Goal: Task Accomplishment & Management: Manage account settings

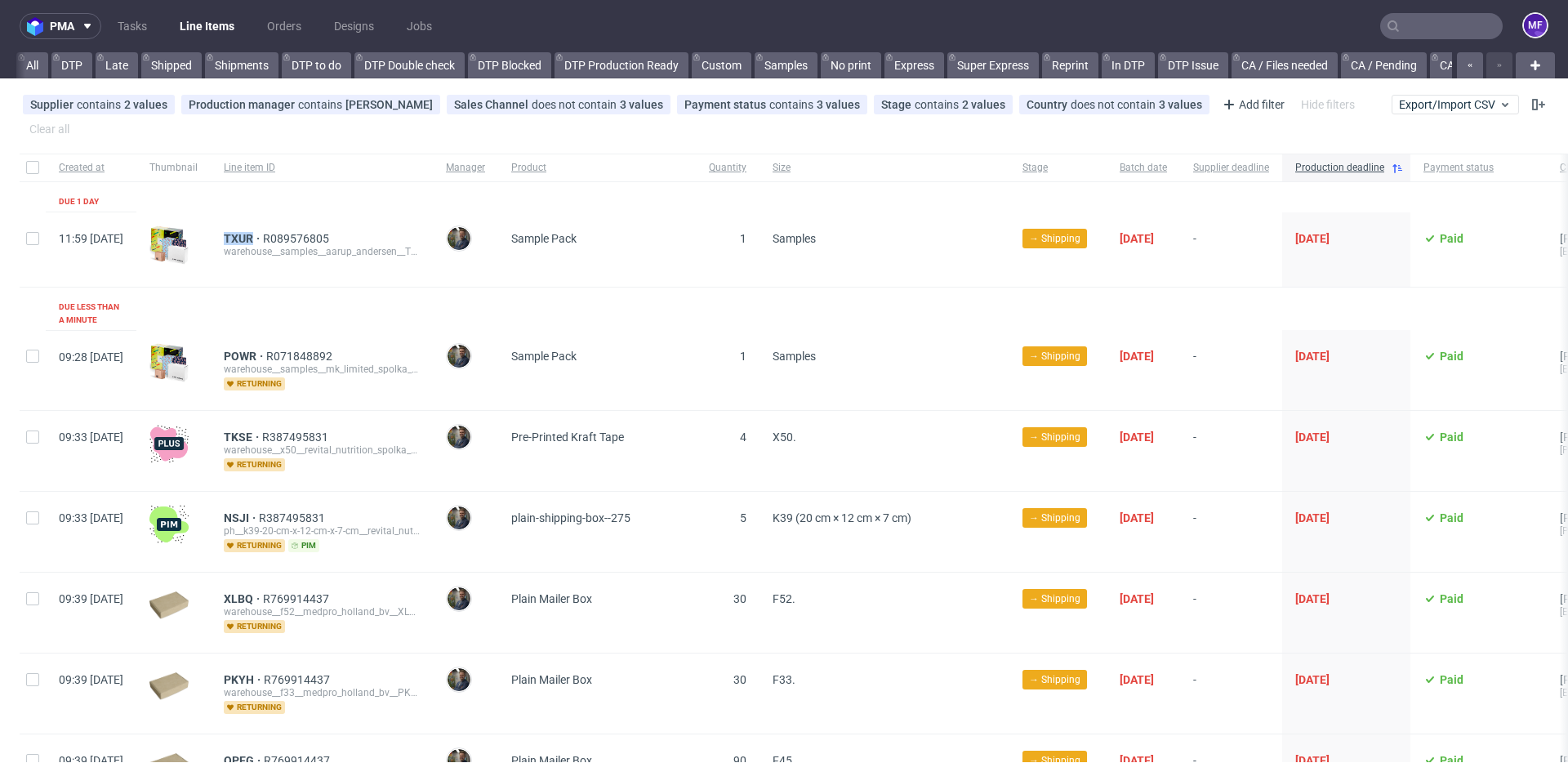
scroll to position [0, 2064]
click at [144, 31] on link "Tasks" at bounding box center [132, 26] width 49 height 26
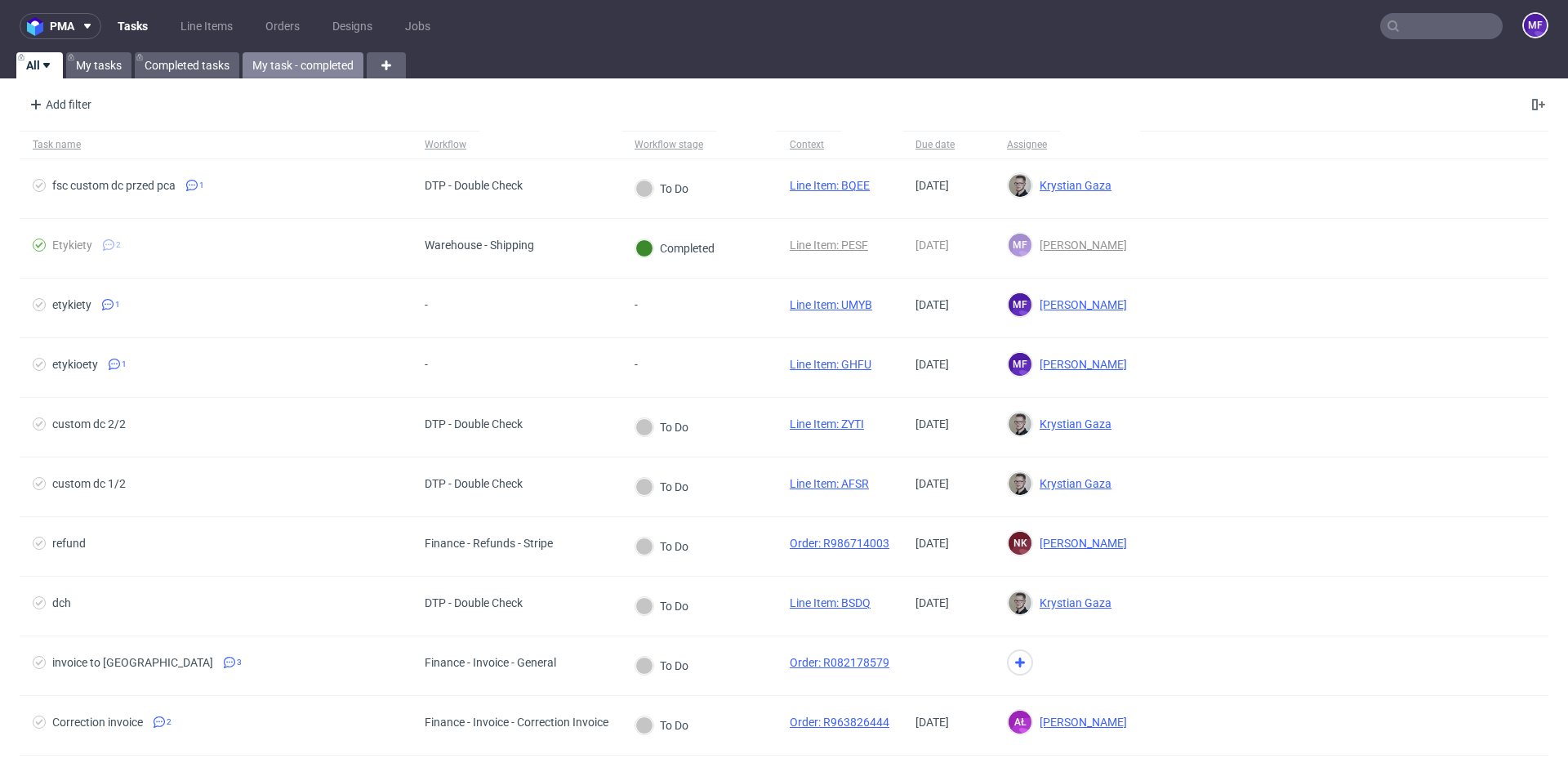
click at [315, 67] on link "My task - completed" at bounding box center [303, 64] width 121 height 26
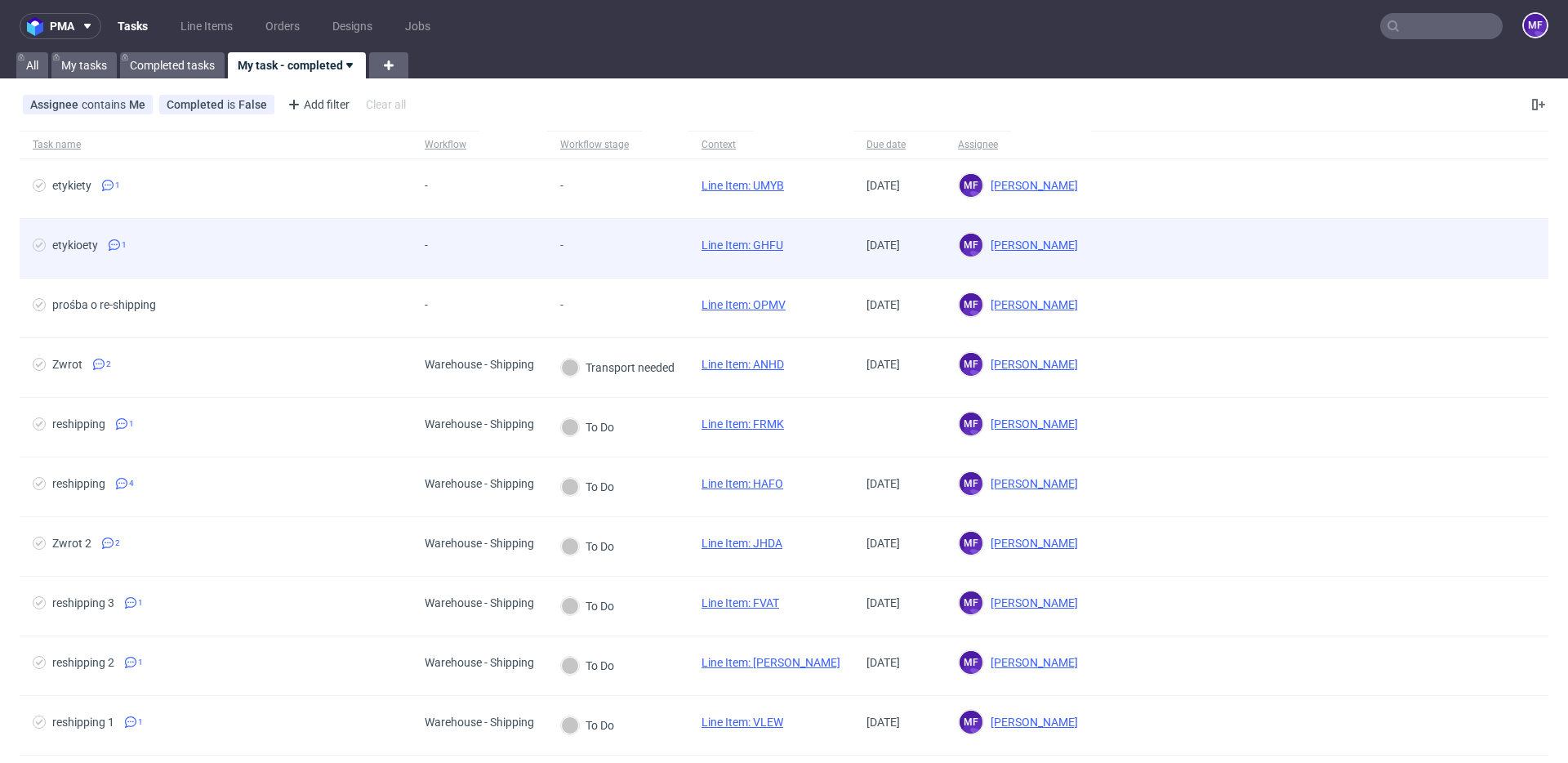
click at [620, 236] on div "-" at bounding box center [618, 249] width 141 height 60
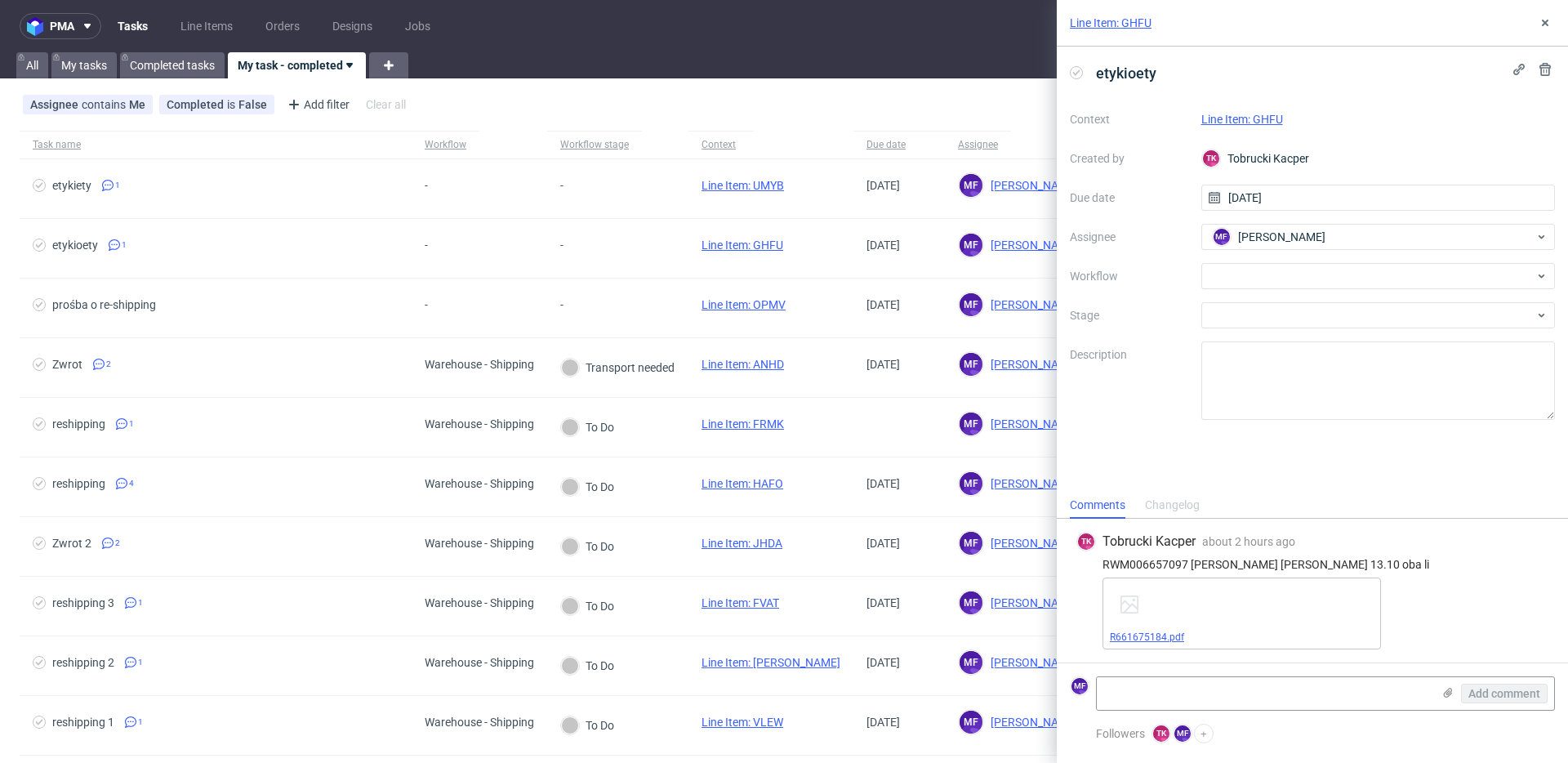
click at [1147, 639] on link "R661675184.pdf" at bounding box center [1147, 637] width 74 height 12
click at [1242, 281] on div at bounding box center [1378, 275] width 355 height 26
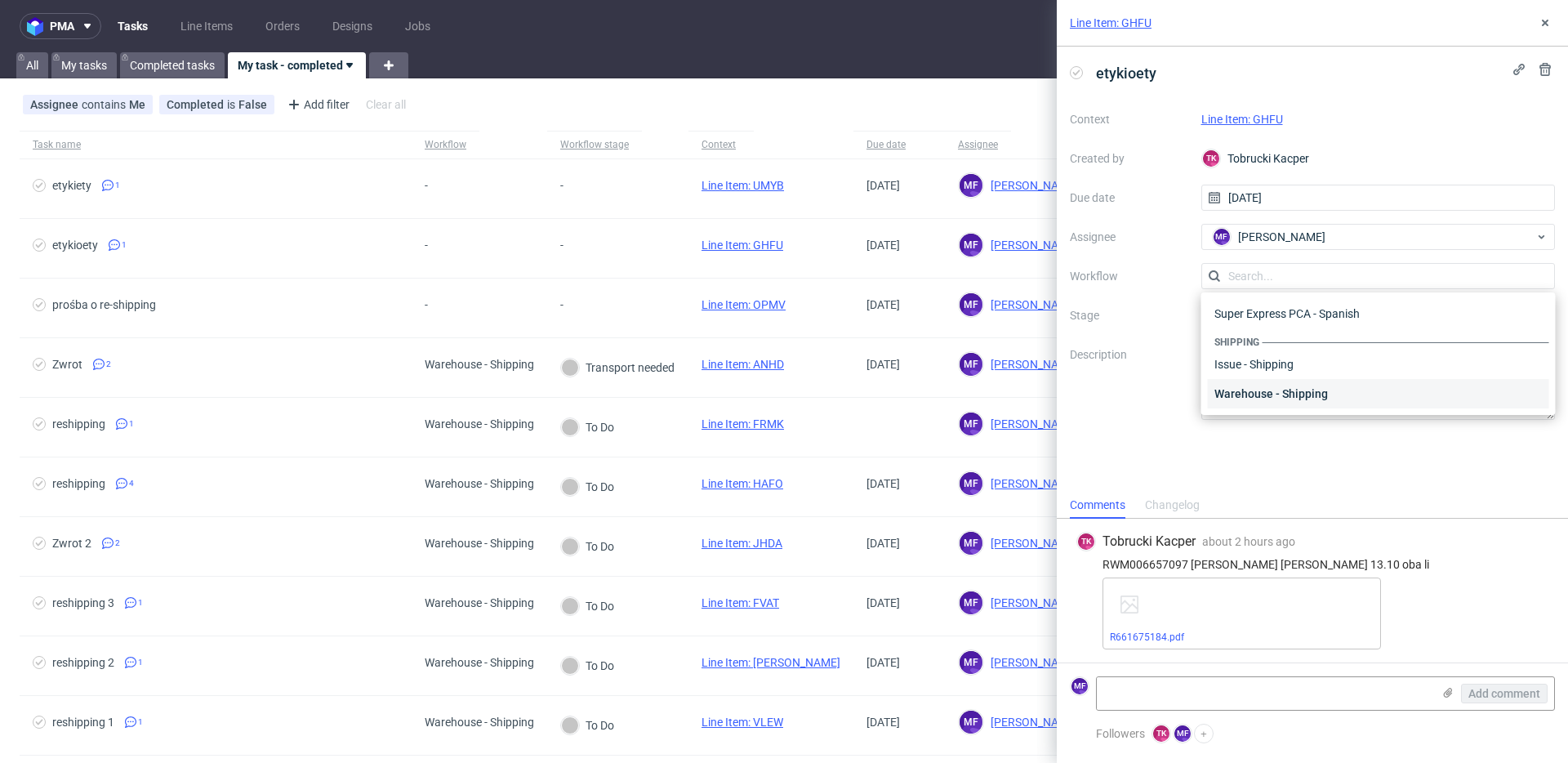
click at [1265, 389] on div "Warehouse - Shipping" at bounding box center [1378, 394] width 341 height 30
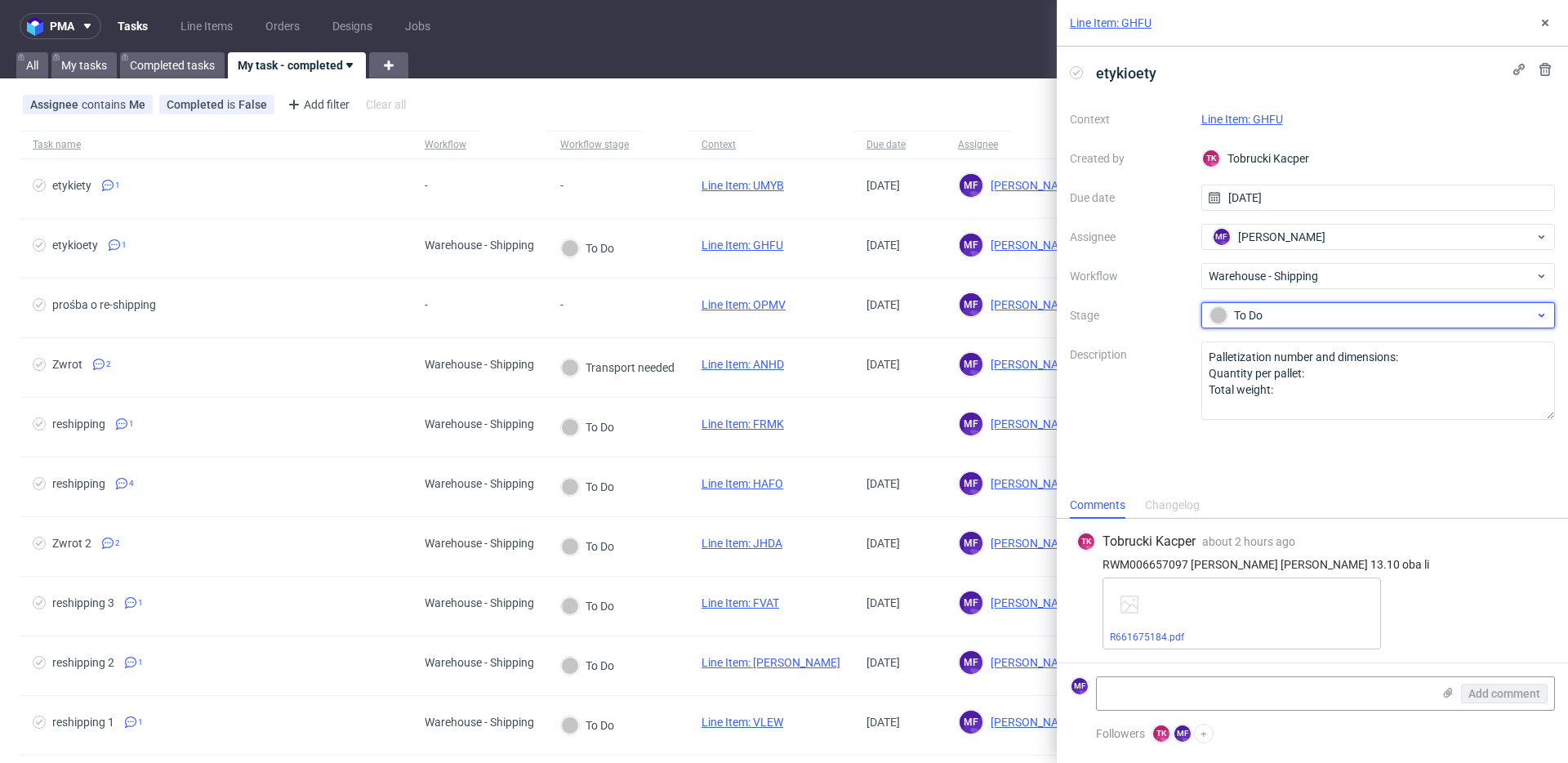
click at [1252, 319] on div "To Do" at bounding box center [1373, 315] width 325 height 18
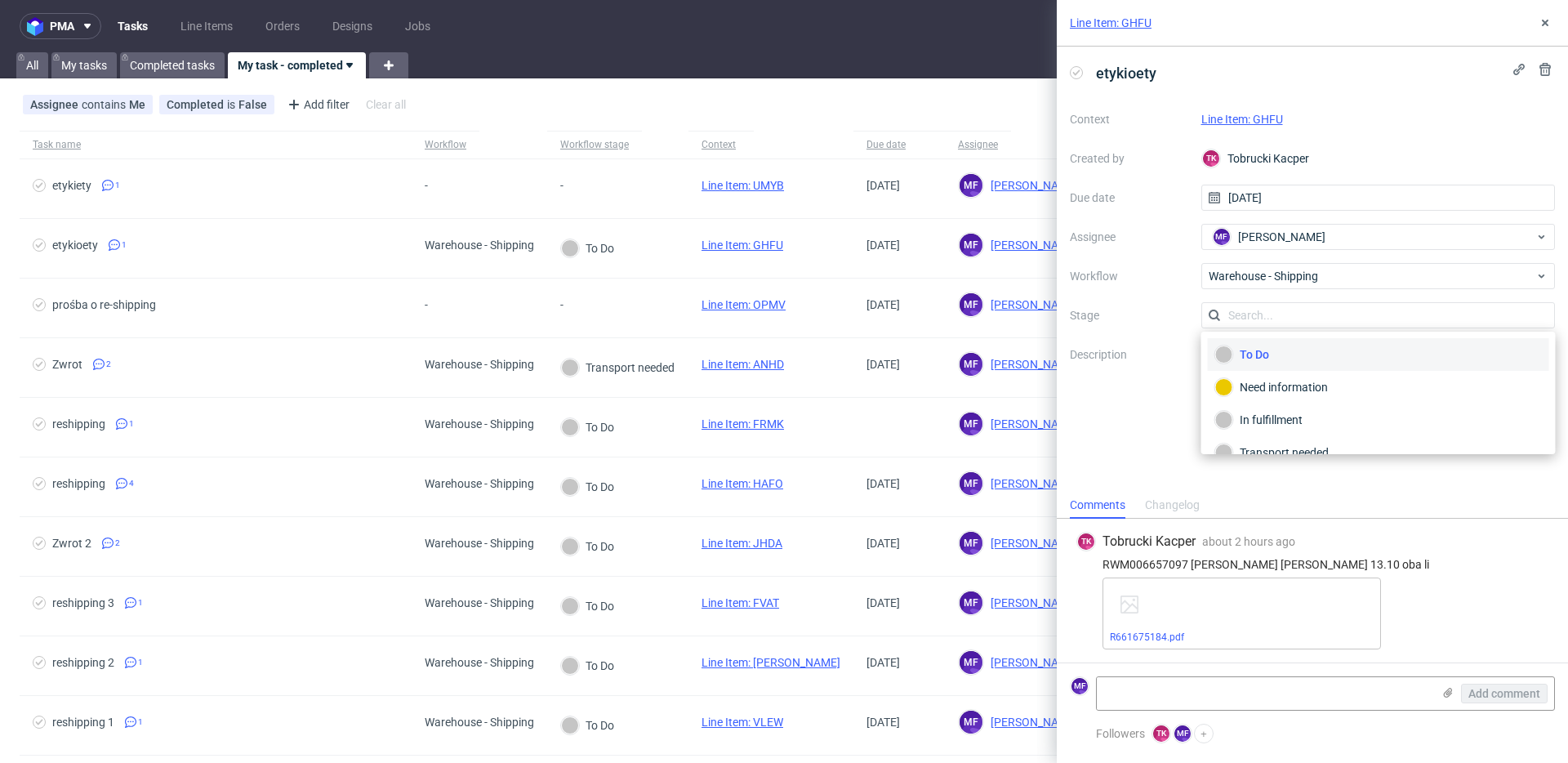
scroll to position [87, 0]
click at [1269, 423] on div "Completed" at bounding box center [1379, 431] width 327 height 18
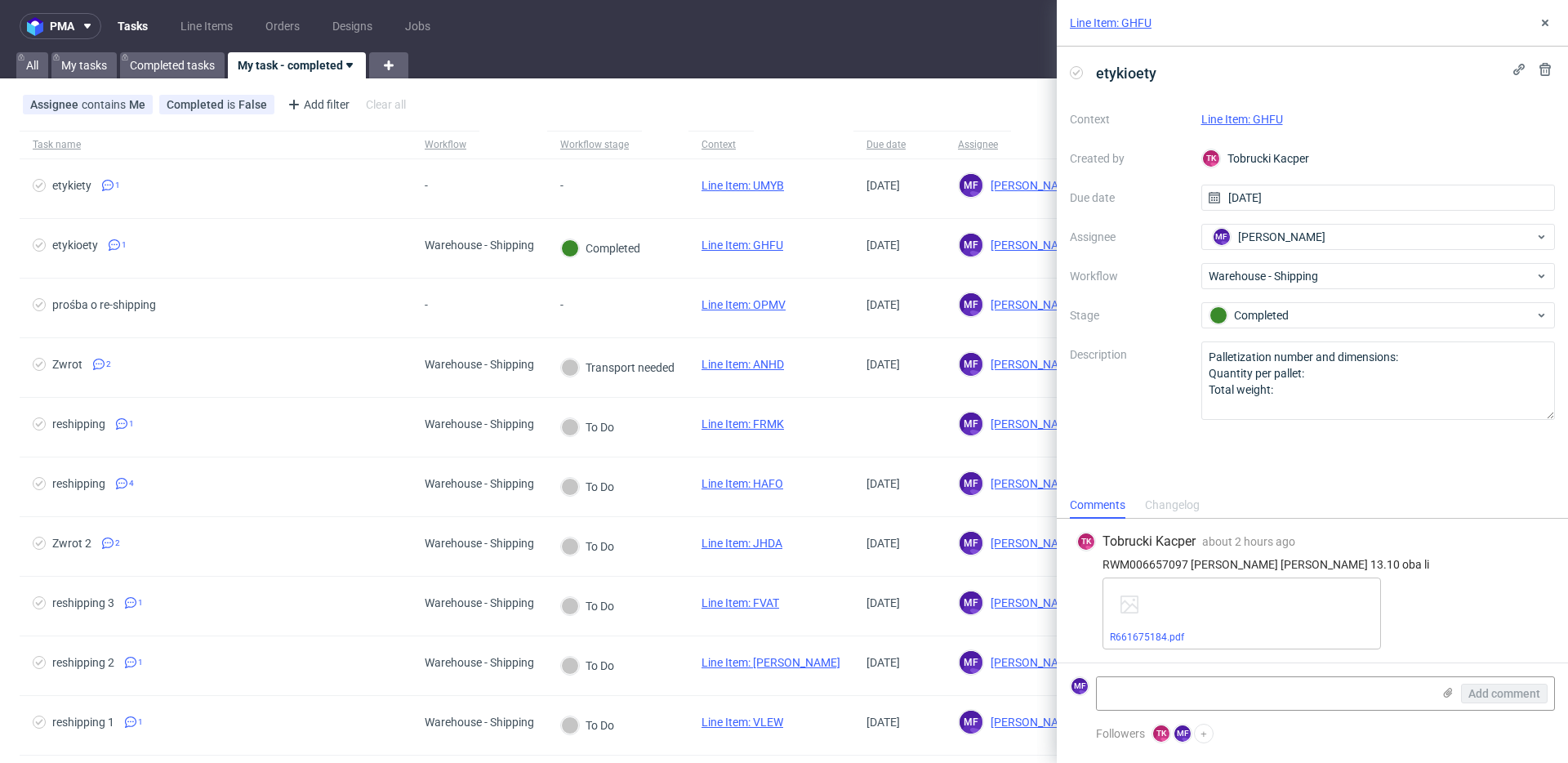
click at [1242, 117] on link "Line Item: GHFU" at bounding box center [1242, 119] width 82 height 13
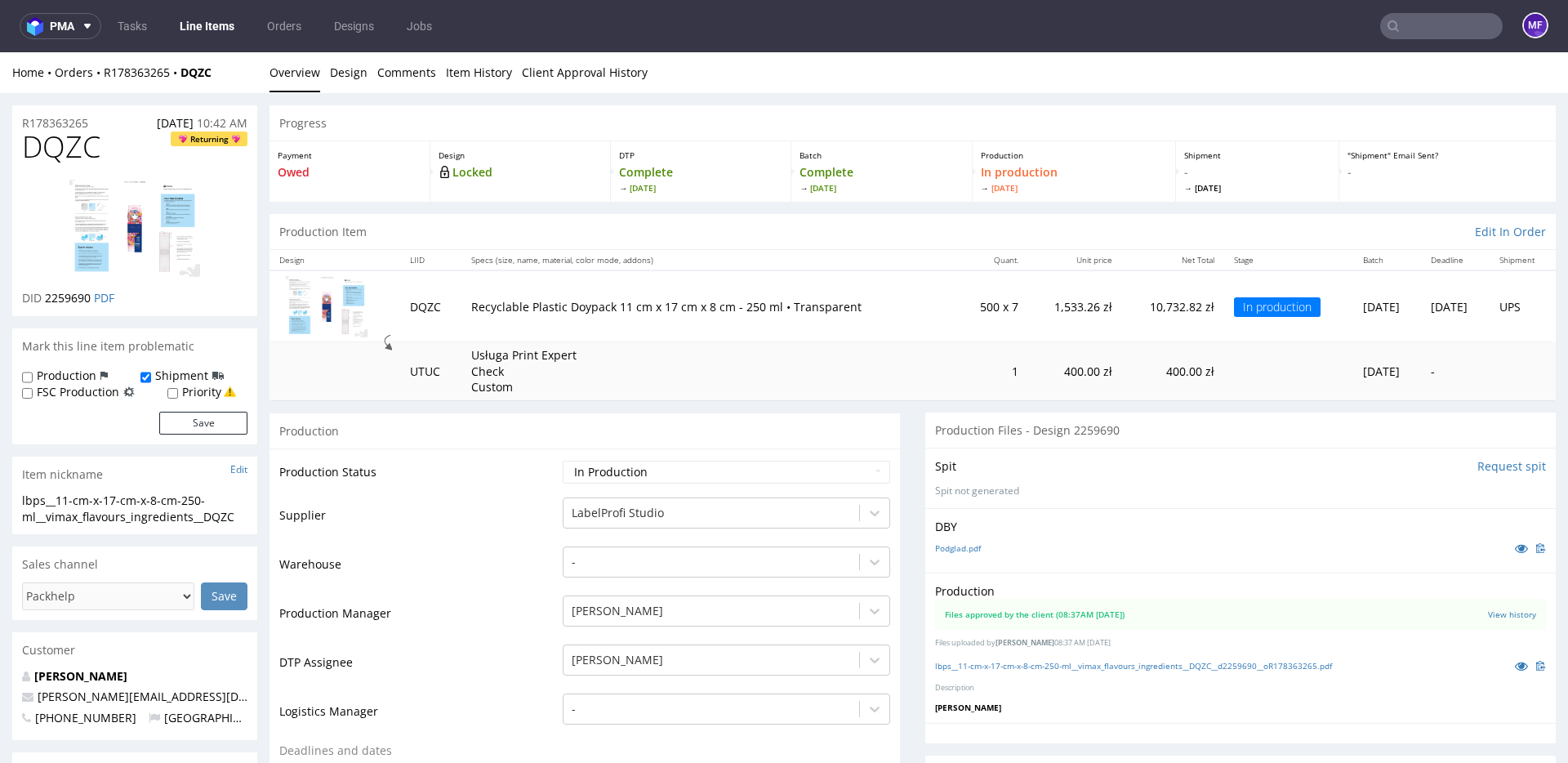
click at [208, 33] on link "Line Items" at bounding box center [207, 26] width 74 height 26
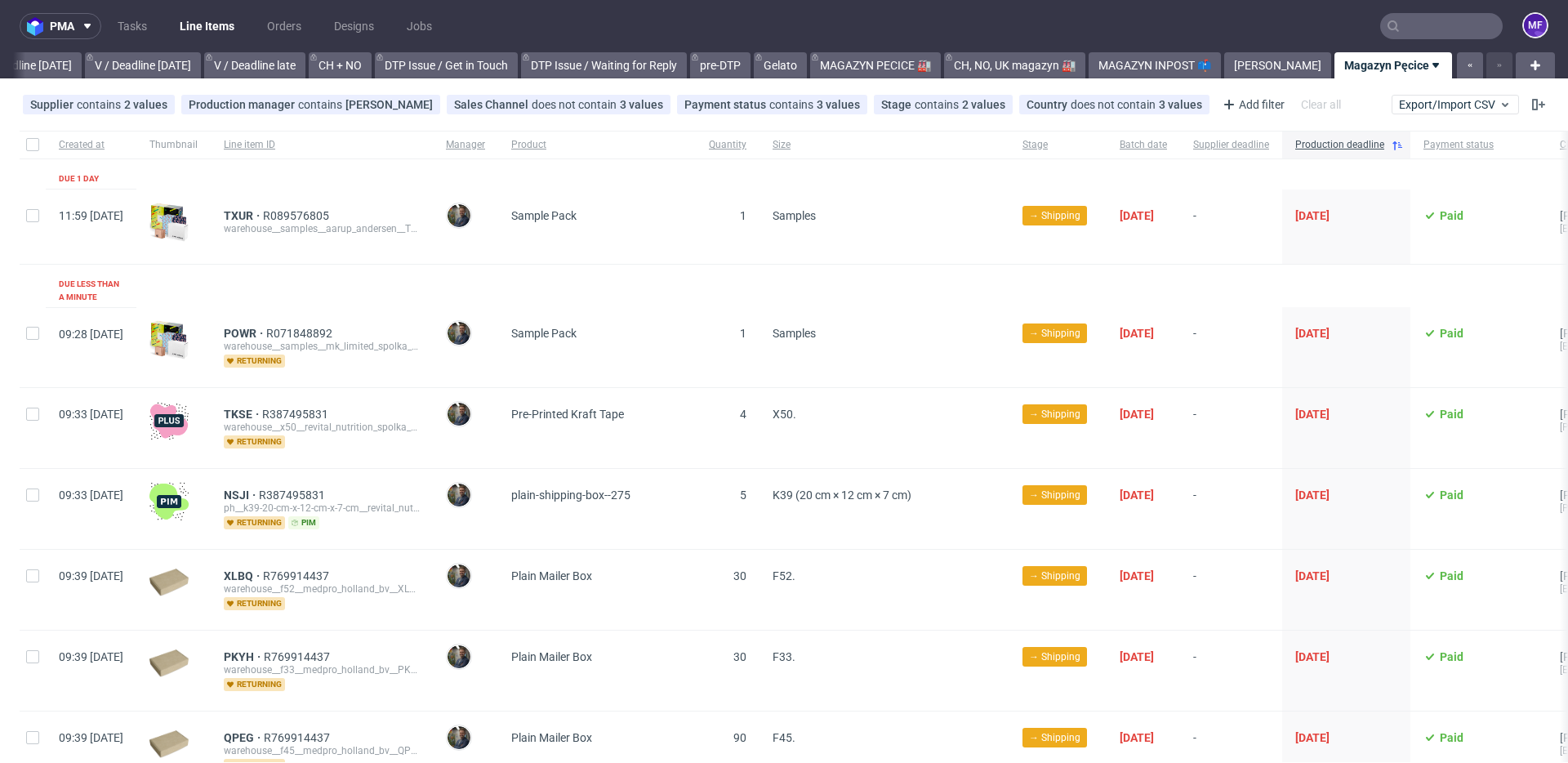
scroll to position [0, 2064]
click at [1277, 64] on link "[PERSON_NAME]" at bounding box center [1277, 64] width 107 height 26
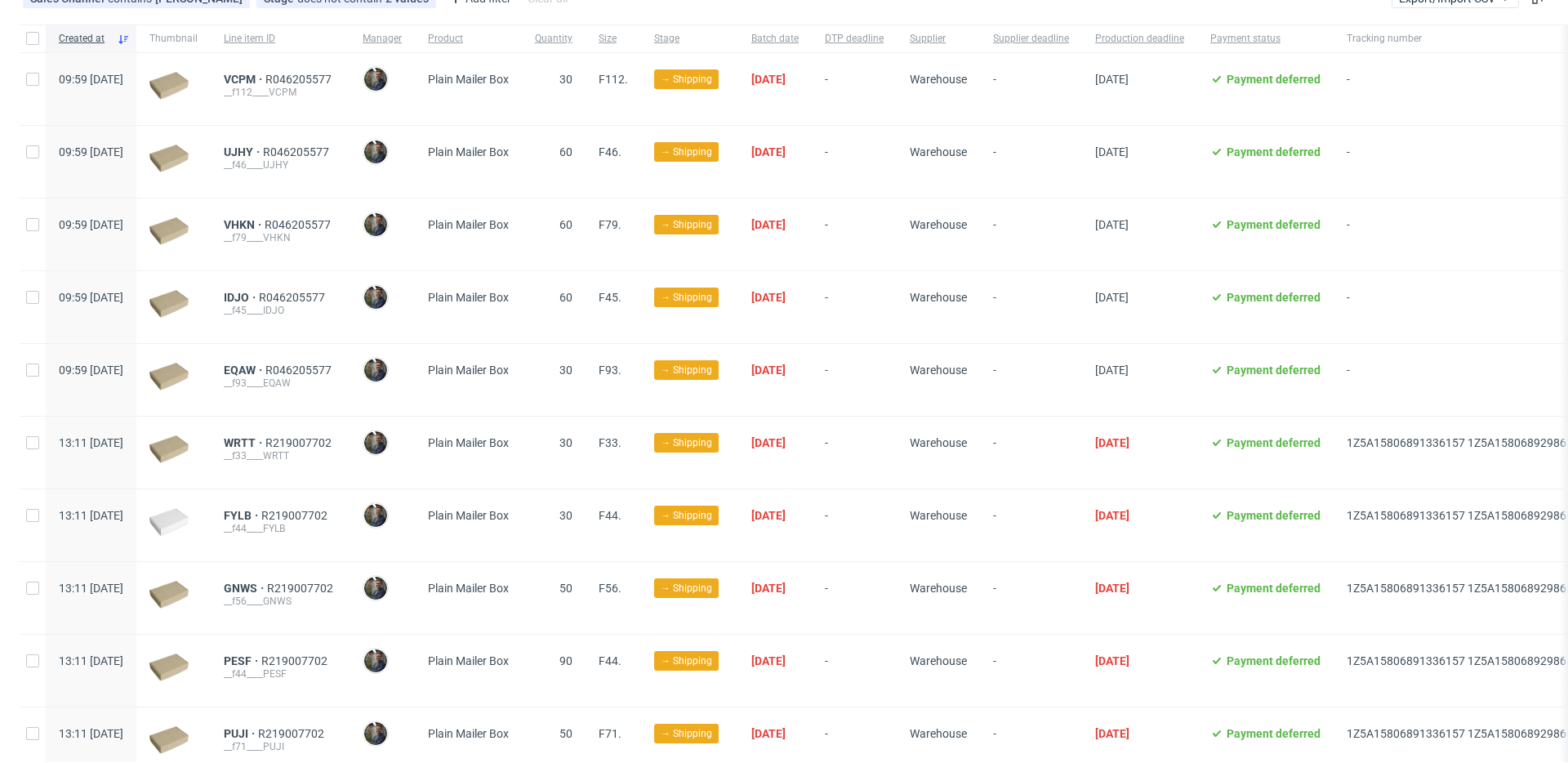
scroll to position [176, 0]
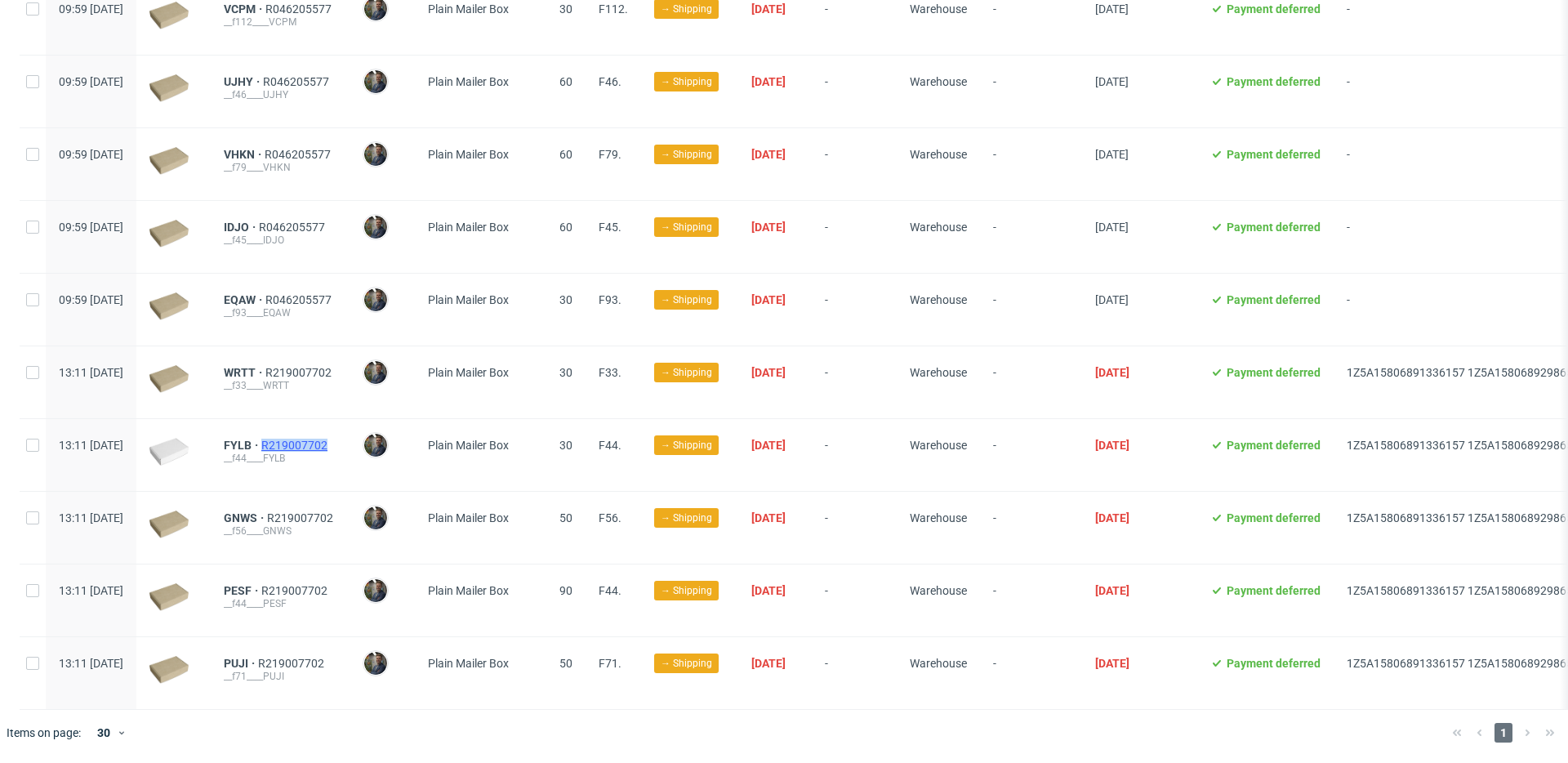
drag, startPoint x: 382, startPoint y: 445, endPoint x: 306, endPoint y: 447, distance: 76.0
click at [306, 447] on div "FYLB R219007702 __f44____FYLB" at bounding box center [280, 455] width 139 height 72
copy span "R219007702"
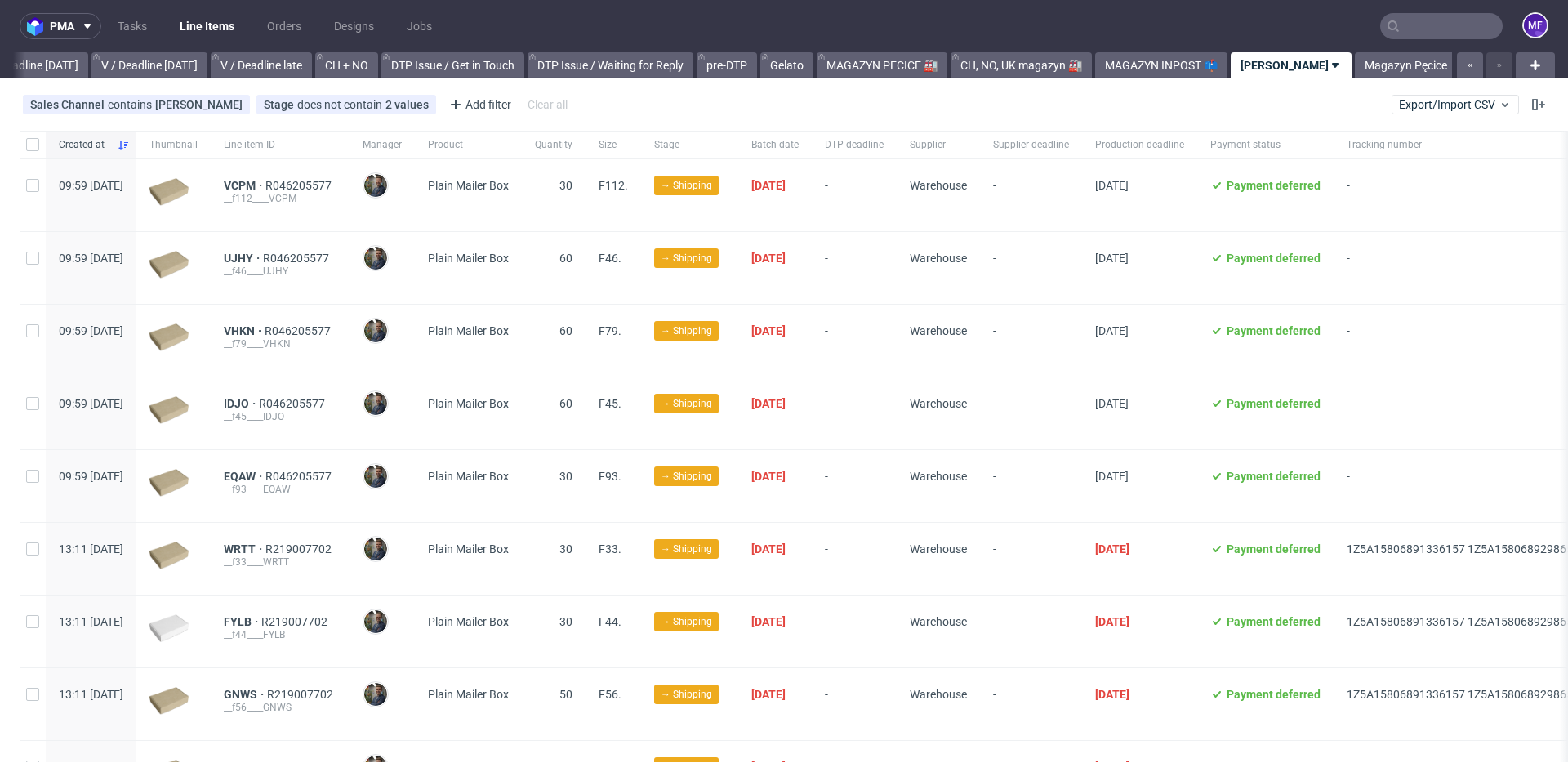
click at [1403, 22] on input "text" at bounding box center [1441, 26] width 122 height 26
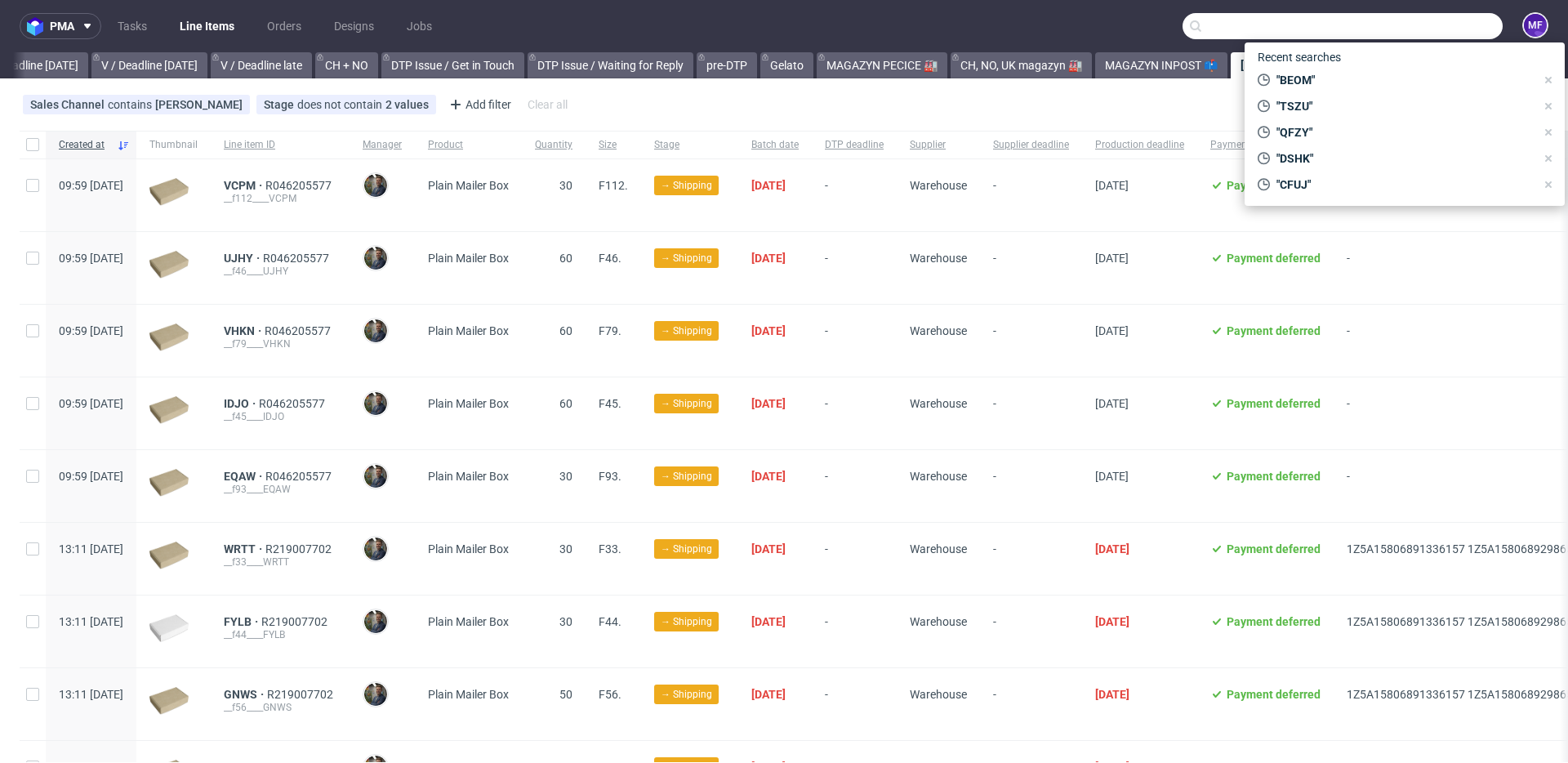
paste input "R219007702_PESF"
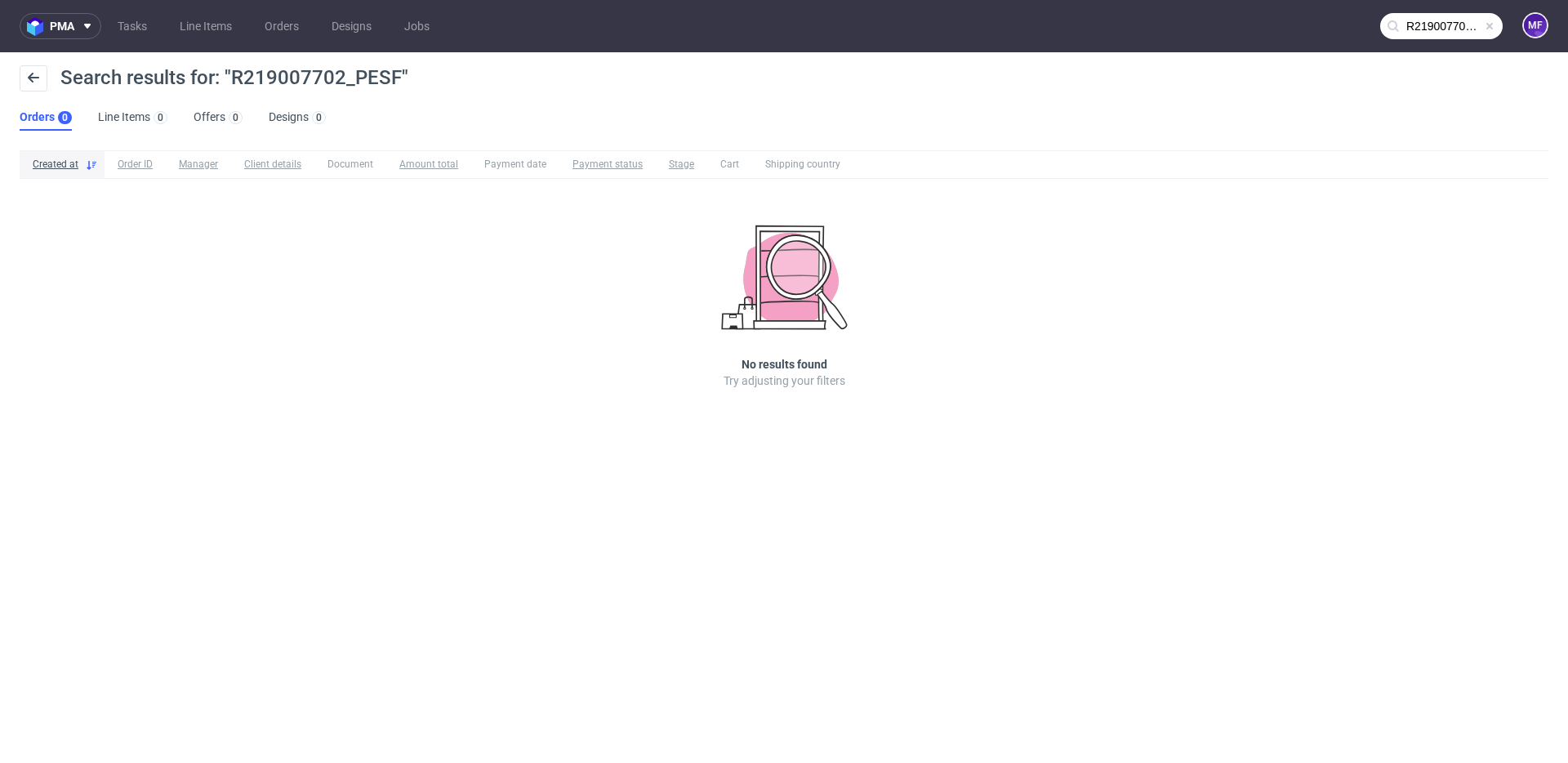
click at [1443, 19] on input "R219007702_PESF" at bounding box center [1441, 26] width 122 height 26
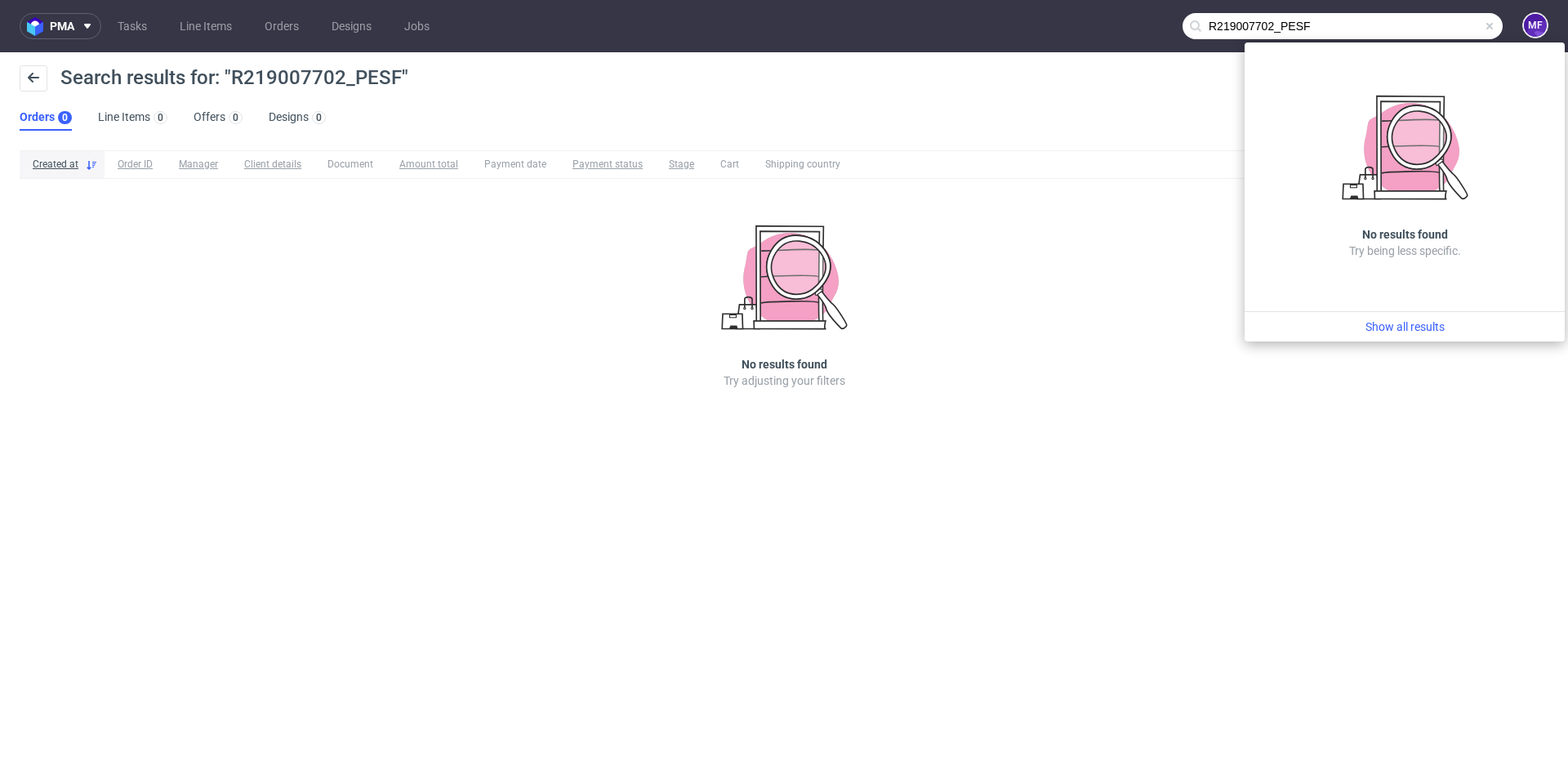
drag, startPoint x: 1295, startPoint y: 22, endPoint x: 1275, endPoint y: 22, distance: 20.0
click at [1275, 22] on input "R219007702_PESF" at bounding box center [1343, 26] width 320 height 26
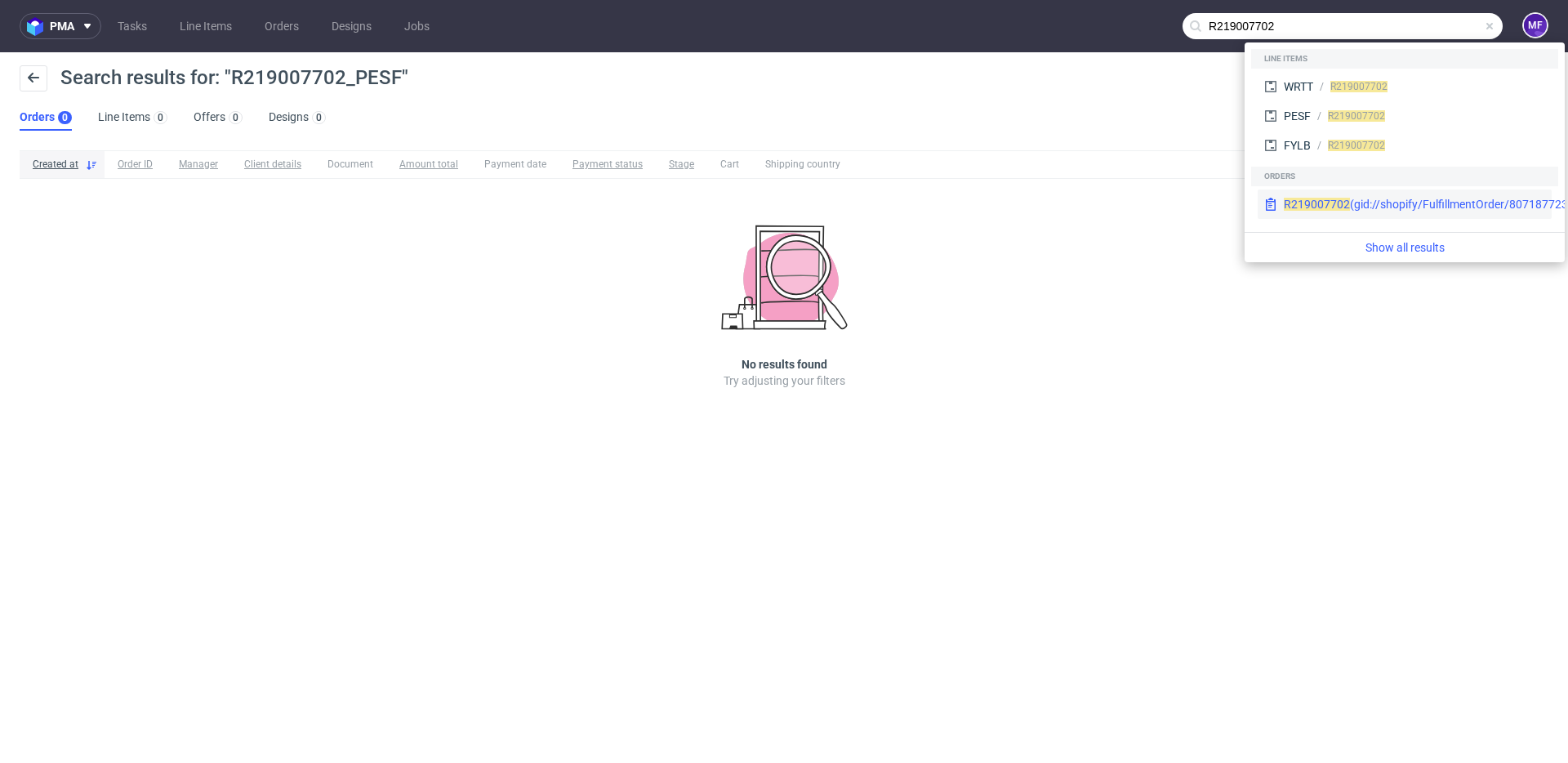
type input "R219007702"
click at [1323, 203] on span "R219007702" at bounding box center [1317, 205] width 66 height 13
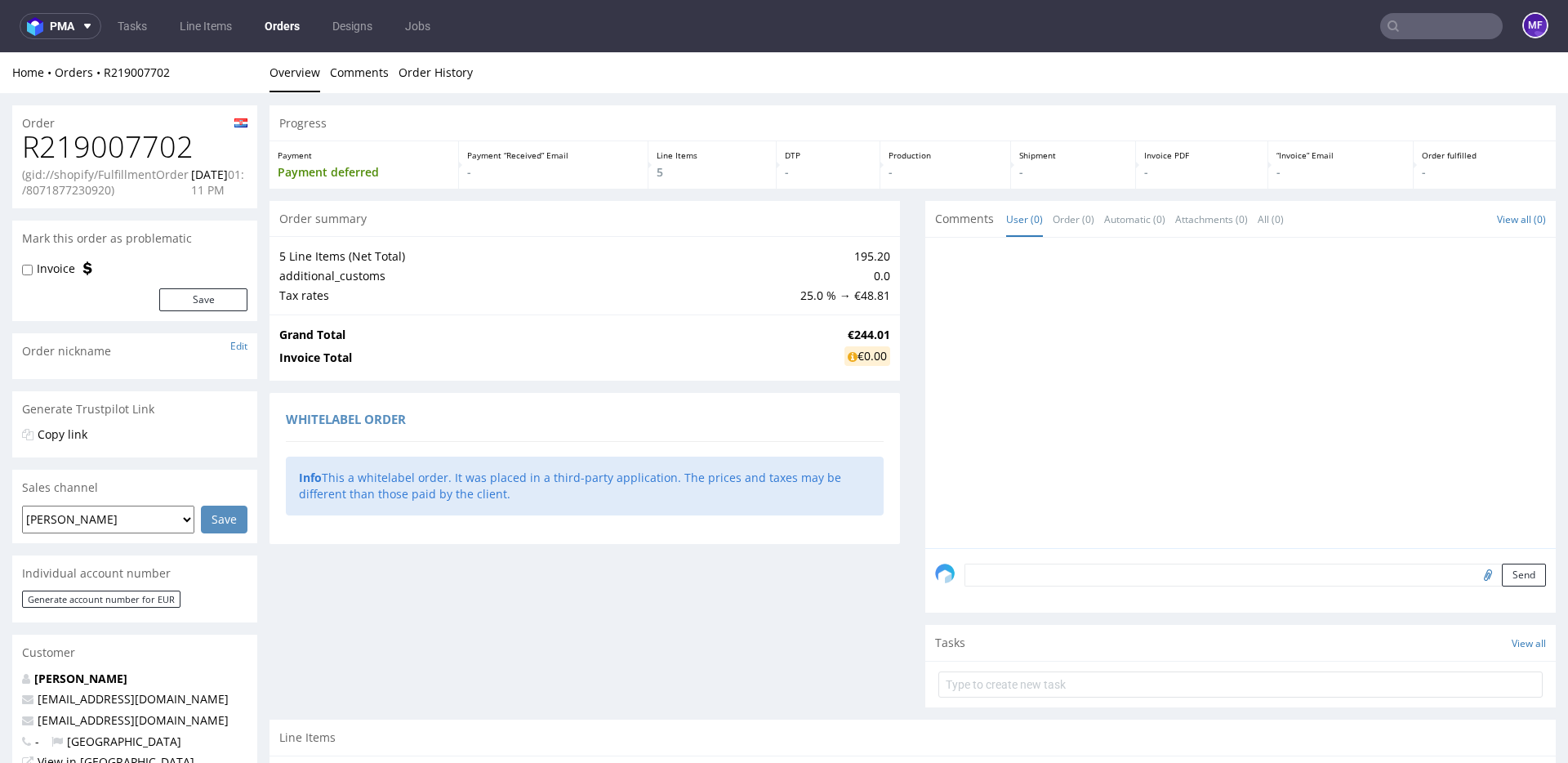
scroll to position [411, 0]
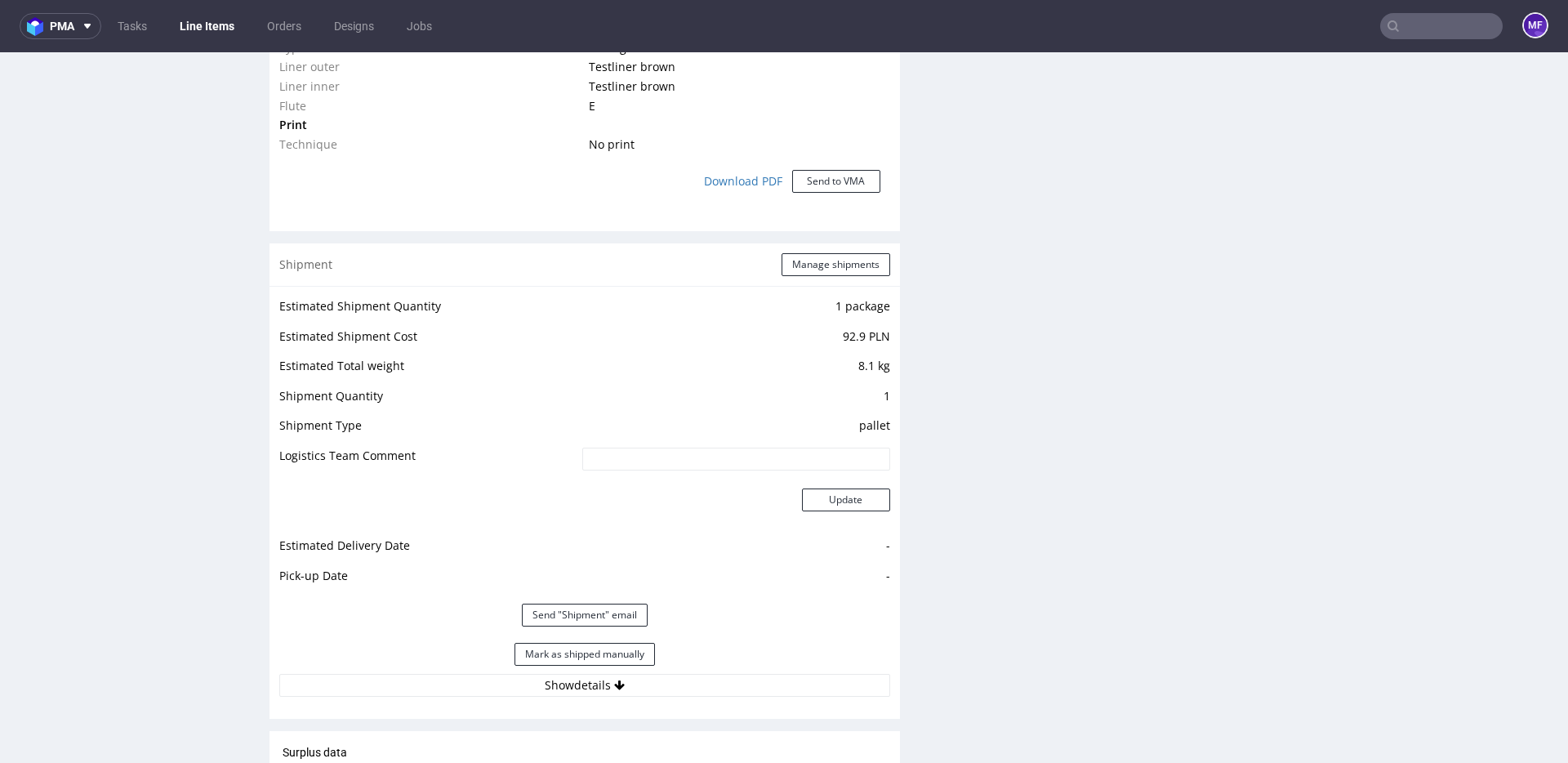
scroll to position [1406, 0]
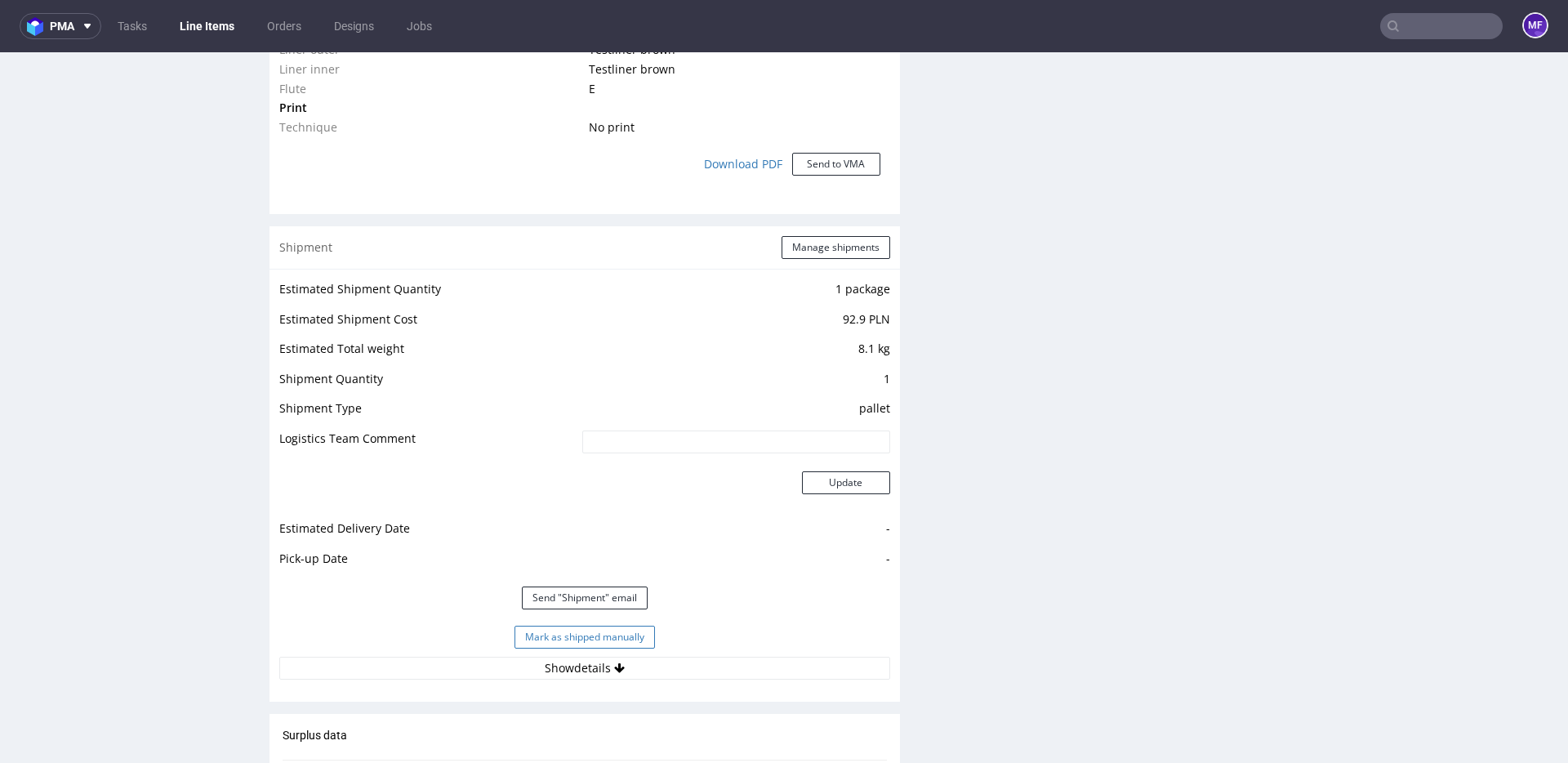
drag, startPoint x: 610, startPoint y: 665, endPoint x: 633, endPoint y: 631, distance: 41.0
click at [610, 664] on button "Show details" at bounding box center [584, 669] width 611 height 23
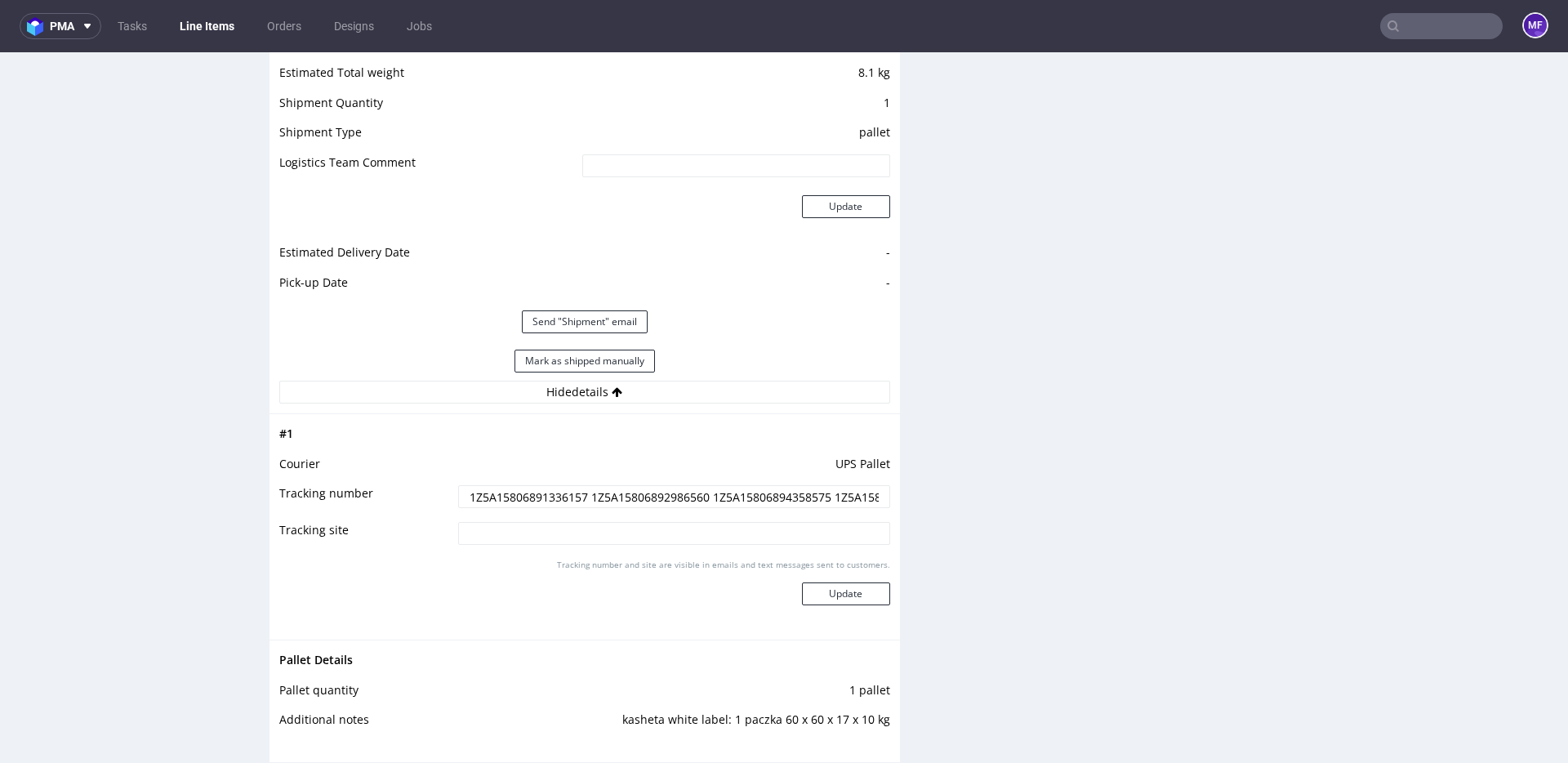
scroll to position [1684, 0]
click at [579, 361] on button "Mark as shipped manually" at bounding box center [585, 359] width 140 height 23
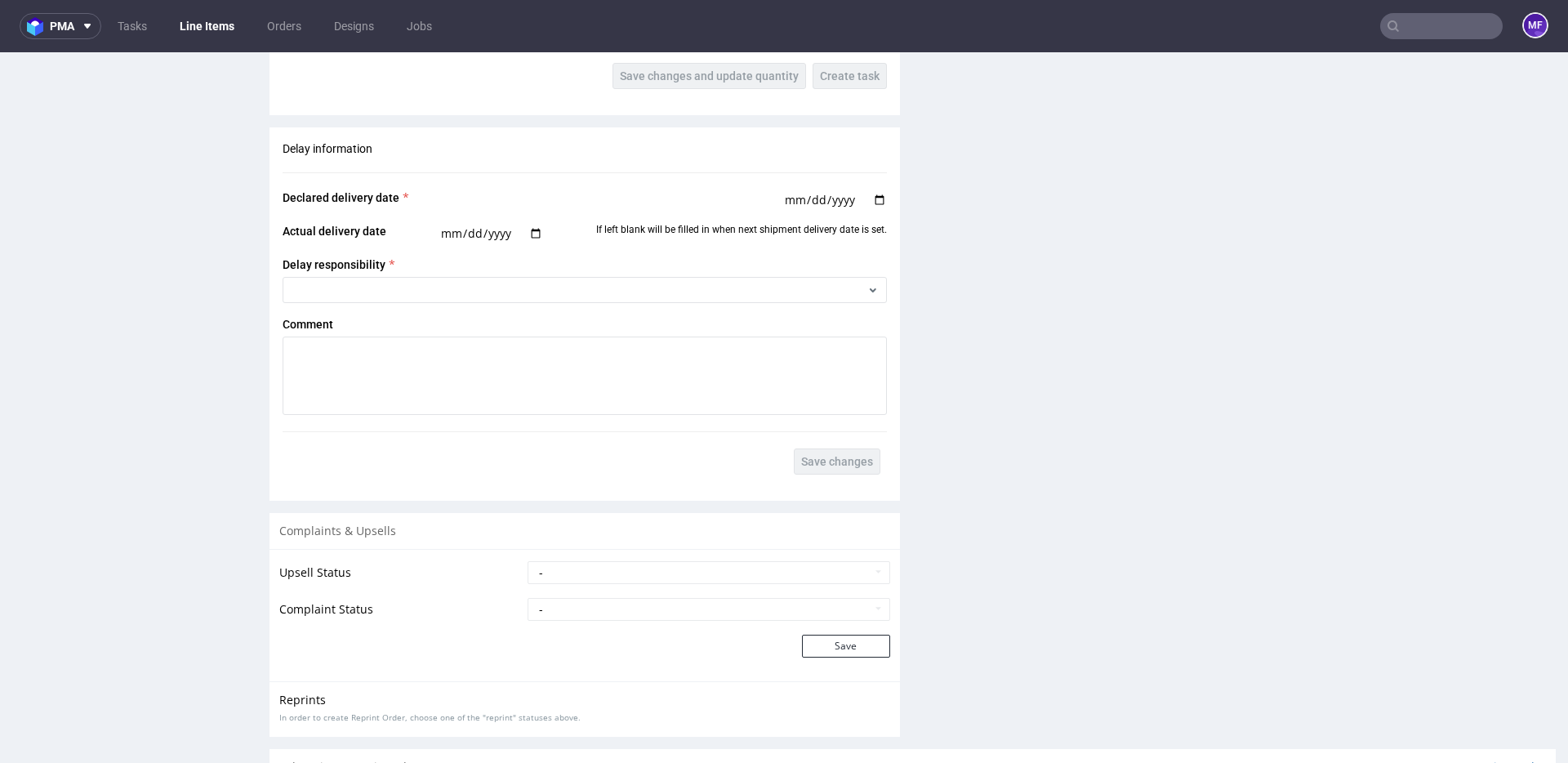
scroll to position [2509, 0]
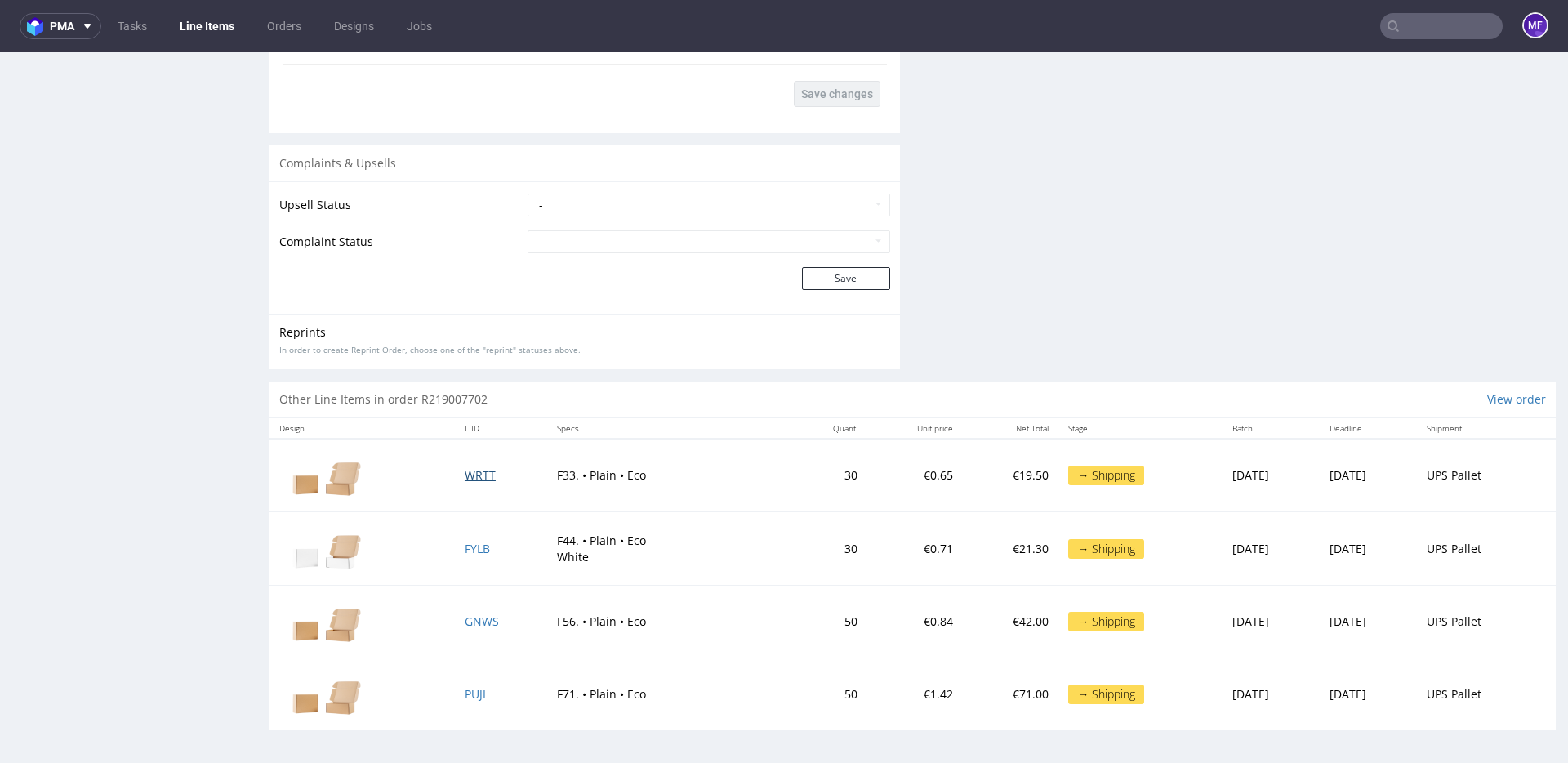
click at [465, 474] on span "WRTT" at bounding box center [480, 475] width 31 height 15
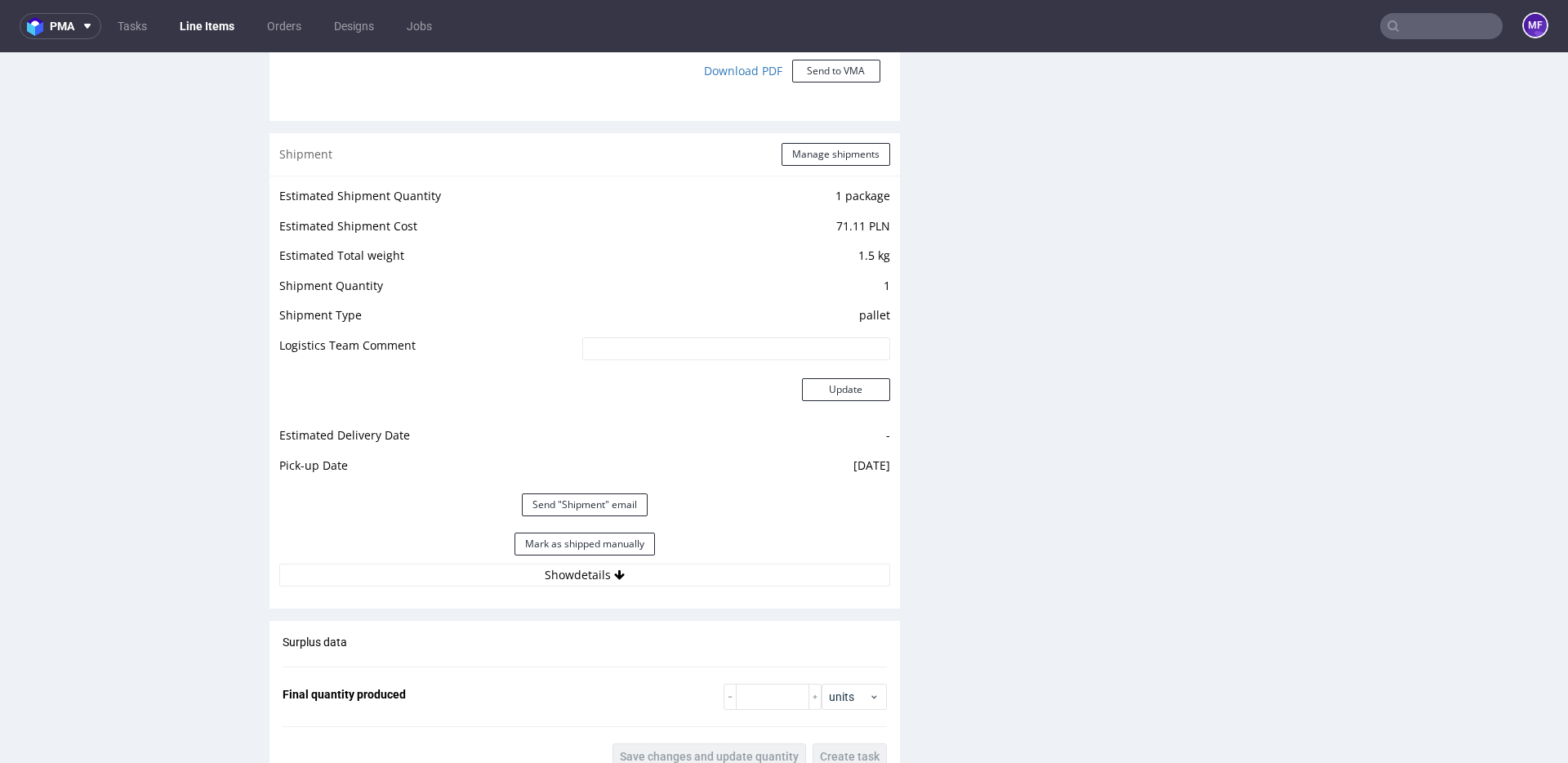
scroll to position [1520, 0]
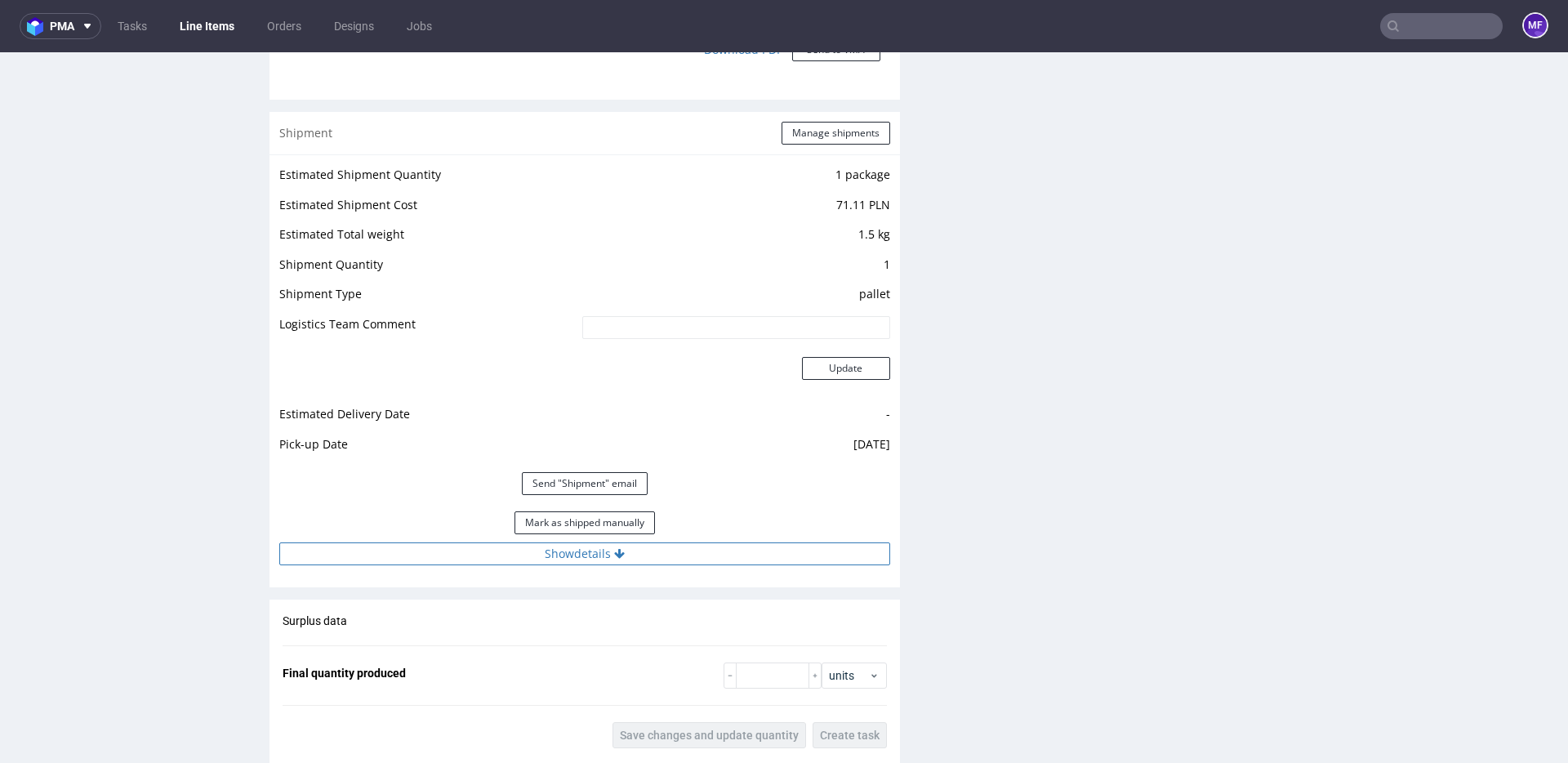
click at [590, 558] on button "Show details" at bounding box center [584, 554] width 611 height 23
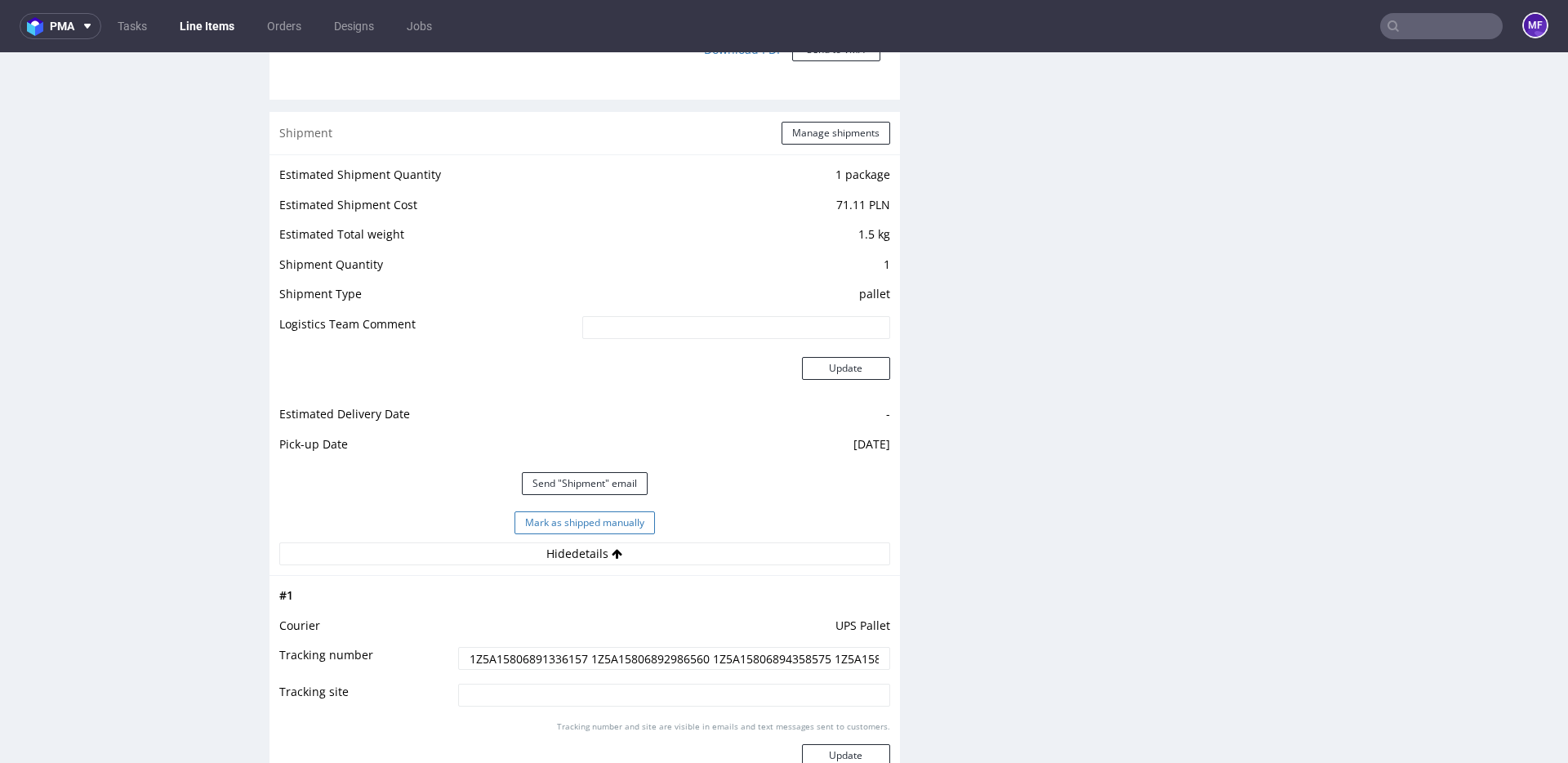
click at [591, 522] on button "Mark as shipped manually" at bounding box center [585, 523] width 140 height 23
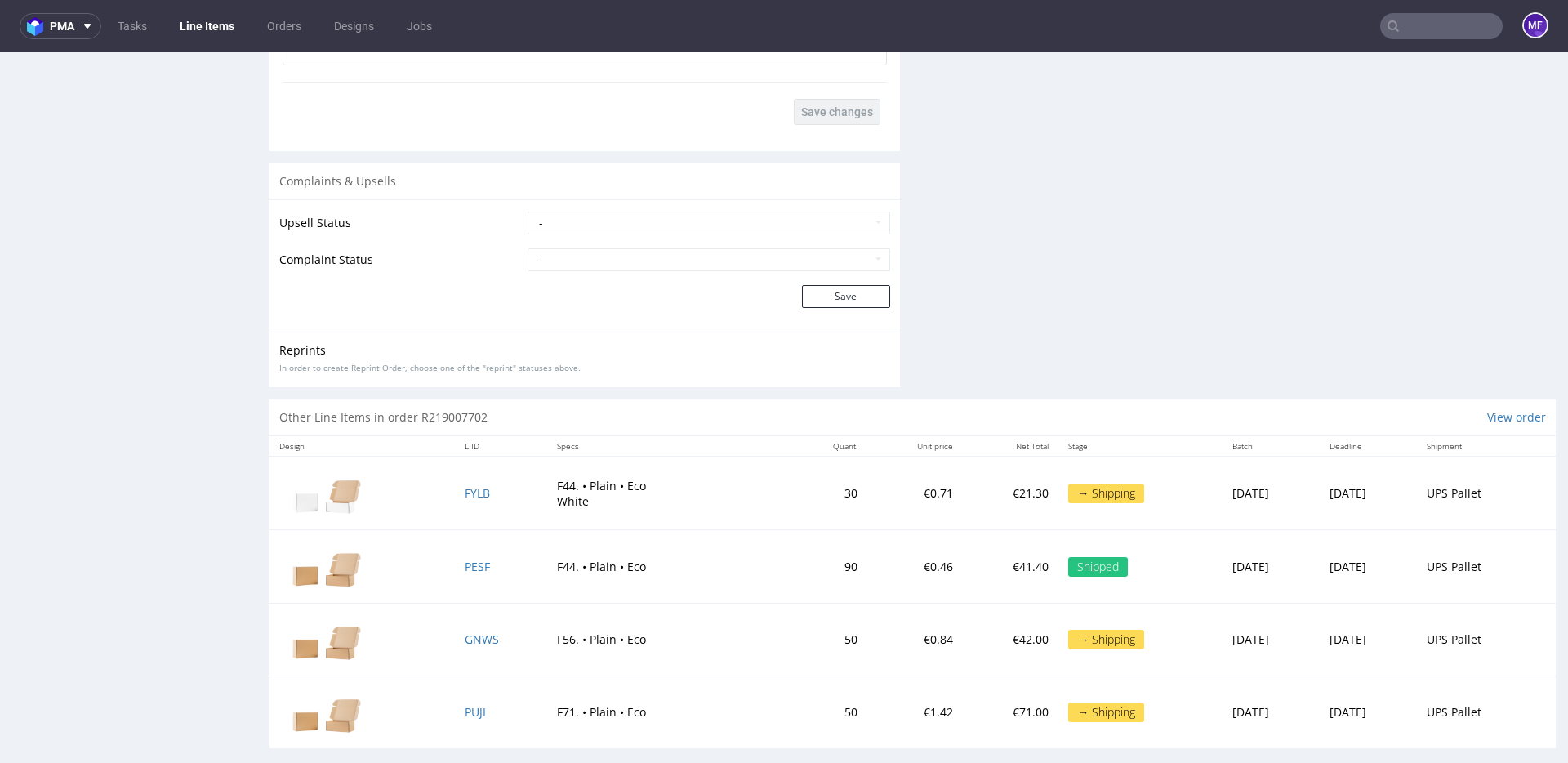
scroll to position [2509, 0]
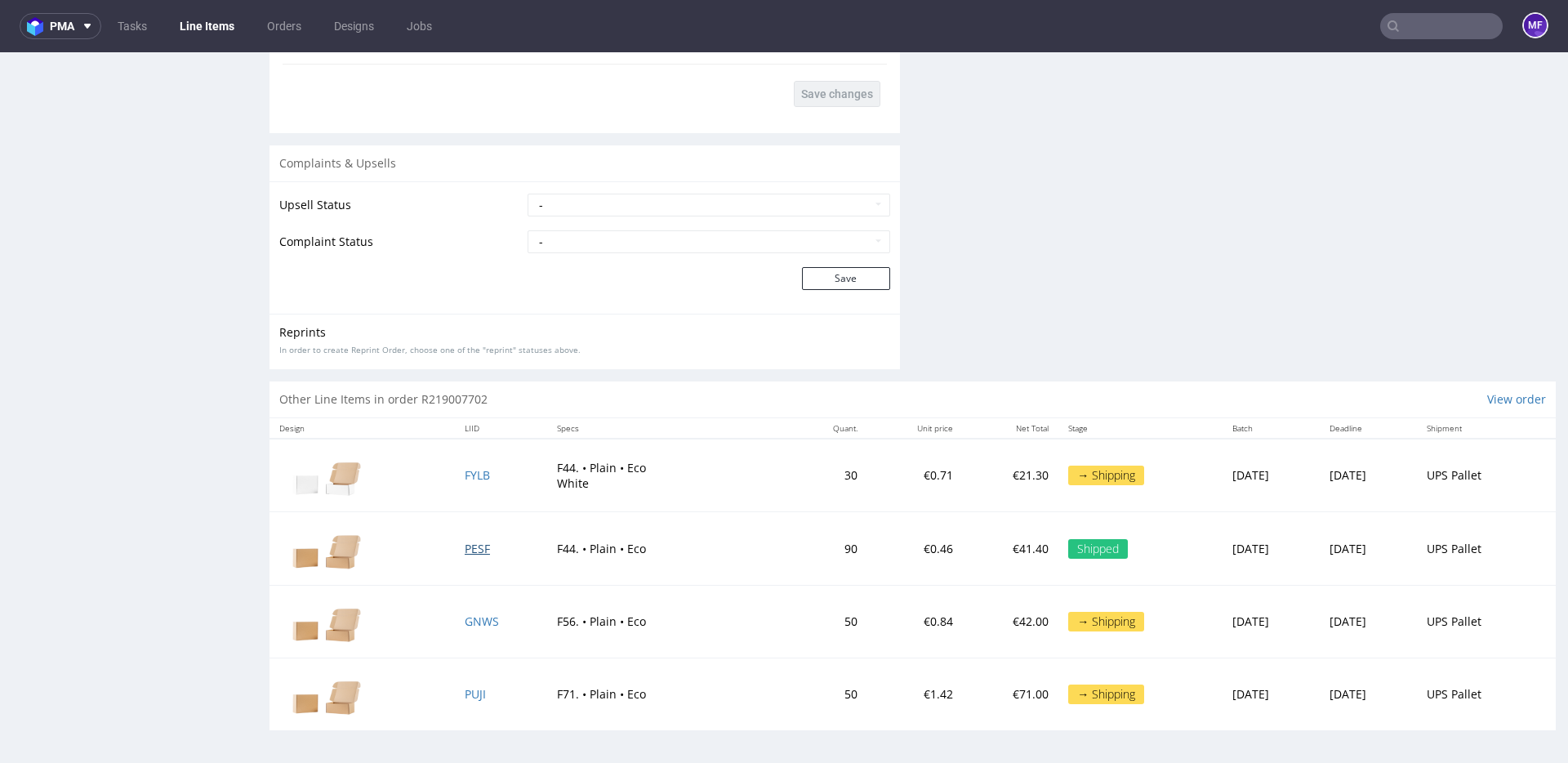
click at [465, 553] on span "PESF" at bounding box center [477, 548] width 25 height 15
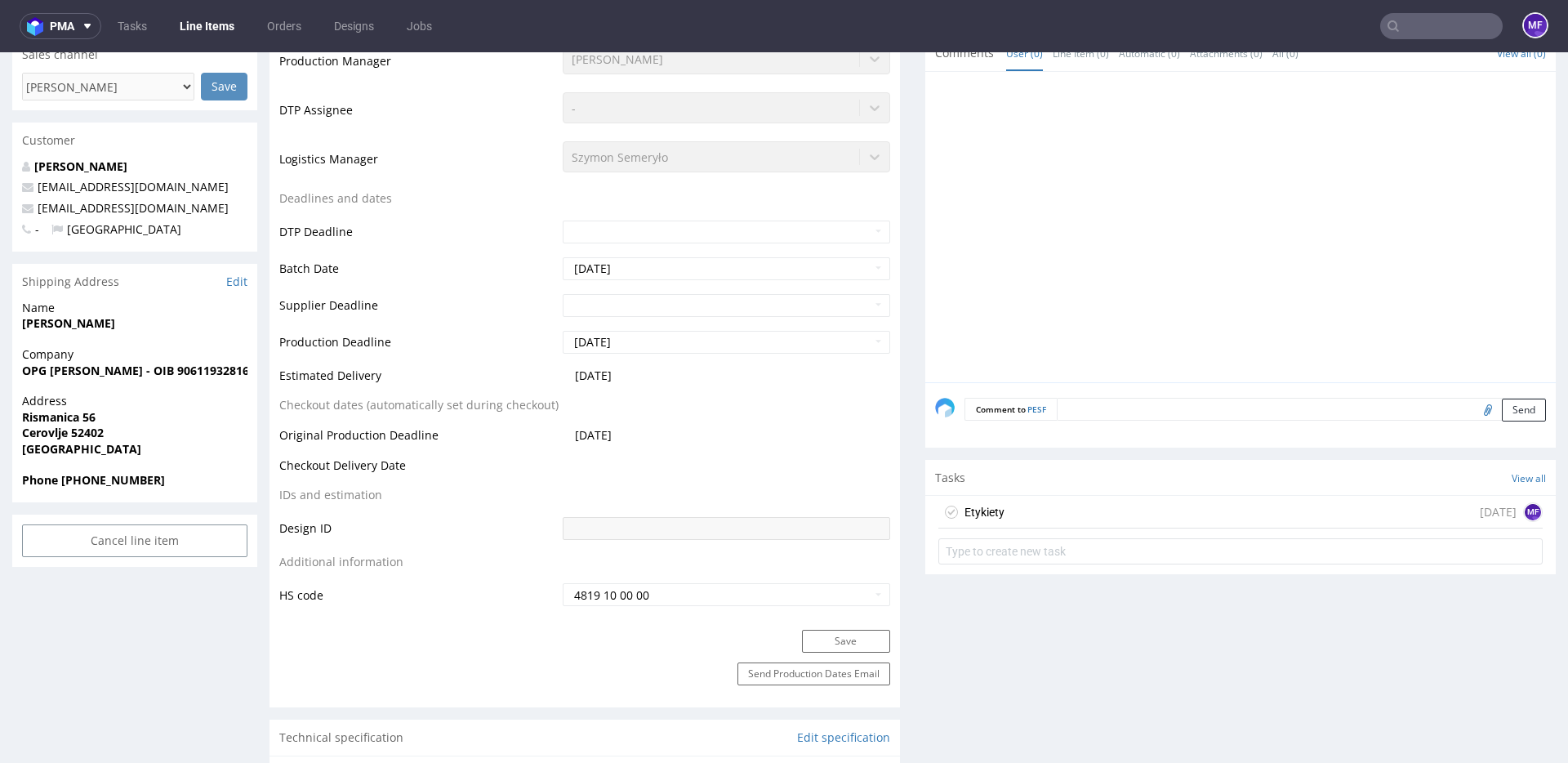
scroll to position [505, 0]
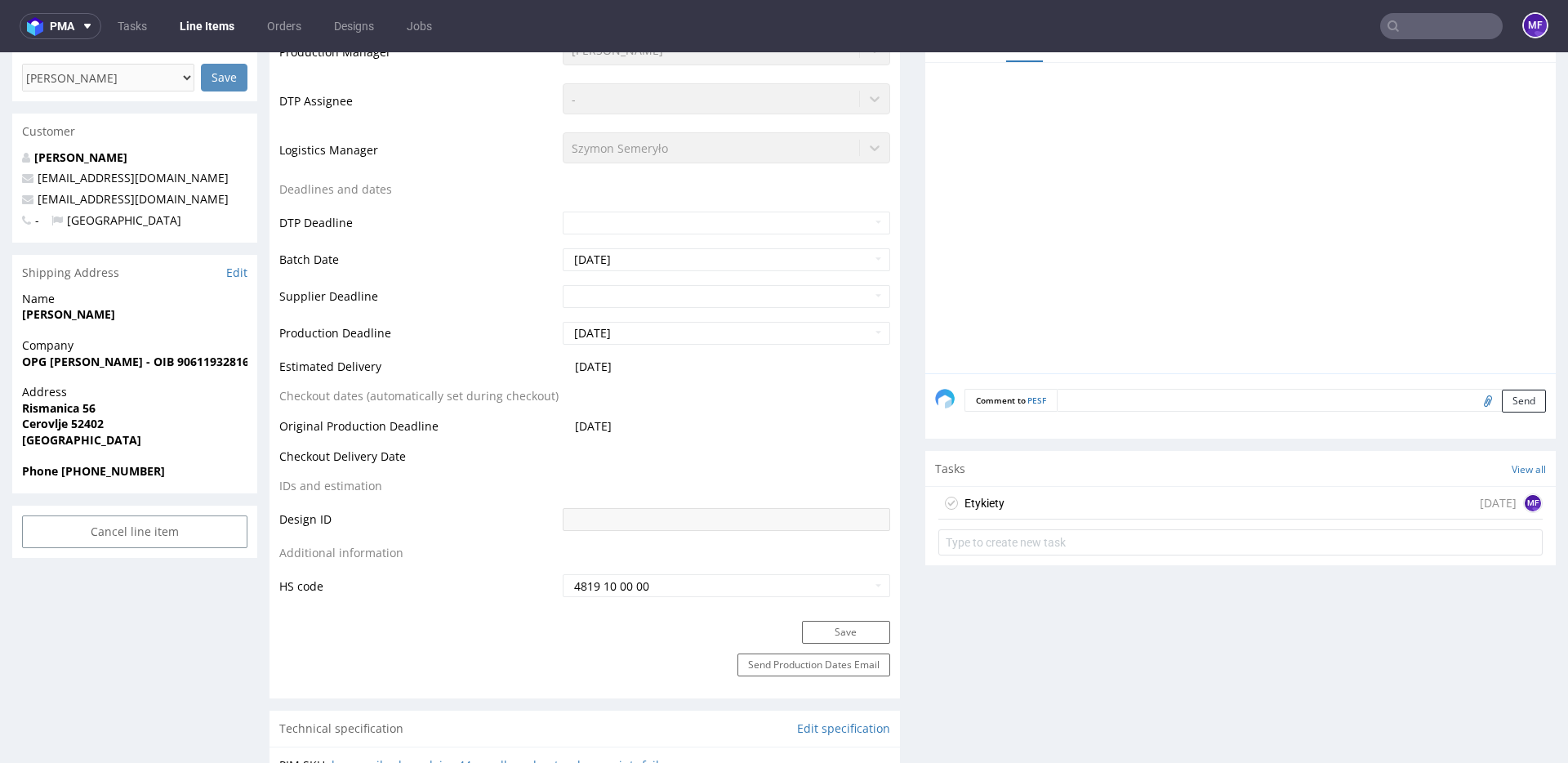
click at [1001, 503] on div "Etykiety today MF" at bounding box center [1241, 503] width 604 height 33
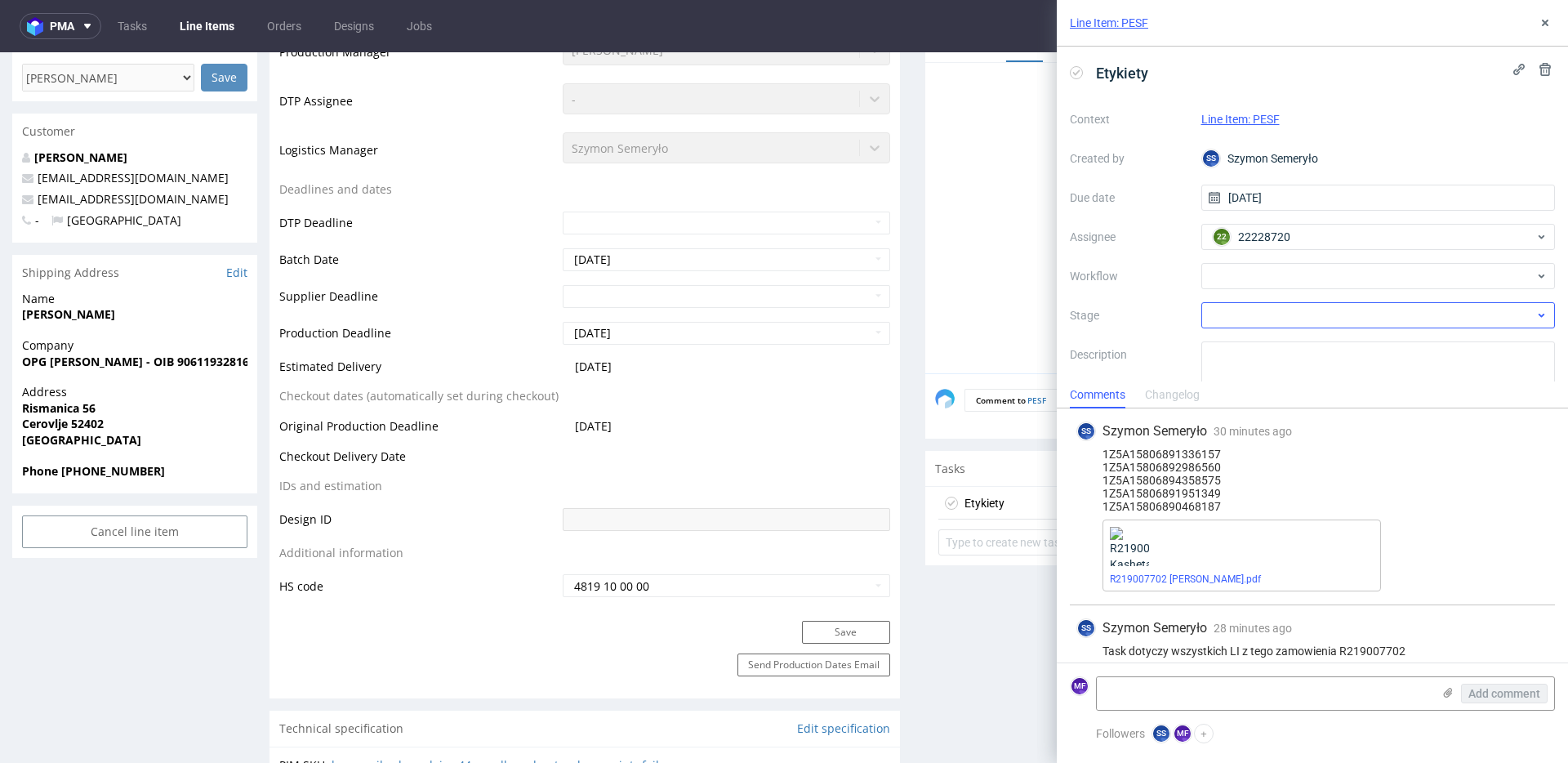
scroll to position [14, 0]
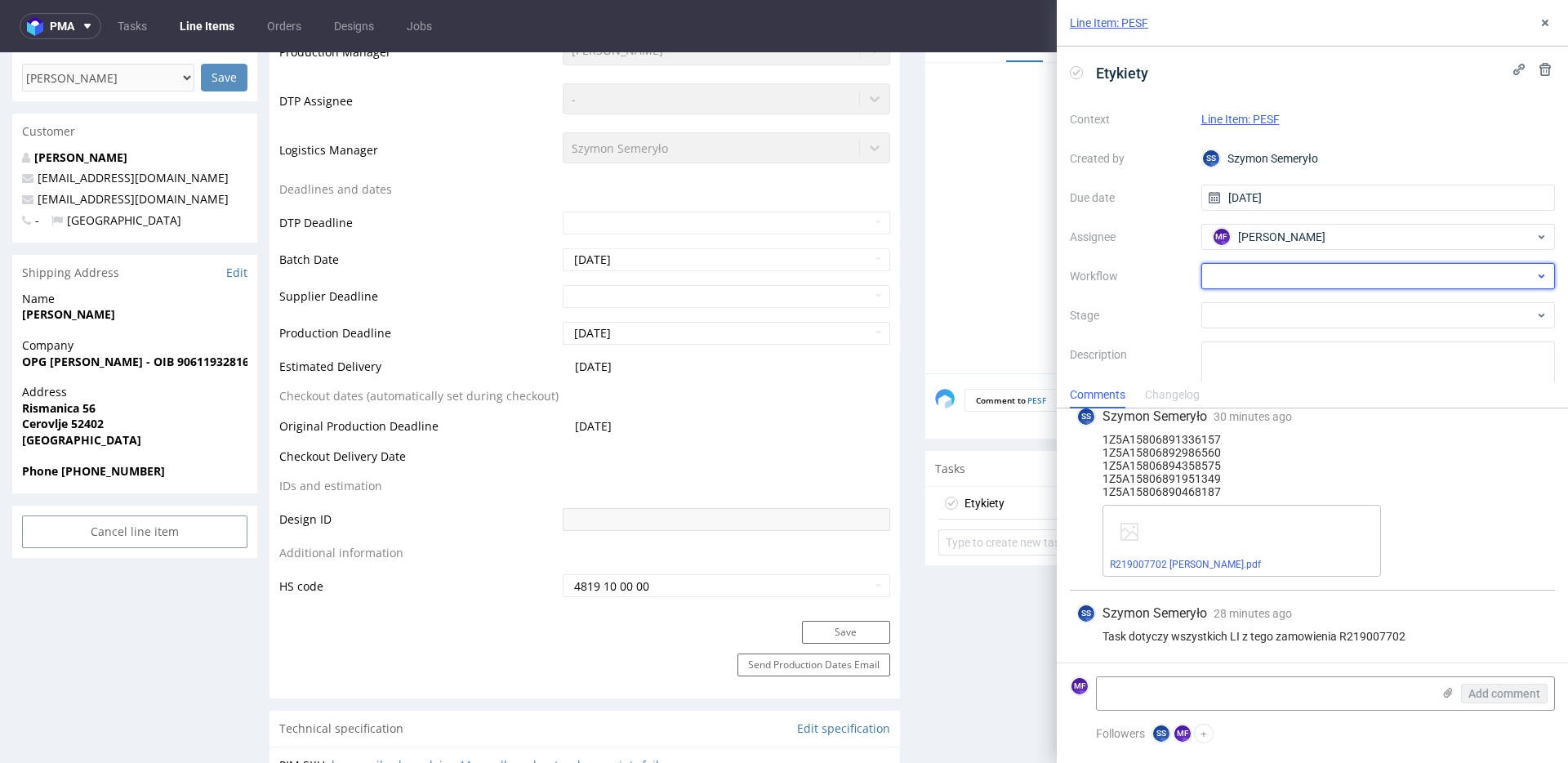
click at [1249, 273] on div at bounding box center [1378, 275] width 355 height 26
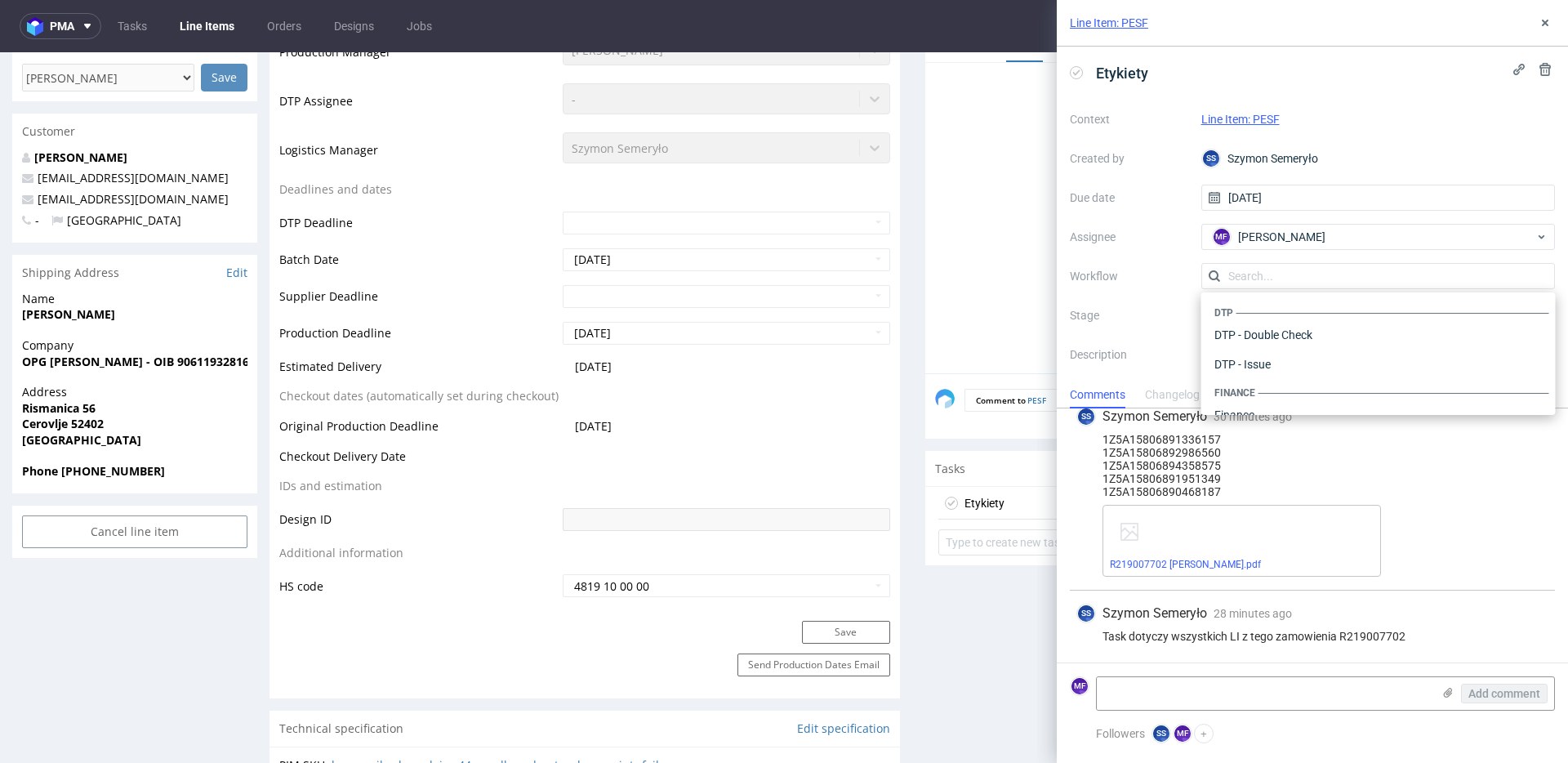
scroll to position [1005, 0]
click at [1257, 392] on div "Warehouse - Shipping" at bounding box center [1378, 394] width 341 height 30
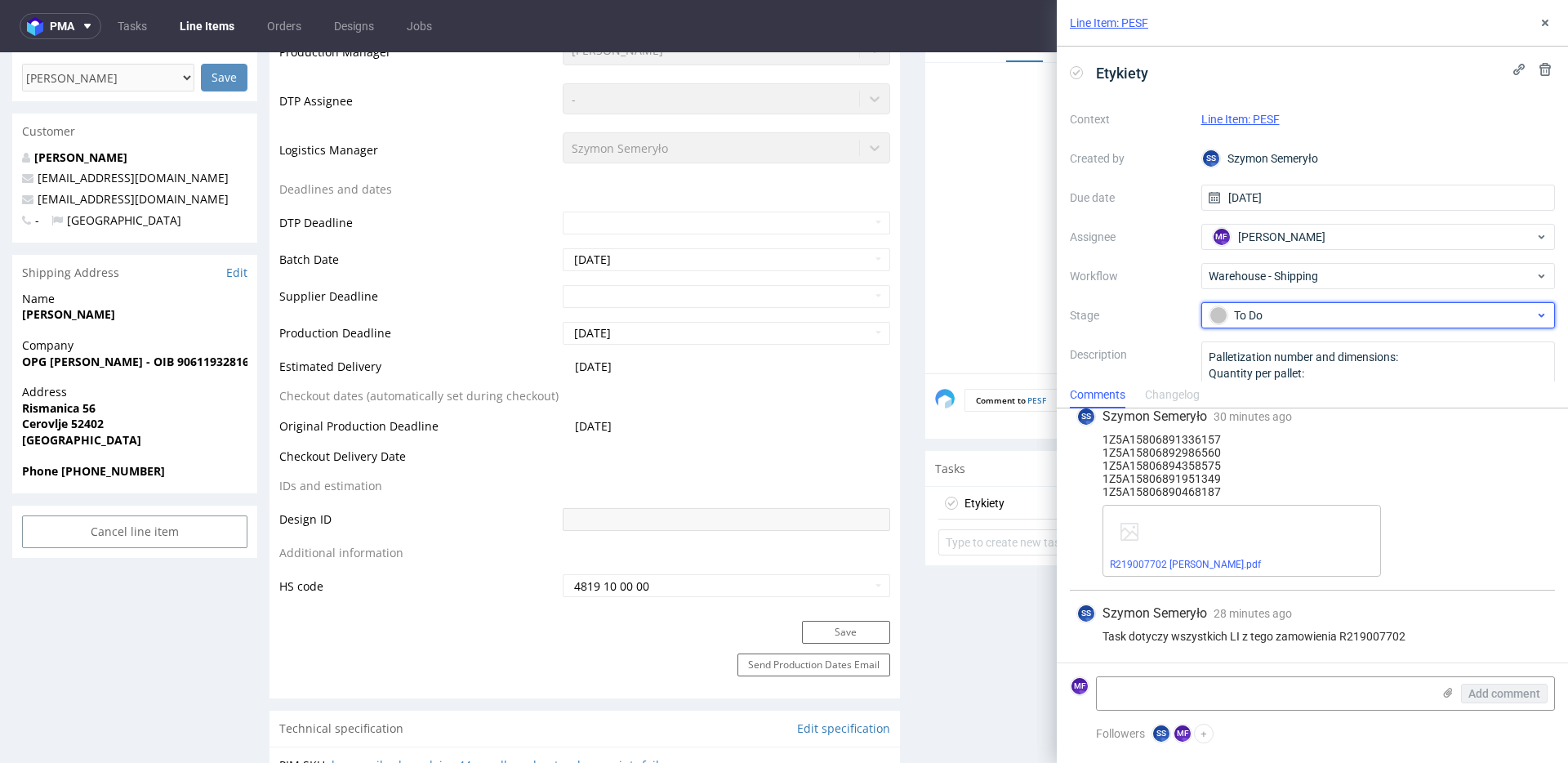
click at [1250, 312] on div "To Do" at bounding box center [1373, 315] width 325 height 18
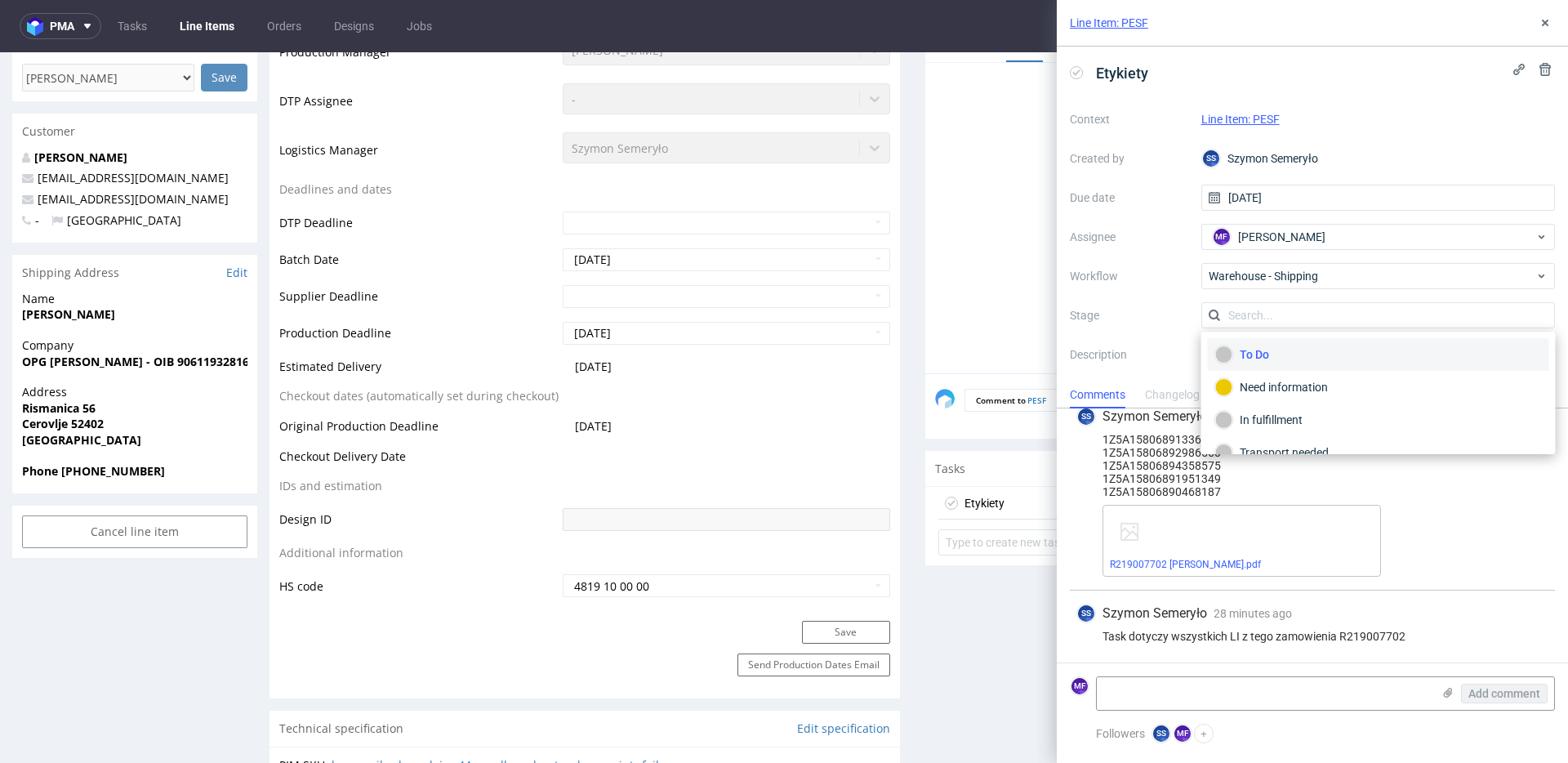
scroll to position [87, 0]
click at [1275, 433] on div "Completed" at bounding box center [1379, 431] width 327 height 18
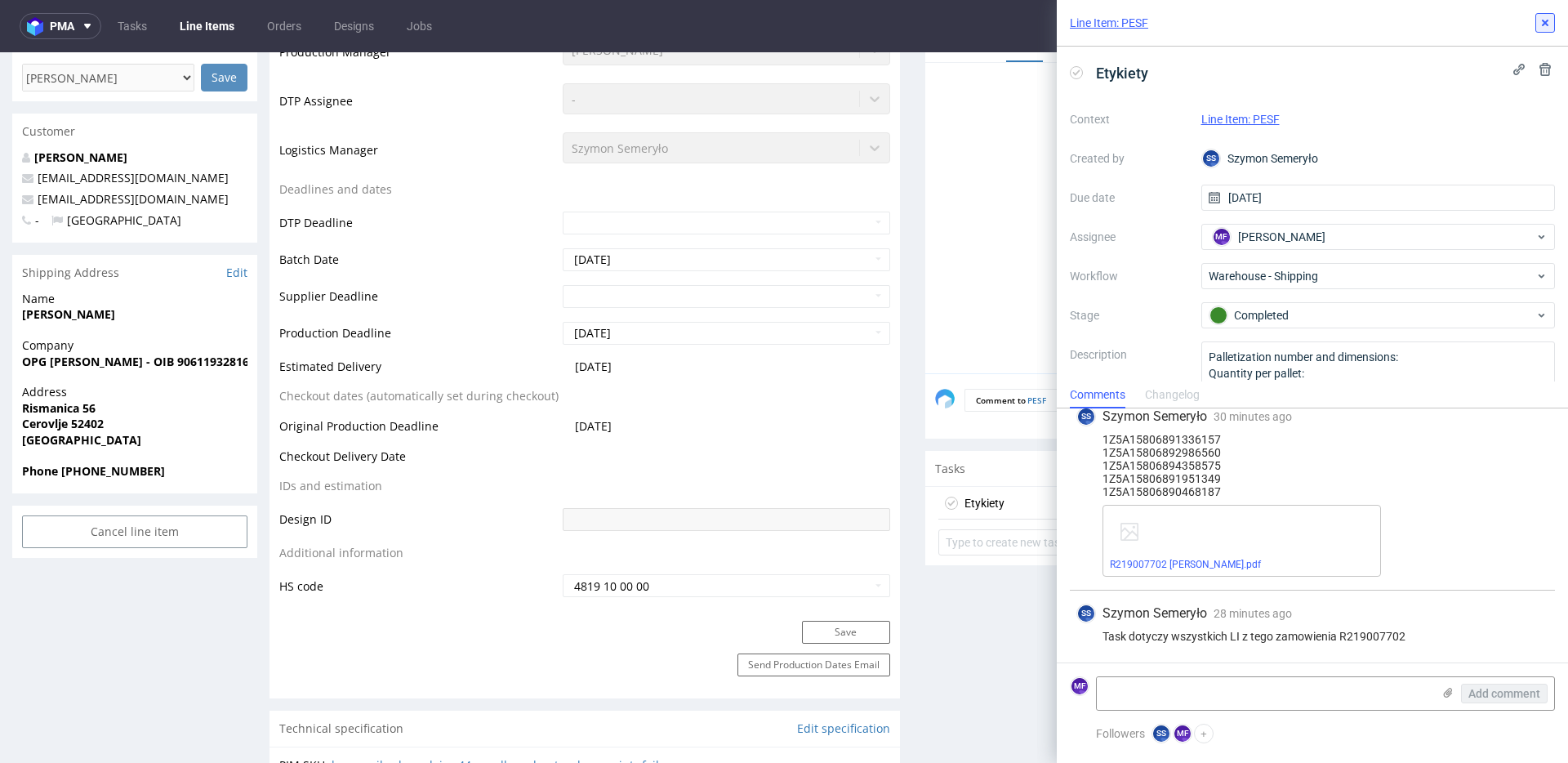
drag, startPoint x: 1544, startPoint y: 25, endPoint x: 1470, endPoint y: 41, distance: 75.7
click at [1544, 25] on icon at bounding box center [1546, 23] width 13 height 13
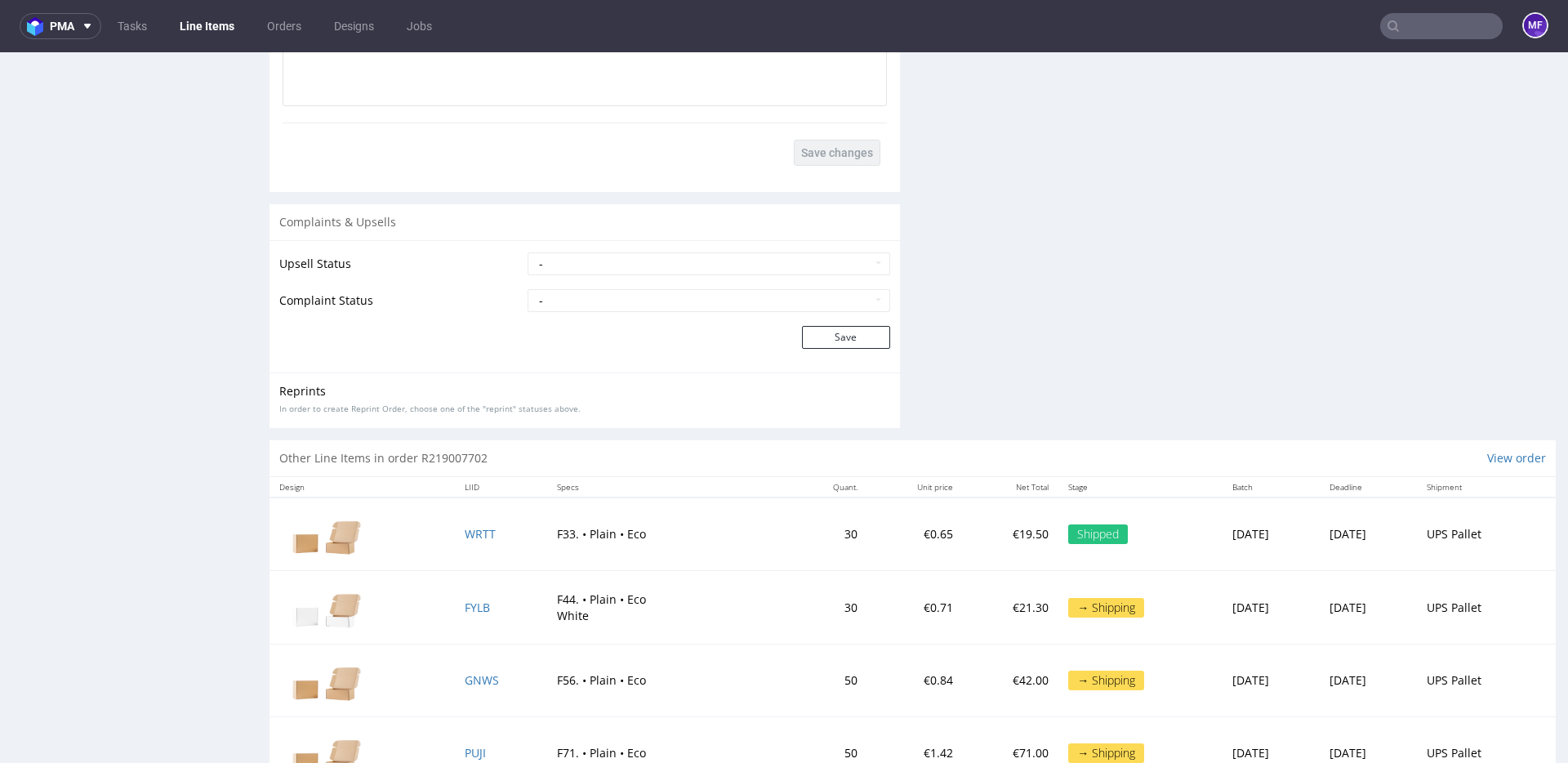
scroll to position [2509, 0]
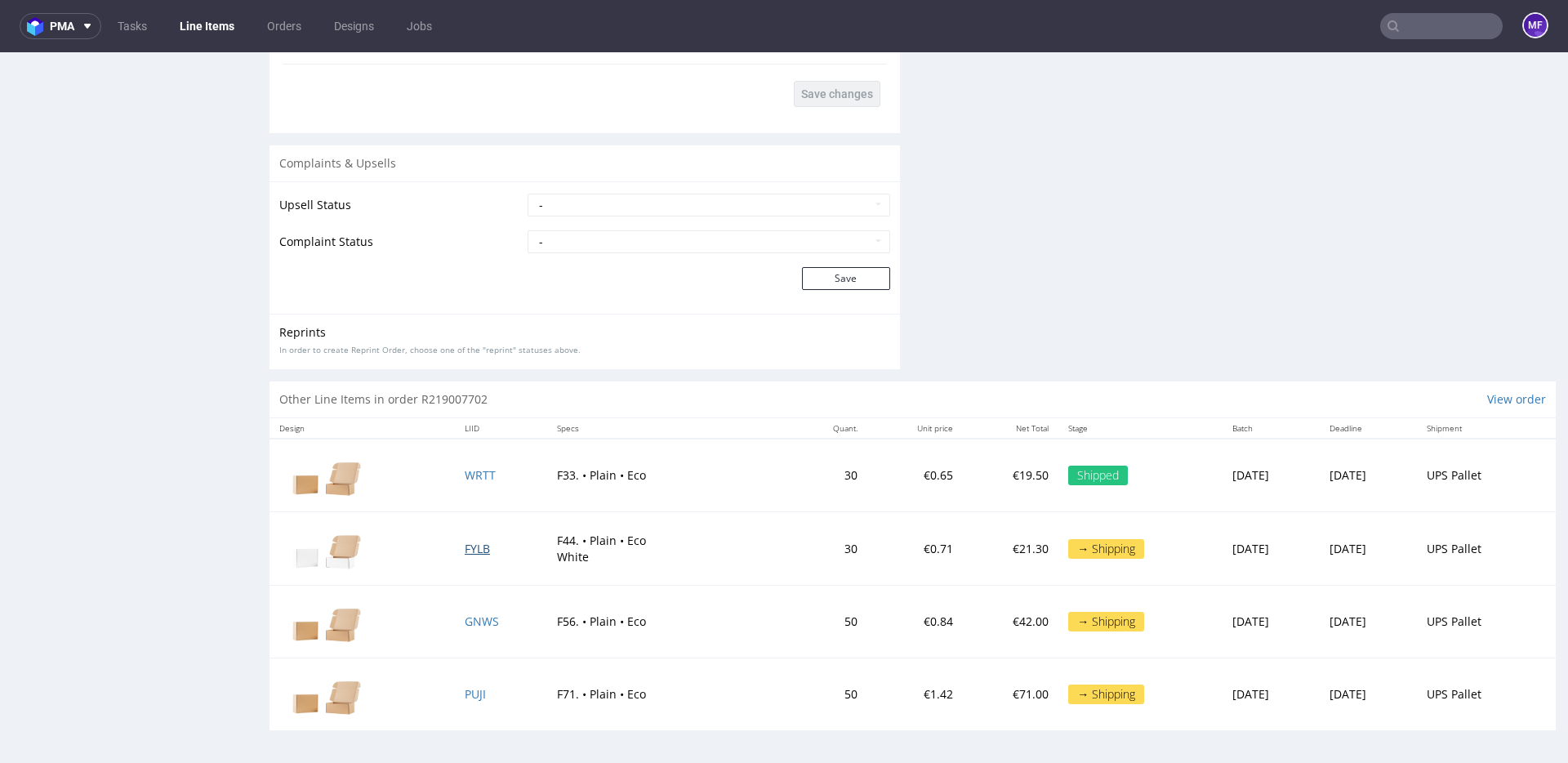
click at [473, 547] on span "FYLB" at bounding box center [477, 548] width 25 height 15
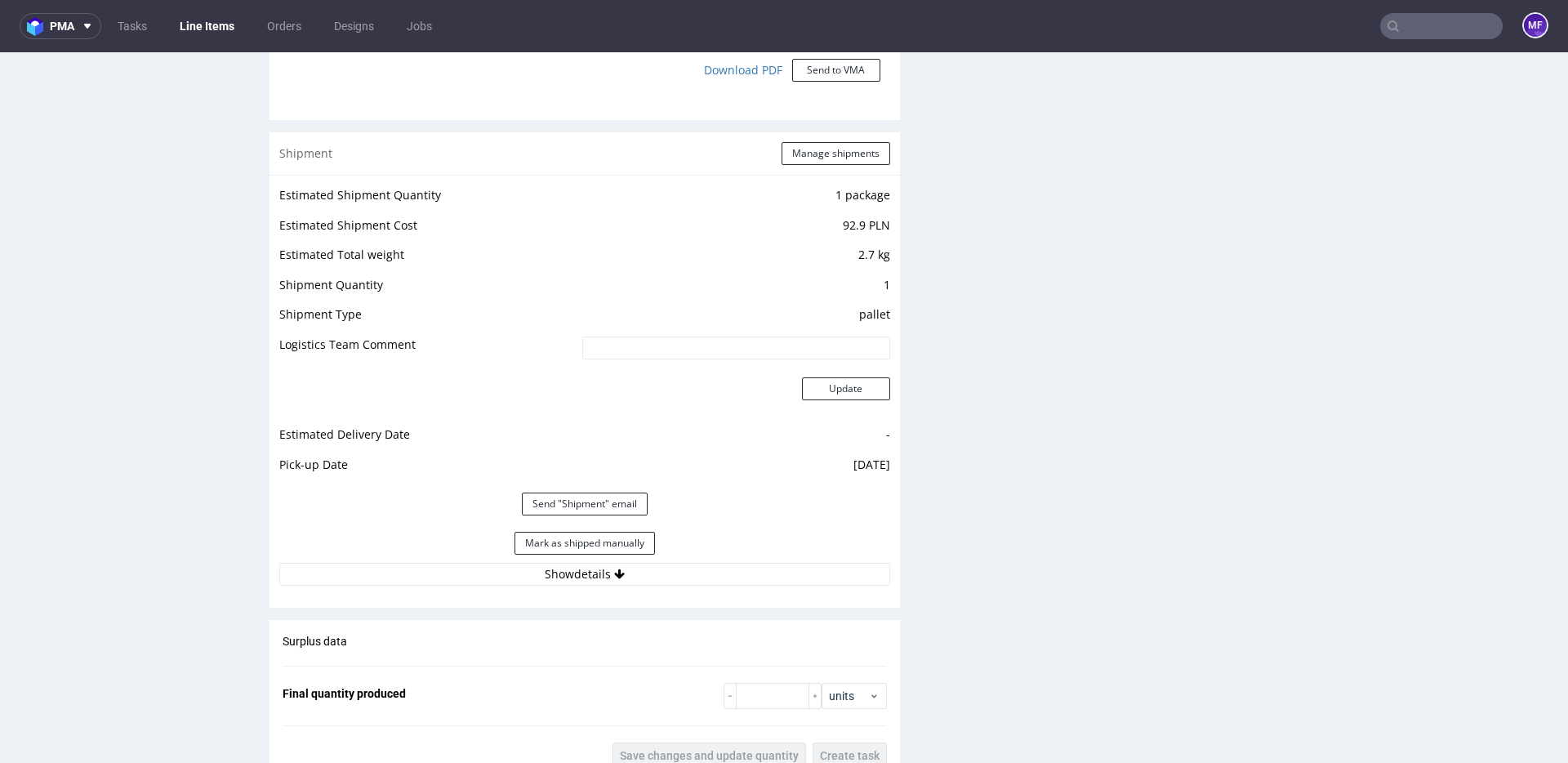
scroll to position [1528, 0]
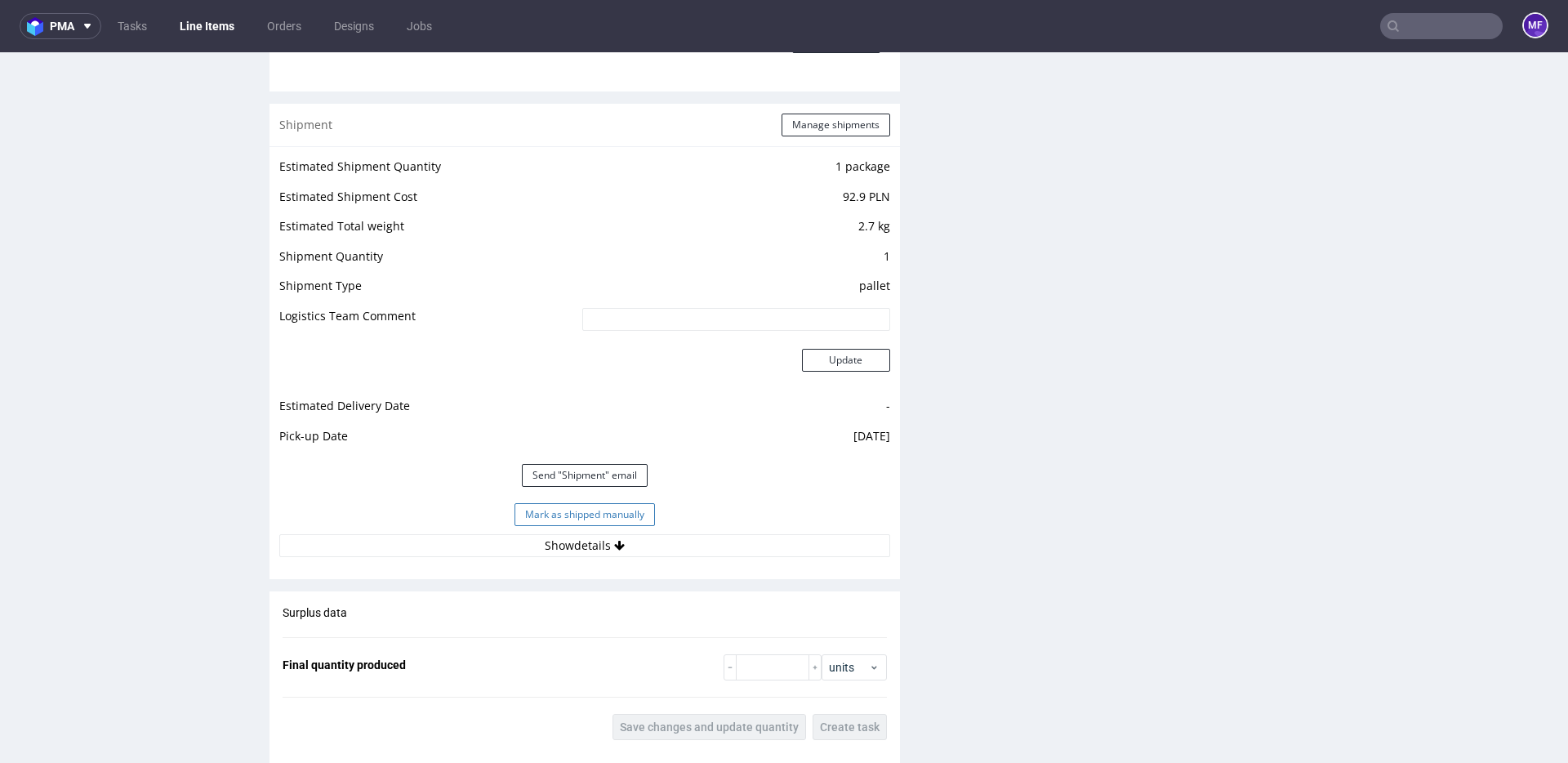
click at [607, 515] on button "Mark as shipped manually" at bounding box center [585, 515] width 140 height 23
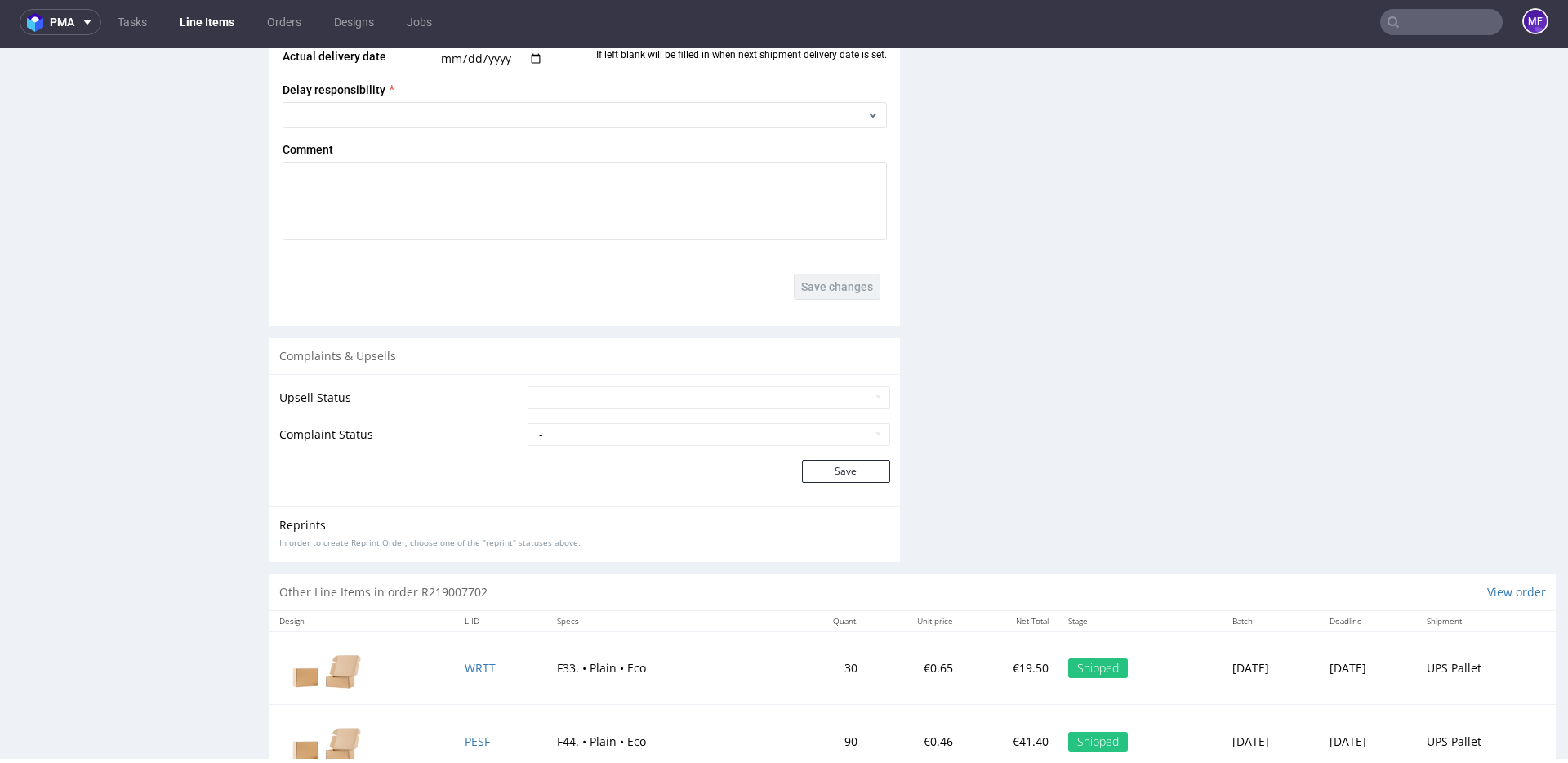
scroll to position [2509, 0]
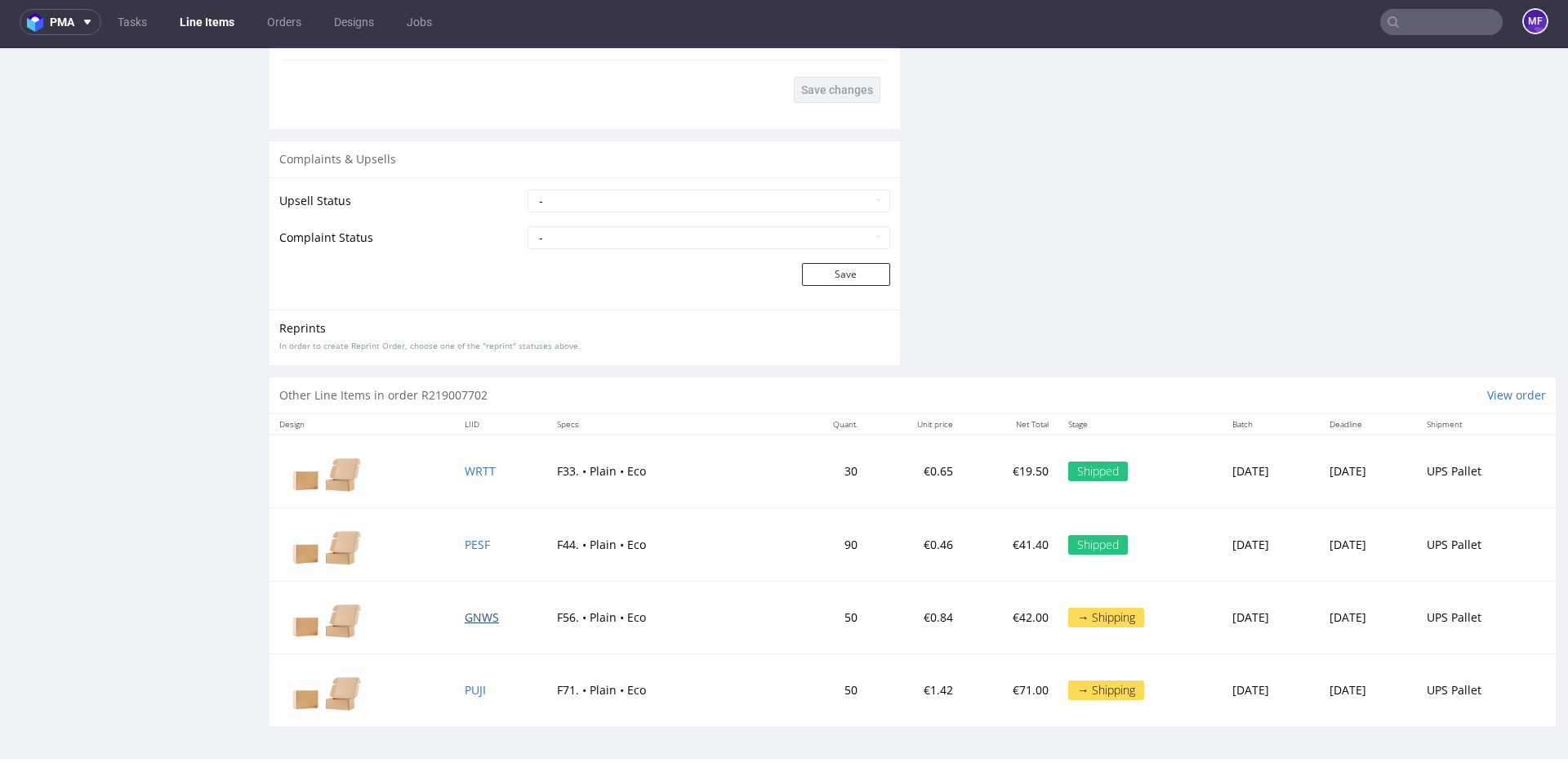
click at [468, 616] on span "GNWS" at bounding box center [482, 618] width 35 height 15
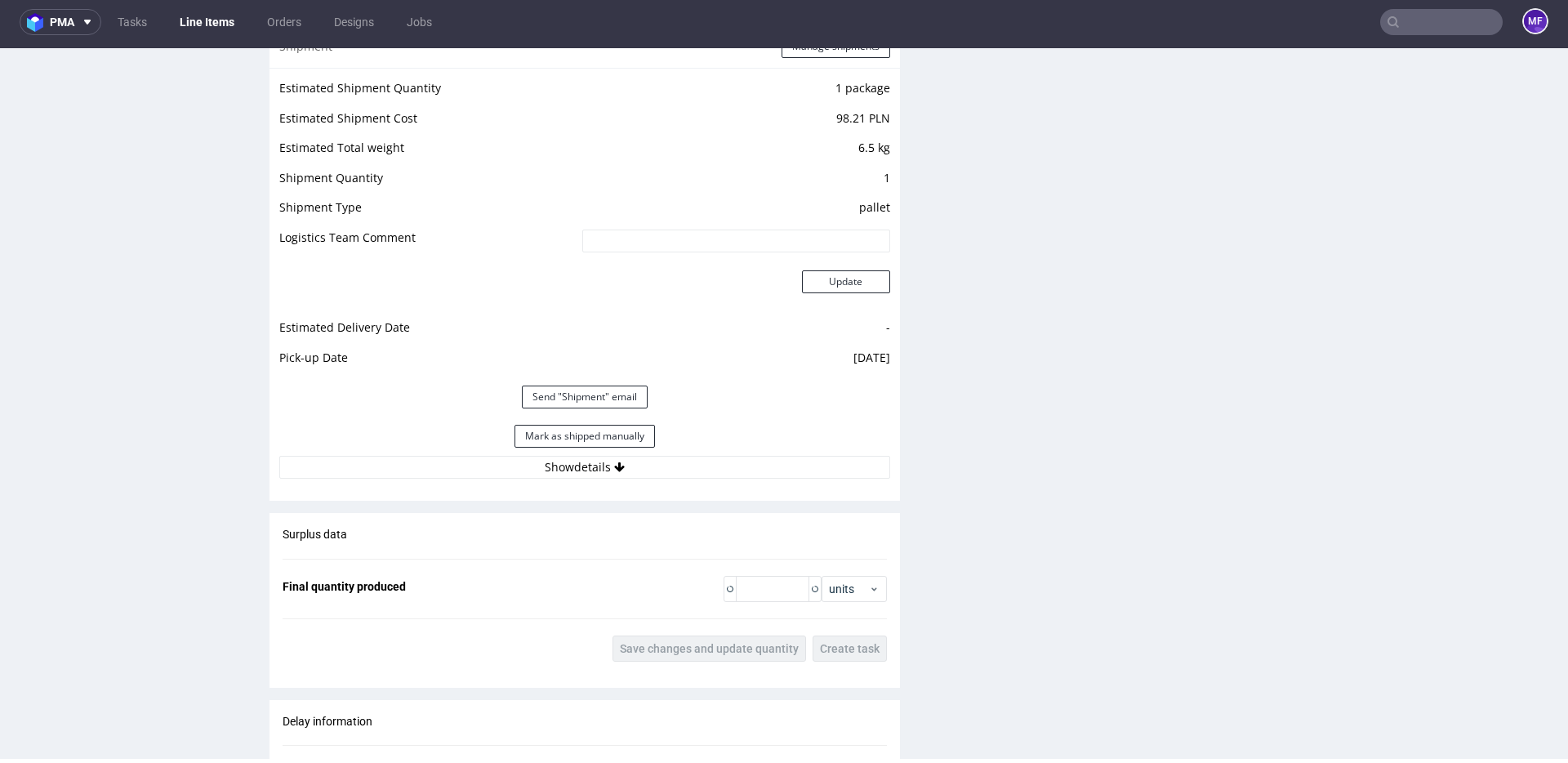
scroll to position [1859, 0]
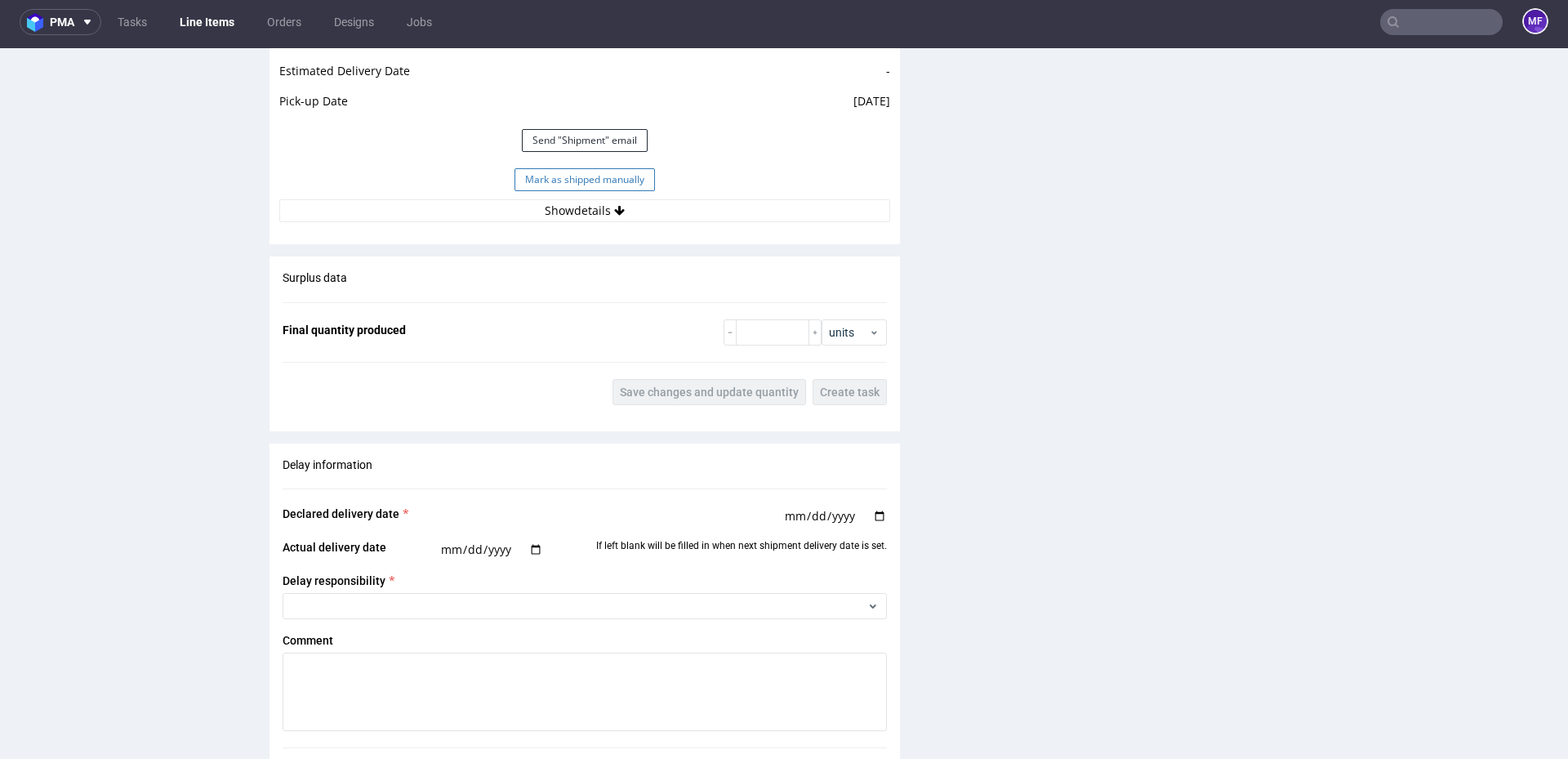
click at [553, 187] on button "Mark as shipped manually" at bounding box center [585, 180] width 140 height 23
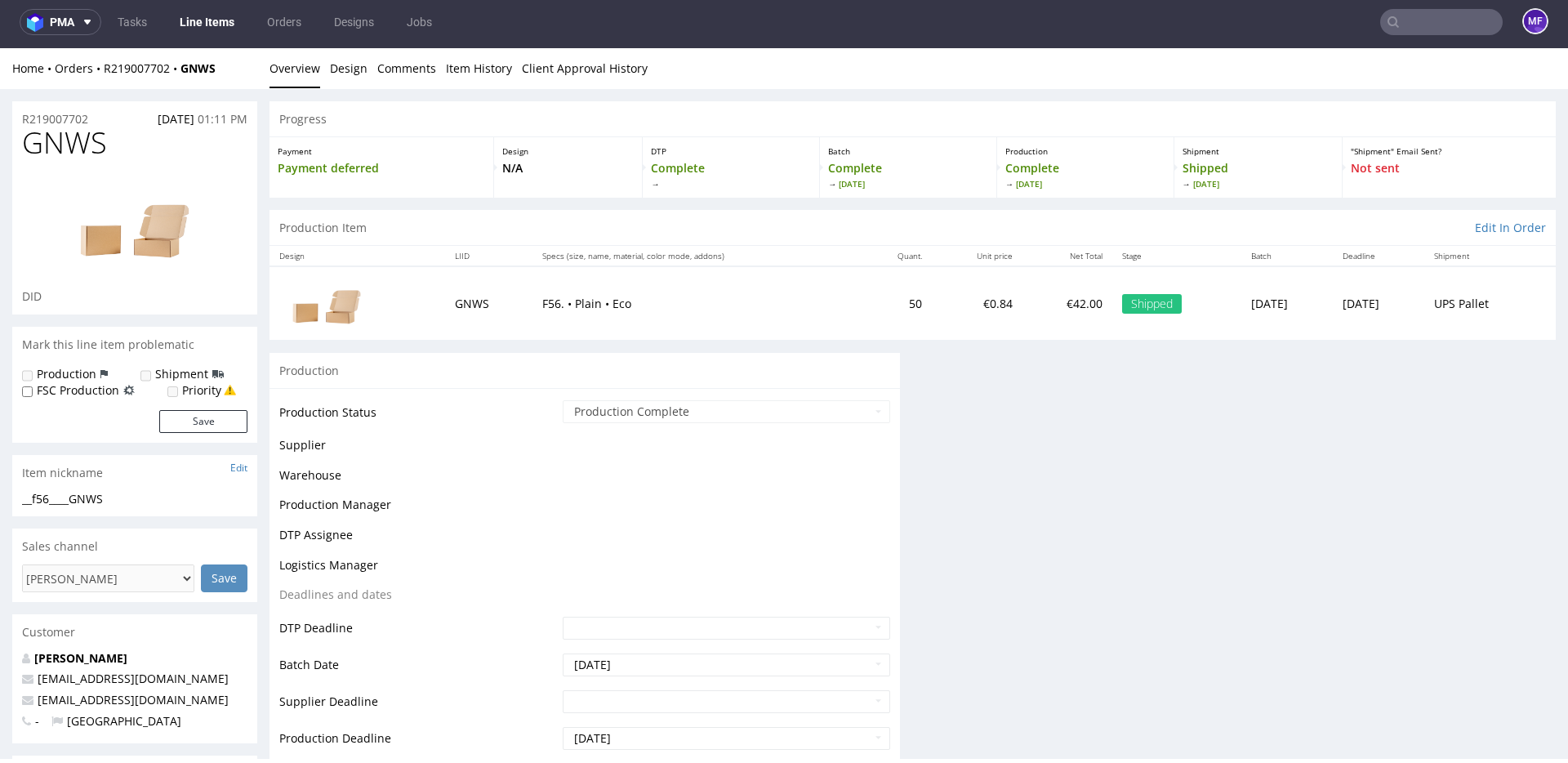
scroll to position [0, 0]
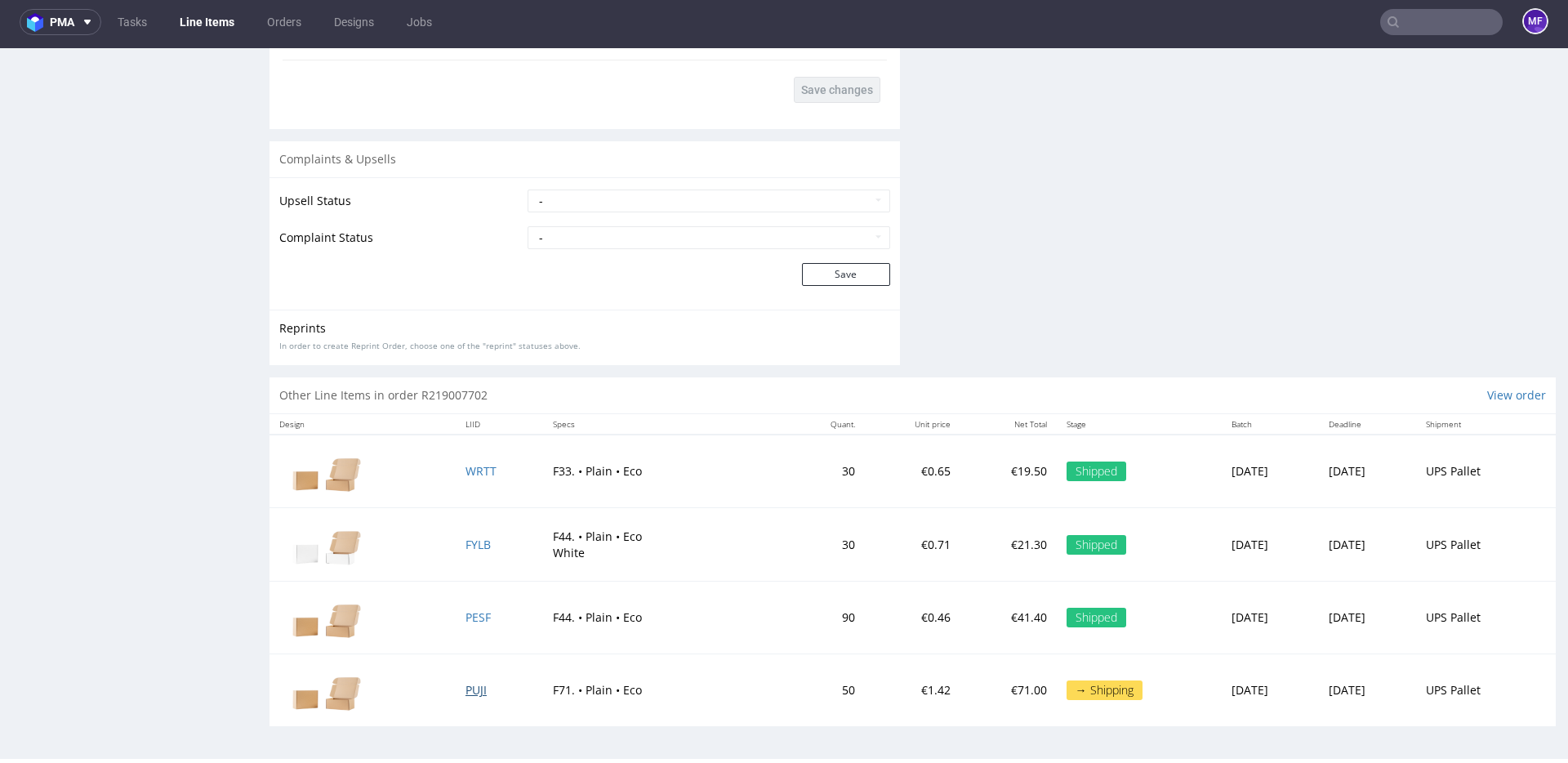
click at [466, 694] on span "PUJI" at bounding box center [476, 690] width 21 height 15
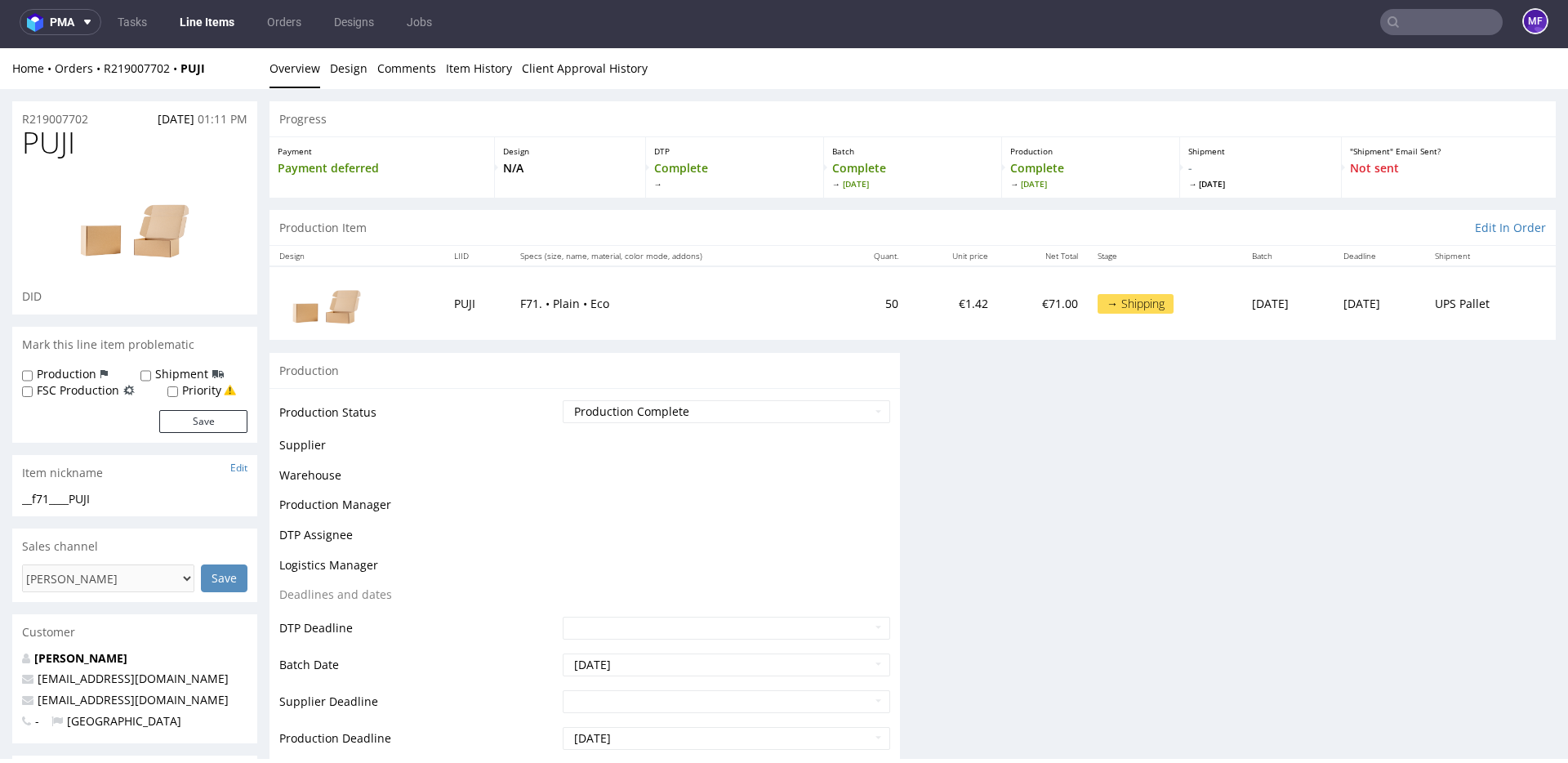
click at [462, 692] on td "Supplier Deadline" at bounding box center [418, 707] width 279 height 37
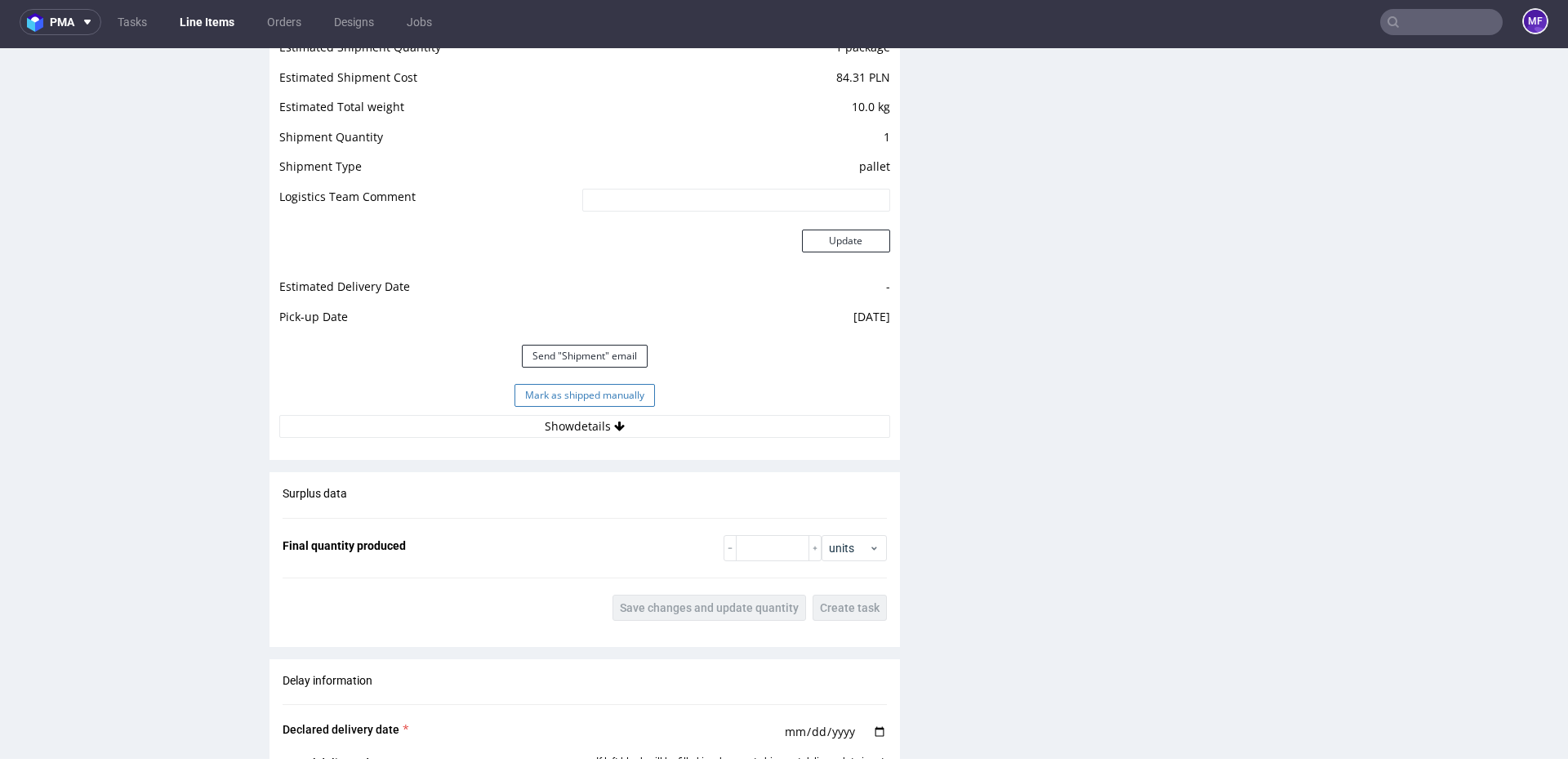
click at [545, 397] on button "Mark as shipped manually" at bounding box center [585, 395] width 140 height 23
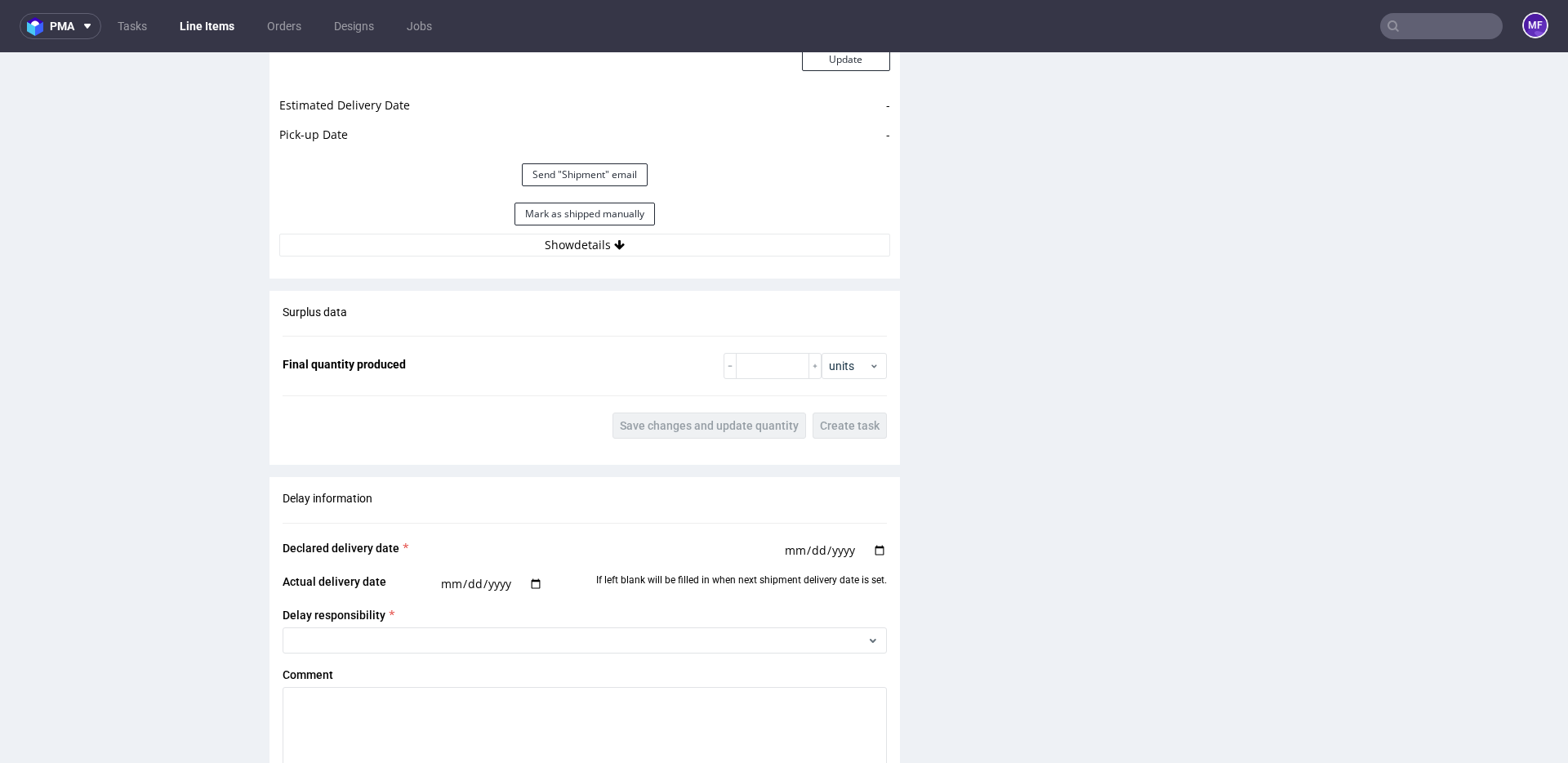
scroll to position [1893, 0]
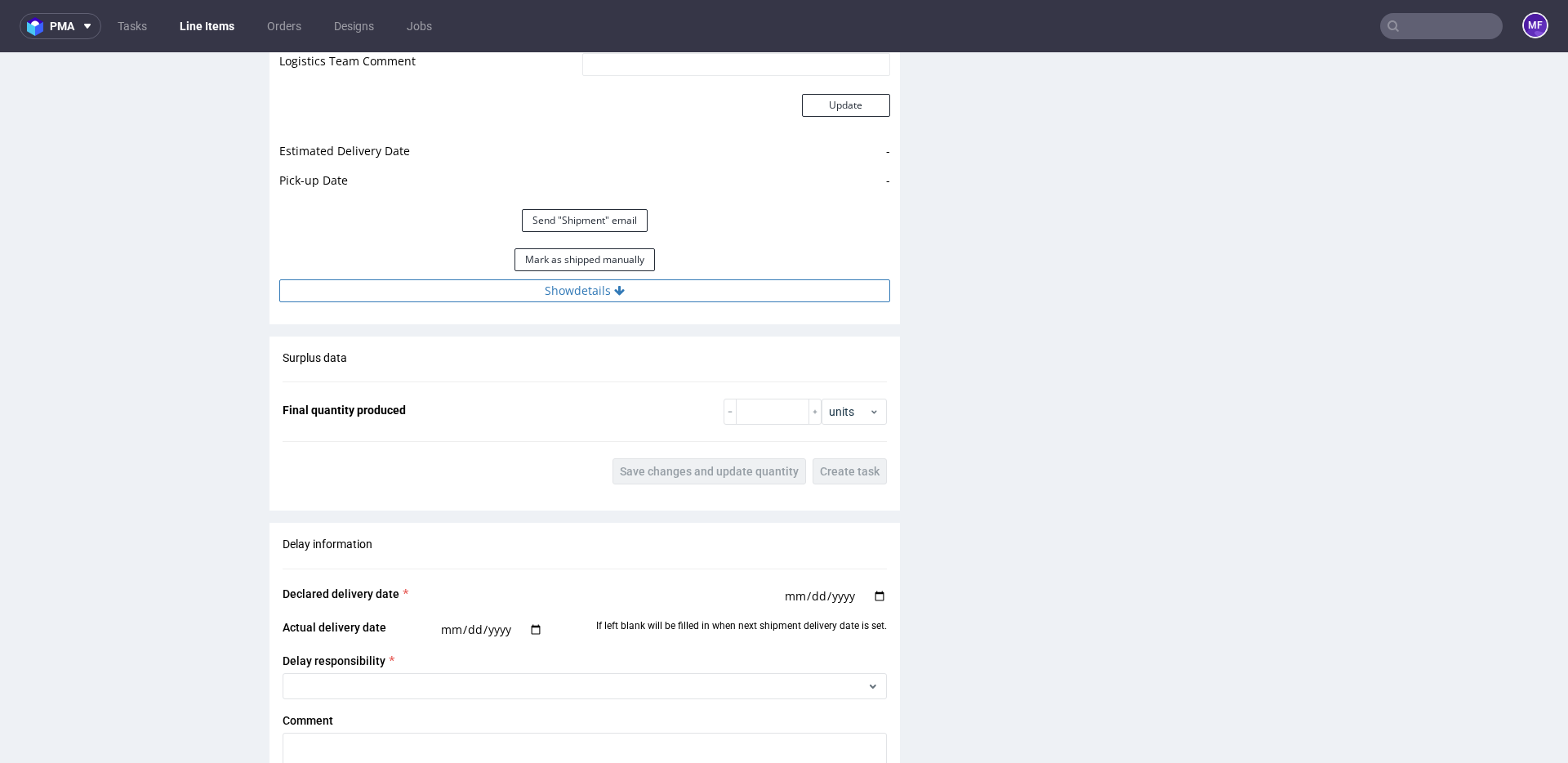
click at [598, 294] on button "Show details" at bounding box center [584, 291] width 611 height 23
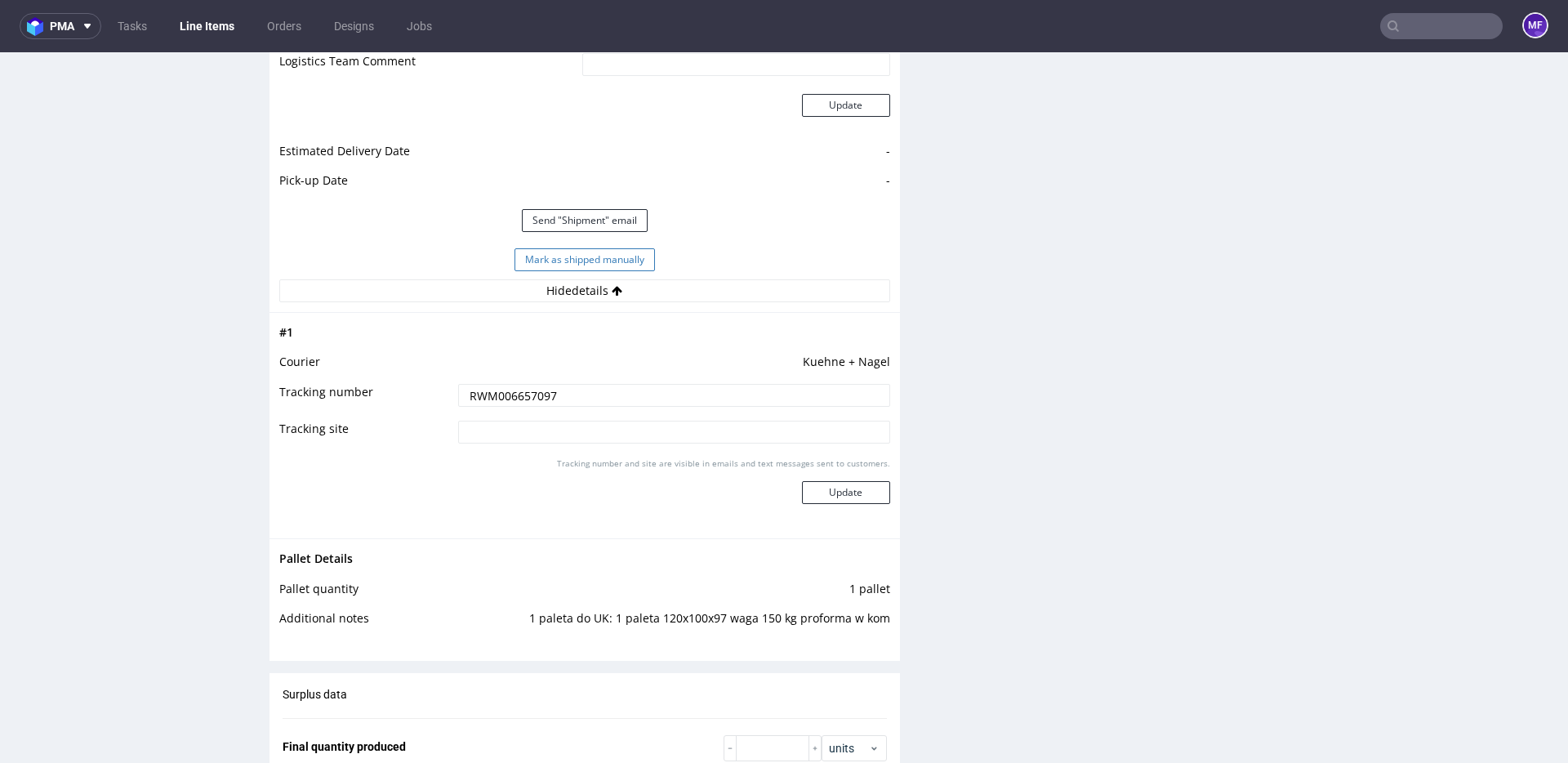
click at [583, 259] on button "Mark as shipped manually" at bounding box center [585, 260] width 140 height 23
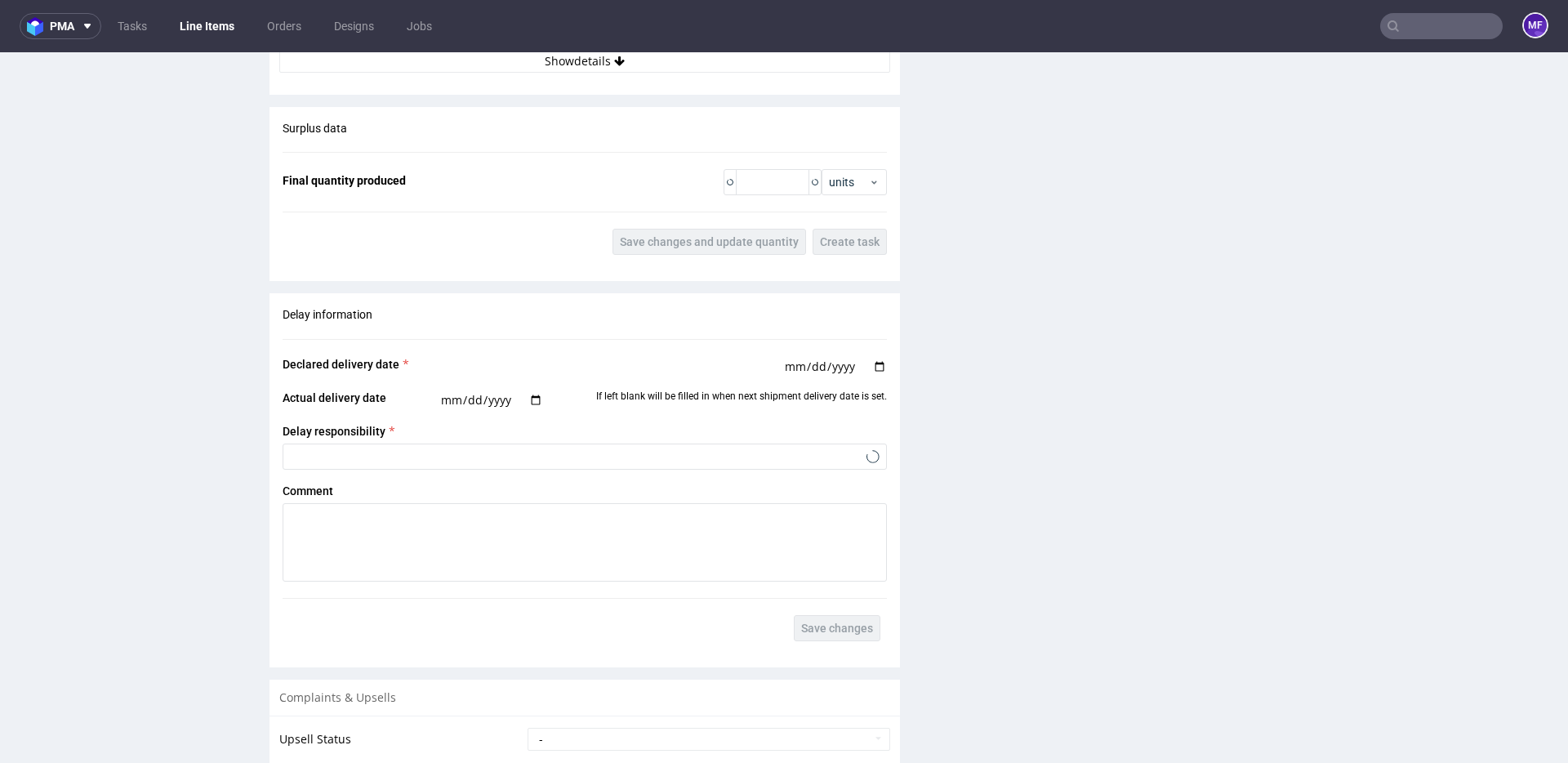
scroll to position [2431, 0]
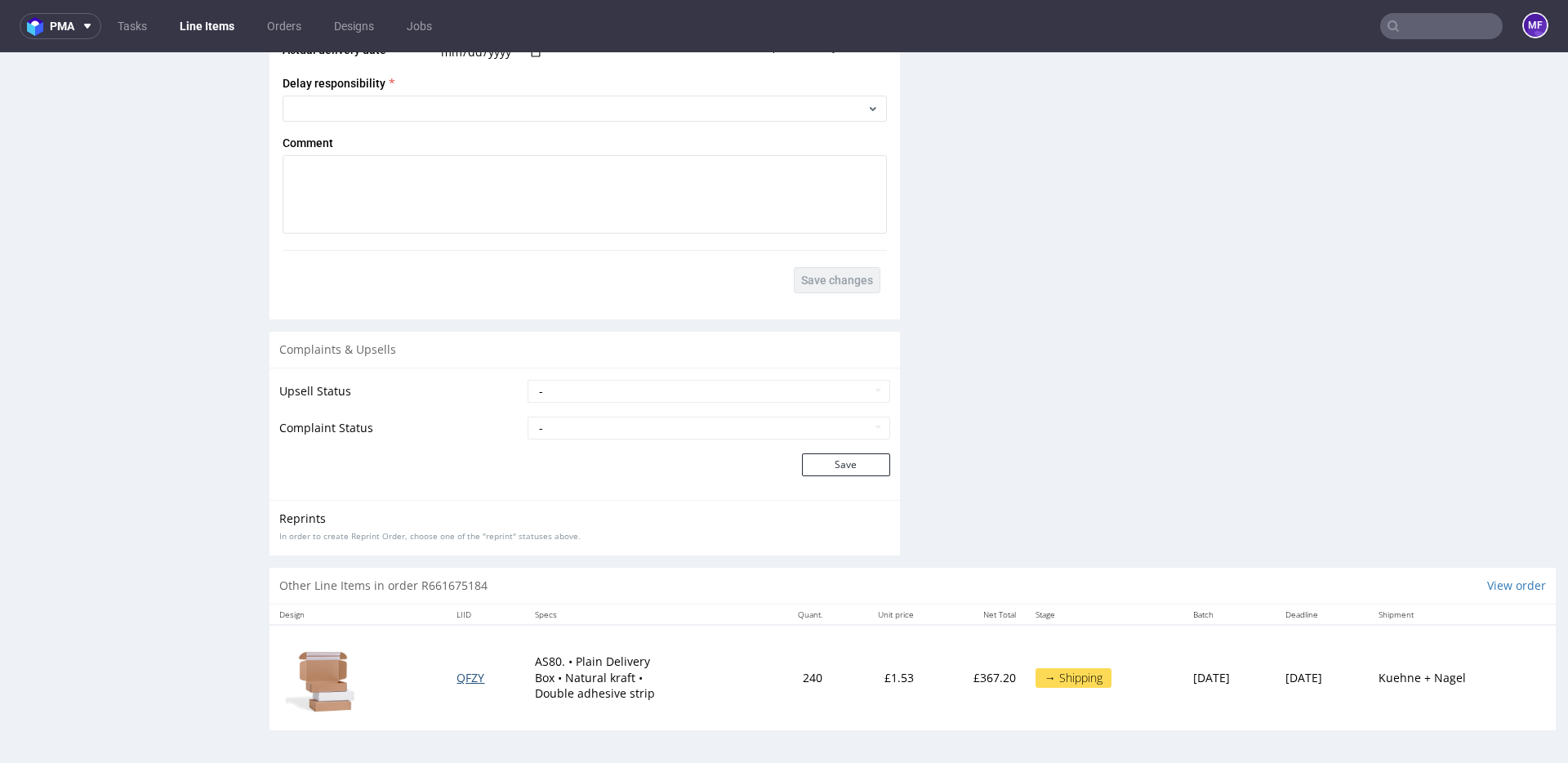
click at [464, 674] on span "QFZY" at bounding box center [470, 677] width 28 height 15
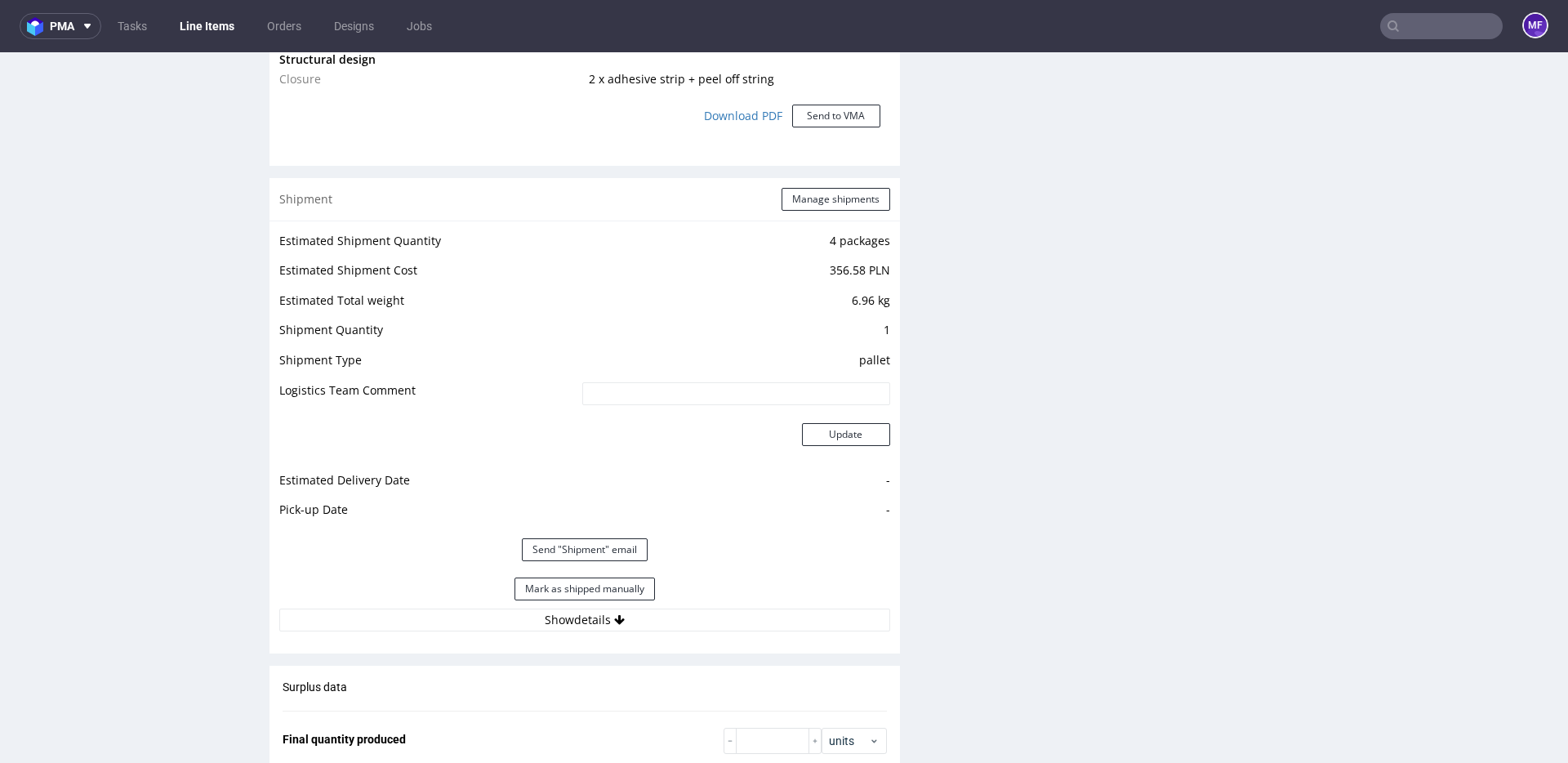
scroll to position [1588, 0]
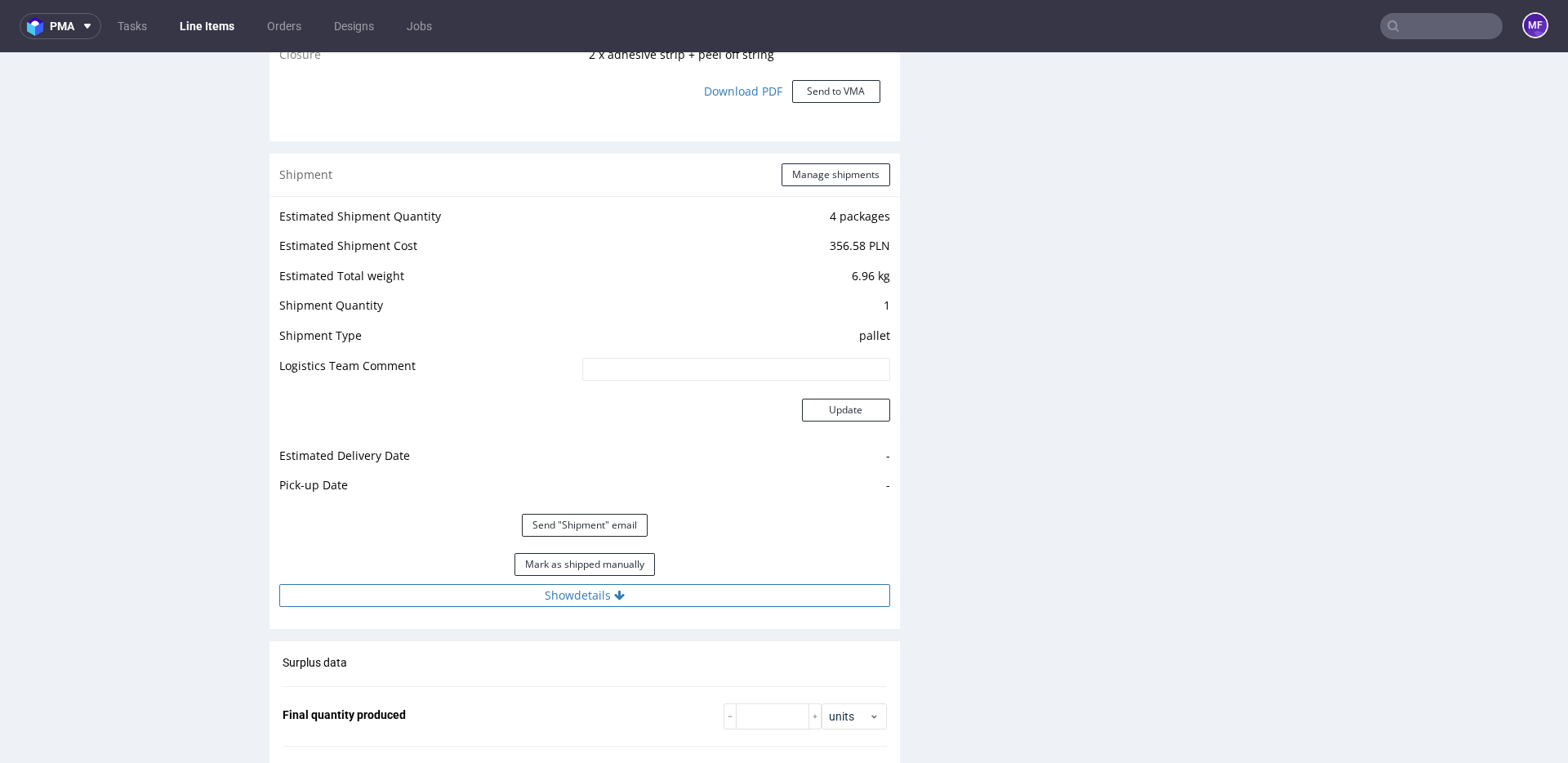
click at [574, 598] on button "Show details" at bounding box center [584, 596] width 611 height 23
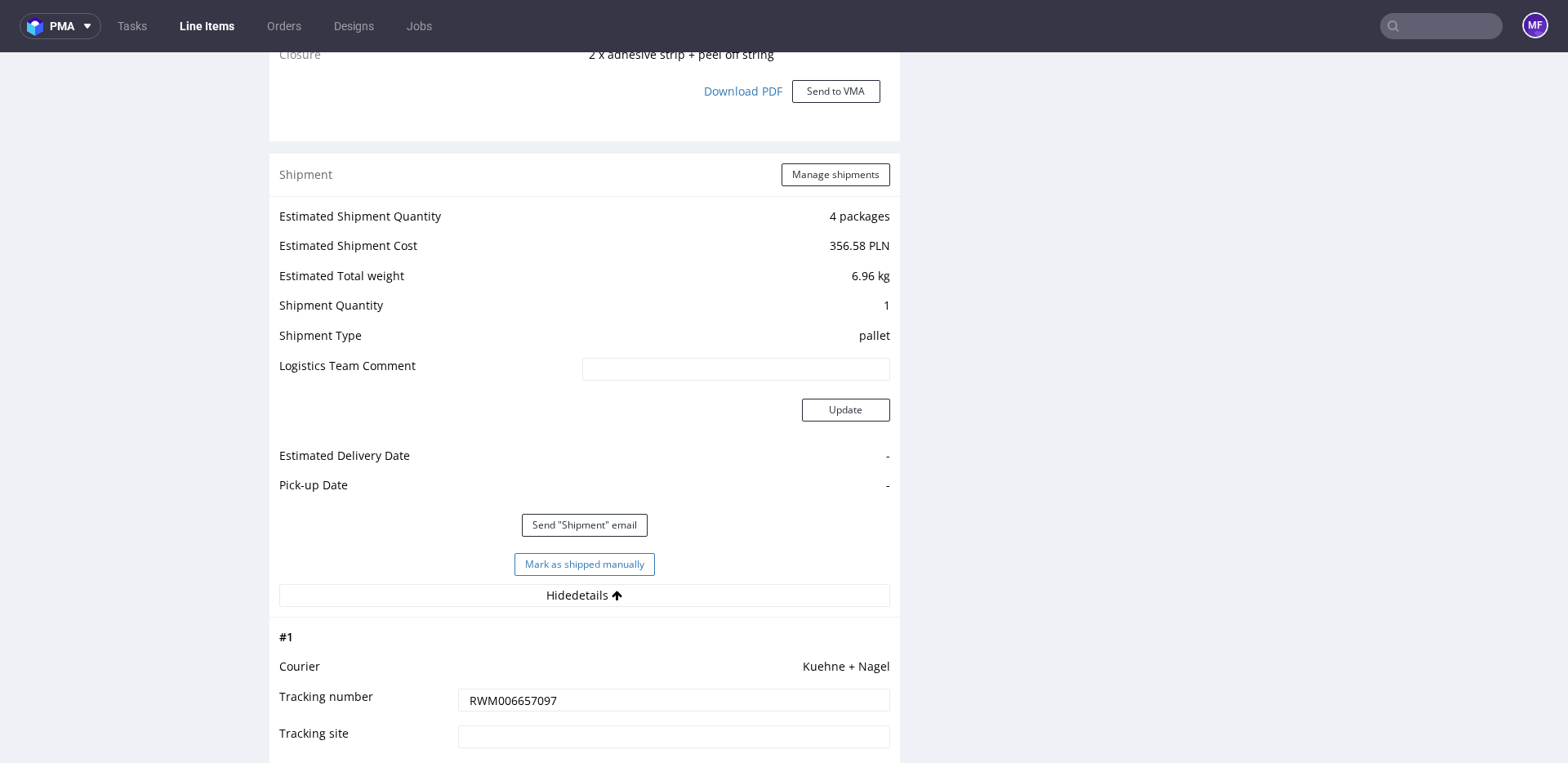
click at [586, 570] on button "Mark as shipped manually" at bounding box center [585, 565] width 140 height 23
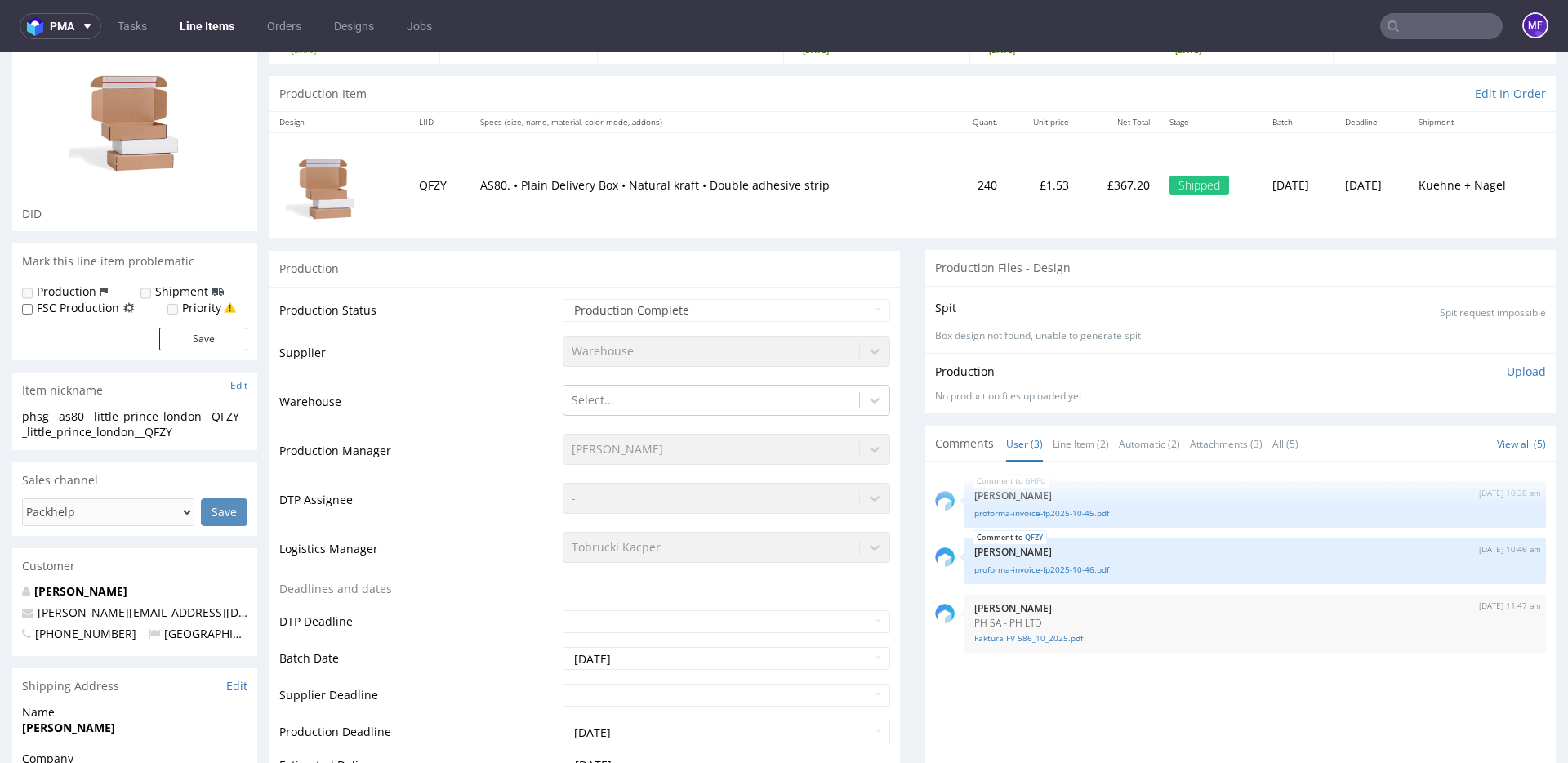
scroll to position [0, 0]
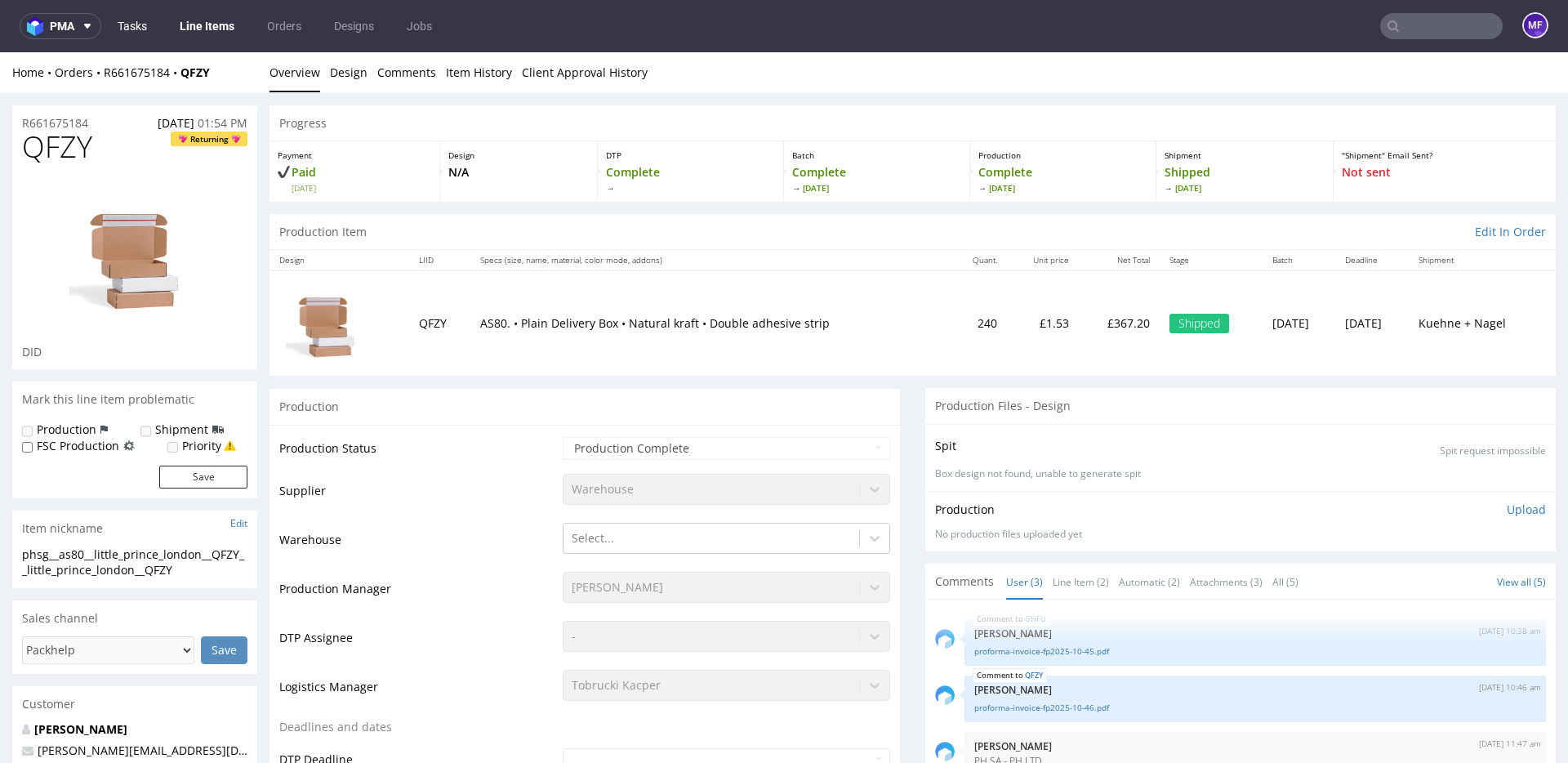
click at [143, 28] on link "Tasks" at bounding box center [132, 26] width 49 height 26
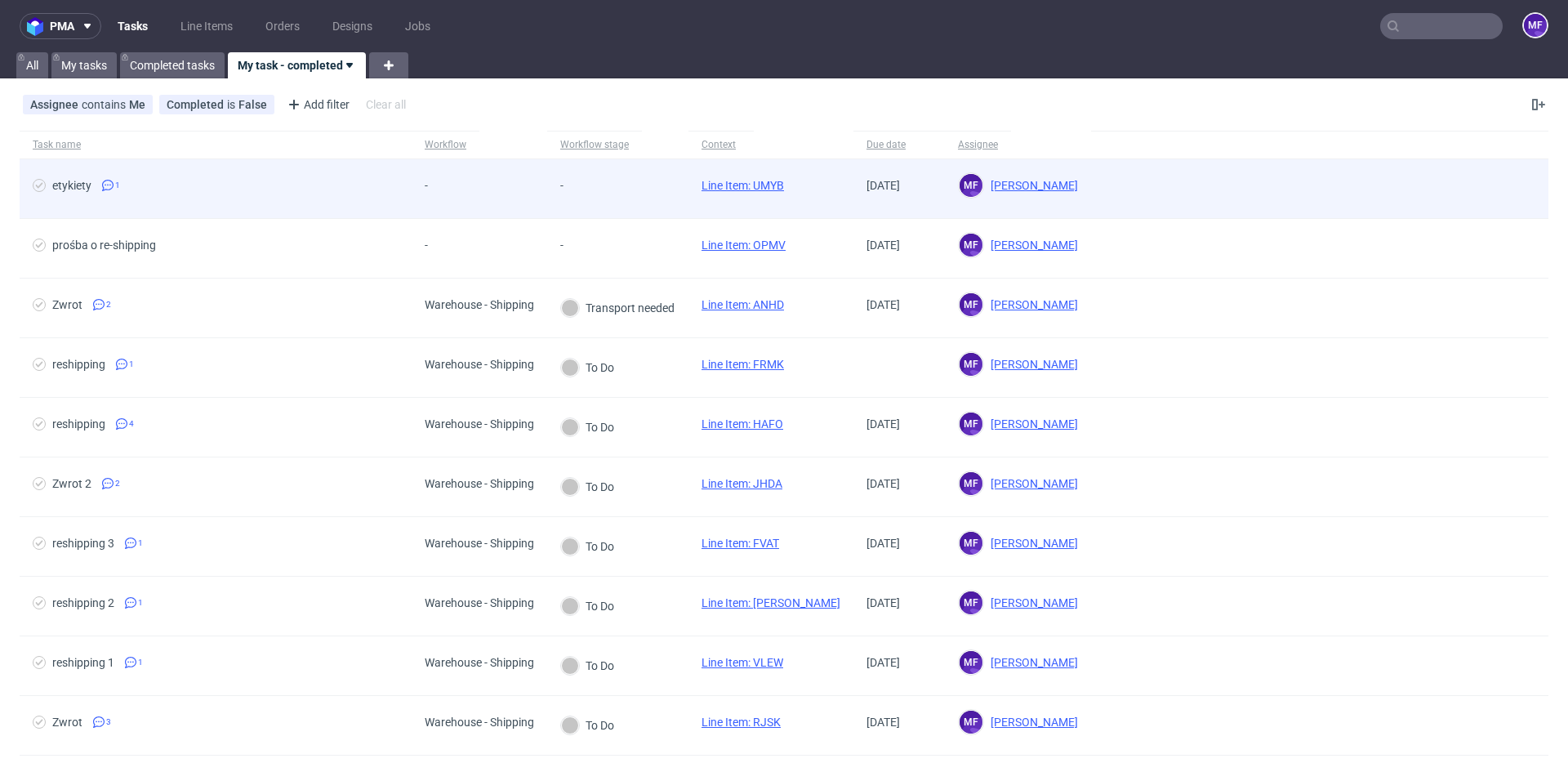
click at [571, 177] on div "-" at bounding box center [580, 189] width 65 height 59
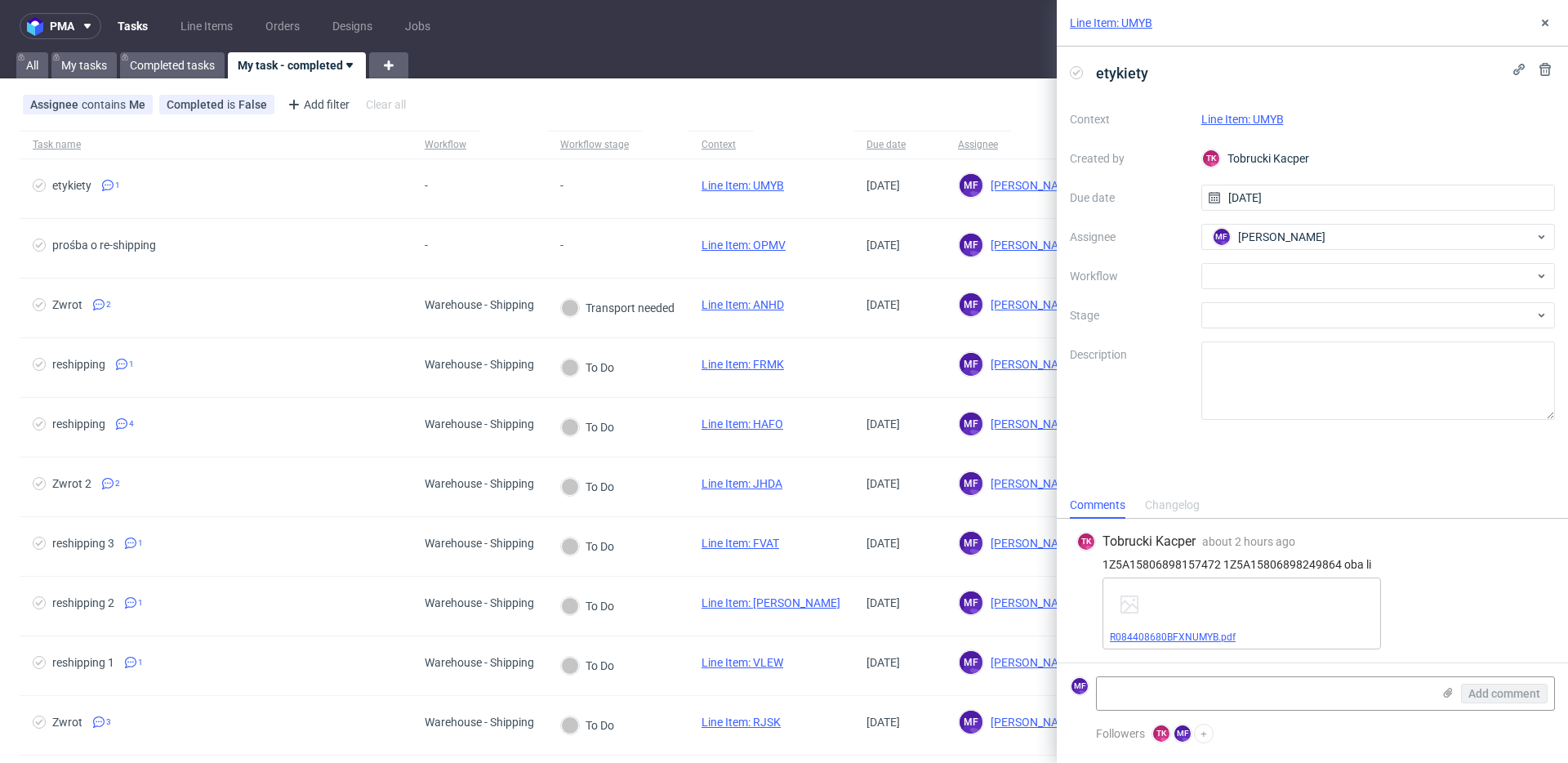
click at [1223, 633] on link "R084408680BFXNUMYB.pdf" at bounding box center [1173, 637] width 126 height 12
click at [1271, 121] on link "Line Item: UMYB" at bounding box center [1243, 119] width 83 height 13
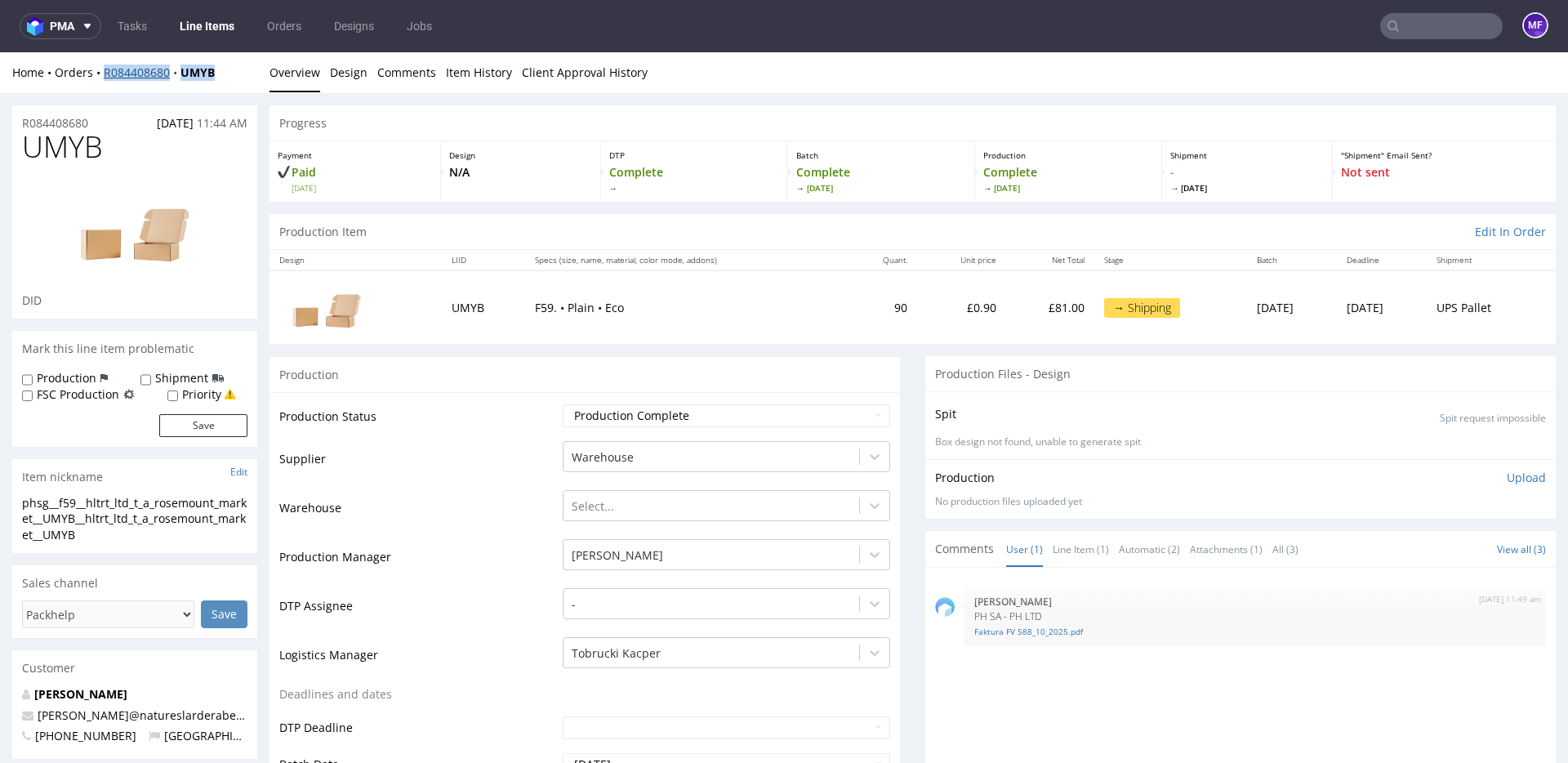
drag, startPoint x: 240, startPoint y: 77, endPoint x: 106, endPoint y: 76, distance: 134.0
click at [106, 76] on div "Home Orders R084408680 UMYB" at bounding box center [135, 72] width 245 height 16
copy div "R084408680 UMYB"
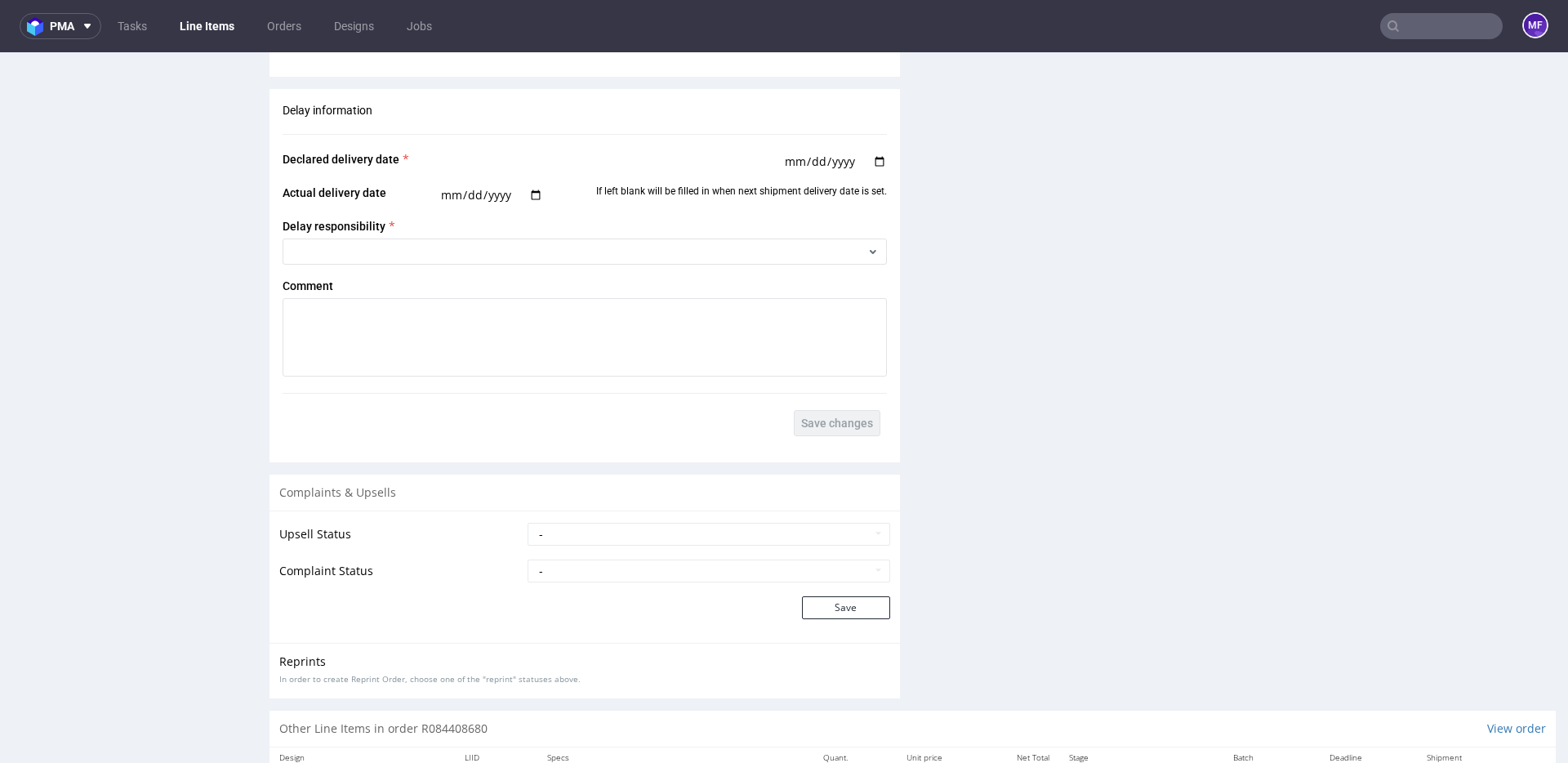
scroll to position [2329, 0]
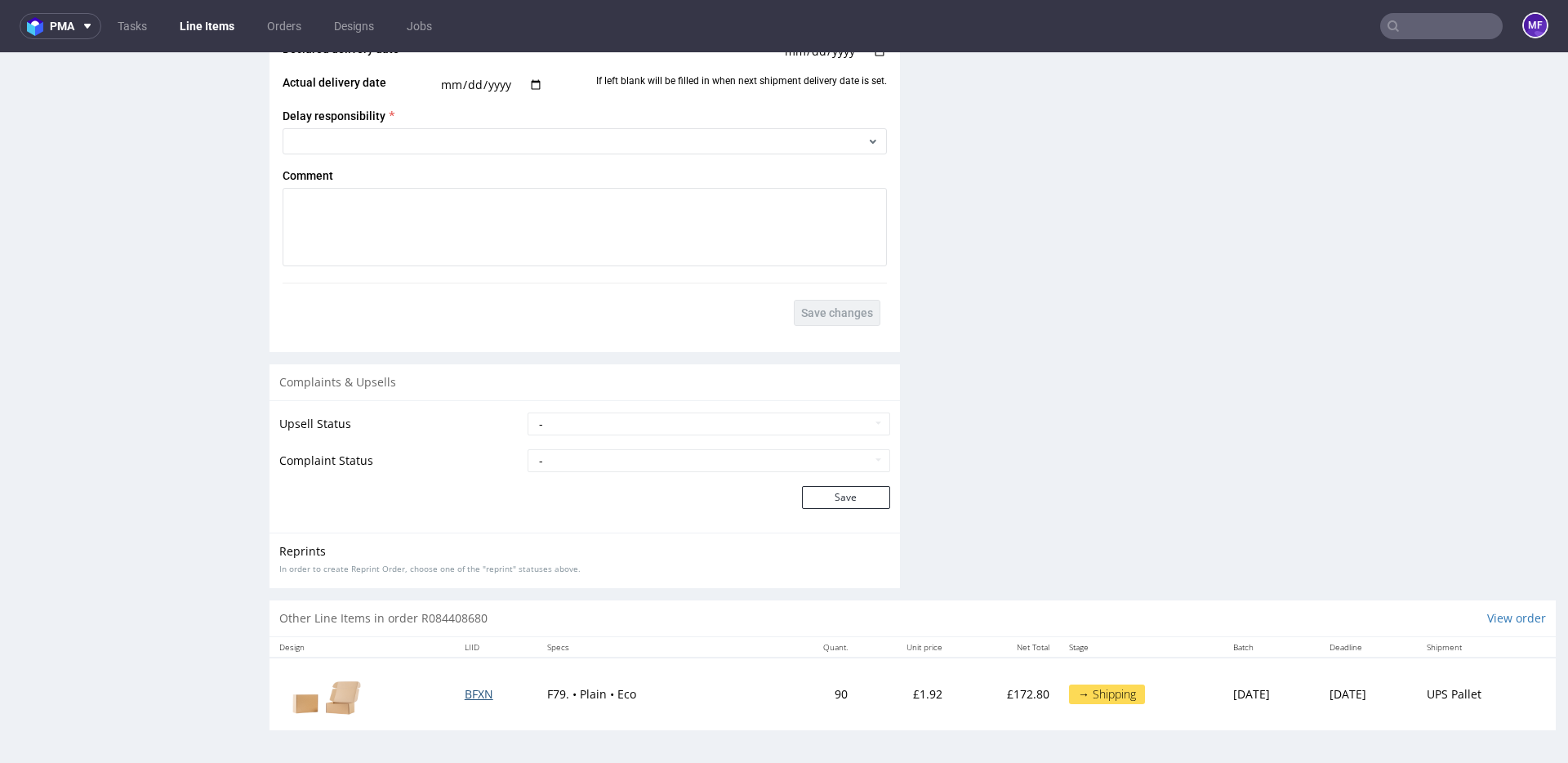
click at [470, 693] on span "BFXN" at bounding box center [479, 694] width 29 height 15
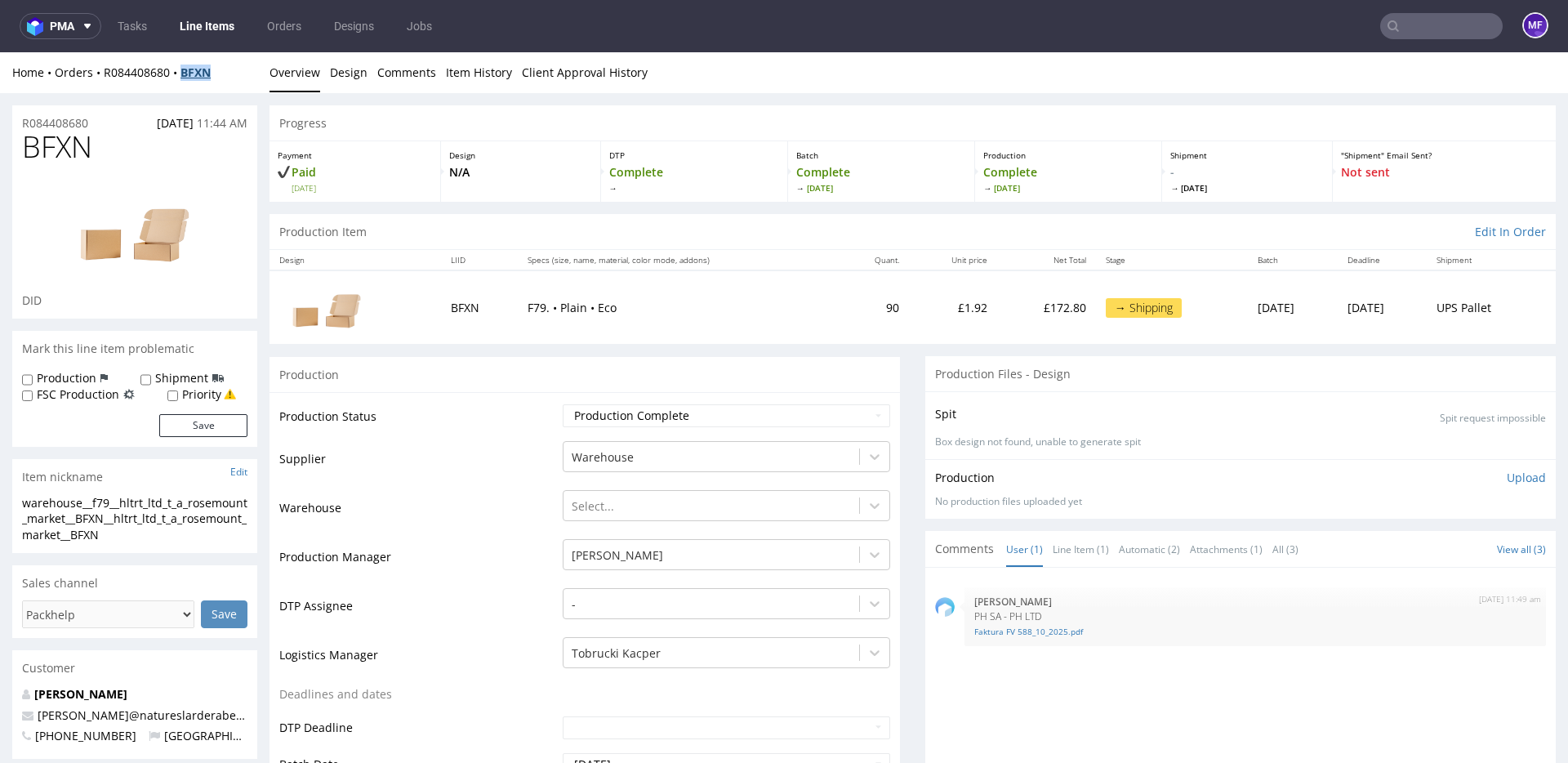
drag, startPoint x: 225, startPoint y: 76, endPoint x: 190, endPoint y: 76, distance: 35.0
click at [190, 76] on div "Home Orders R084408680 BFXN" at bounding box center [135, 72] width 245 height 16
copy strong "BFXN"
click at [749, 420] on select "Waiting for Artwork Waiting for Diecut Waiting for Mockup Waiting for DTP Waiti…" at bounding box center [726, 416] width 328 height 23
click at [134, 30] on link "Tasks" at bounding box center [132, 26] width 49 height 26
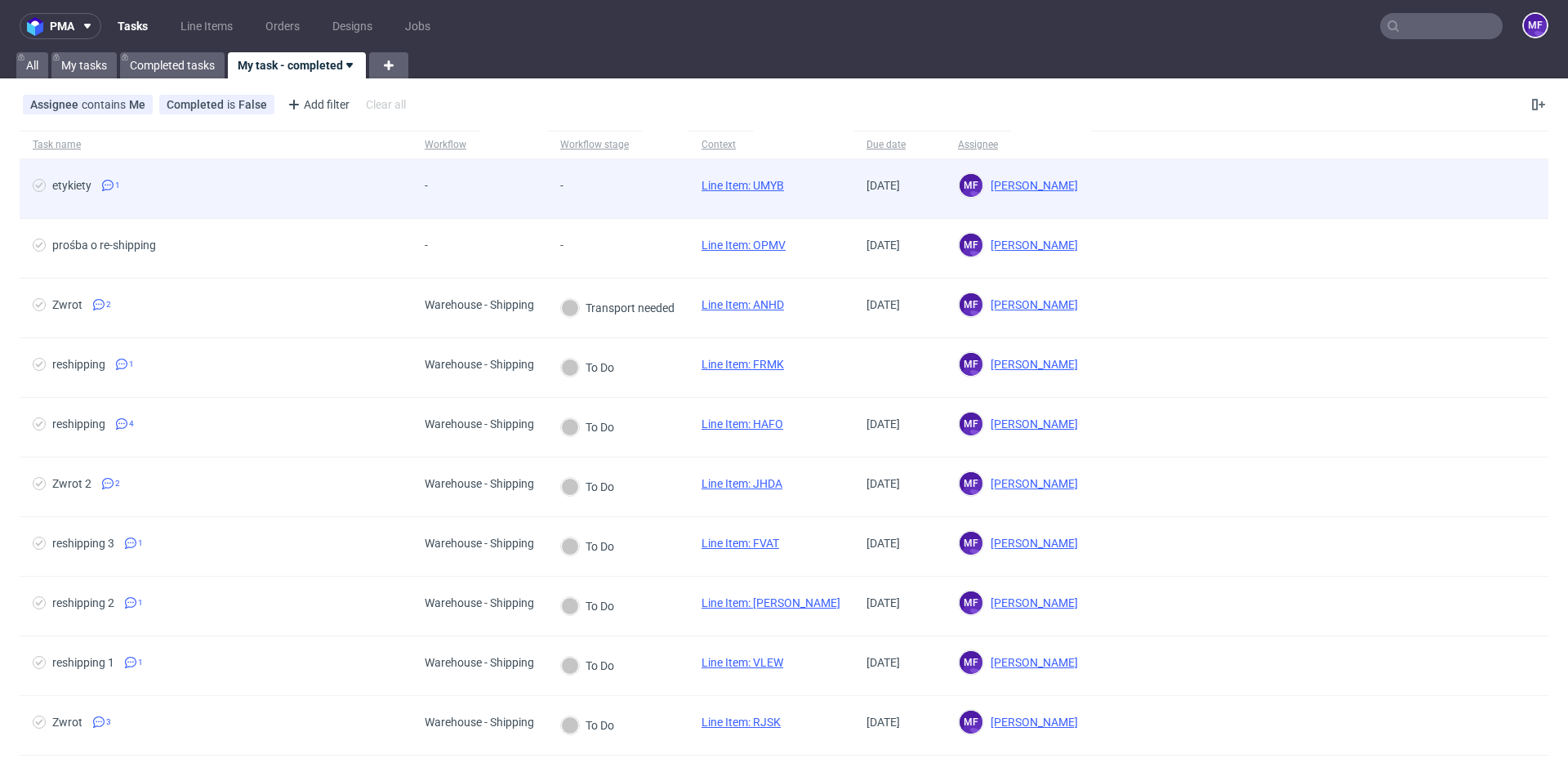
click at [672, 198] on div "-" at bounding box center [618, 190] width 141 height 60
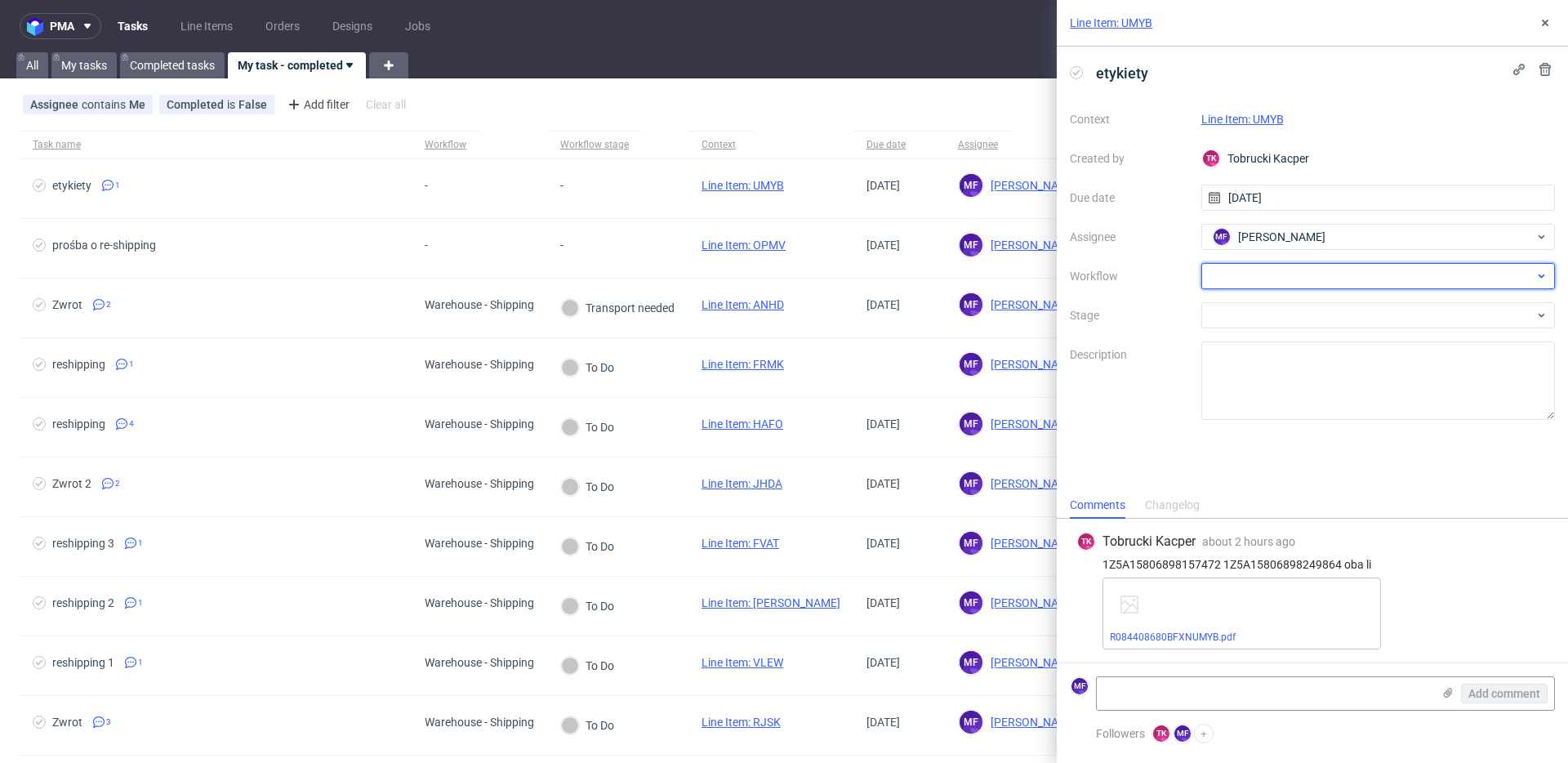
click at [1252, 275] on div at bounding box center [1378, 275] width 355 height 26
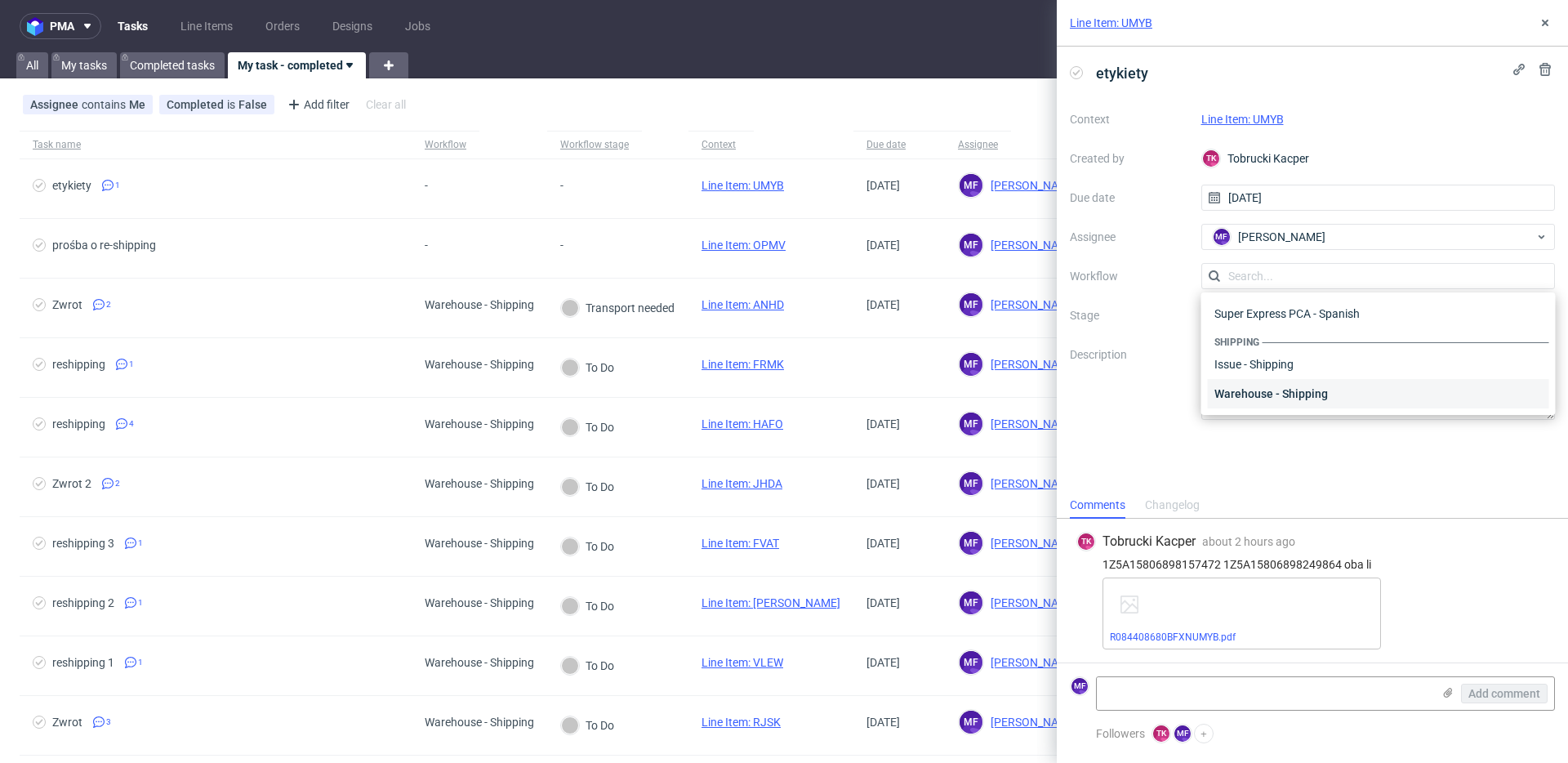
click at [1272, 392] on div "Warehouse - Shipping" at bounding box center [1378, 394] width 341 height 30
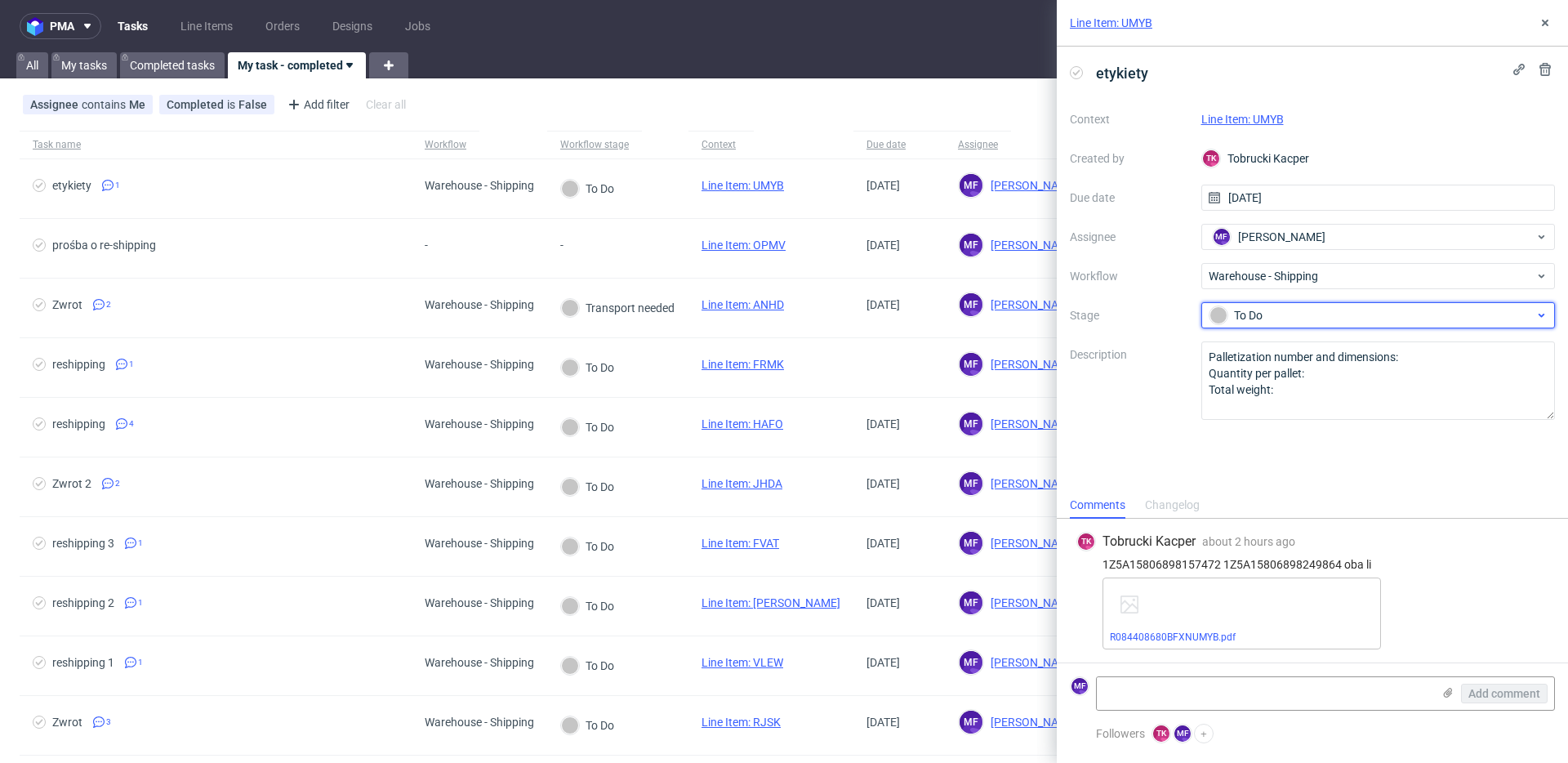
click at [1262, 320] on div "To Do" at bounding box center [1373, 315] width 325 height 18
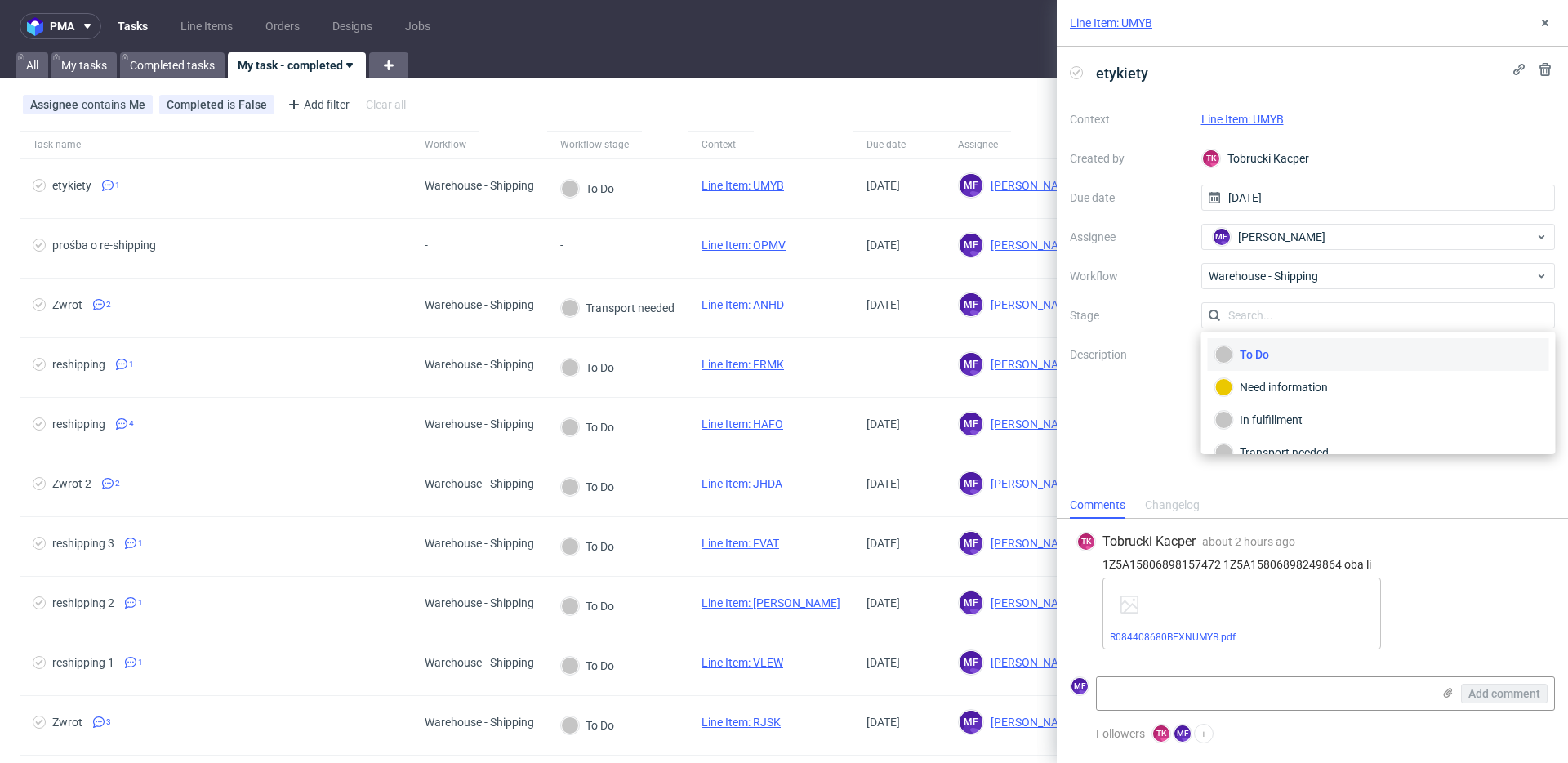
scroll to position [87, 0]
click at [1277, 427] on div "Completed" at bounding box center [1379, 431] width 327 height 18
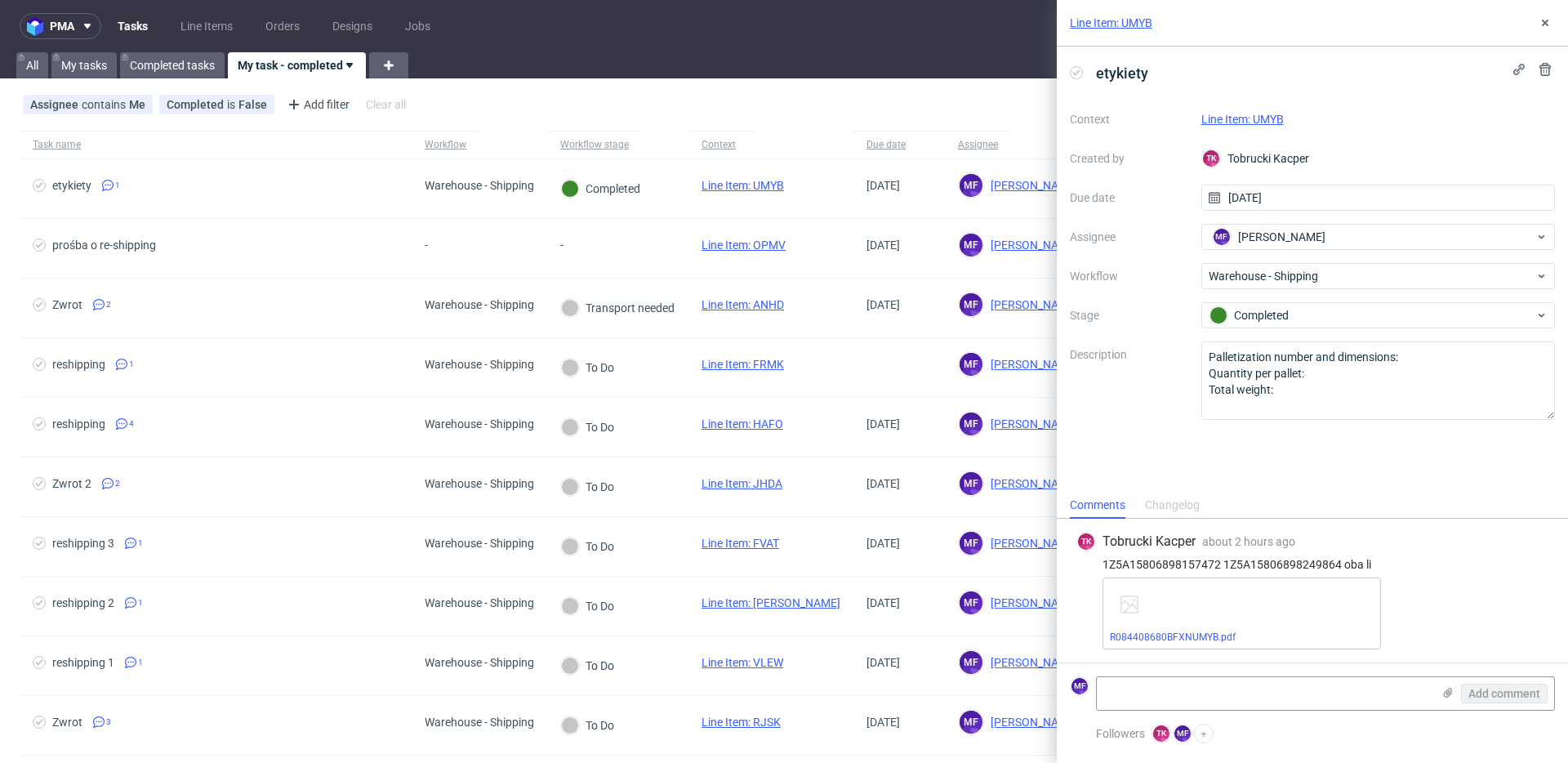
click at [1239, 122] on link "Line Item: UMYB" at bounding box center [1243, 119] width 83 height 13
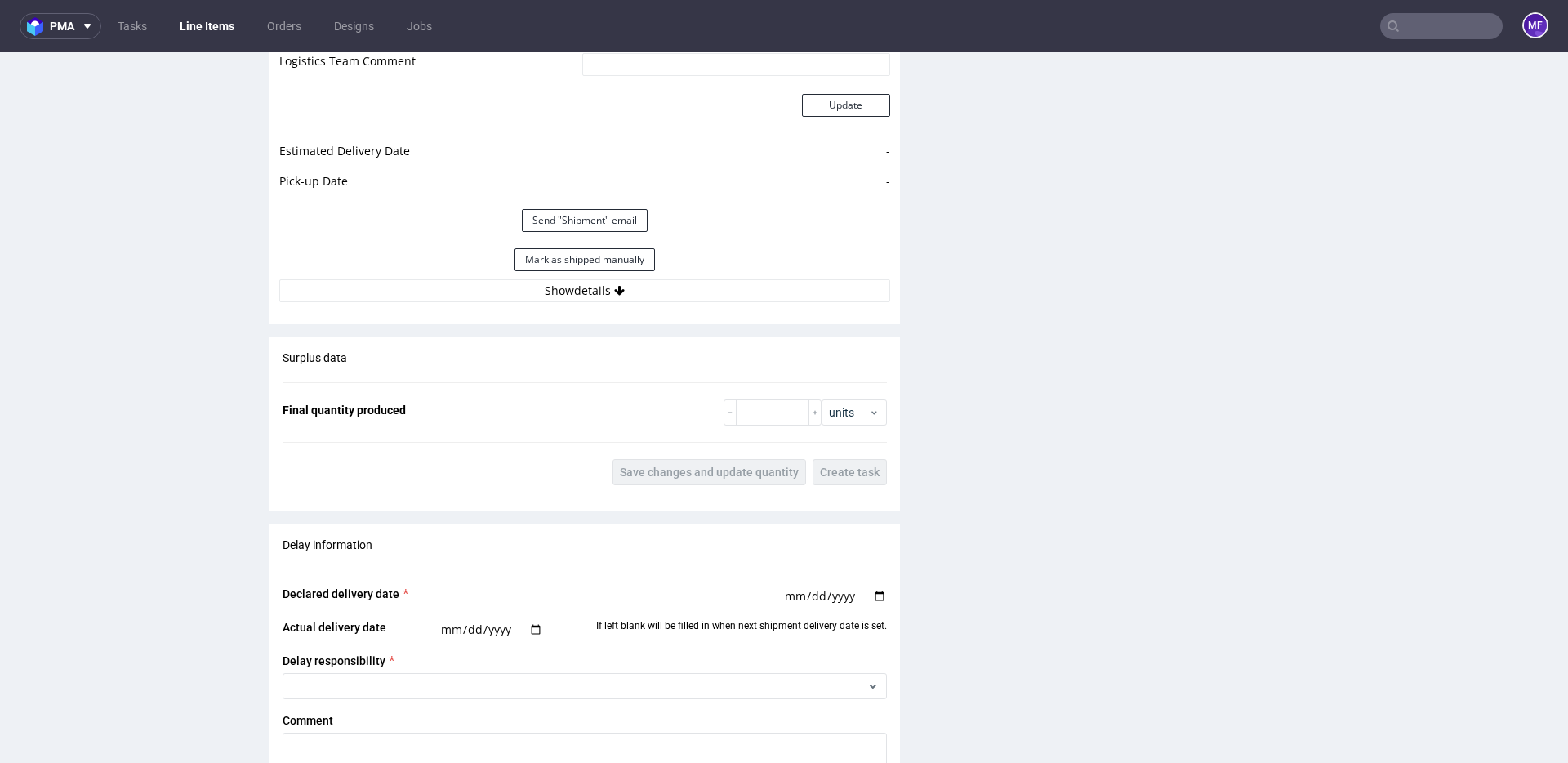
scroll to position [1786, 0]
click at [585, 260] on button "Mark as shipped manually" at bounding box center [585, 258] width 140 height 23
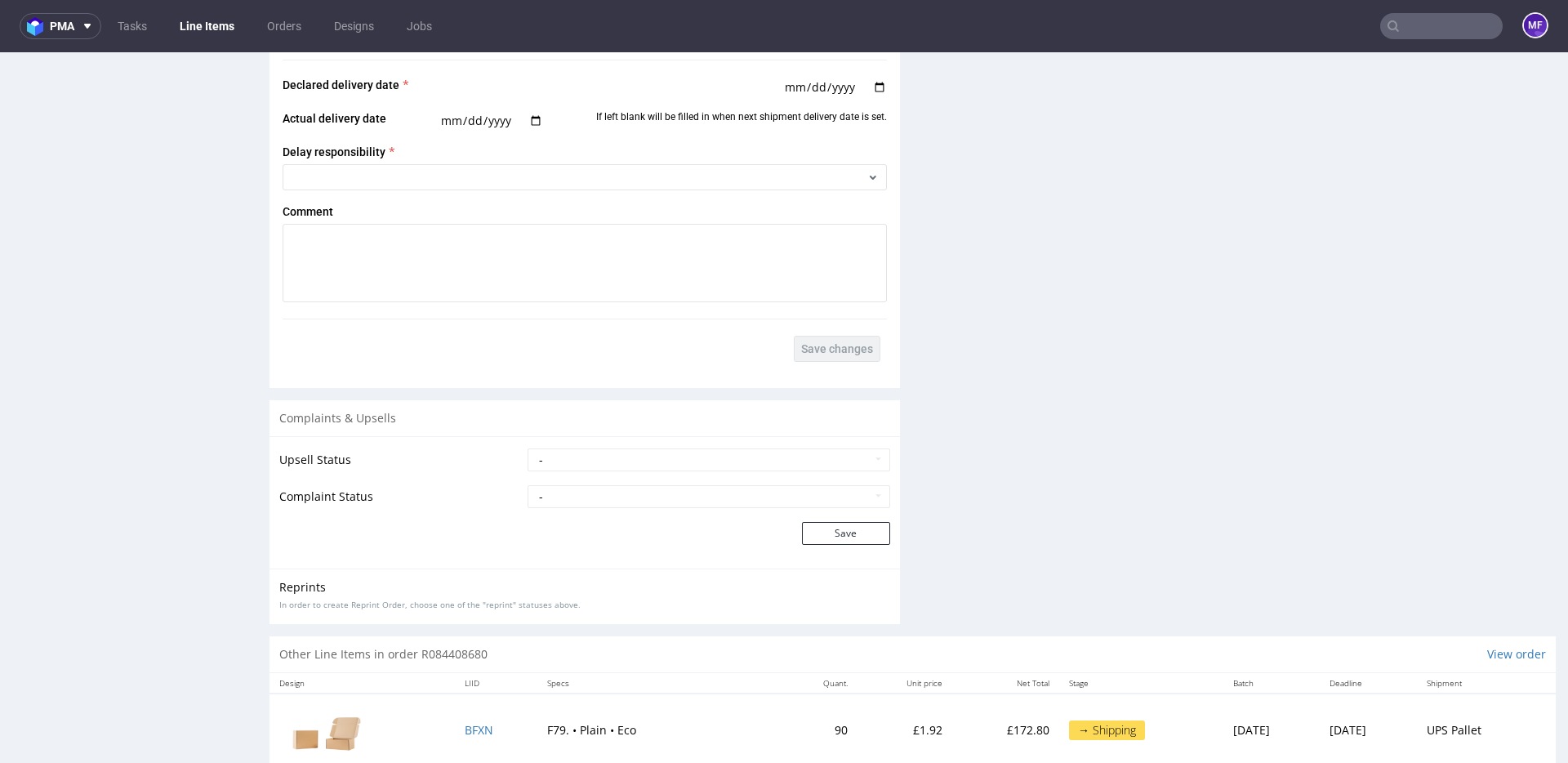
scroll to position [2290, 0]
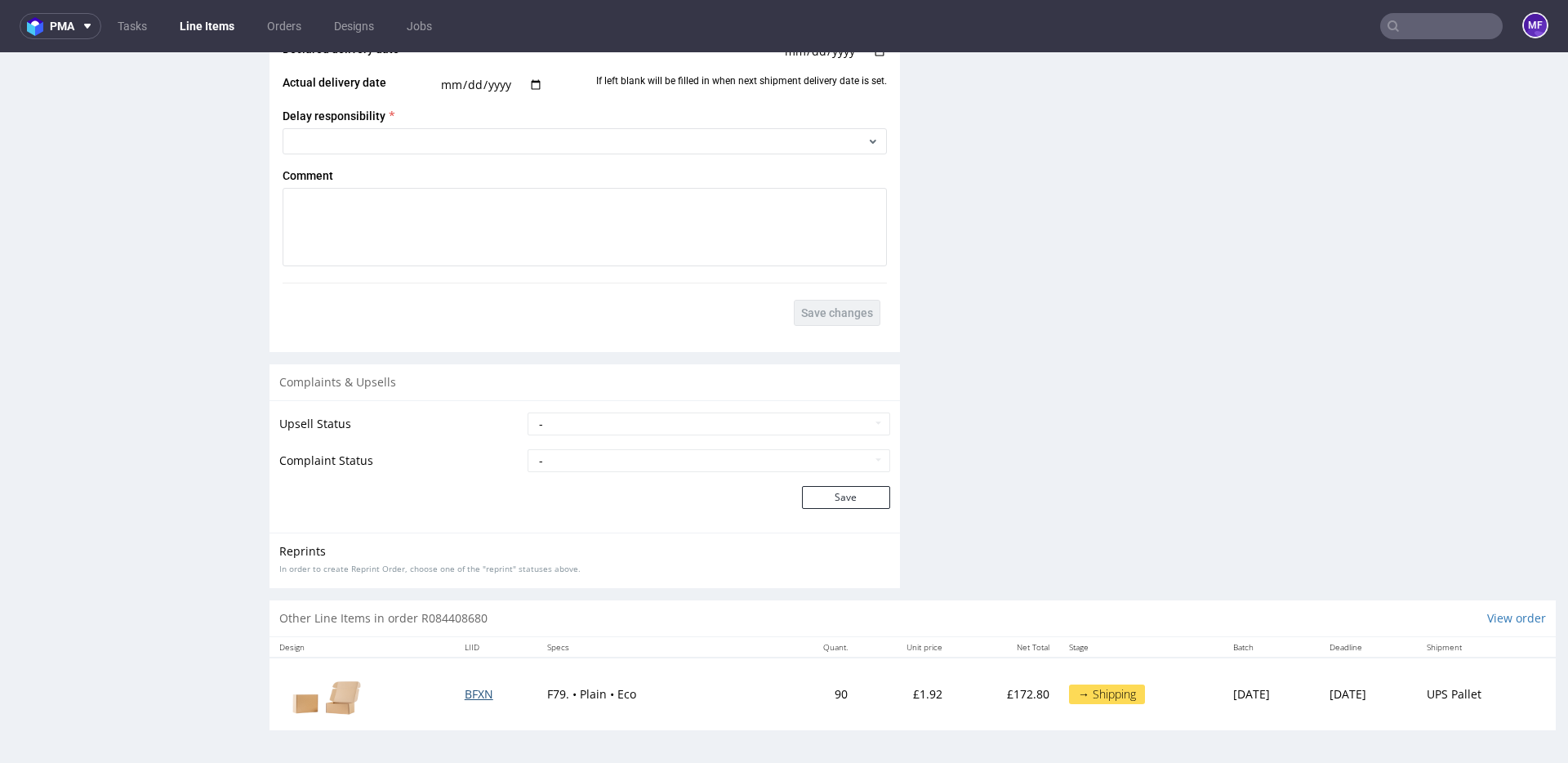
click at [465, 696] on span "BFXN" at bounding box center [479, 694] width 29 height 15
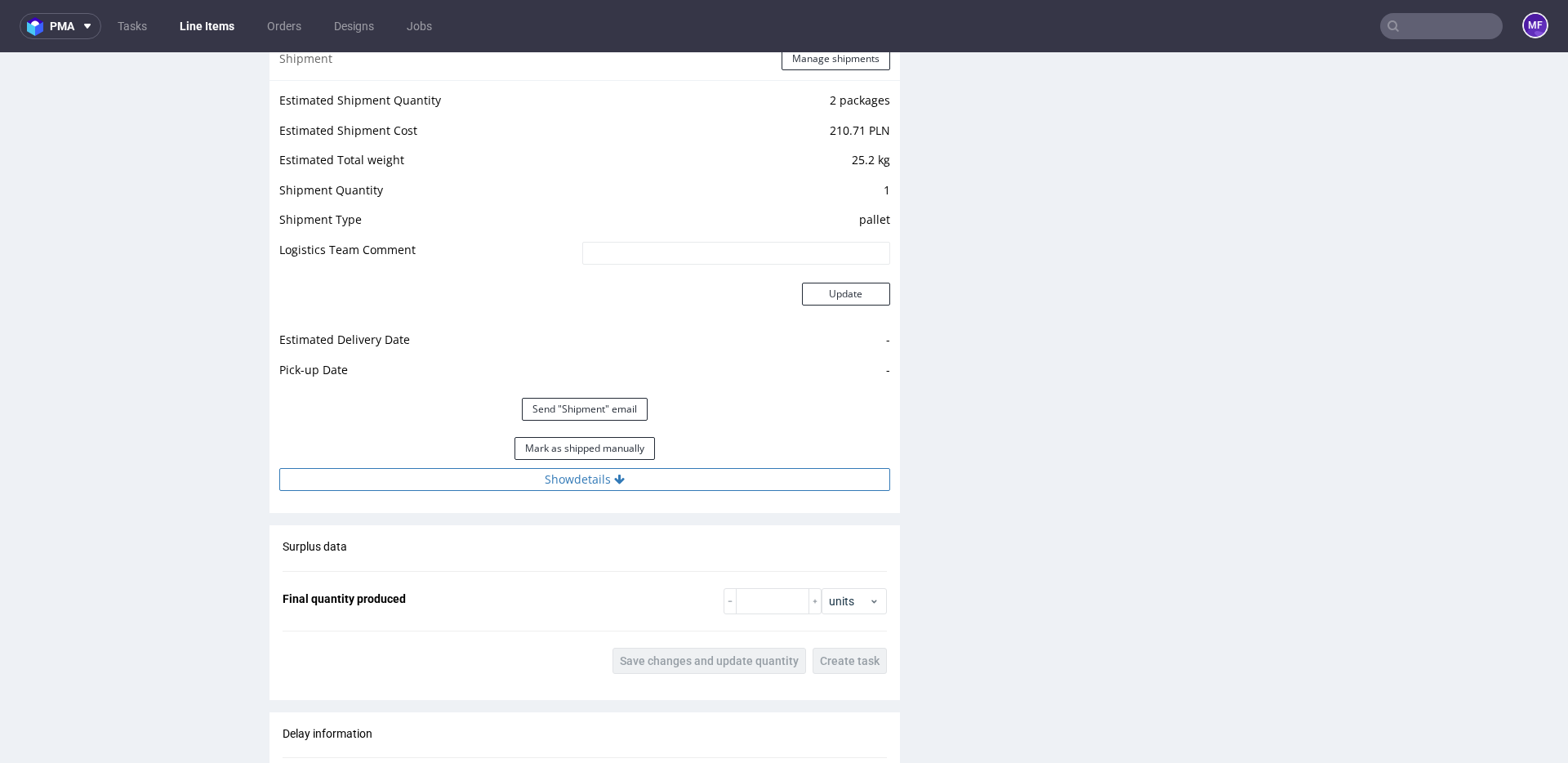
scroll to position [1597, 0]
click at [589, 444] on button "Mark as shipped manually" at bounding box center [585, 445] width 140 height 23
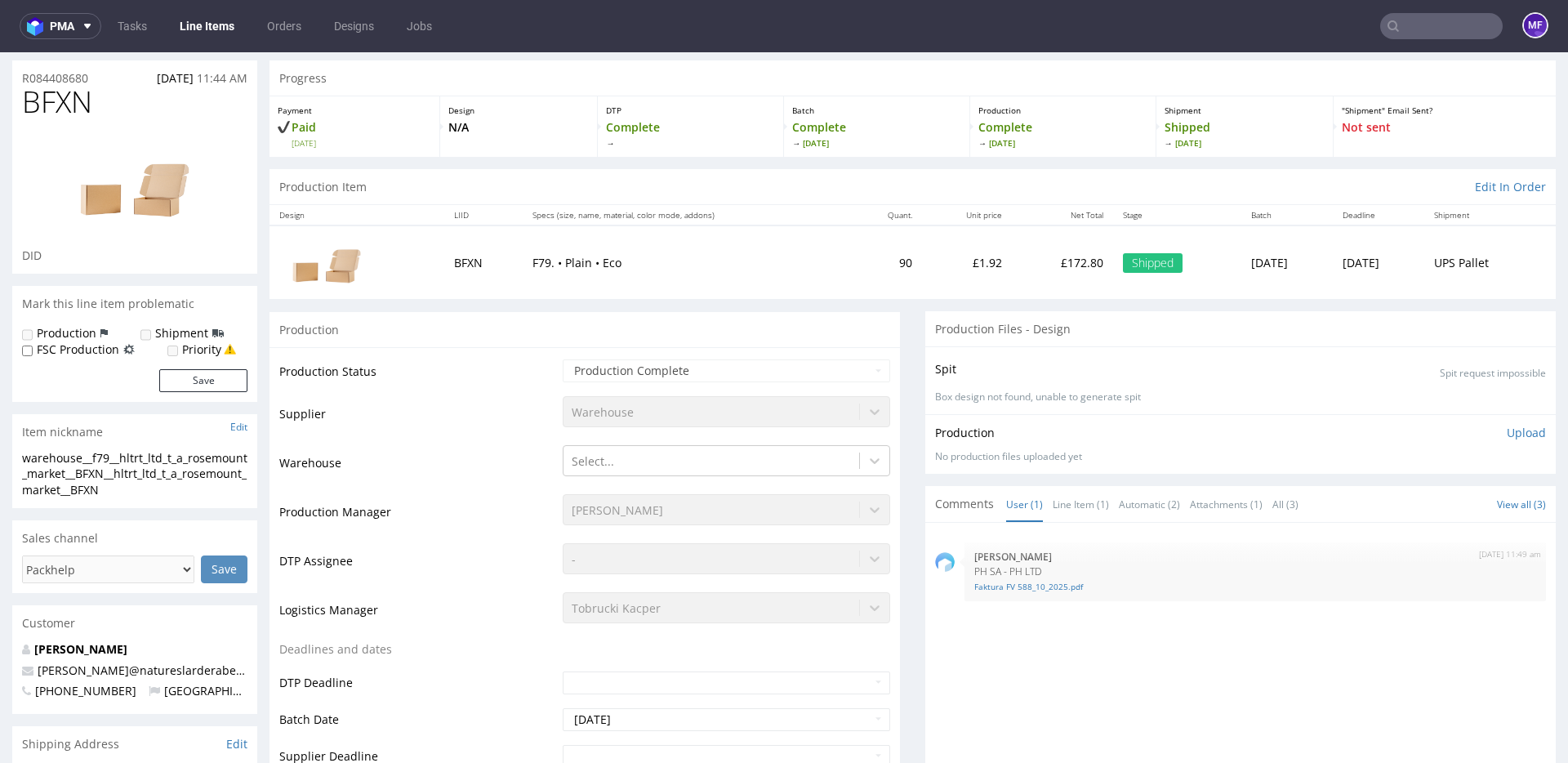
scroll to position [0, 0]
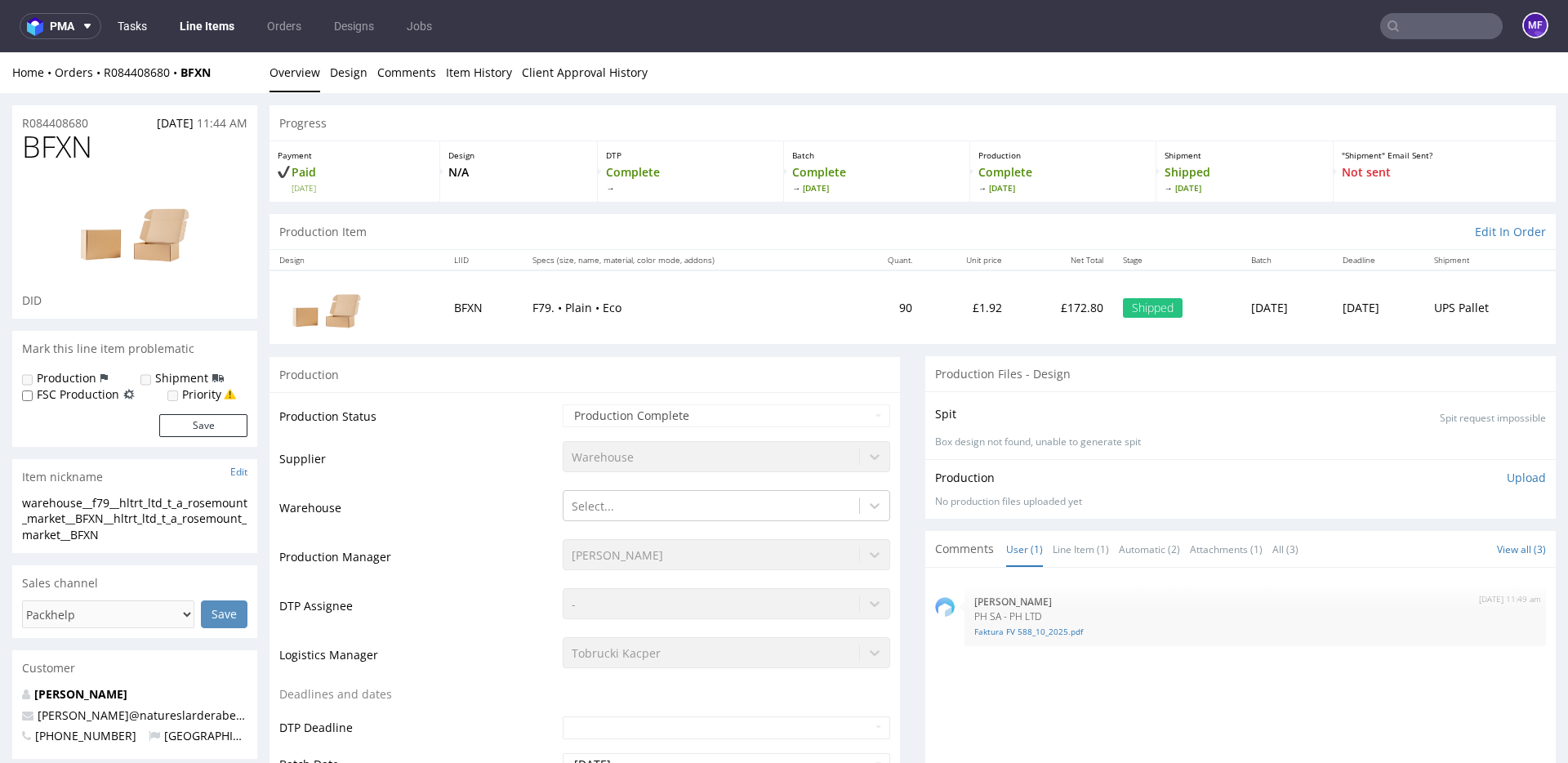
click at [144, 35] on link "Tasks" at bounding box center [132, 26] width 49 height 26
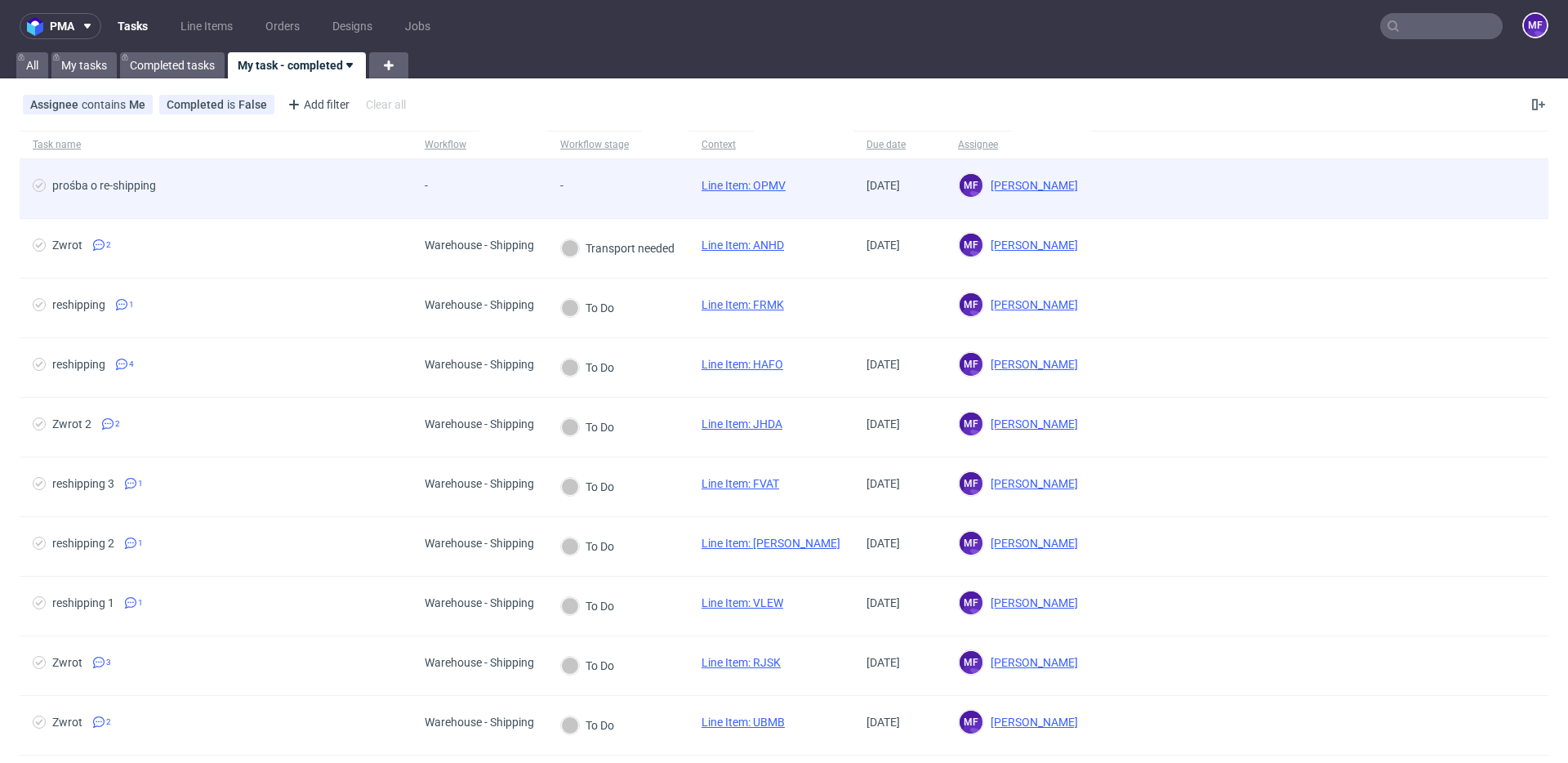
click at [652, 193] on div "-" at bounding box center [618, 190] width 141 height 60
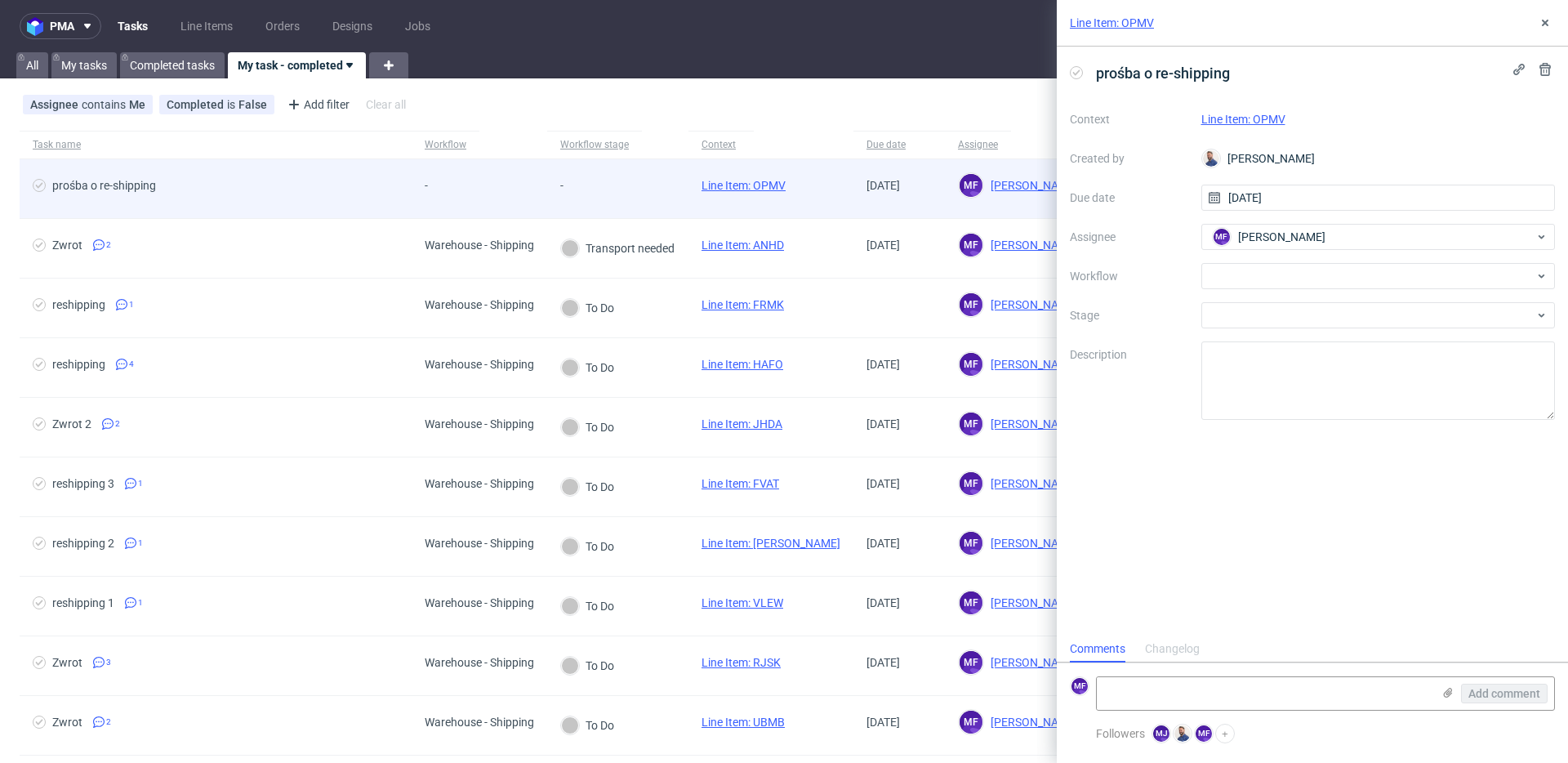
scroll to position [13, 0]
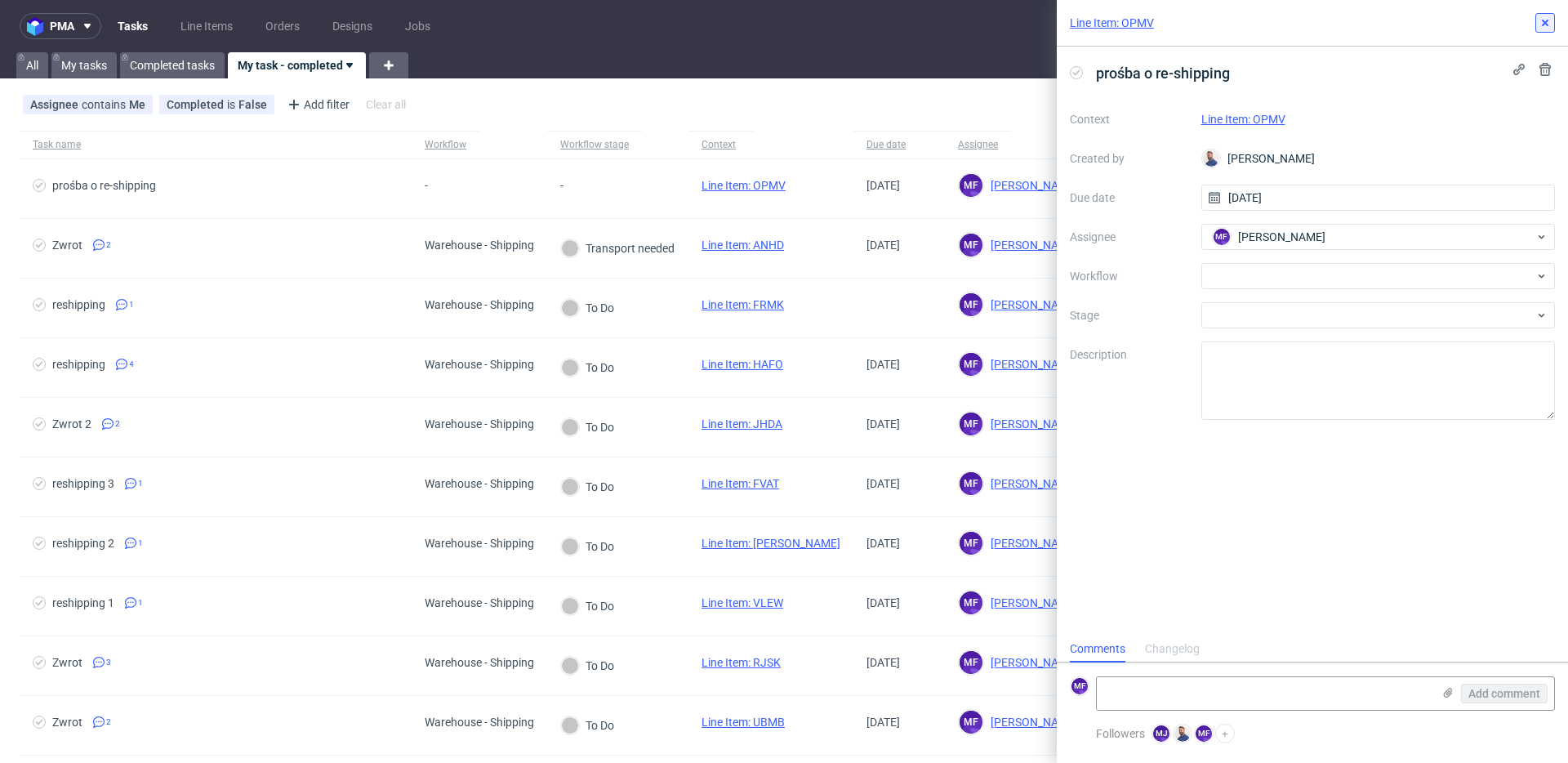
click at [1552, 26] on icon at bounding box center [1546, 23] width 13 height 13
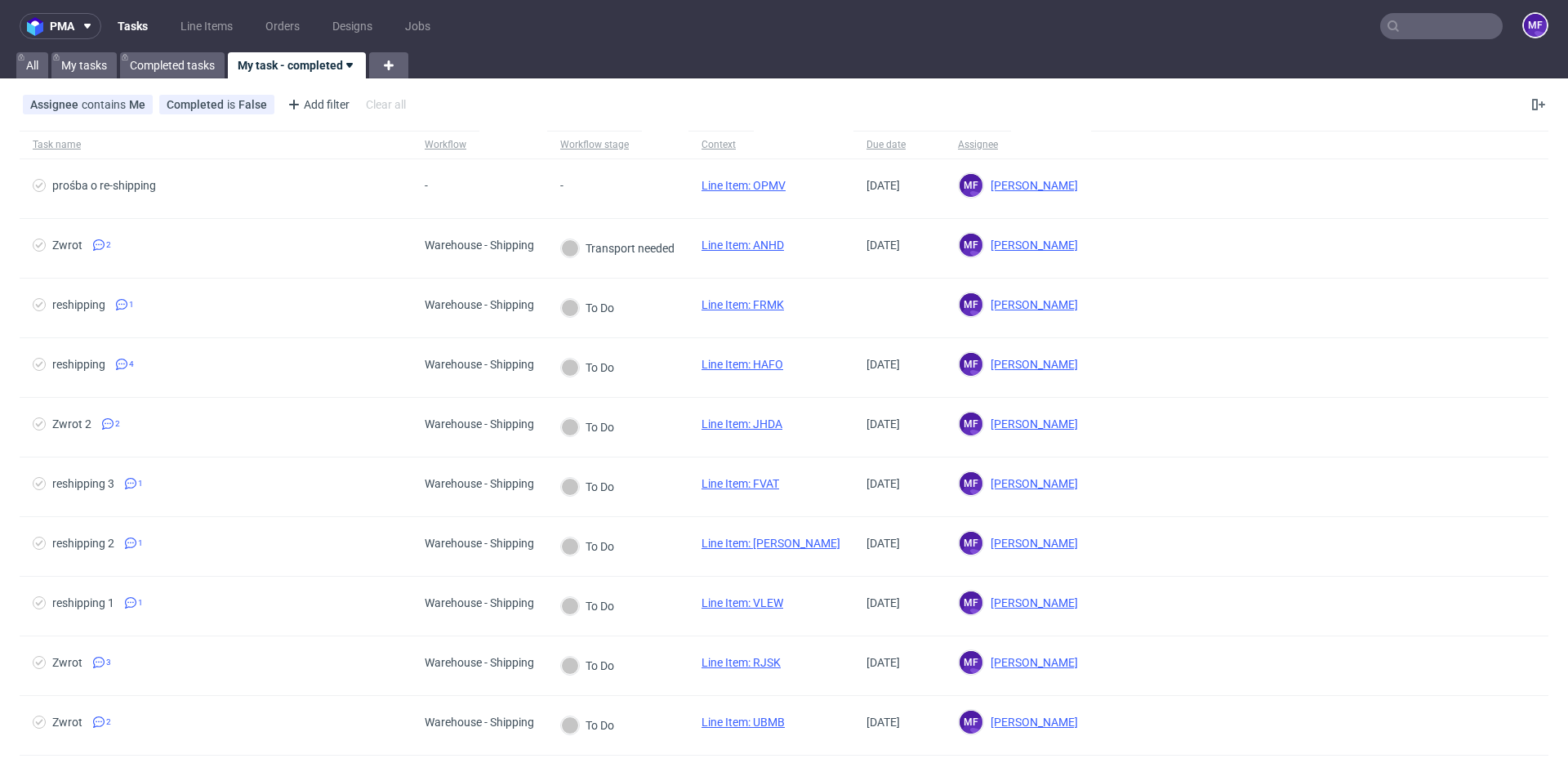
scroll to position [7, 0]
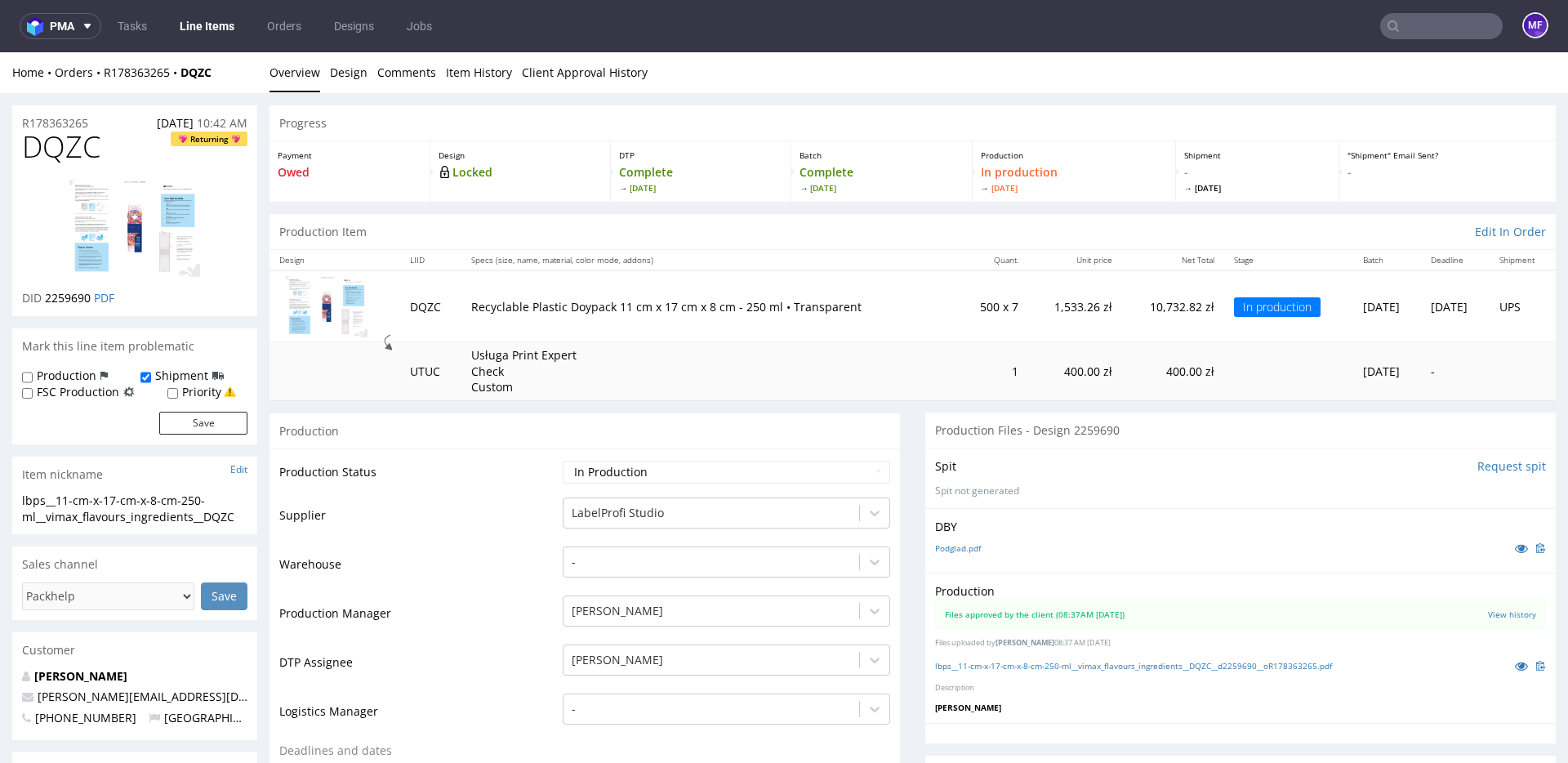
click at [712, 432] on div "Production" at bounding box center [585, 431] width 631 height 37
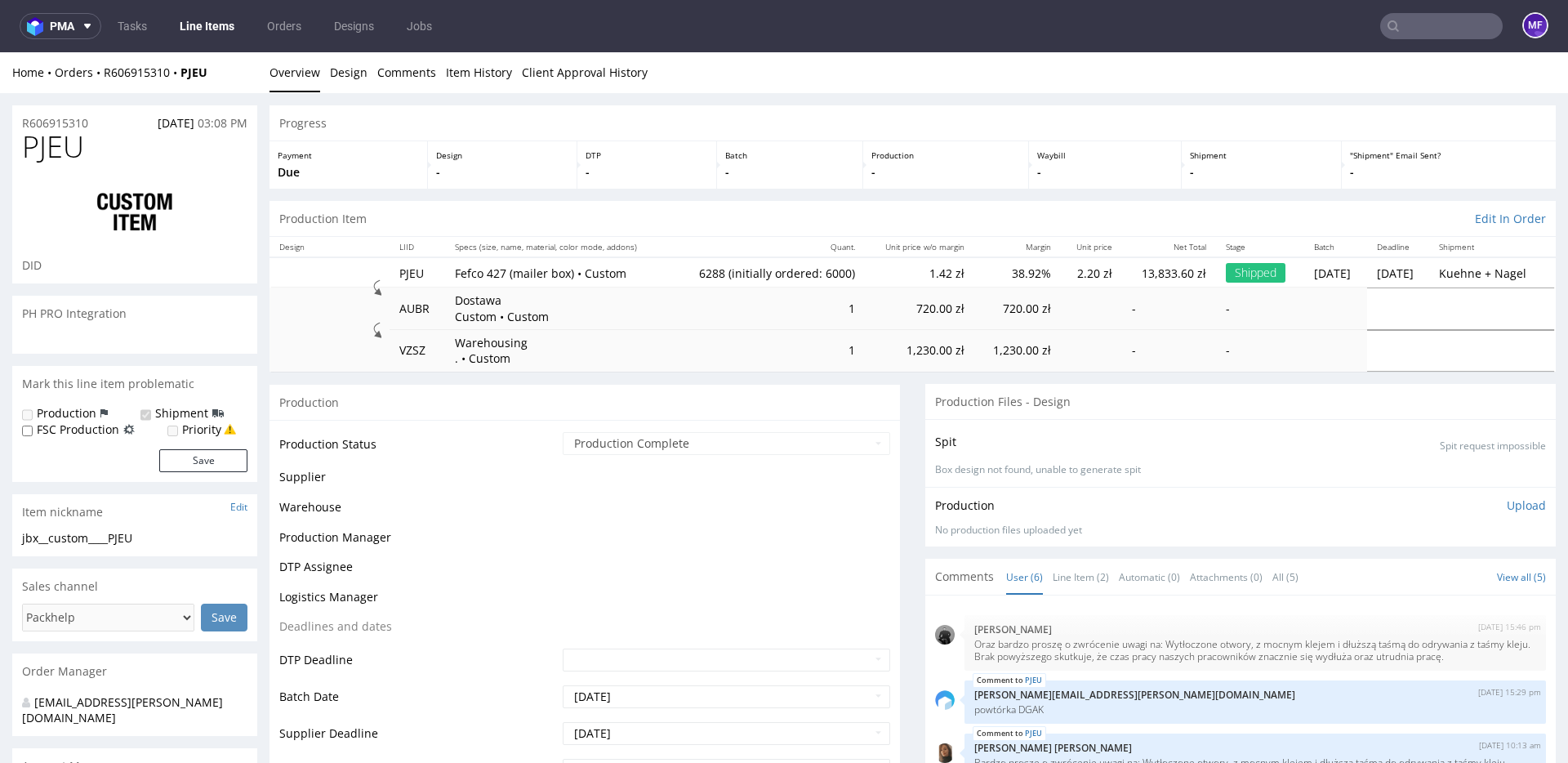
scroll to position [64, 0]
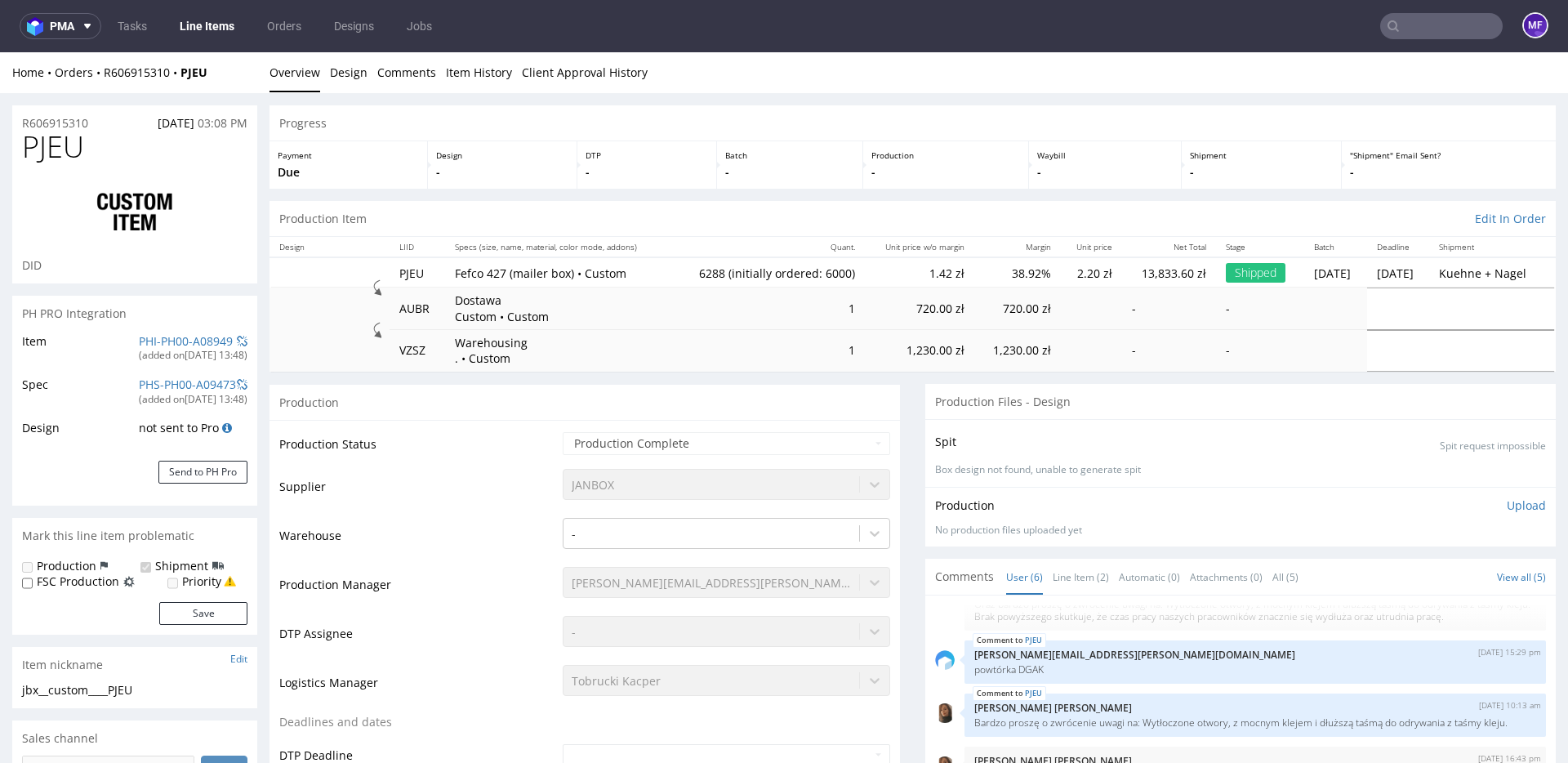
select select "in_progress"
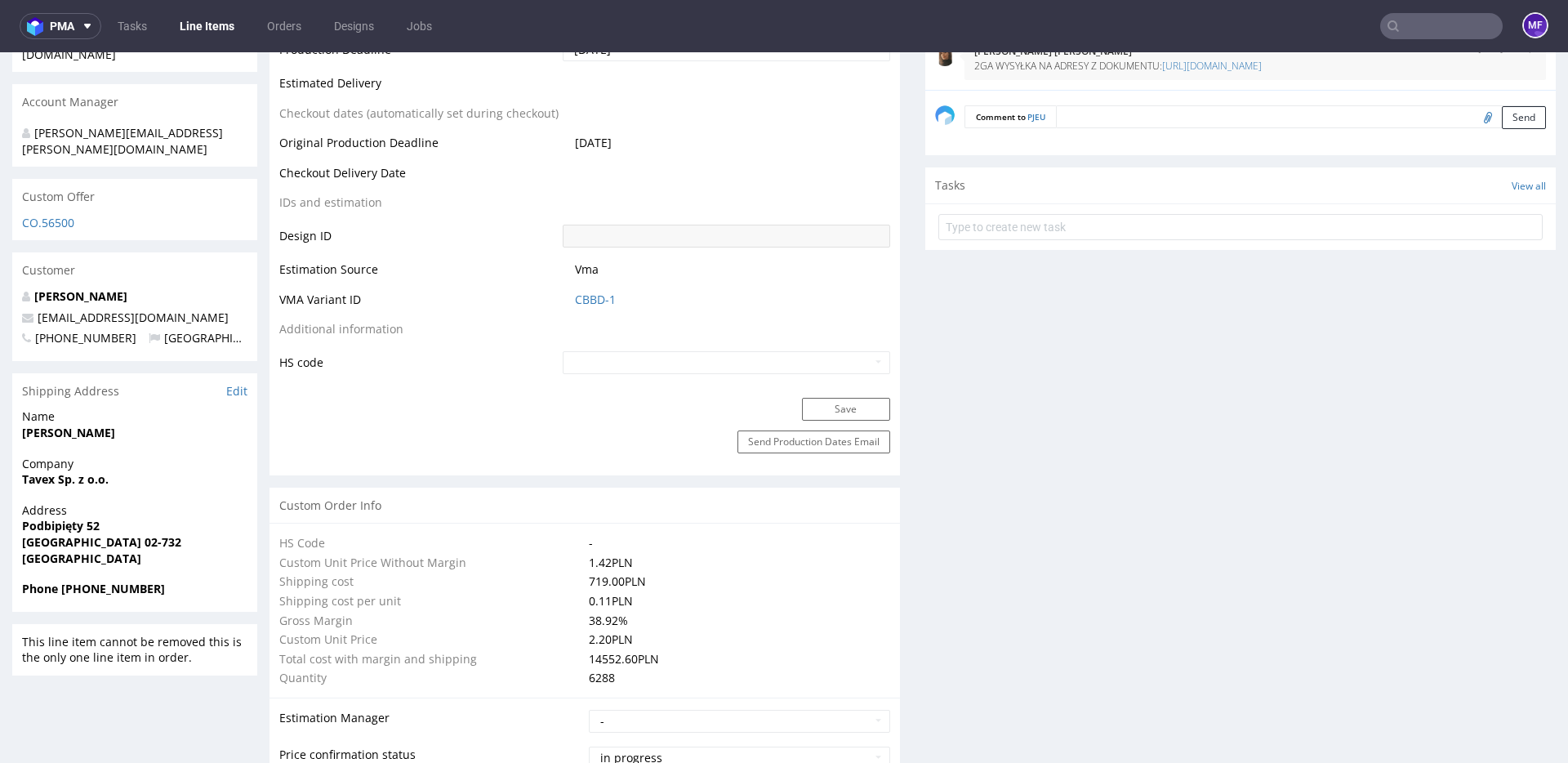
scroll to position [824, 0]
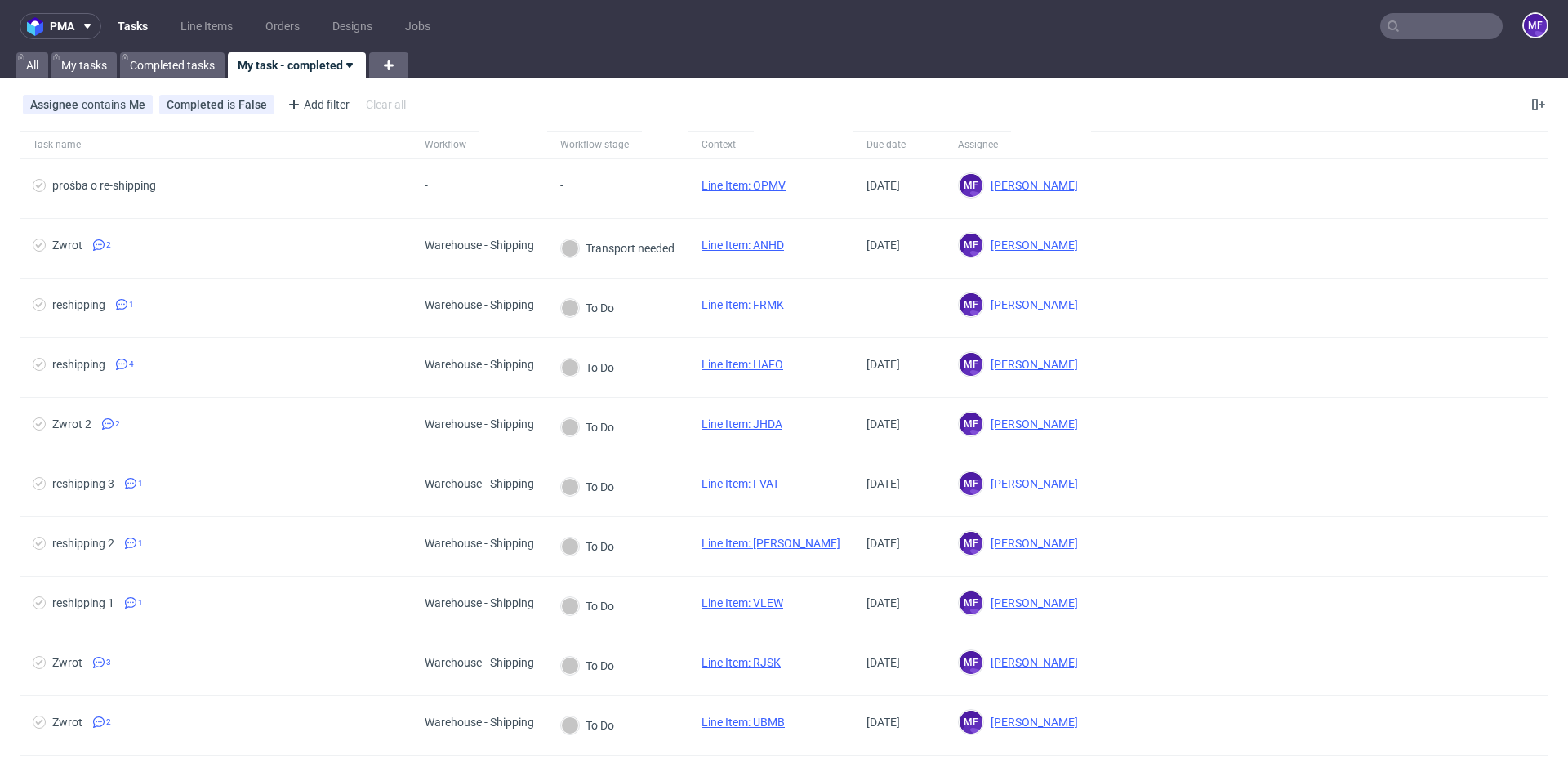
scroll to position [13, 0]
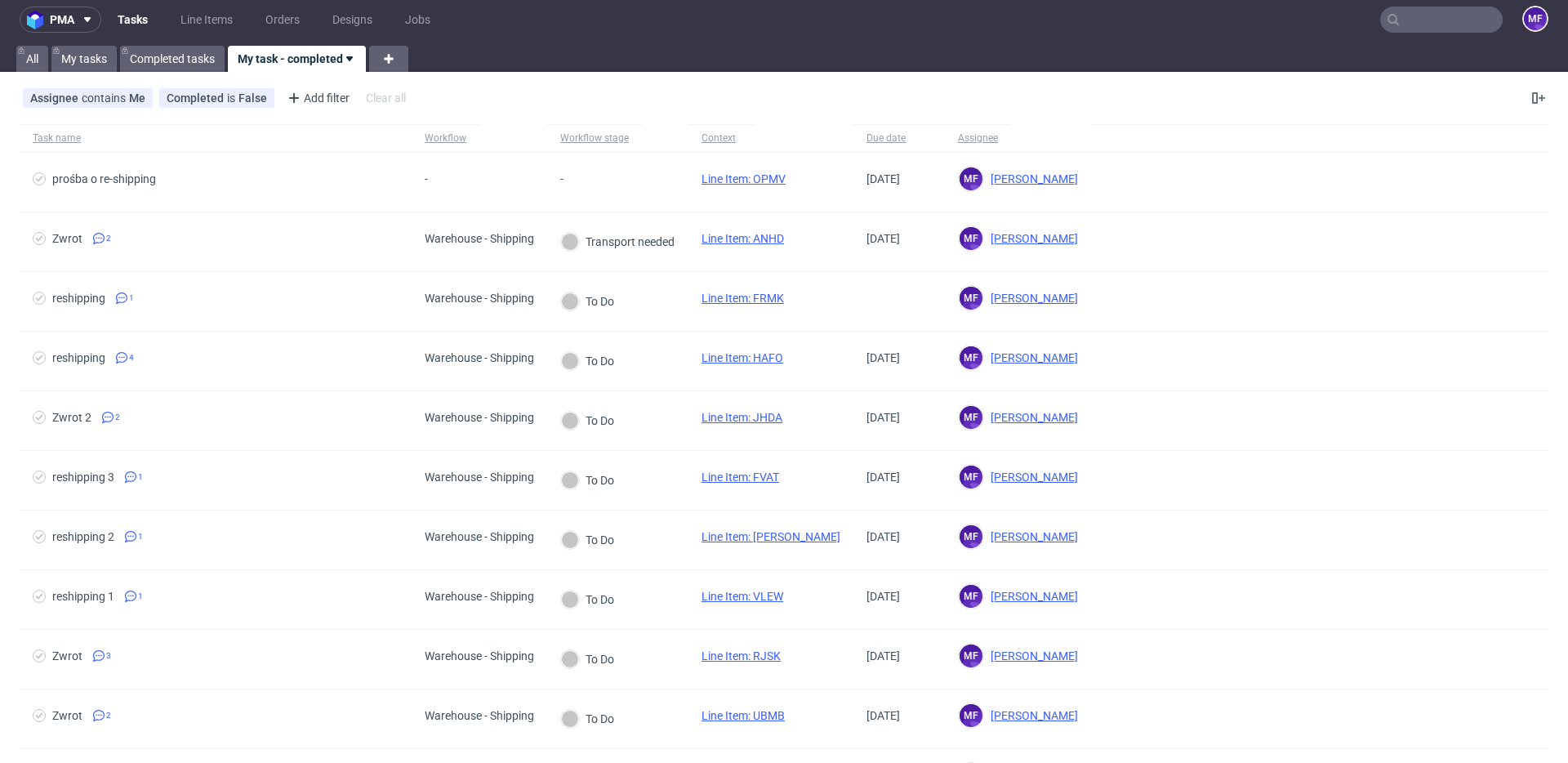
click at [1393, 23] on input "text" at bounding box center [1441, 19] width 122 height 26
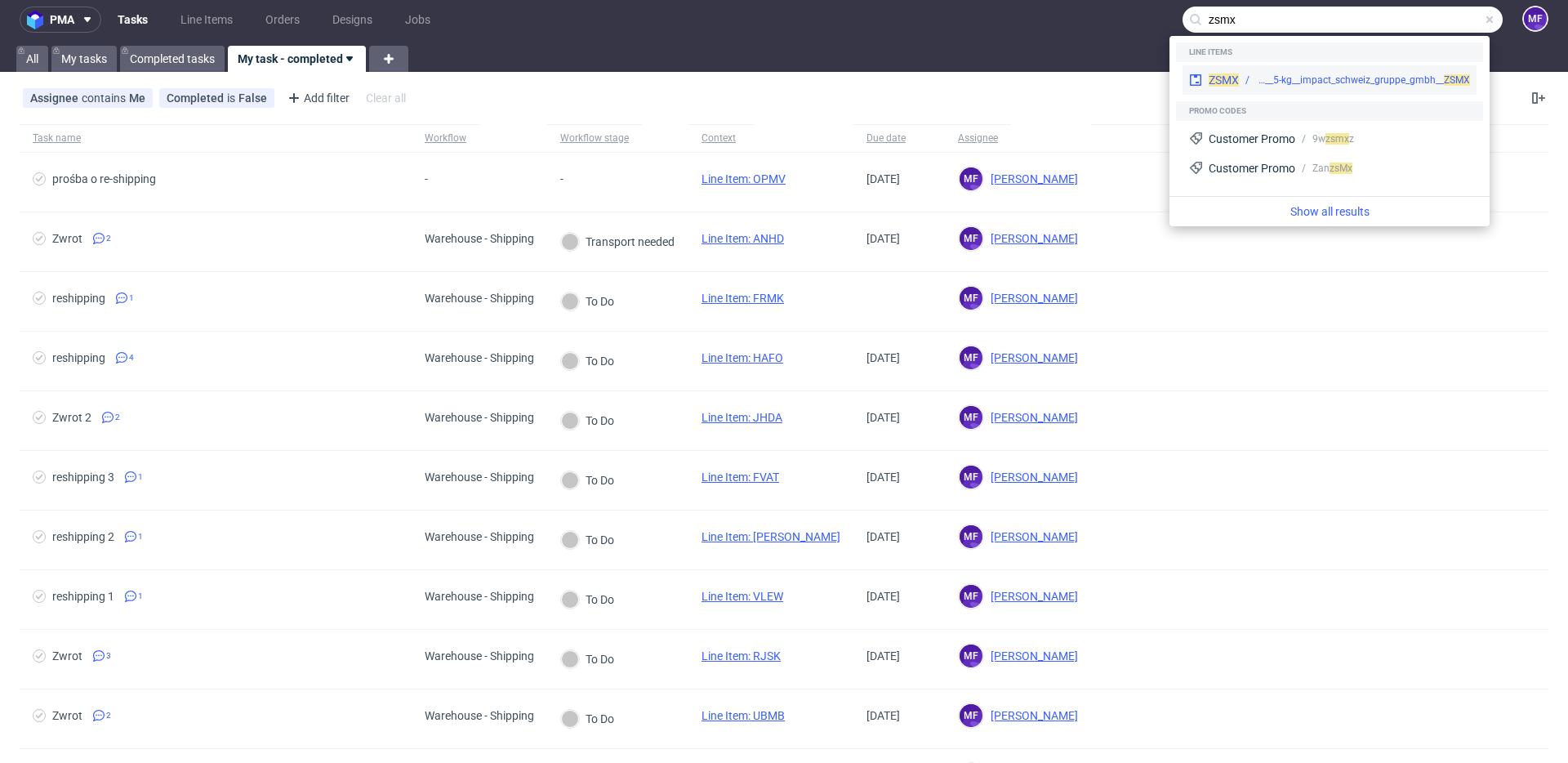
type input "zsmx"
click at [1321, 77] on div "warehouse__5-kg__impact_schweiz_gruppe_gmbh__ ZSMX" at bounding box center [1363, 80] width 214 height 14
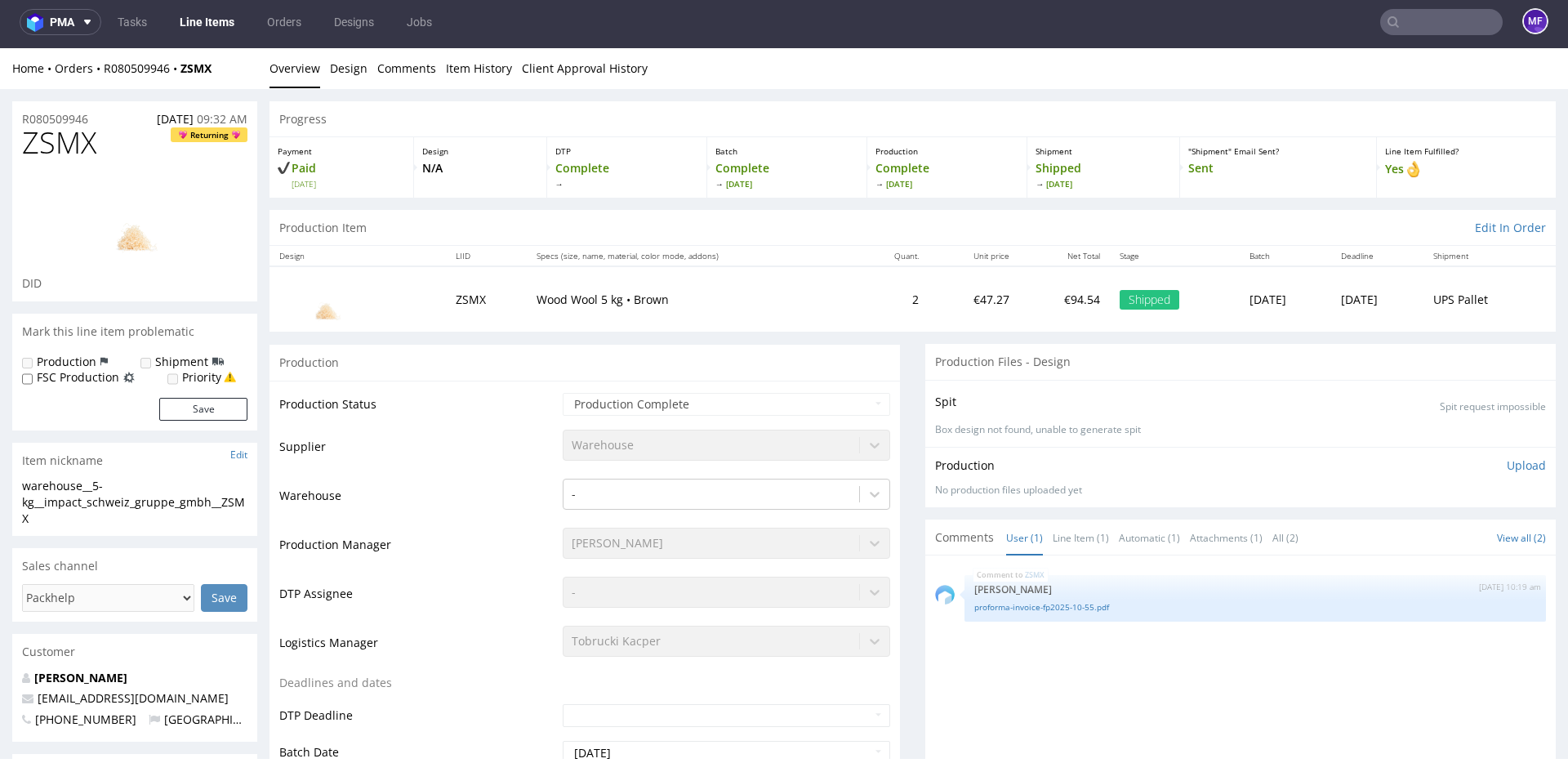
click at [940, 230] on div "Production Item Edit In Order" at bounding box center [913, 227] width 1287 height 36
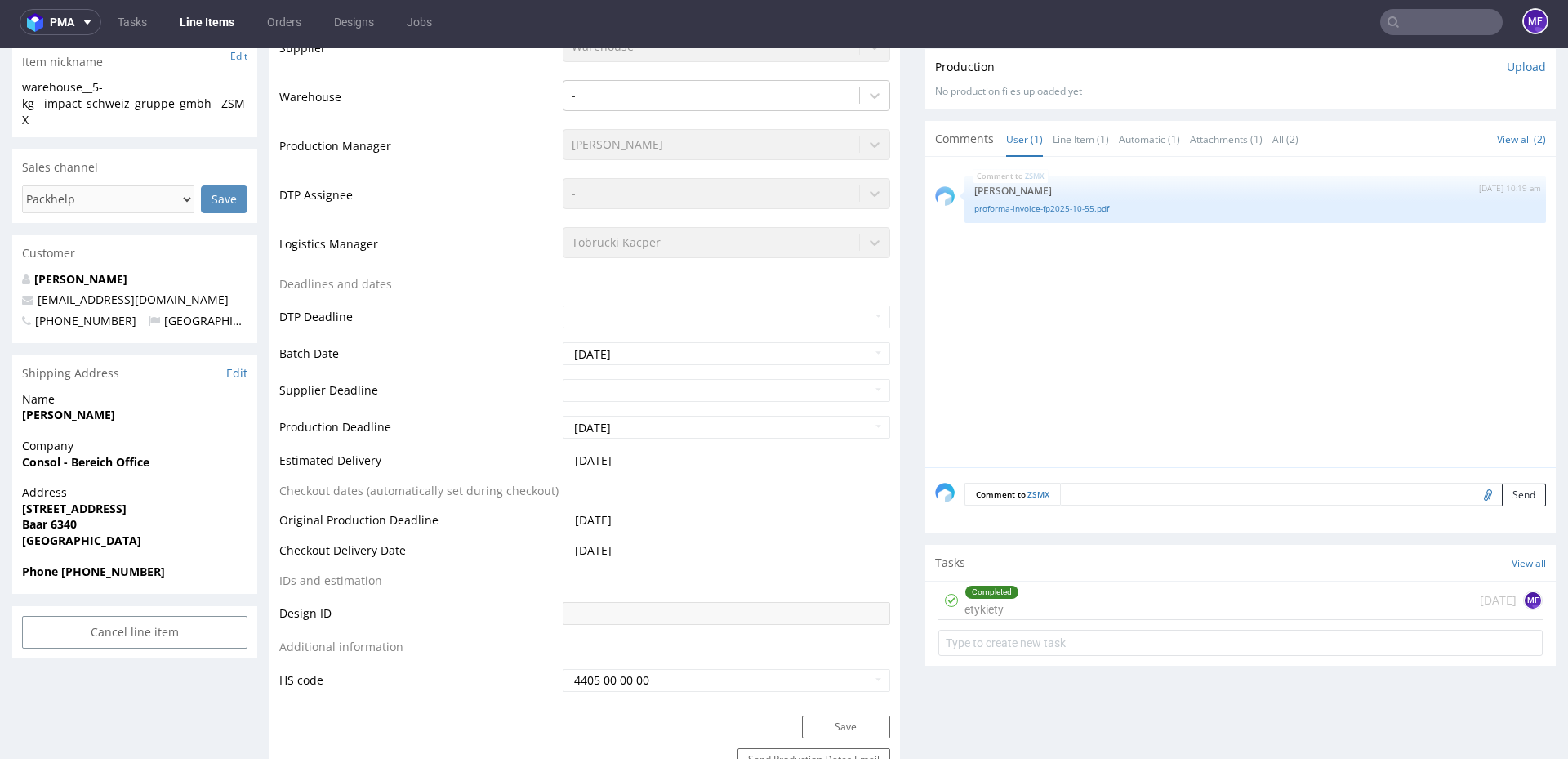
scroll to position [404, 0]
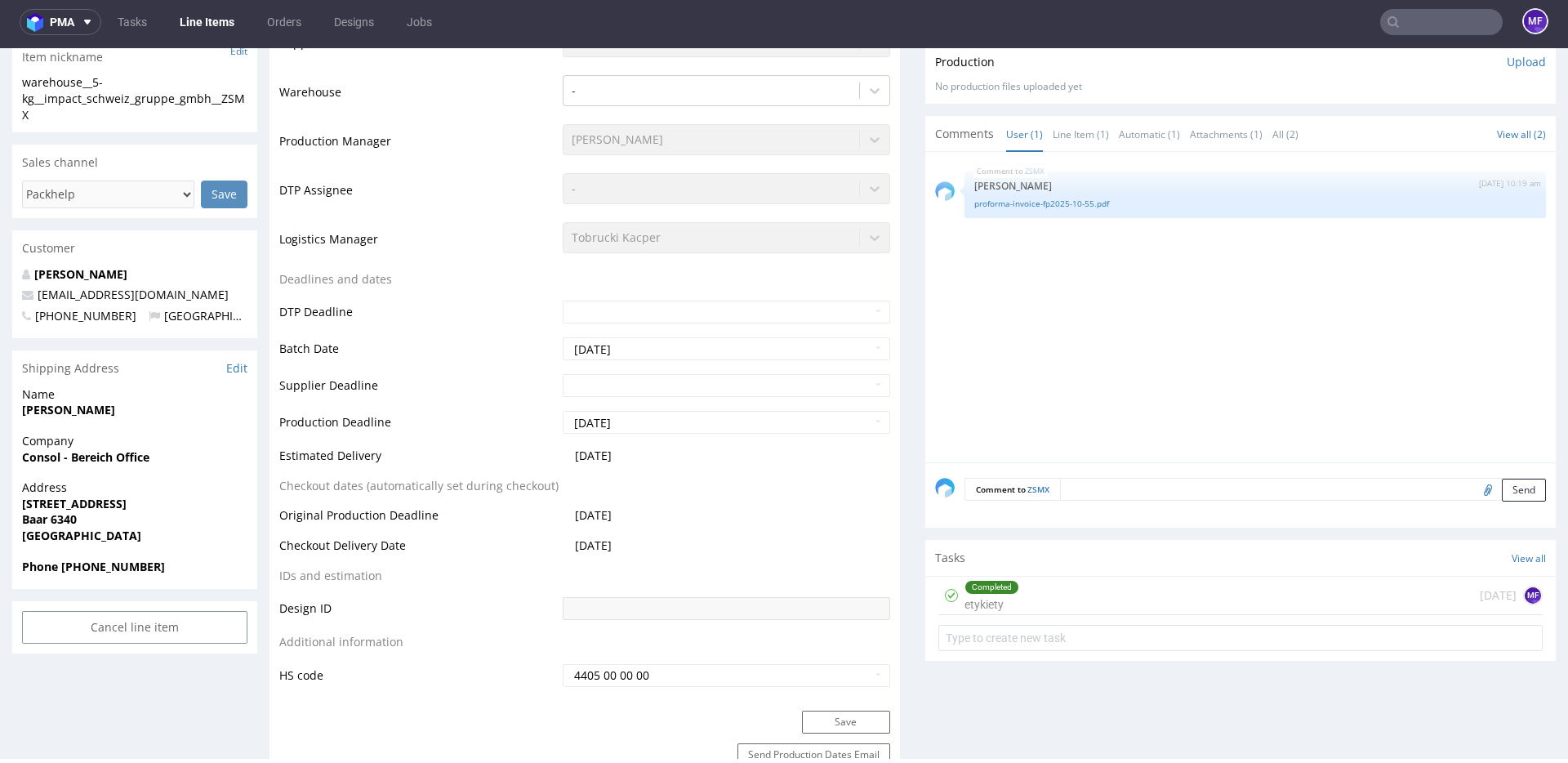
click at [1070, 586] on div "Completed etykiety today MF" at bounding box center [1241, 597] width 604 height 38
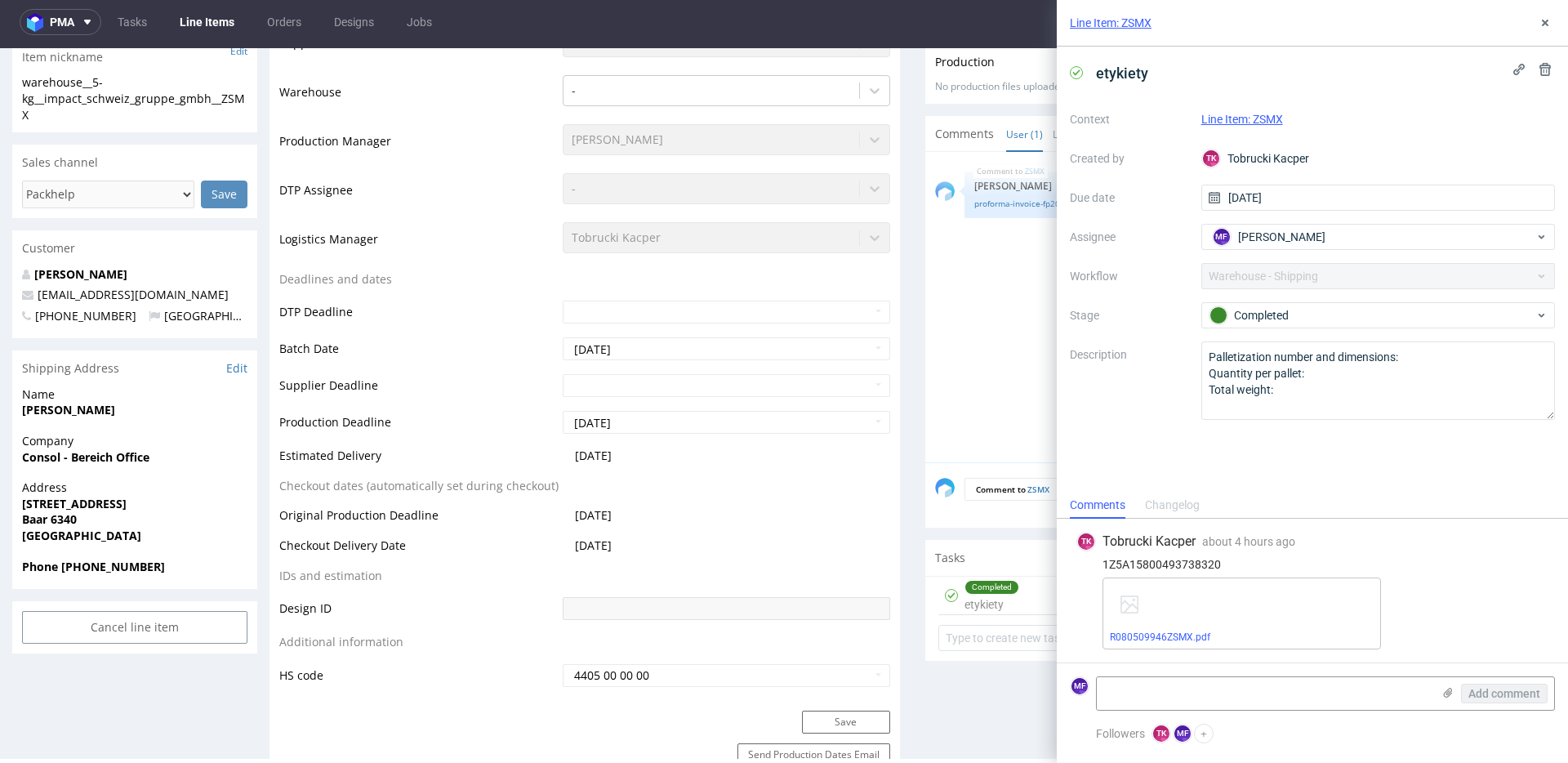
click at [1433, 570] on div "1Z5A15800493738320" at bounding box center [1312, 565] width 472 height 13
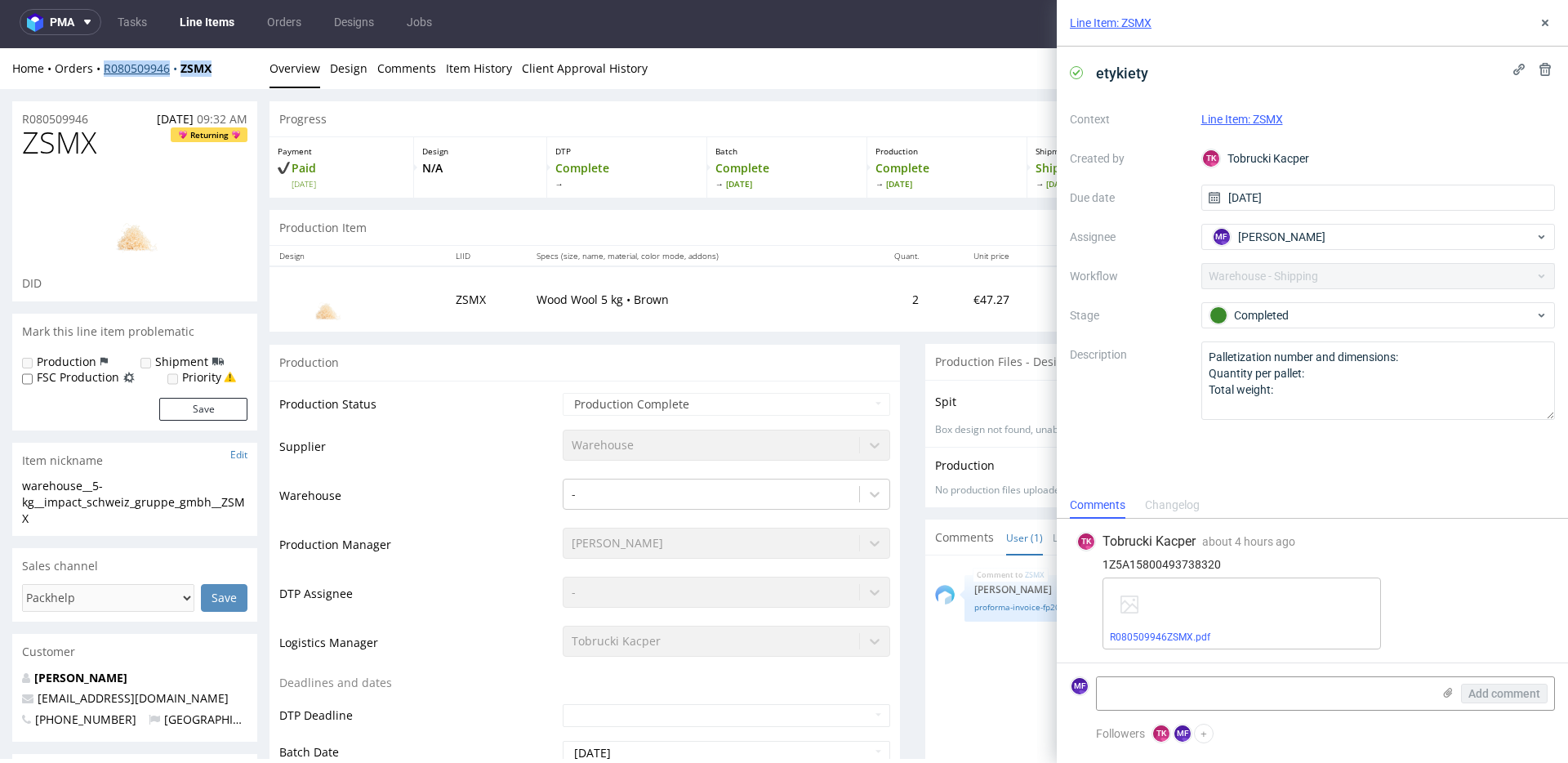
drag, startPoint x: 230, startPoint y: 69, endPoint x: 105, endPoint y: 71, distance: 125.0
click at [105, 71] on div "Home Orders R080509946 ZSMX" at bounding box center [135, 68] width 245 height 16
copy div "R080509946 ZSMX"
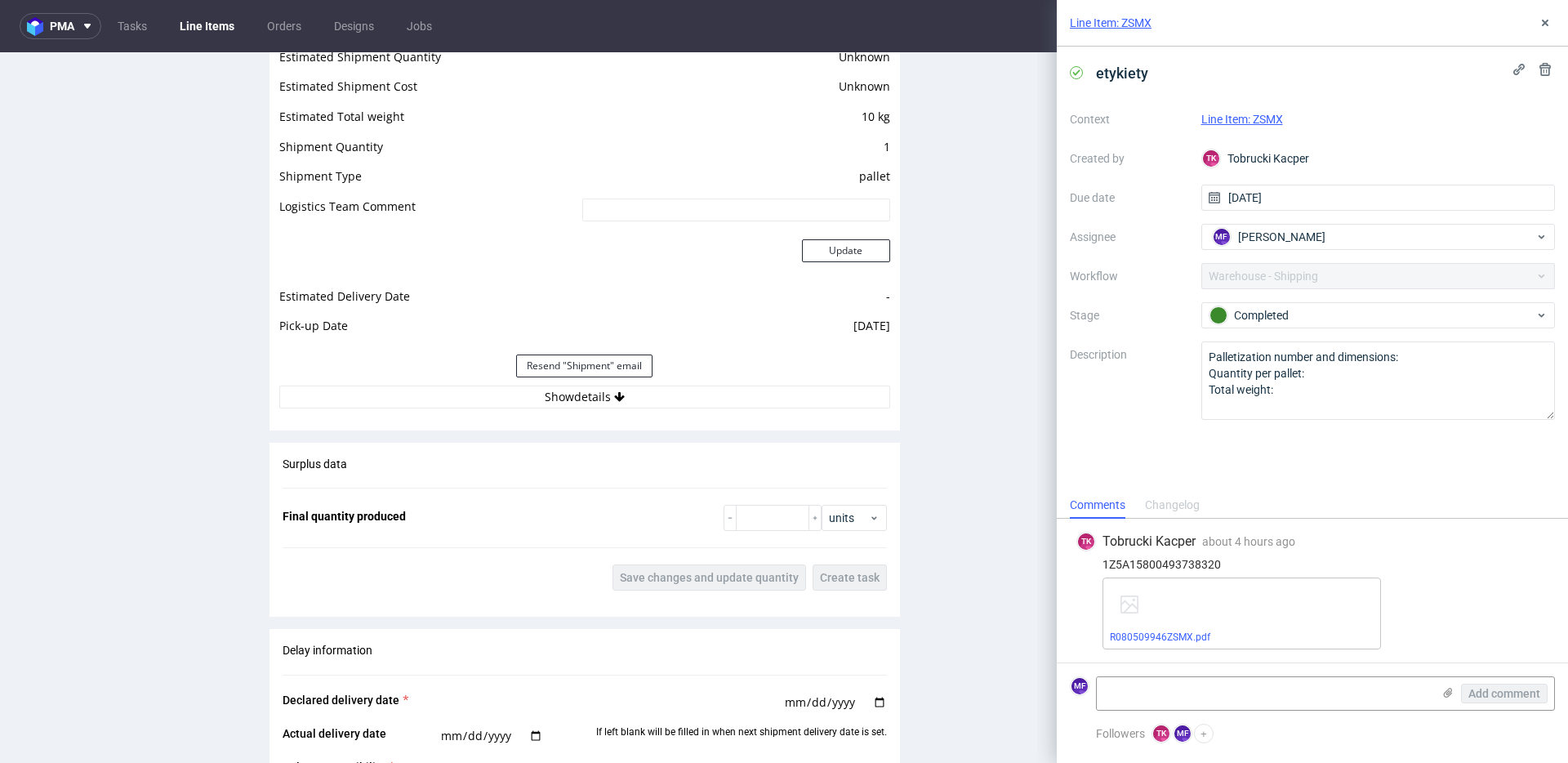
scroll to position [1491, 0]
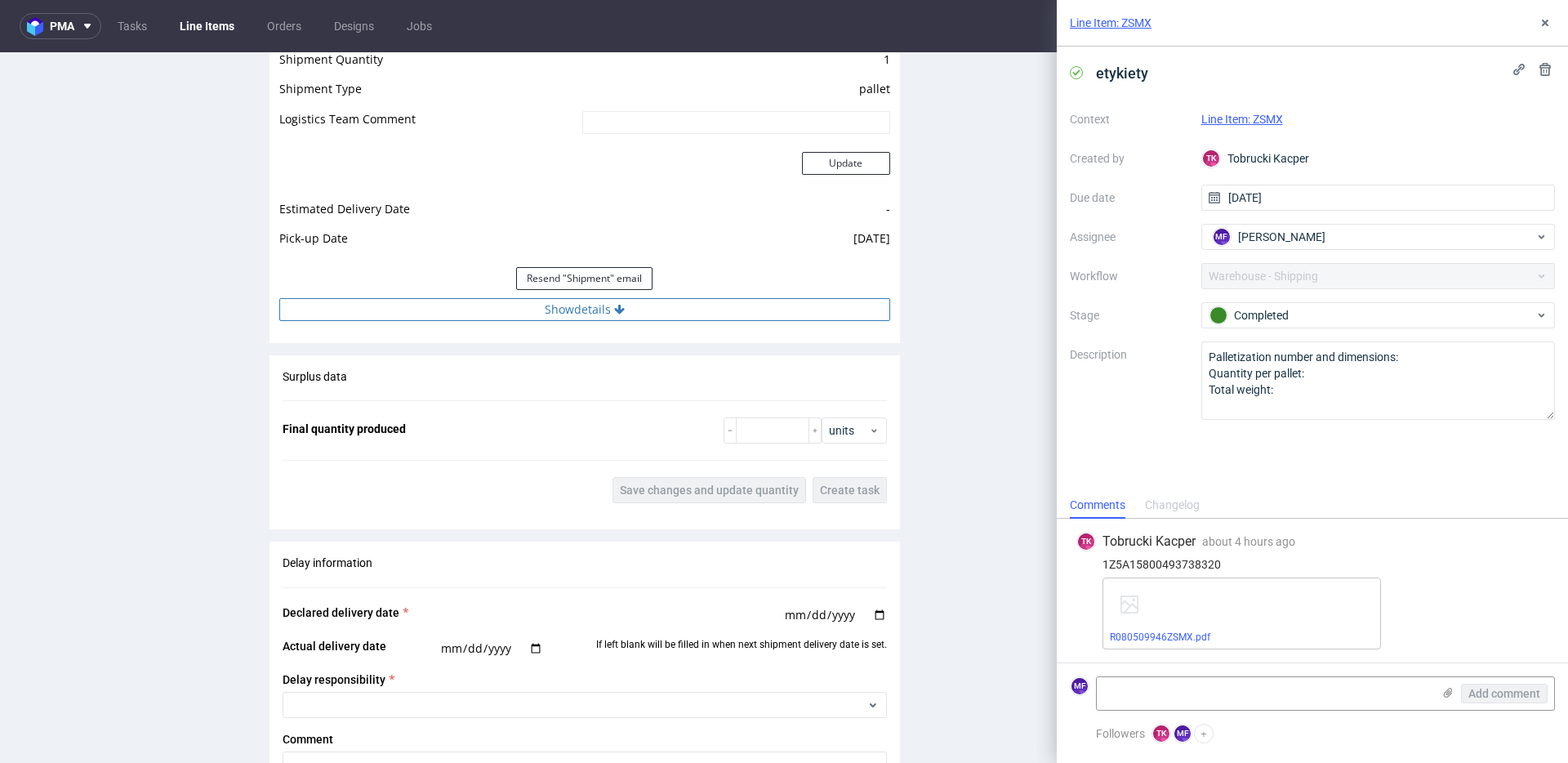
click at [585, 311] on button "Show details" at bounding box center [584, 310] width 611 height 23
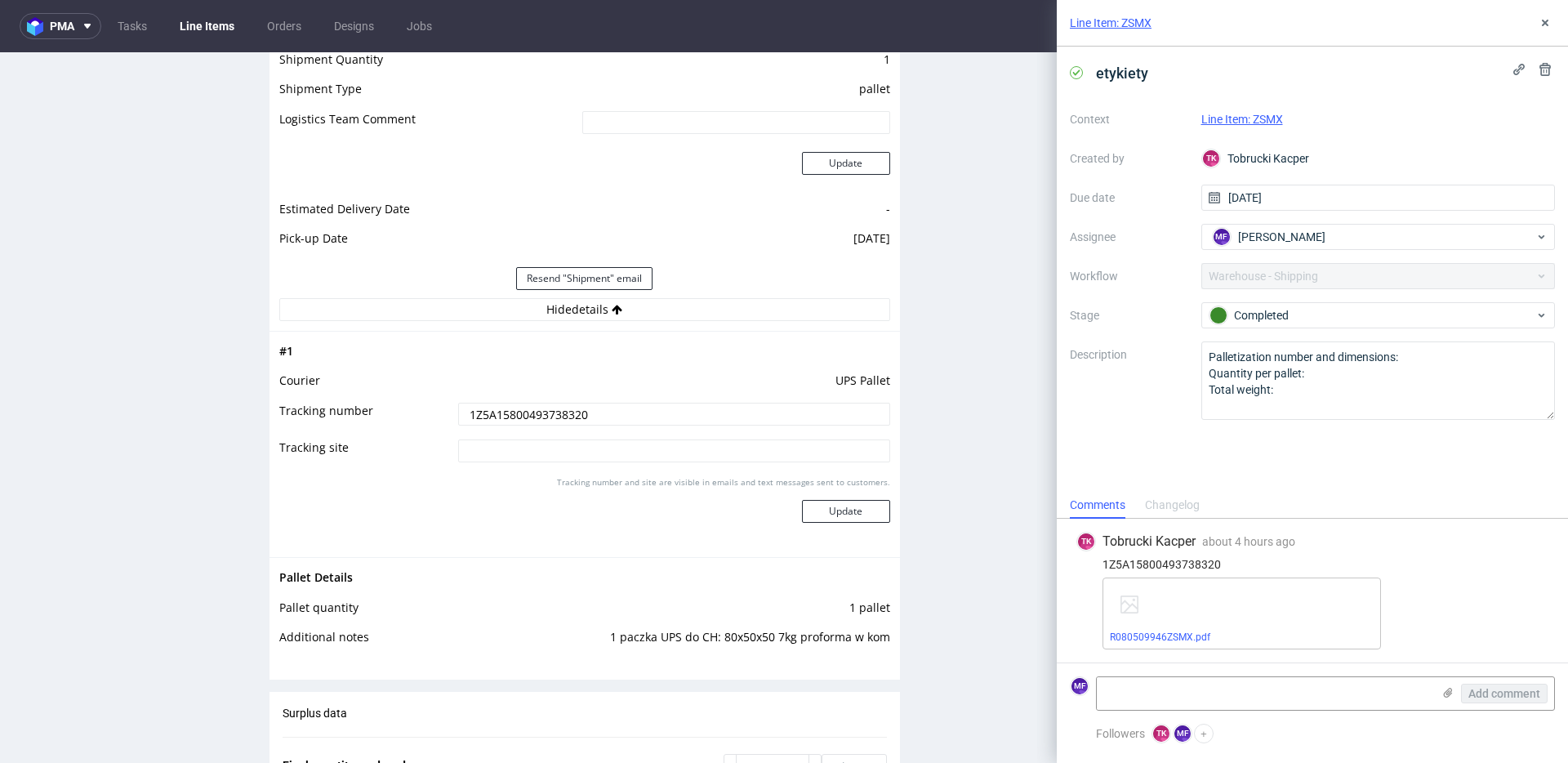
drag, startPoint x: 579, startPoint y: 409, endPoint x: 675, endPoint y: 424, distance: 97.2
click at [675, 424] on input "1Z5A15800493738320" at bounding box center [673, 415] width 432 height 23
paste input "270692 1Z5A15800491912537"
type input "1Z5A1580049270692 1Z5A15800491912537"
click at [842, 514] on button "Update" at bounding box center [847, 512] width 89 height 23
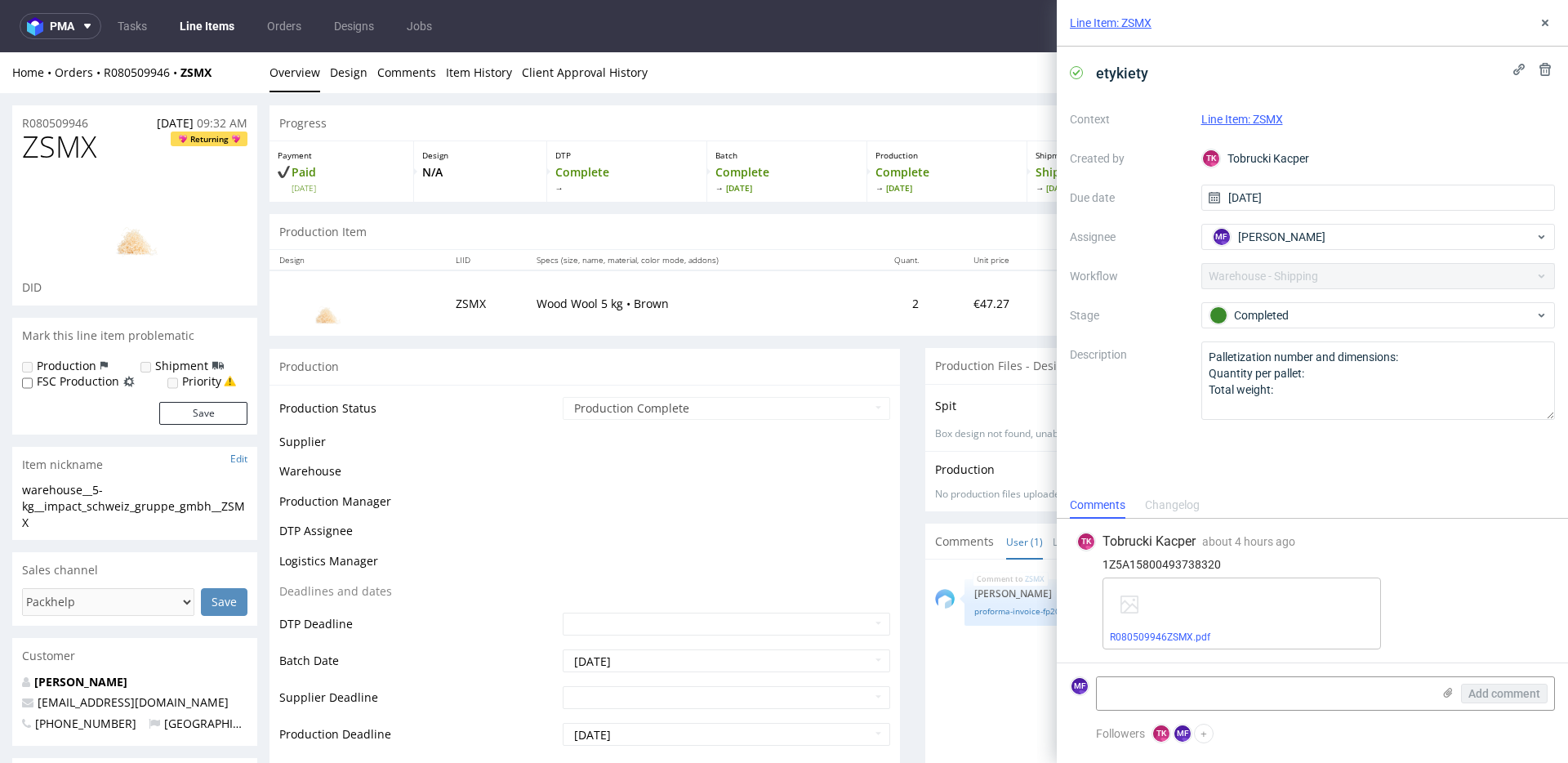
scroll to position [1102, 0]
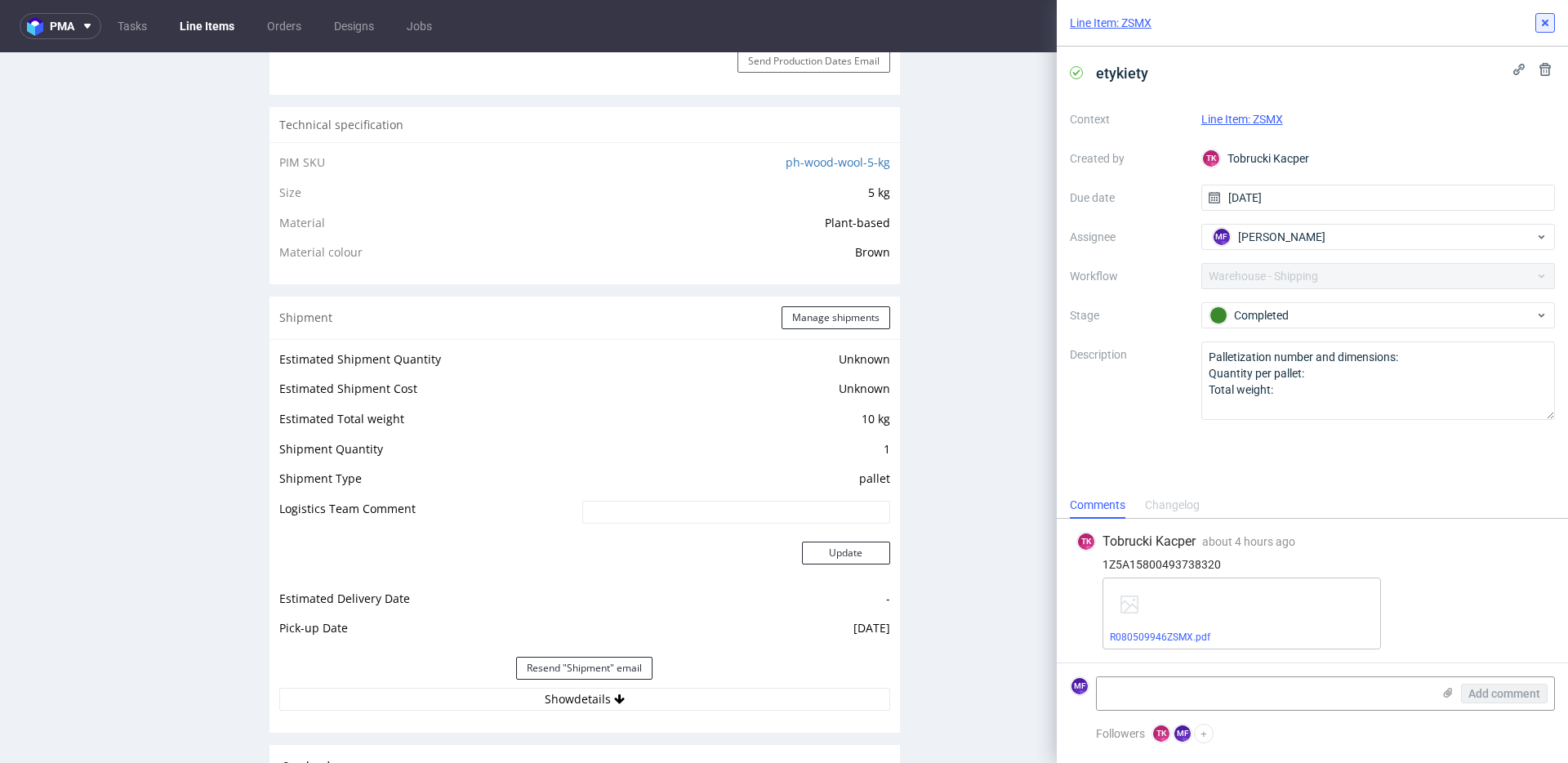
click at [1547, 27] on icon at bounding box center [1546, 23] width 13 height 13
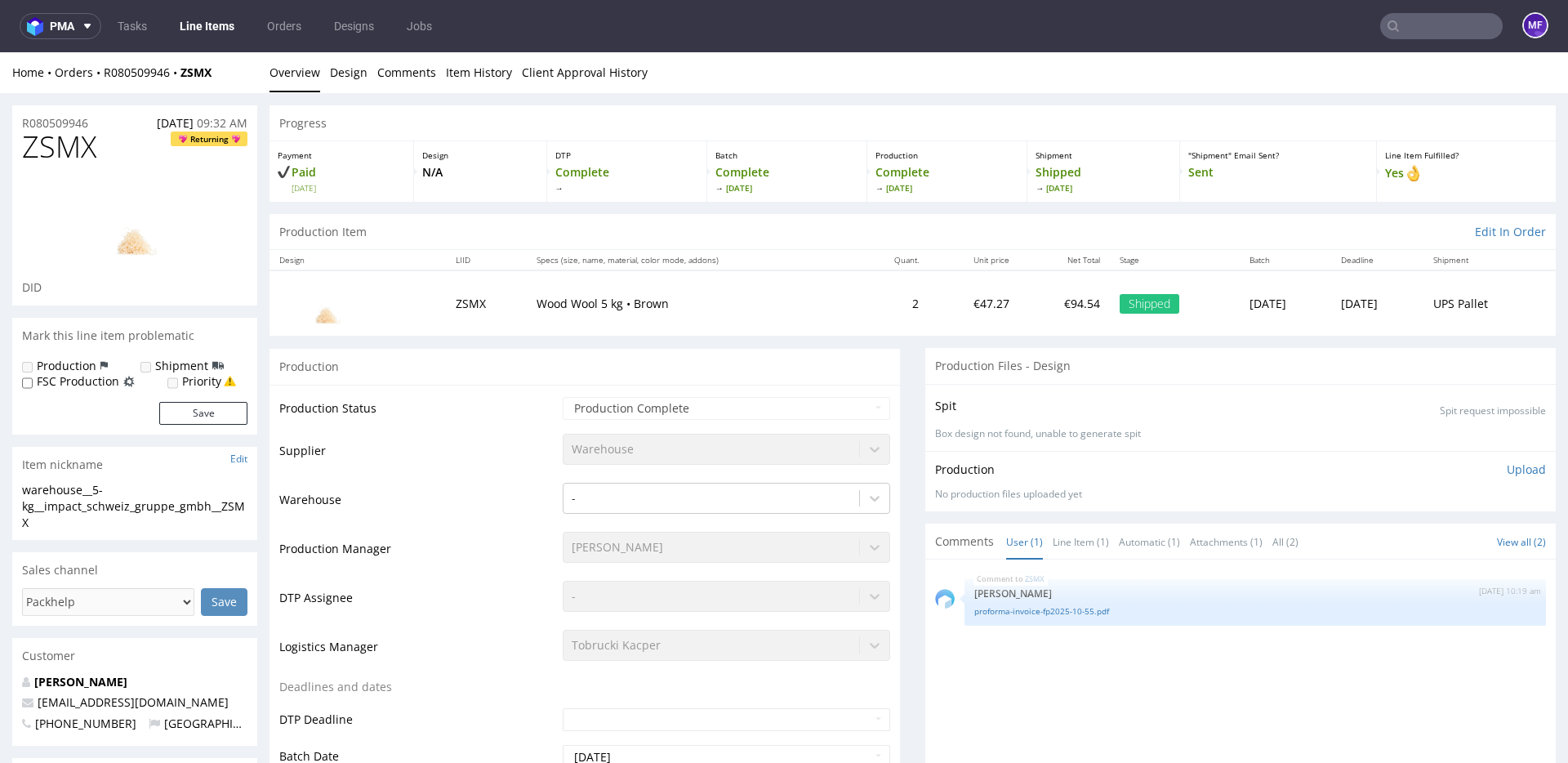
click at [1426, 32] on input "text" at bounding box center [1441, 26] width 122 height 26
type input "b"
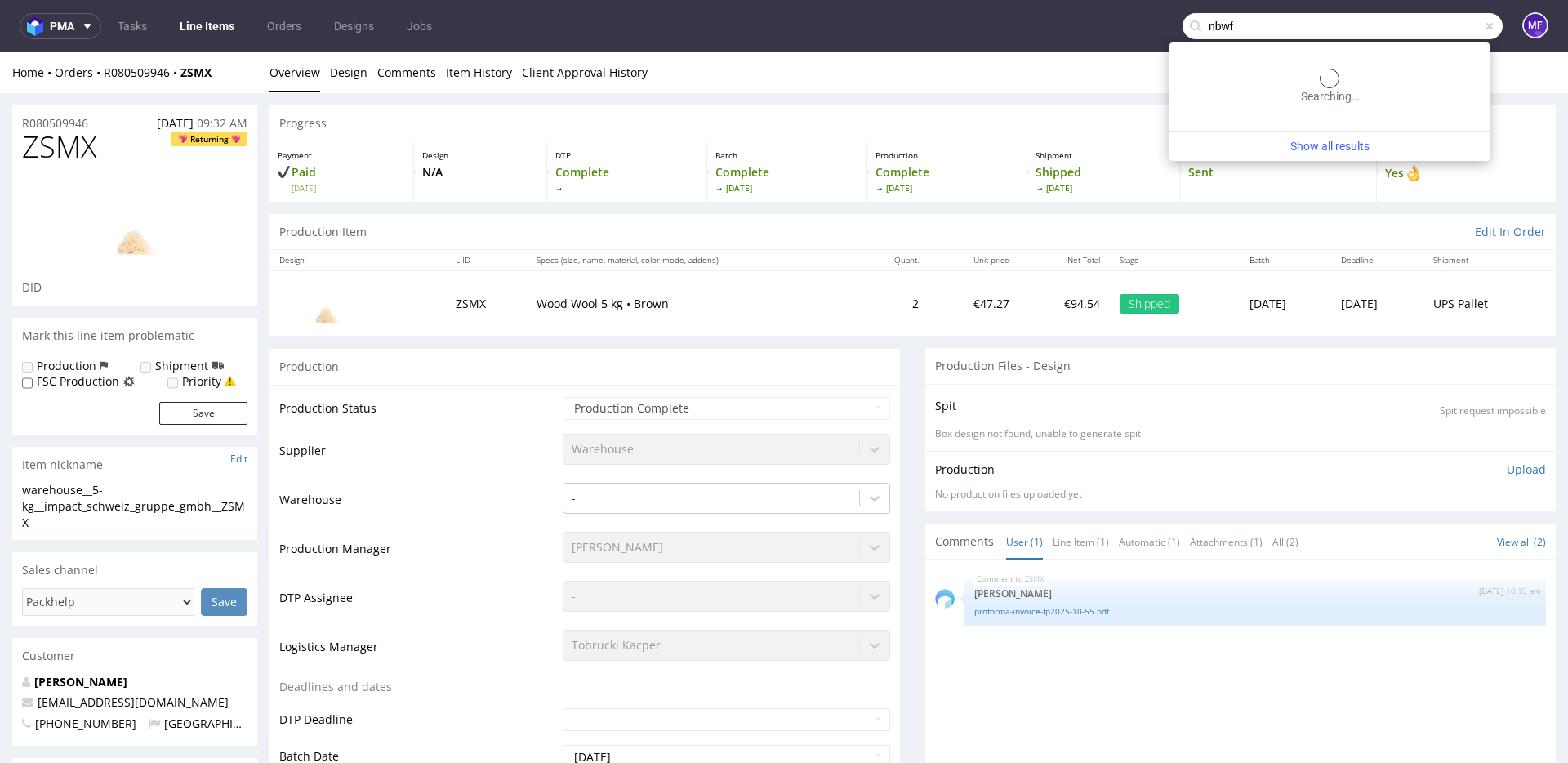
scroll to position [4, 0]
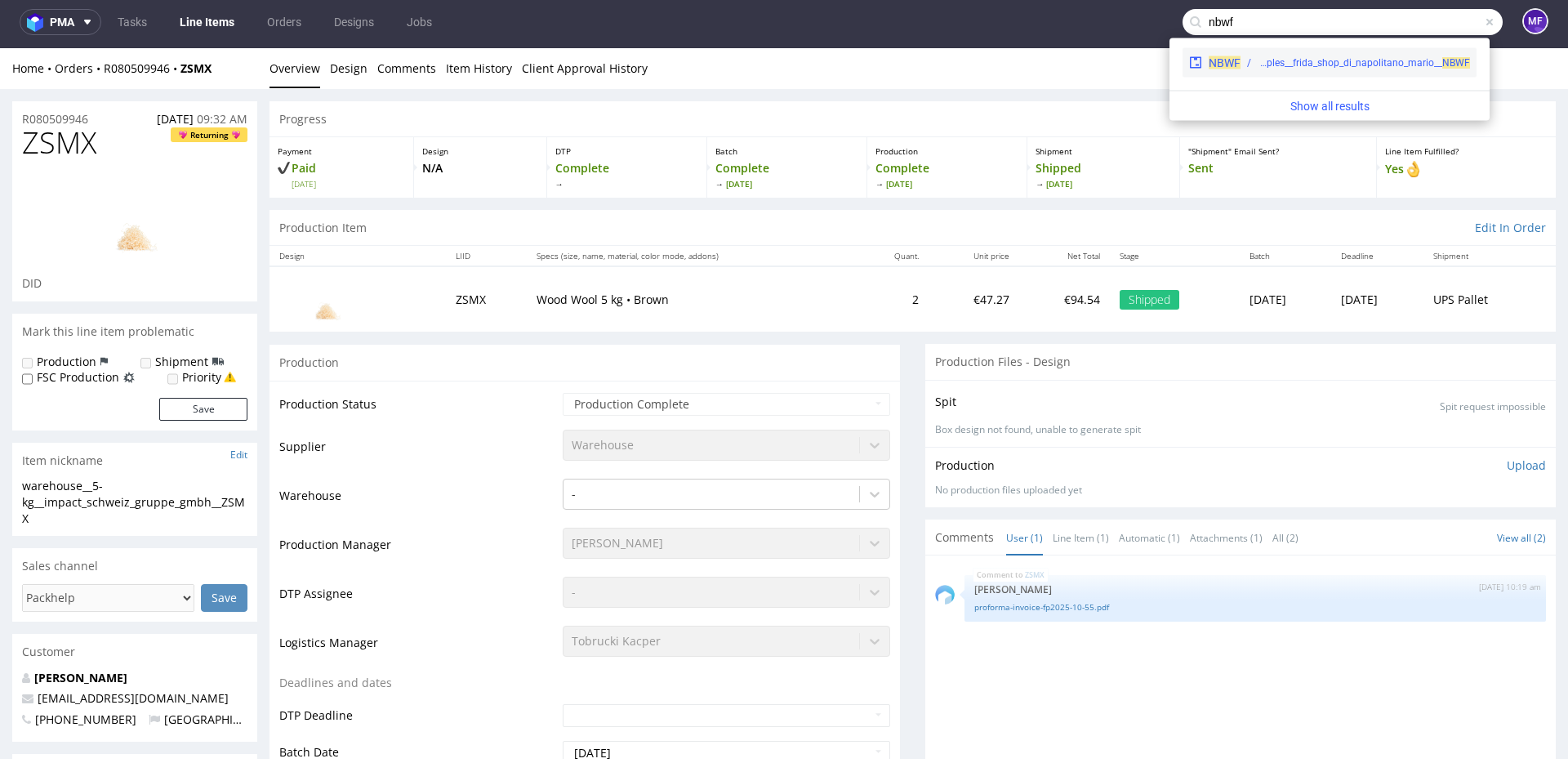
type input "nbwf"
click at [1379, 68] on div "warehouse__samples__frida_shop_di_napolitano_mario__ NBWF" at bounding box center [1364, 63] width 213 height 14
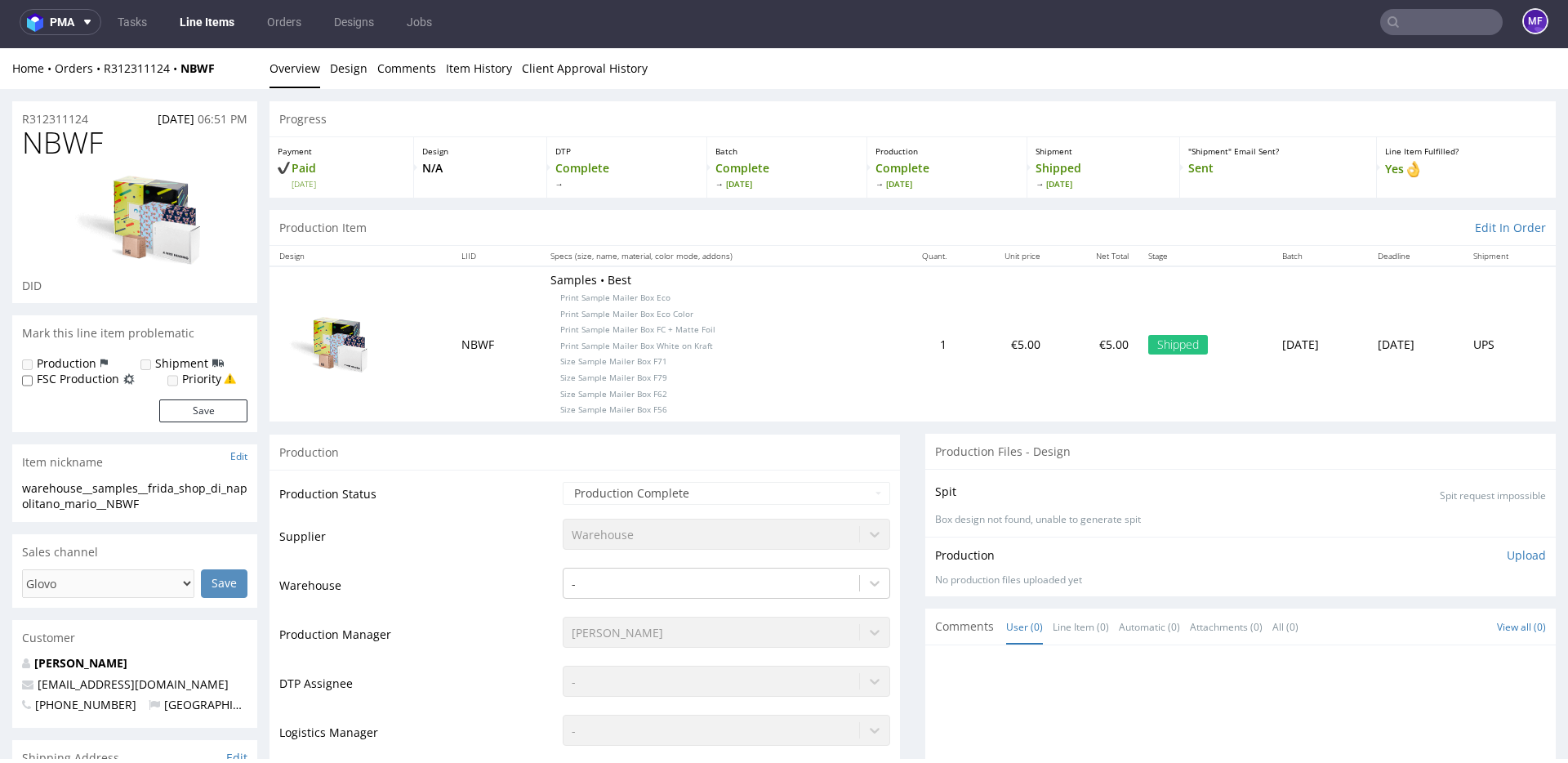
click at [772, 365] on p "Samples • Best Print Sample Mailer Box Eco Print Sample Mailer Box Eco Color Pr…" at bounding box center [711, 343] width 322 height 143
drag, startPoint x: 673, startPoint y: 315, endPoint x: 537, endPoint y: 316, distance: 136.0
click at [550, 316] on p "Samples • Best Print Sample Mailer Box Eco Print Sample Mailer Box Eco Color Pr…" at bounding box center [711, 343] width 322 height 143
copy span "Print Sample Mailer Box Eco Color"
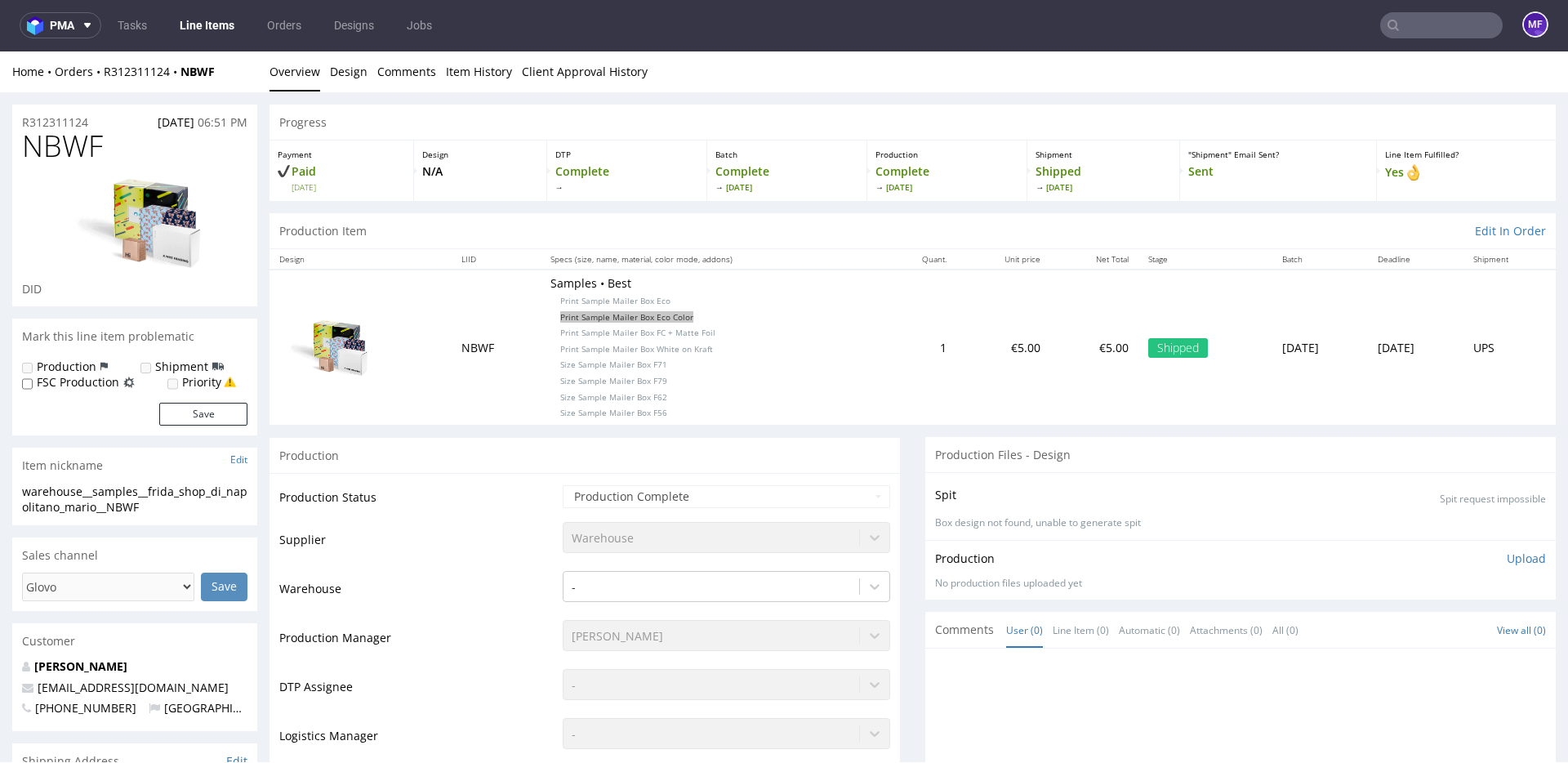
scroll to position [2, 0]
drag, startPoint x: 687, startPoint y: 315, endPoint x: 674, endPoint y: 316, distance: 13.0
click at [686, 315] on p "Samples • Best Print Sample Mailer Box Eco Print Sample Mailer Box Eco Color Pr…" at bounding box center [711, 345] width 322 height 143
drag, startPoint x: 670, startPoint y: 316, endPoint x: 533, endPoint y: 316, distance: 137.0
click at [550, 316] on p "Samples • Best Print Sample Mailer Box Eco Print Sample Mailer Box Eco Color Pr…" at bounding box center [711, 345] width 322 height 143
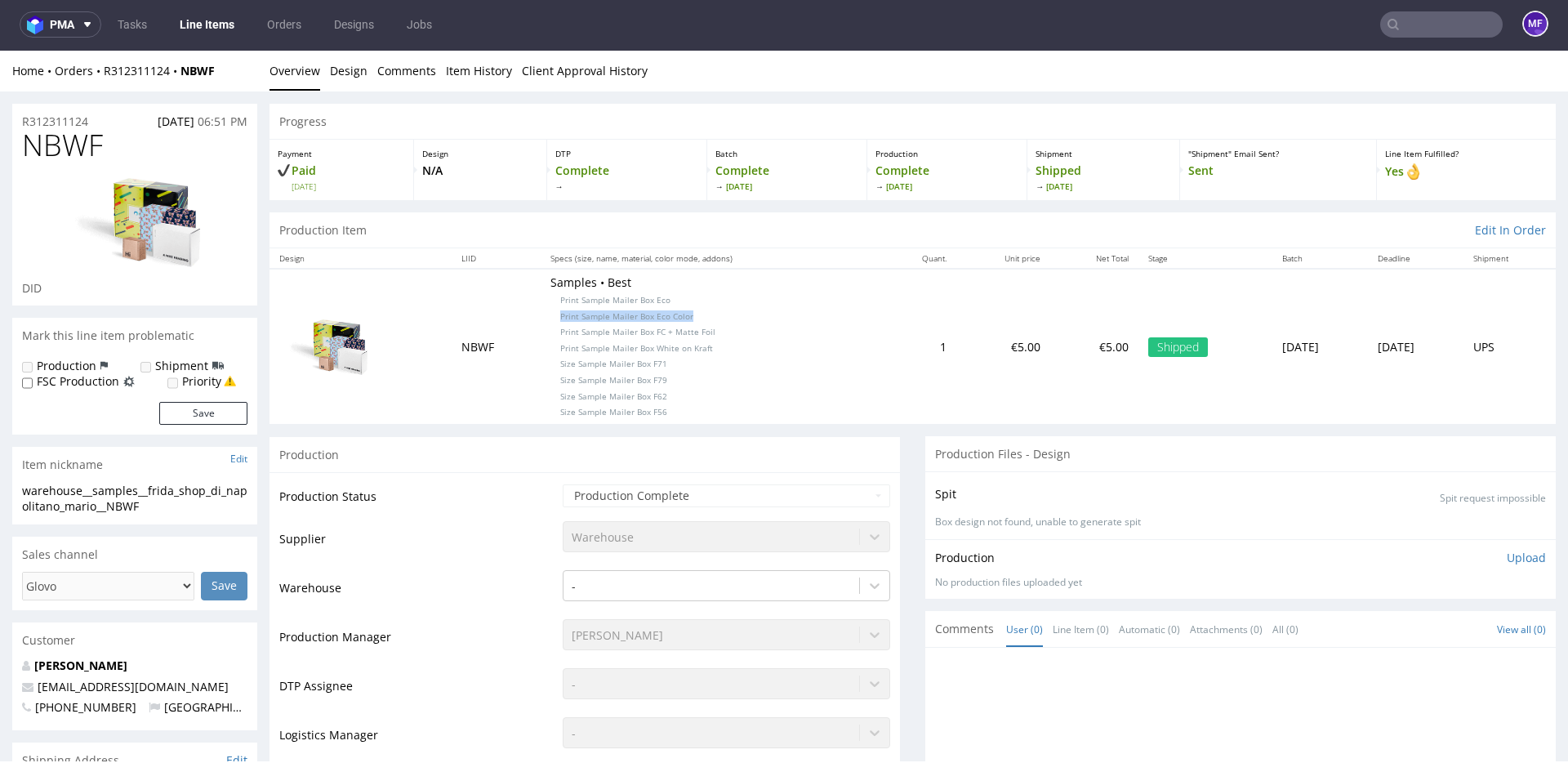
copy span "Print Sample Mailer Box Eco Color"
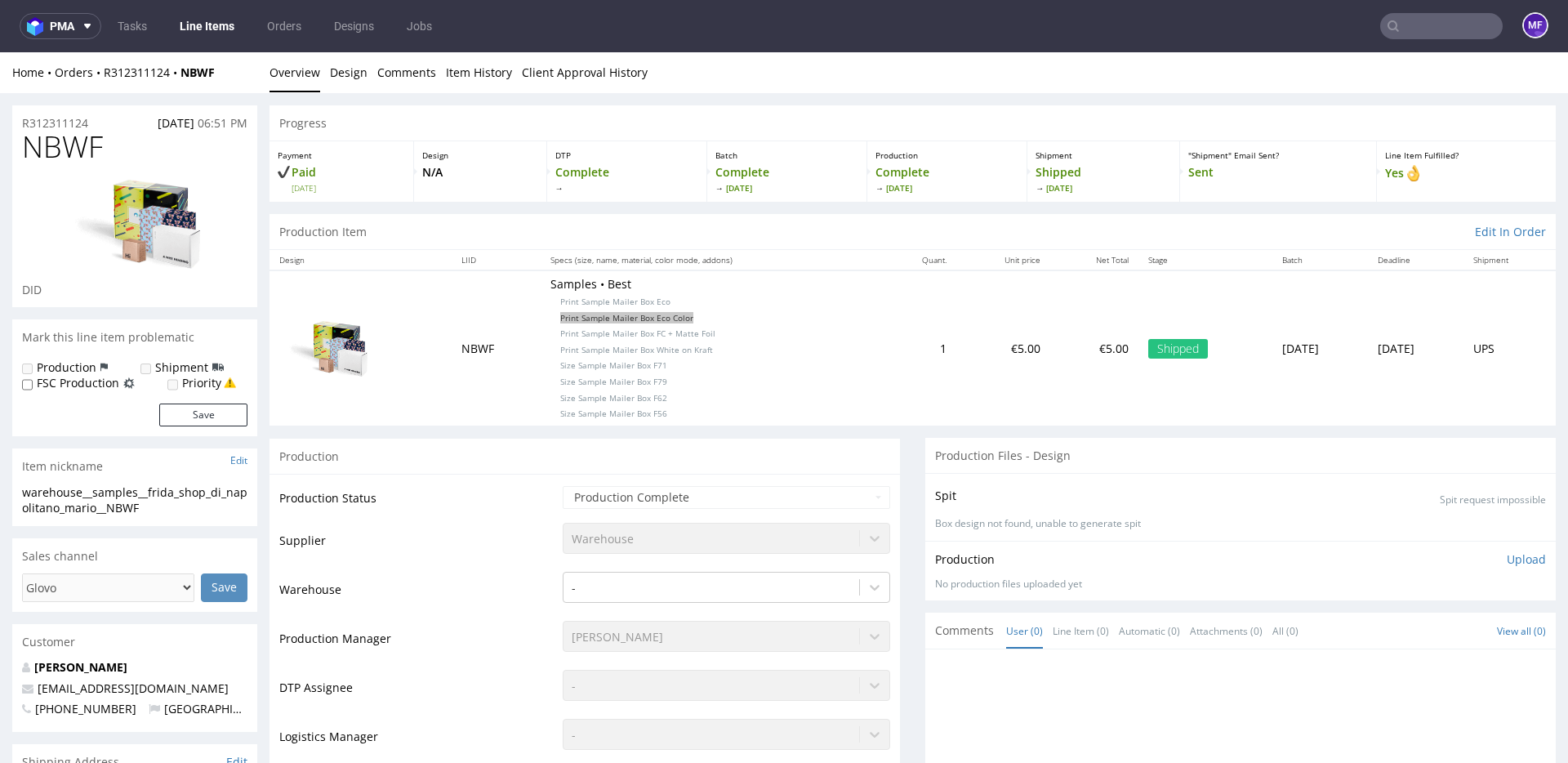
scroll to position [1, 0]
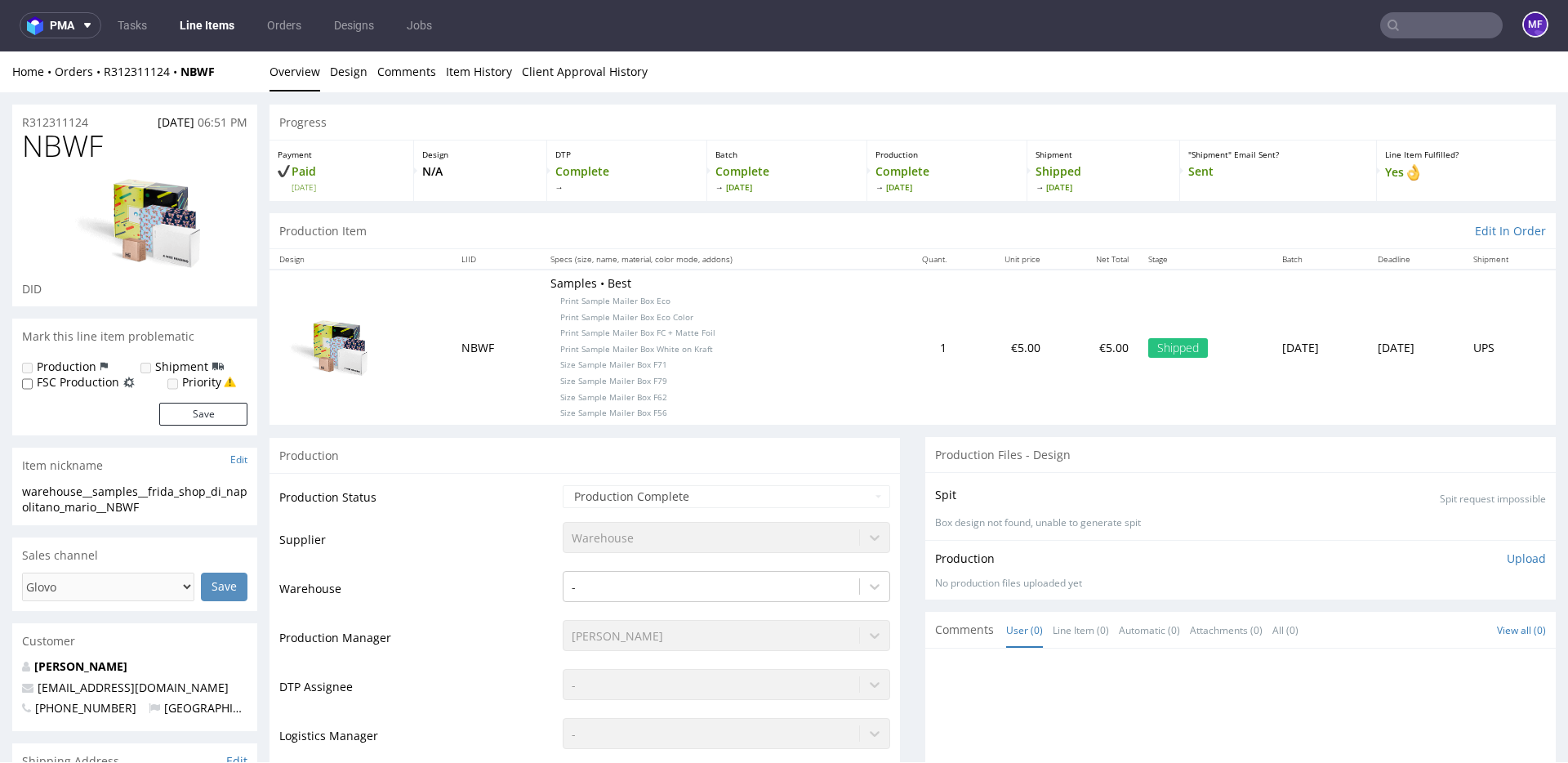
click at [718, 438] on div "Production" at bounding box center [585, 455] width 631 height 37
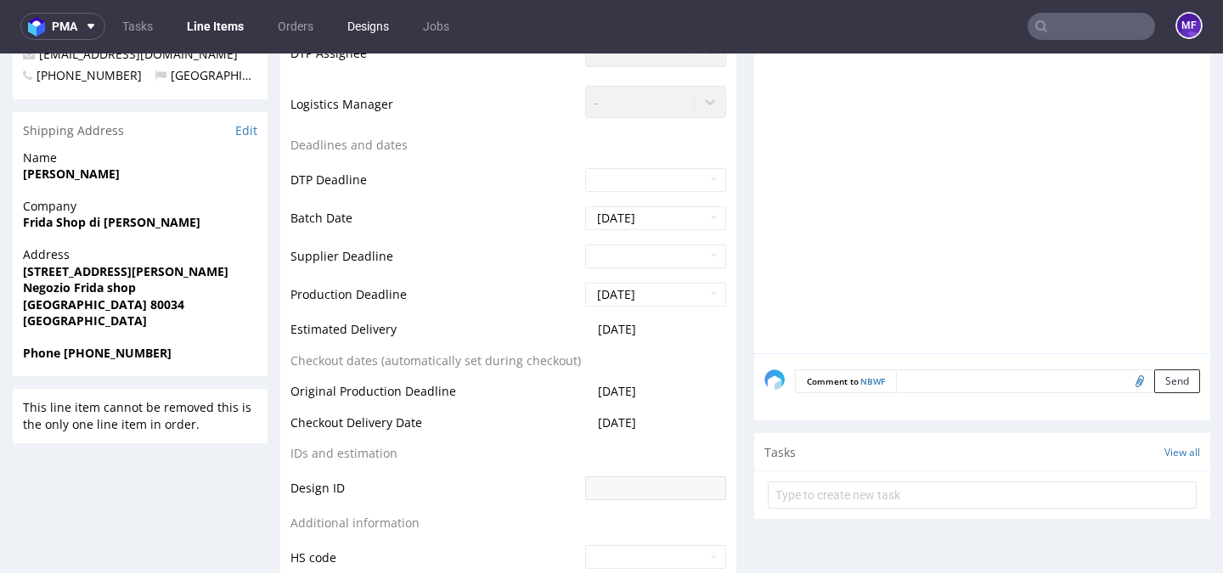
scroll to position [662, 0]
drag, startPoint x: 116, startPoint y: 173, endPoint x: 25, endPoint y: 172, distance: 90.9
click at [25, 172] on span "Mario Napolitano" at bounding box center [140, 172] width 234 height 17
copy strong "Mario Napolitano"
drag, startPoint x: 206, startPoint y: 222, endPoint x: 20, endPoint y: 226, distance: 186.0
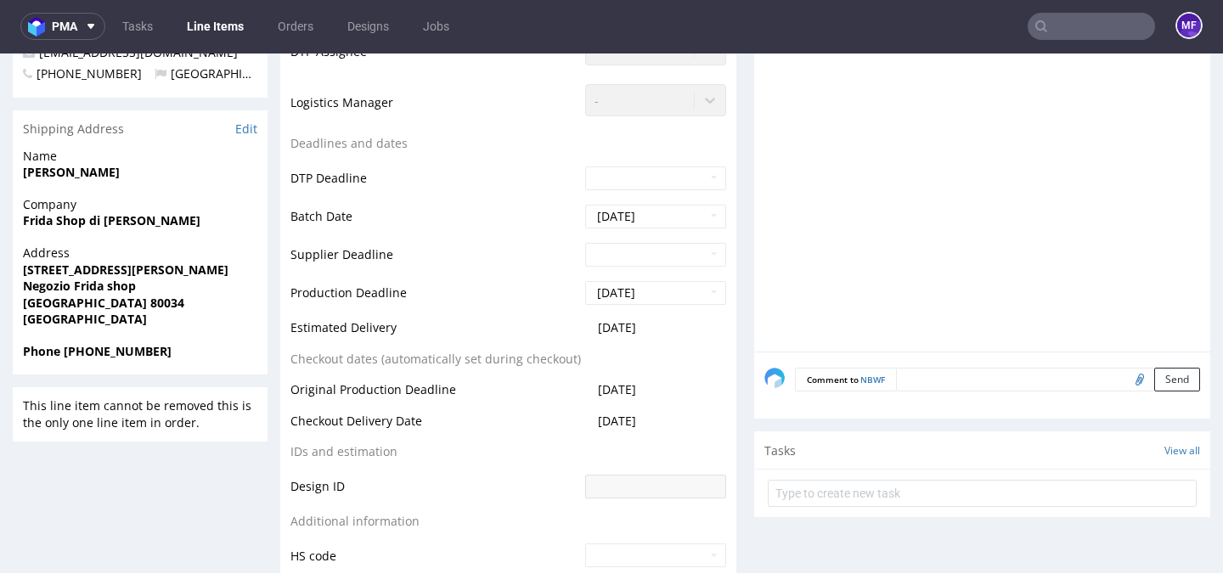
click at [20, 226] on div "Company Frida Shop di Napolitano Mario" at bounding box center [140, 220] width 255 height 48
copy strong "Frida Shop di Napolitano Mario"
drag, startPoint x: 60, startPoint y: 270, endPoint x: 11, endPoint y: 268, distance: 49.3
copy strong "Via Giannone 8"
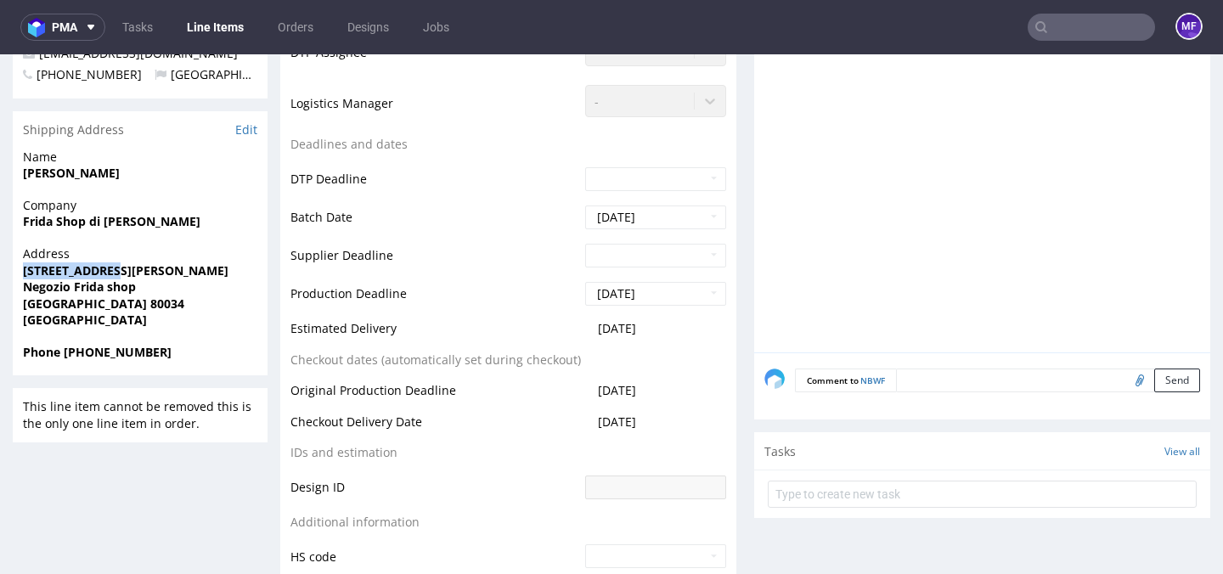
scroll to position [663, 0]
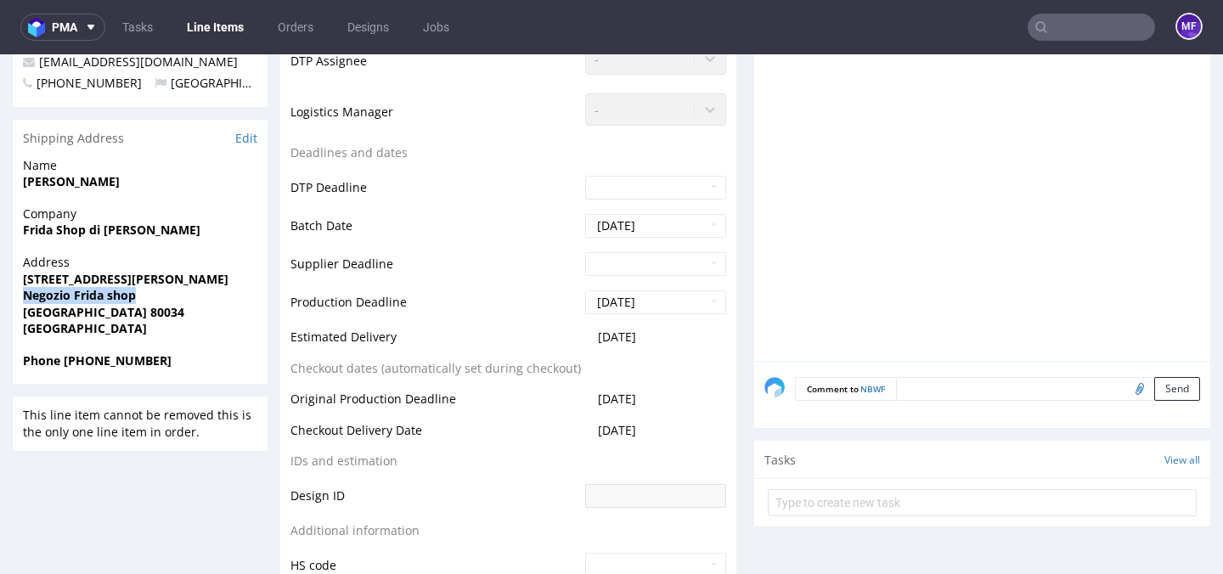
drag, startPoint x: 139, startPoint y: 288, endPoint x: 26, endPoint y: 287, distance: 112.9
click at [26, 287] on span "Negozio Frida shop" at bounding box center [140, 295] width 234 height 17
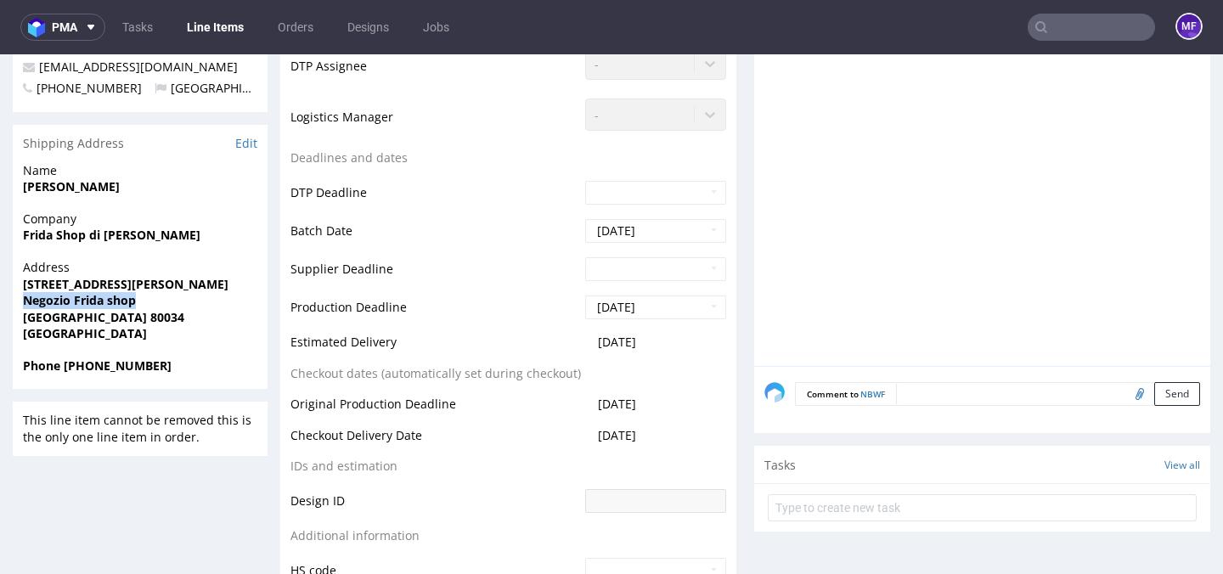
scroll to position [650, 0]
copy strong "Negozio Frida shop"
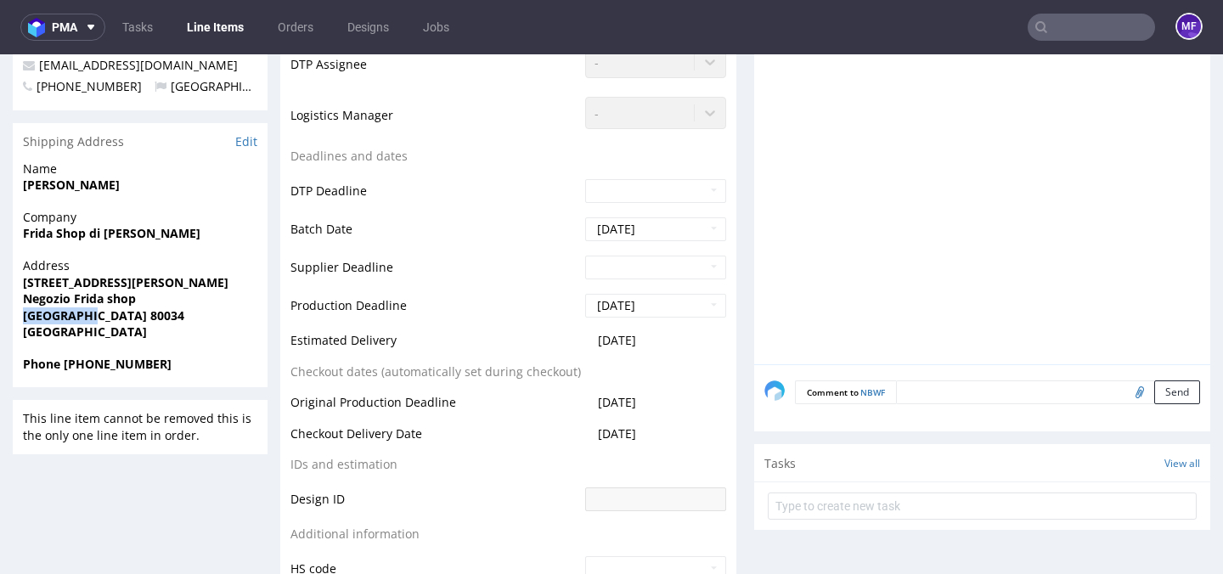
drag, startPoint x: 85, startPoint y: 318, endPoint x: 22, endPoint y: 316, distance: 62.9
click at [22, 316] on div "Address Via Giannone 8 Negozio Frida shop Marigliano 80034 Italy" at bounding box center [140, 306] width 255 height 99
copy strong "Marigliano"
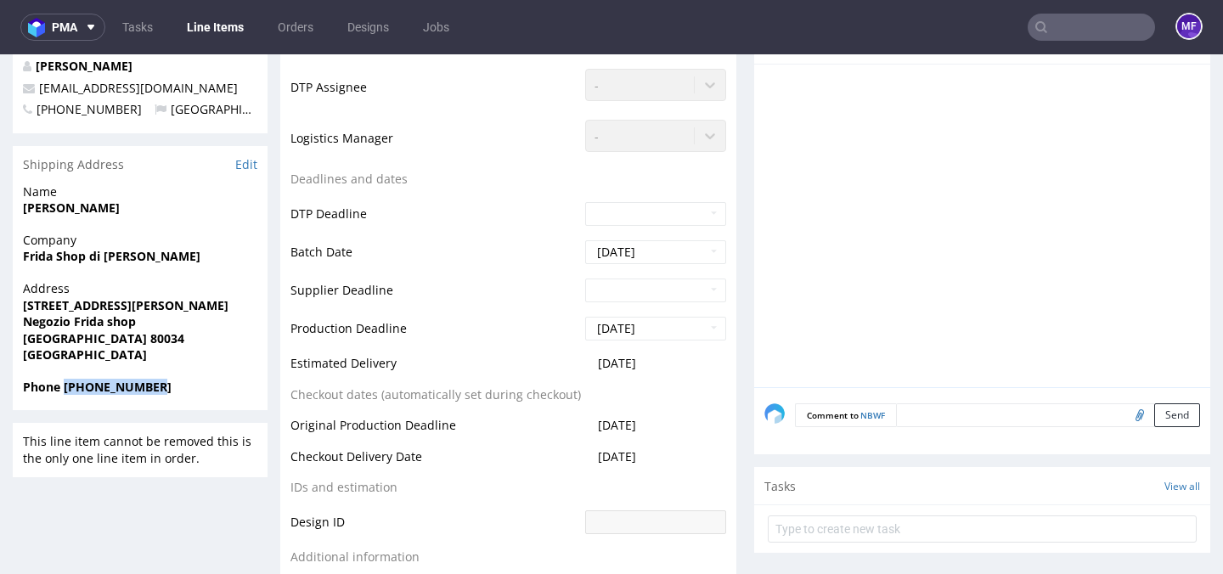
drag, startPoint x: 140, startPoint y: 368, endPoint x: 63, endPoint y: 393, distance: 81.4
click at [63, 393] on span "Phone +393341305758" at bounding box center [140, 387] width 234 height 17
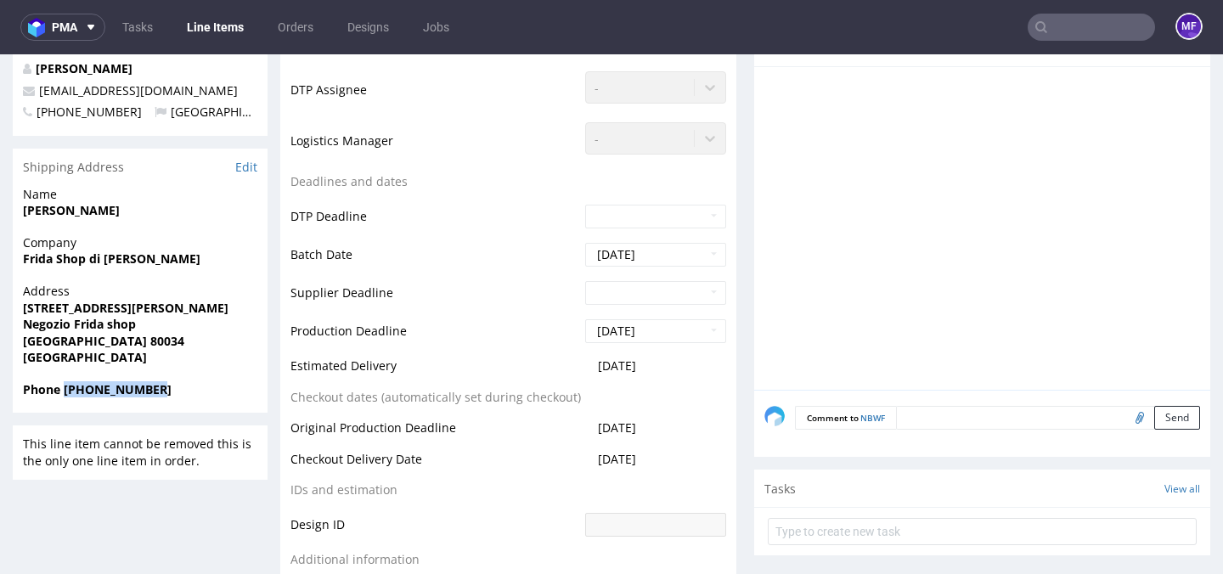
copy strong "+393341305758"
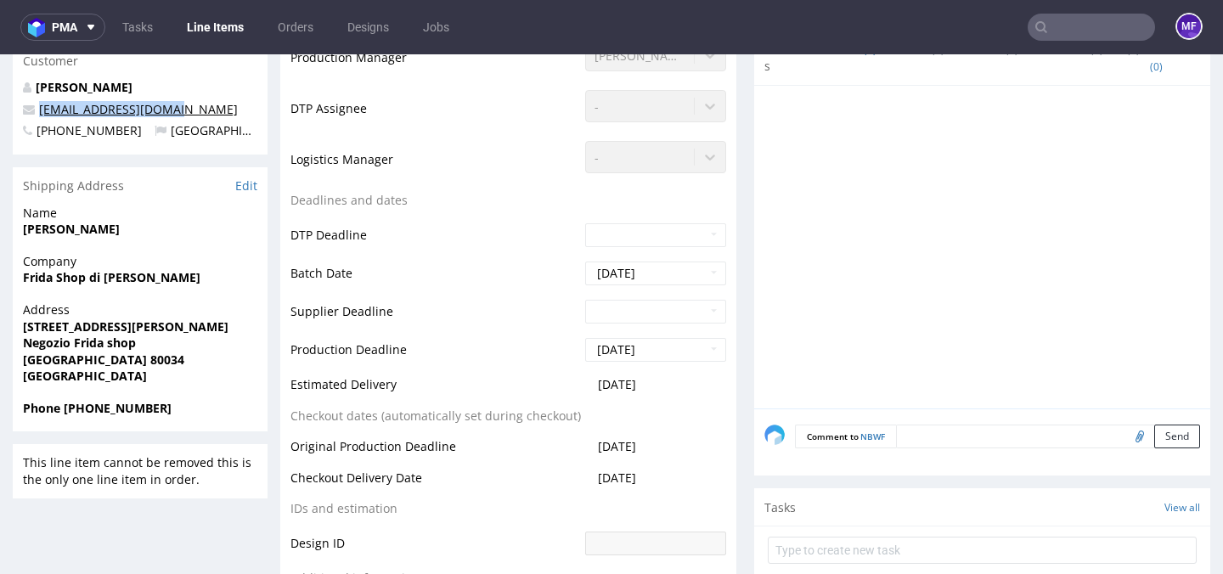
drag, startPoint x: 194, startPoint y: 111, endPoint x: 40, endPoint y: 110, distance: 154.6
click at [39, 110] on p "mariona2298@gmail.com" at bounding box center [140, 109] width 234 height 17
copy link "mariona2298@gmail.com"
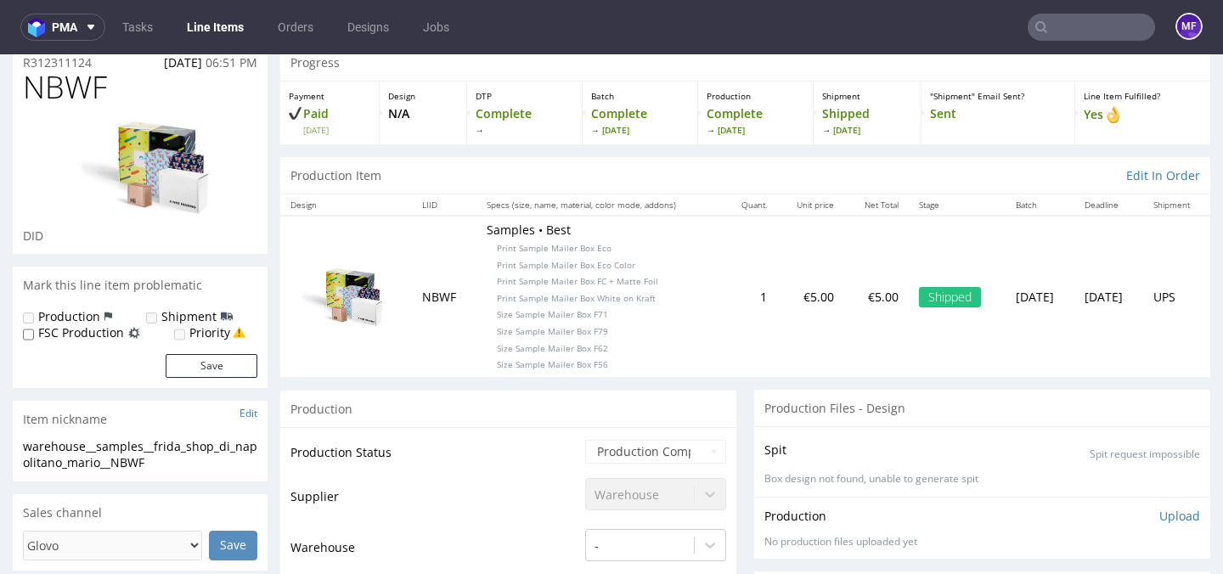
scroll to position [0, 0]
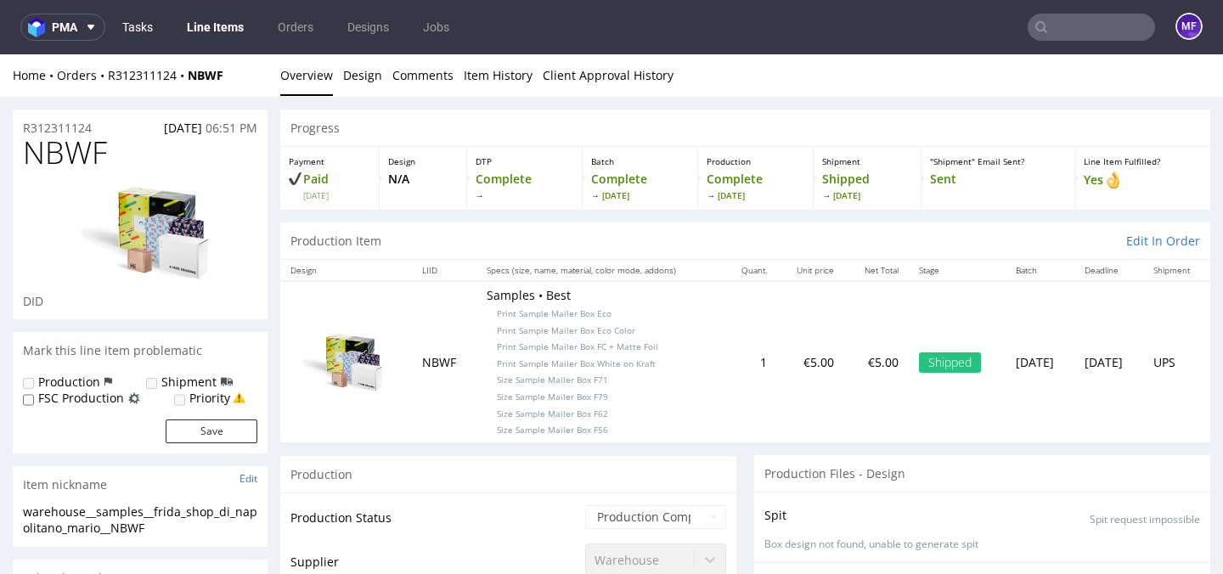
click at [153, 31] on link "Tasks" at bounding box center [137, 27] width 51 height 27
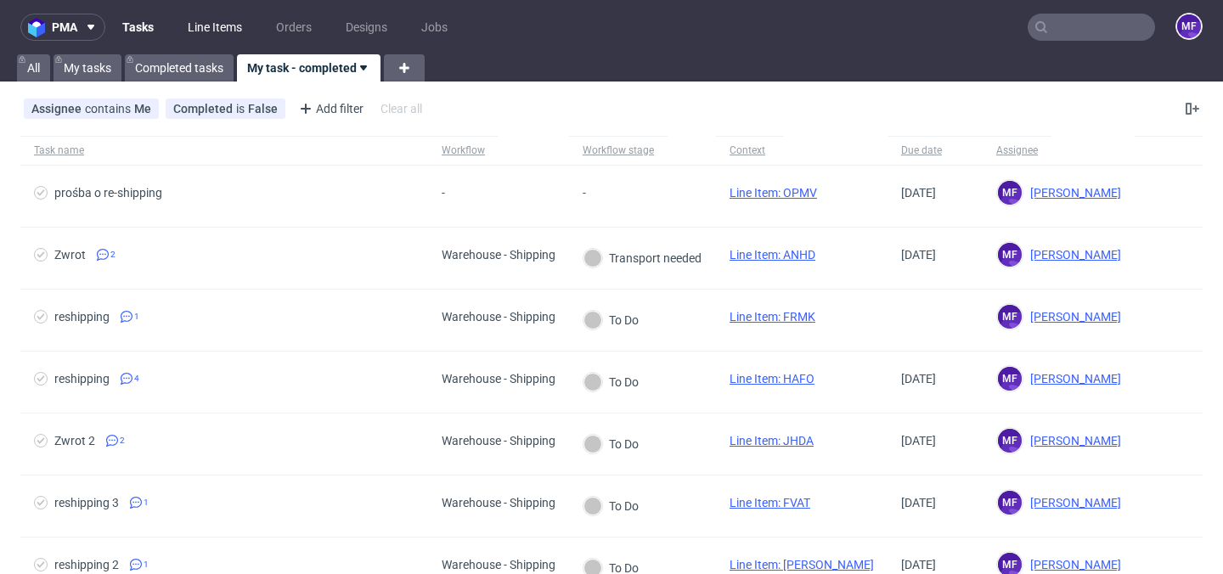
click at [213, 26] on link "Line Items" at bounding box center [214, 27] width 75 height 27
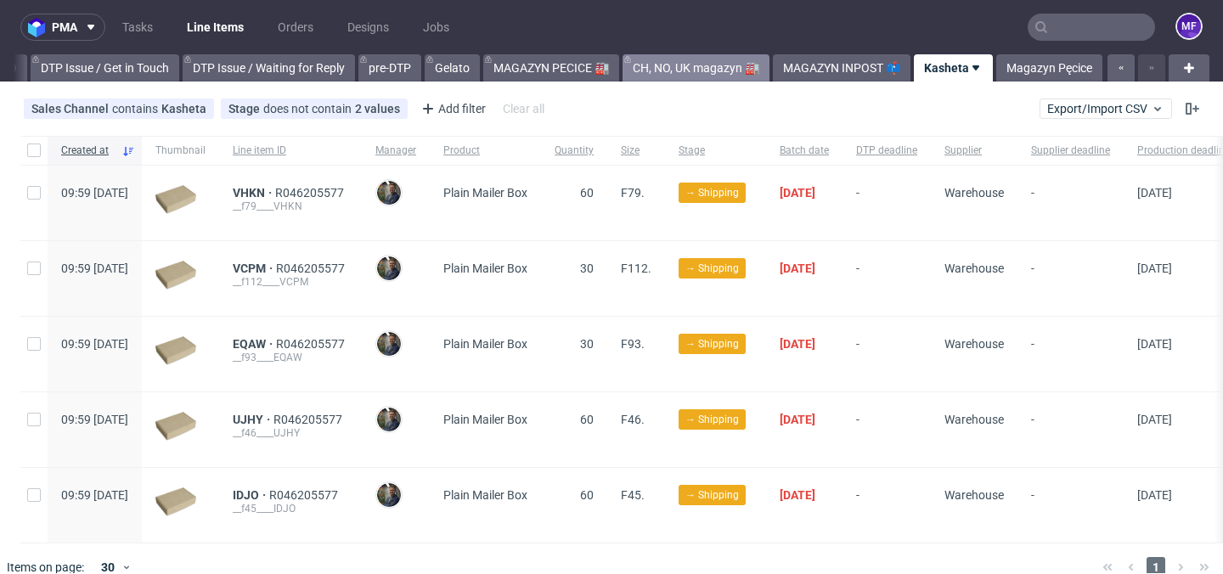
click at [661, 69] on link "CH, NO, UK magazyn 🏭" at bounding box center [695, 67] width 147 height 27
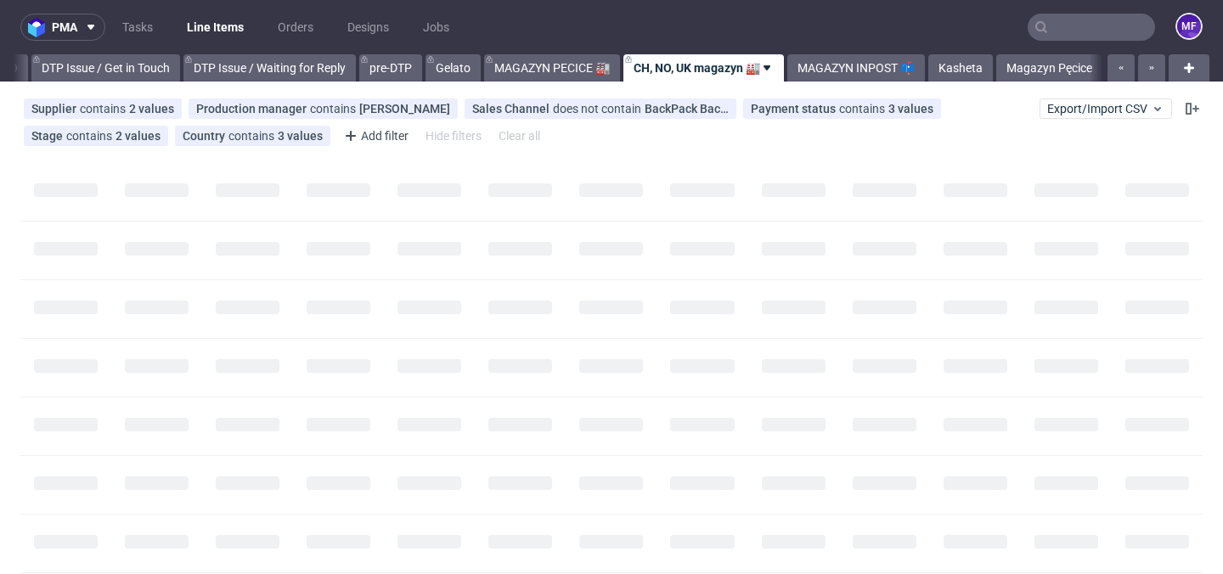
scroll to position [0, 2540]
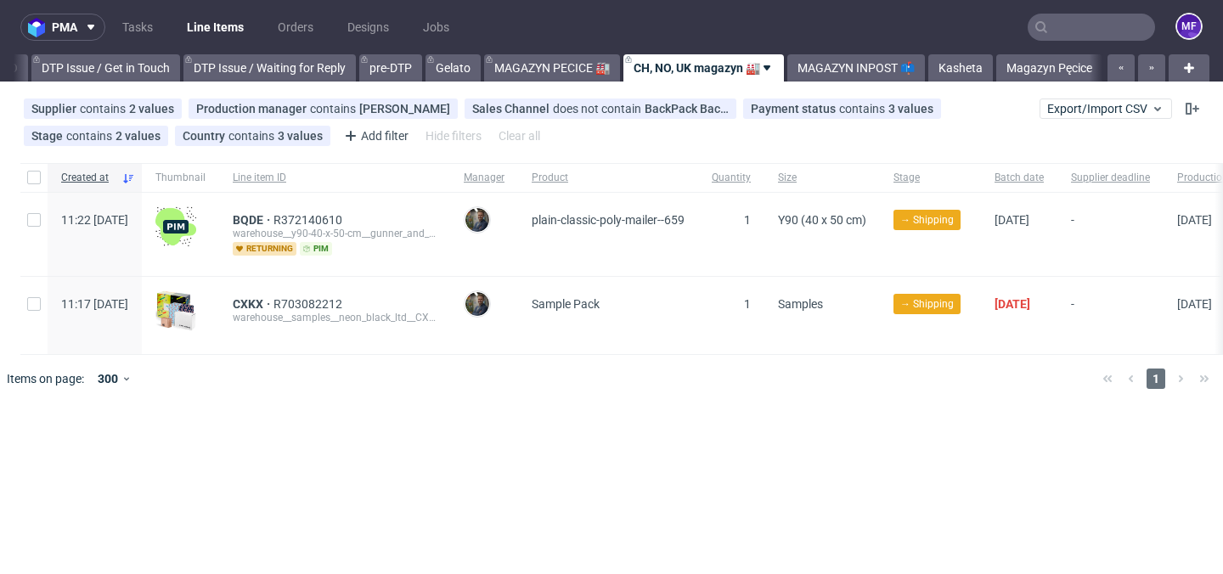
click at [480, 382] on div at bounding box center [635, 379] width 905 height 48
drag, startPoint x: 268, startPoint y: 217, endPoint x: 304, endPoint y: 220, distance: 36.6
click at [304, 220] on div "BQDE R372140610 warehouse__y90-40-x-50-cm__gunner_and_hound__BQDE returning pim" at bounding box center [334, 234] width 231 height 83
drag, startPoint x: 259, startPoint y: 301, endPoint x: 303, endPoint y: 304, distance: 44.2
click at [303, 304] on div "CXKX R703082212 warehouse__samples__neon_black_ltd__CXKX" at bounding box center [334, 315] width 231 height 77
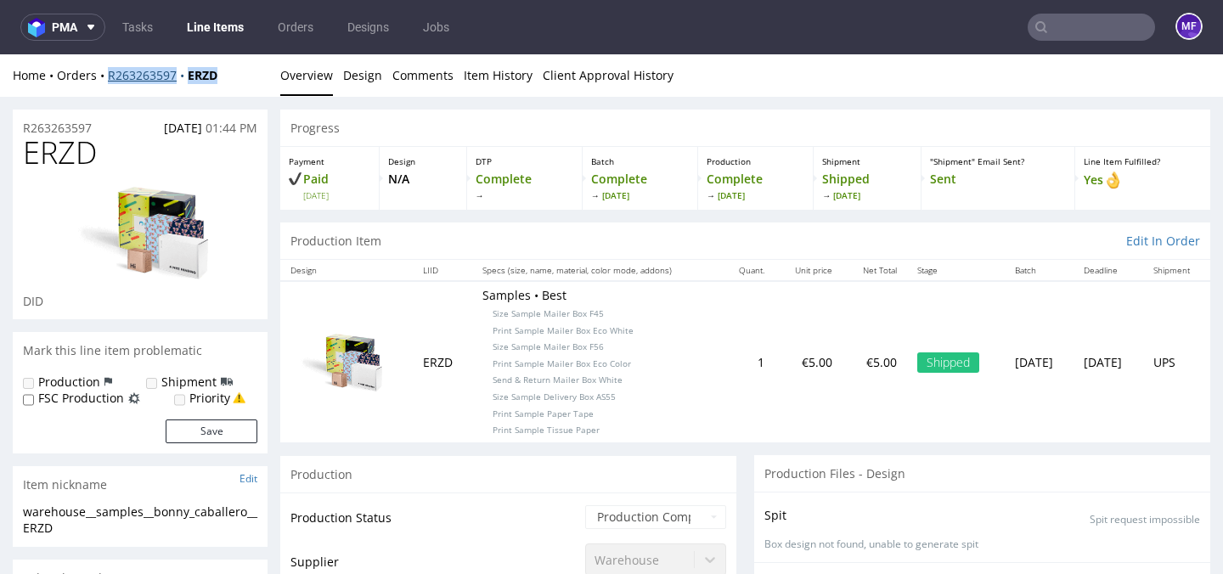
drag, startPoint x: 238, startPoint y: 76, endPoint x: 109, endPoint y: 76, distance: 129.1
click at [109, 76] on div "Home Orders R263263597 ERZD" at bounding box center [140, 75] width 255 height 17
copy div "R263263597 ERZD"
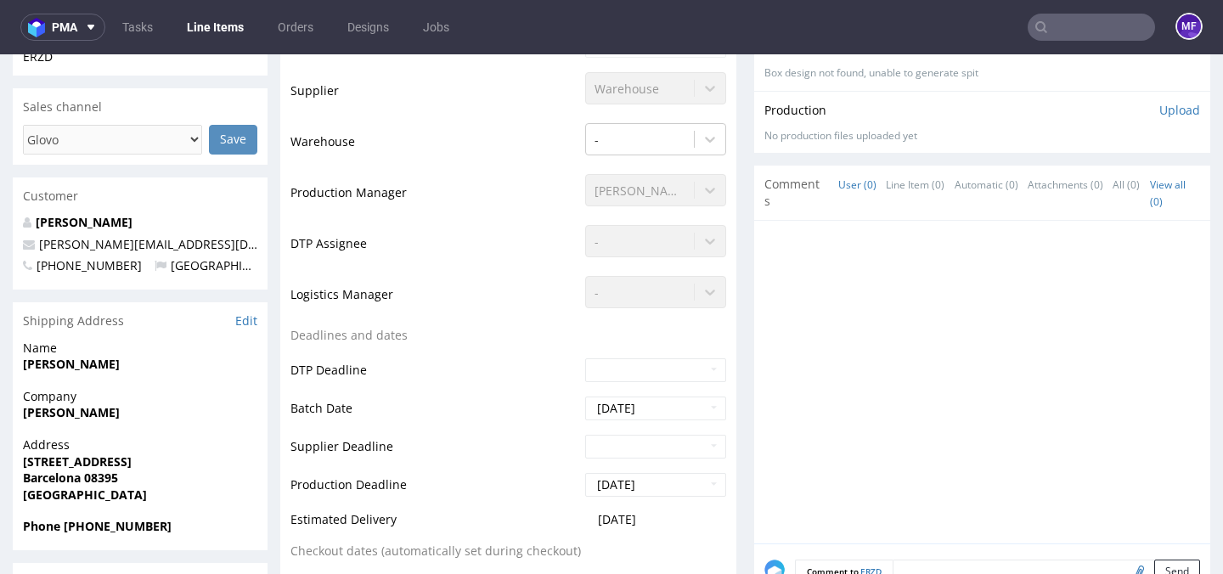
scroll to position [574, 0]
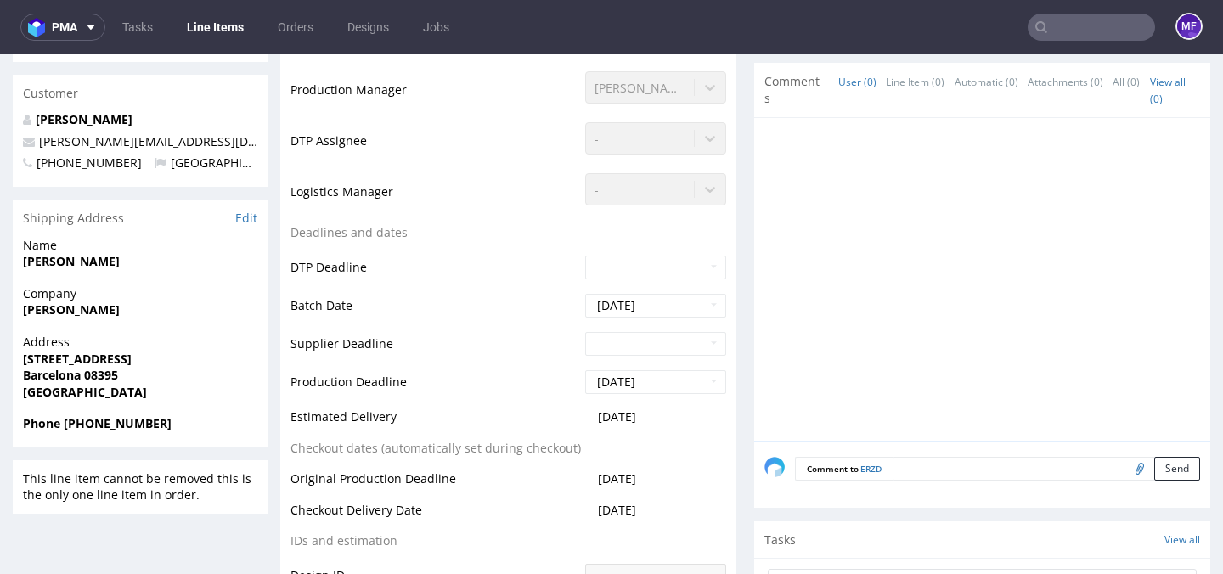
click at [187, 284] on div "Name Isabel Bonny Caballero" at bounding box center [140, 261] width 255 height 48
drag, startPoint x: 166, startPoint y: 263, endPoint x: 22, endPoint y: 257, distance: 143.6
click at [23, 257] on span "Isabel Bonny Caballero" at bounding box center [140, 261] width 234 height 17
copy strong "Isabel Bonny Caballero"
drag, startPoint x: 254, startPoint y: 363, endPoint x: 25, endPoint y: 360, distance: 228.5
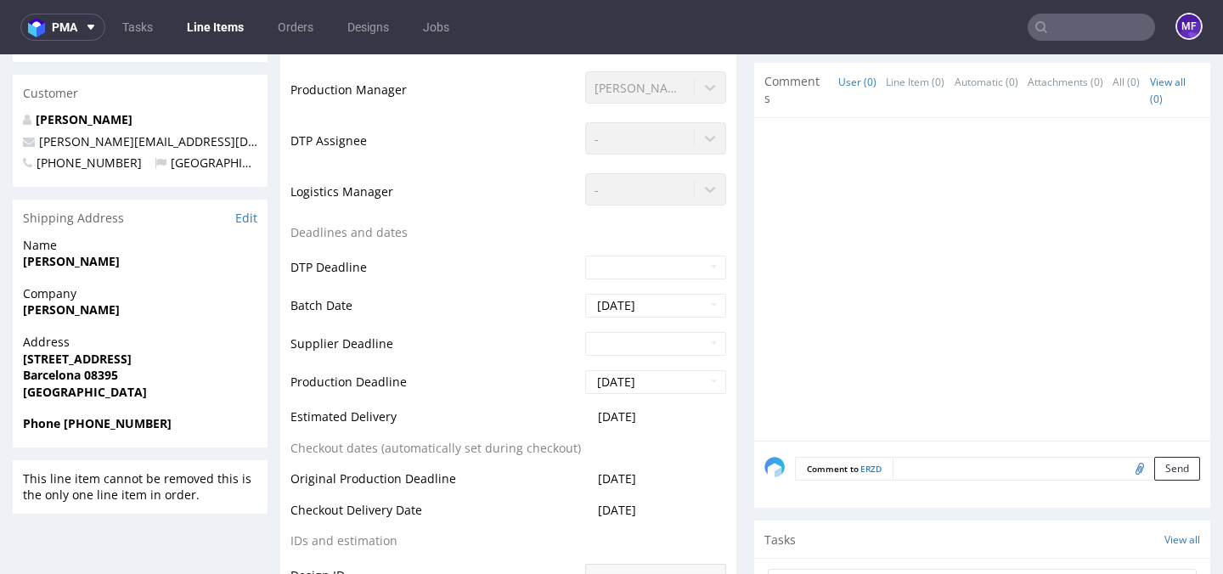
click at [25, 360] on span "Carrer de la Marina, 11, Sant Pol de Mar" at bounding box center [140, 359] width 234 height 17
copy strong "Carrer de la Marina, 11, Sant Pol de Mar"
drag, startPoint x: 127, startPoint y: 380, endPoint x: 86, endPoint y: 380, distance: 40.8
click at [86, 380] on span "Barcelona 08395" at bounding box center [140, 375] width 234 height 17
copy strong "08395"
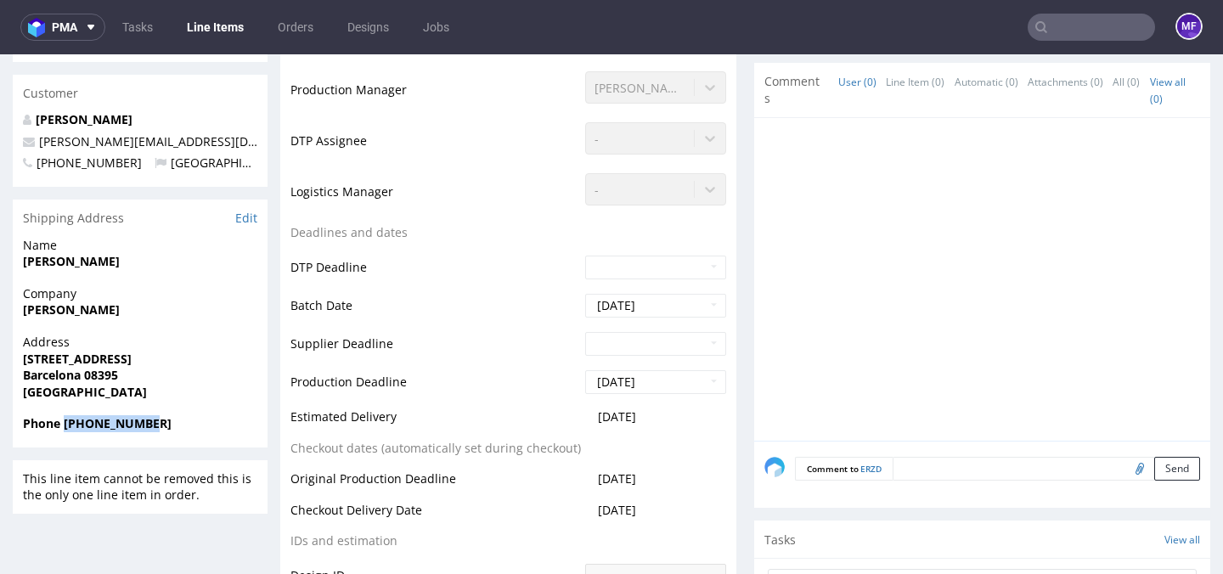
drag, startPoint x: 161, startPoint y: 423, endPoint x: 65, endPoint y: 428, distance: 96.1
click at [65, 428] on span "Phone +34646005114" at bounding box center [140, 423] width 234 height 17
copy strong "+34646005114"
drag, startPoint x: 155, startPoint y: 143, endPoint x: 35, endPoint y: 144, distance: 120.6
click at [35, 144] on p "isabel@rrutin.com" at bounding box center [140, 141] width 234 height 17
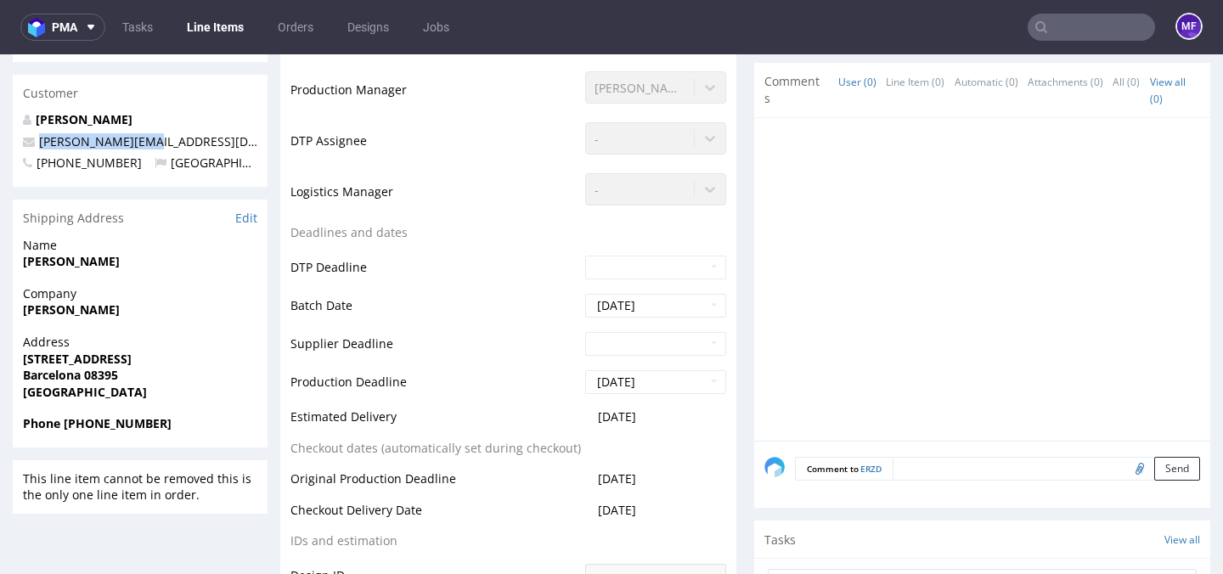
copy link "isabel@rrutin.com"
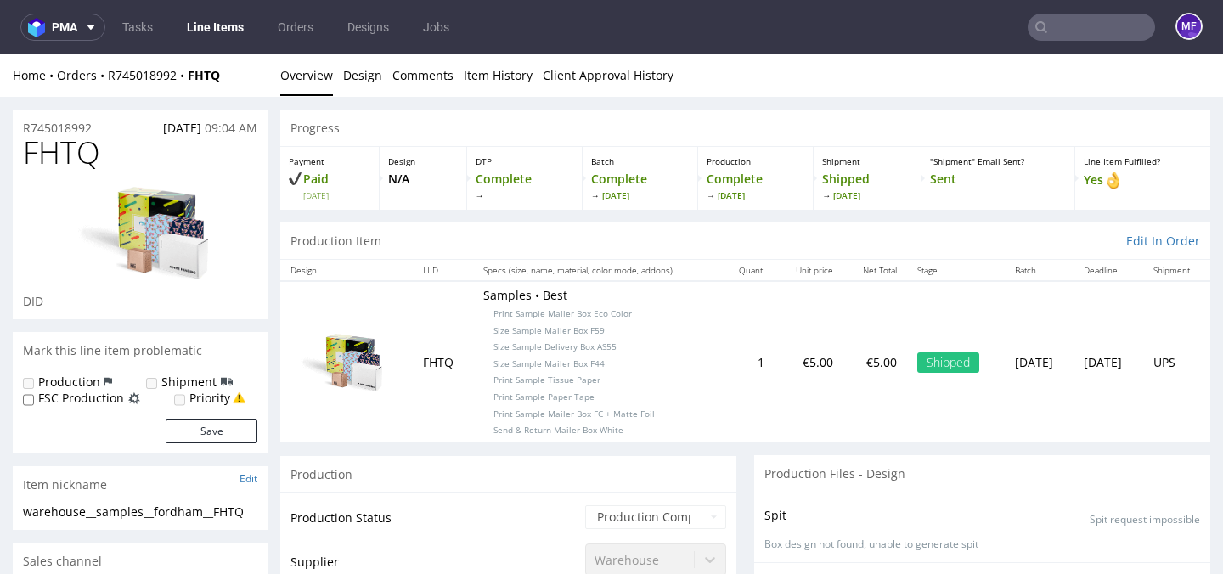
click at [234, 72] on div "Home Orders R745018992 FHTQ" at bounding box center [140, 75] width 255 height 17
drag, startPoint x: 227, startPoint y: 77, endPoint x: 106, endPoint y: 79, distance: 120.6
click at [106, 79] on div "Home Orders R745018992 FHTQ" at bounding box center [140, 75] width 255 height 17
copy div "R745018992 FHTQ"
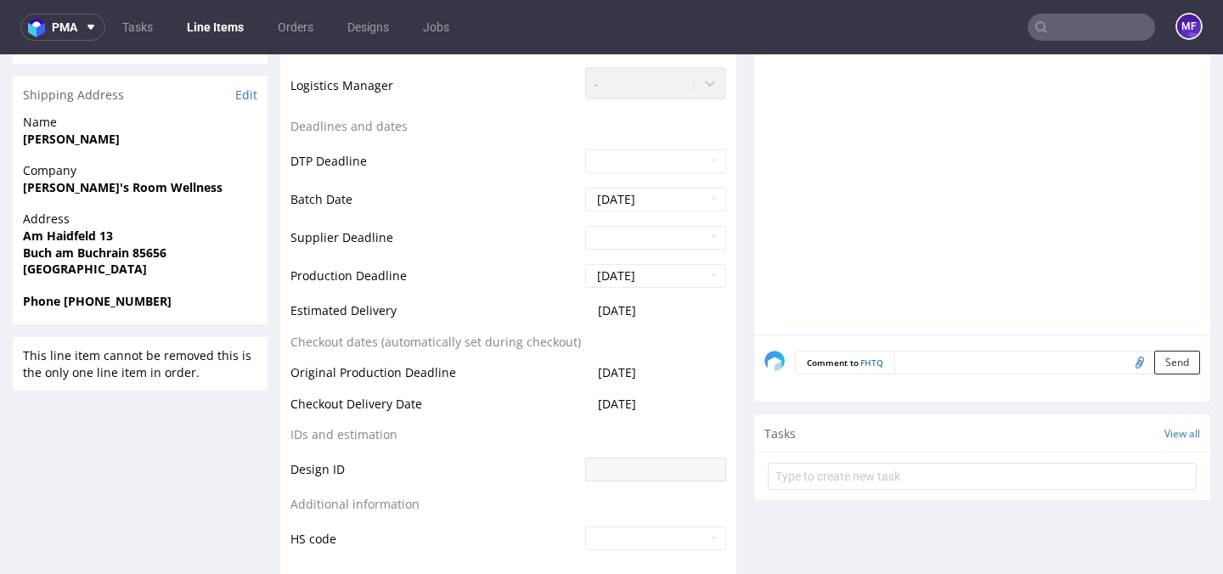
scroll to position [681, 0]
drag, startPoint x: 127, startPoint y: 140, endPoint x: 17, endPoint y: 140, distance: 109.5
click at [17, 140] on div "Name Valesca Fordham" at bounding box center [140, 137] width 255 height 48
copy strong "Valesca Fordham"
drag, startPoint x: 65, startPoint y: 191, endPoint x: 17, endPoint y: 192, distance: 48.4
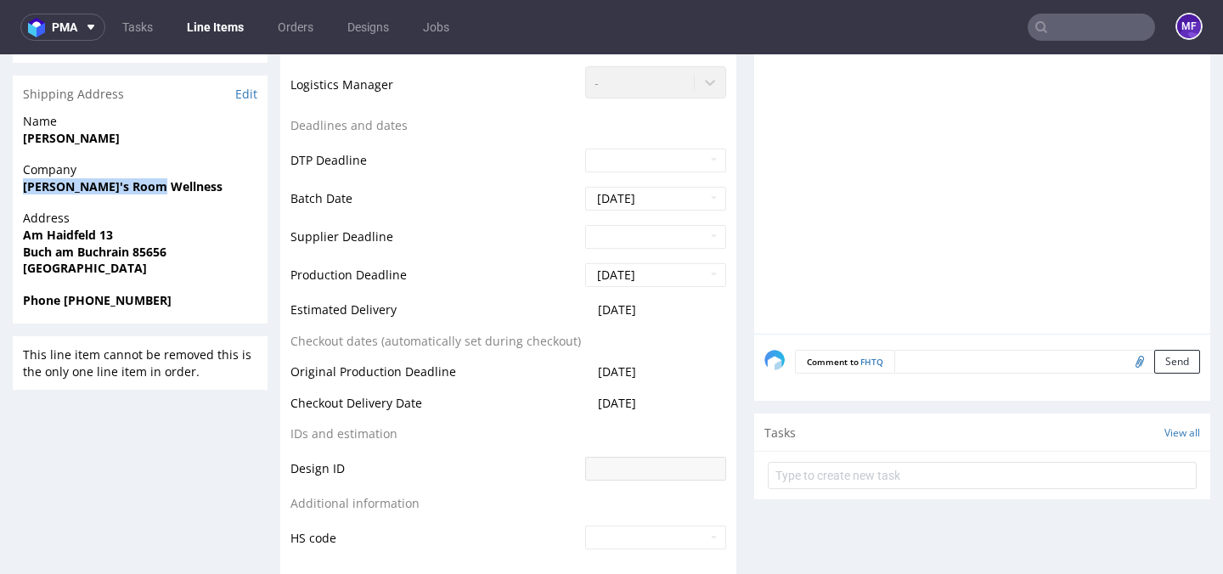
click at [17, 192] on div "Company Vali's Room Wellness" at bounding box center [140, 185] width 255 height 48
copy strong "Vali's Room Wellness"
drag, startPoint x: 111, startPoint y: 234, endPoint x: 18, endPoint y: 237, distance: 93.4
click at [18, 237] on div "Address Am Haidfeld 13 Buch am Buchrain 85656 Germany" at bounding box center [140, 251] width 255 height 82
copy strong "Am Haidfeld 13"
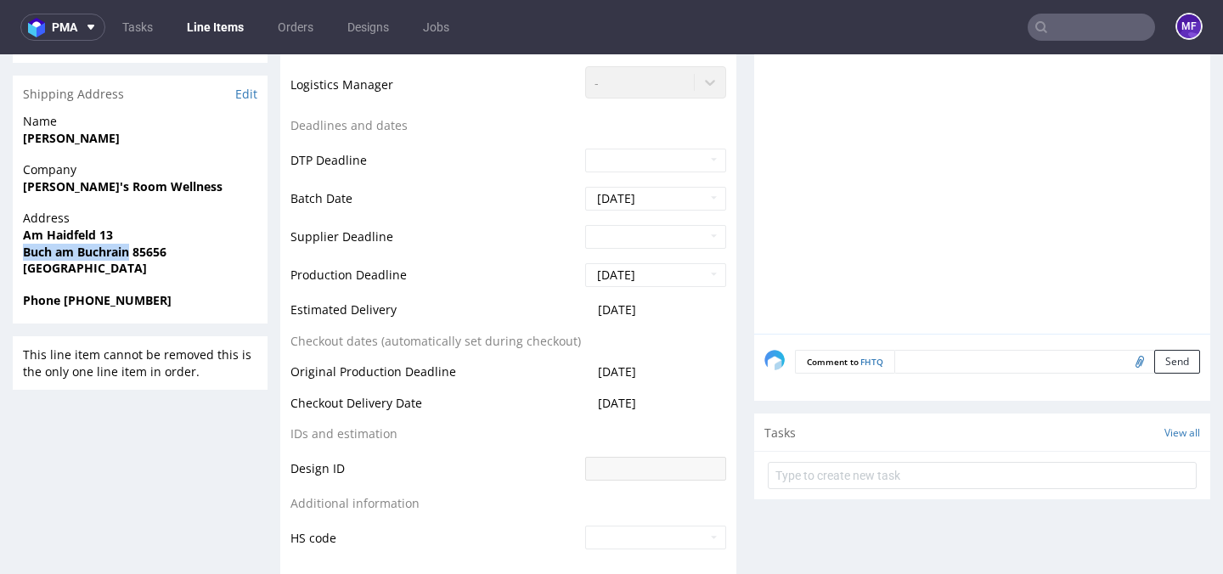
drag, startPoint x: 127, startPoint y: 254, endPoint x: 25, endPoint y: 250, distance: 102.0
click at [25, 250] on strong "Buch am Buchrain 85656" at bounding box center [95, 252] width 144 height 16
copy strong "Buch am Buchrain"
drag, startPoint x: 119, startPoint y: 305, endPoint x: 66, endPoint y: 304, distance: 52.7
click at [66, 304] on span "Phone +495136000" at bounding box center [140, 300] width 234 height 17
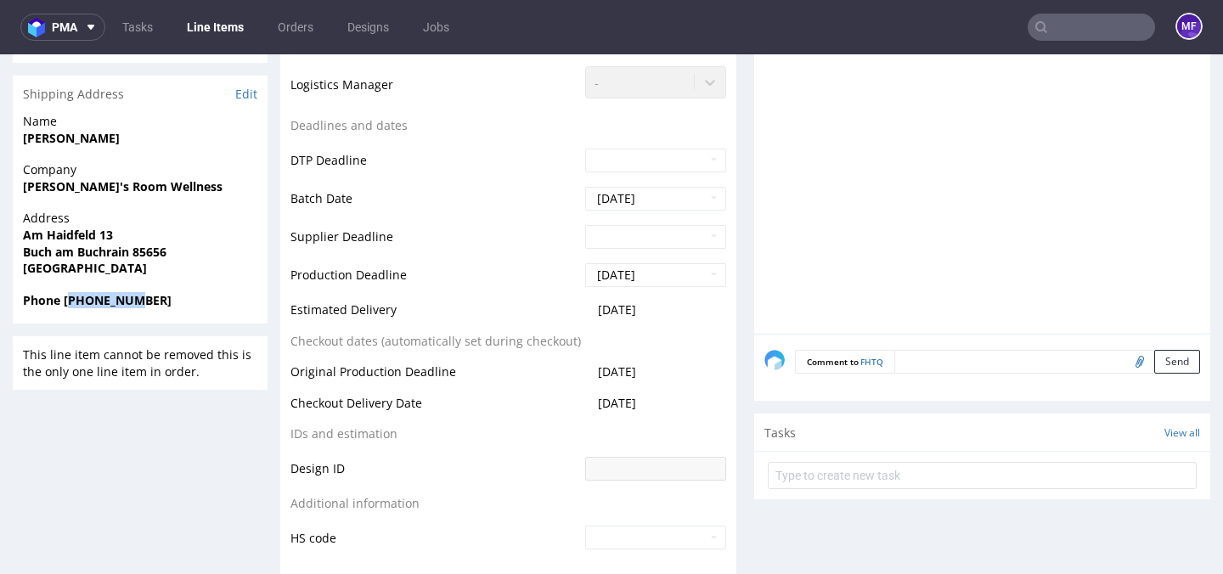
copy strong "495136000"
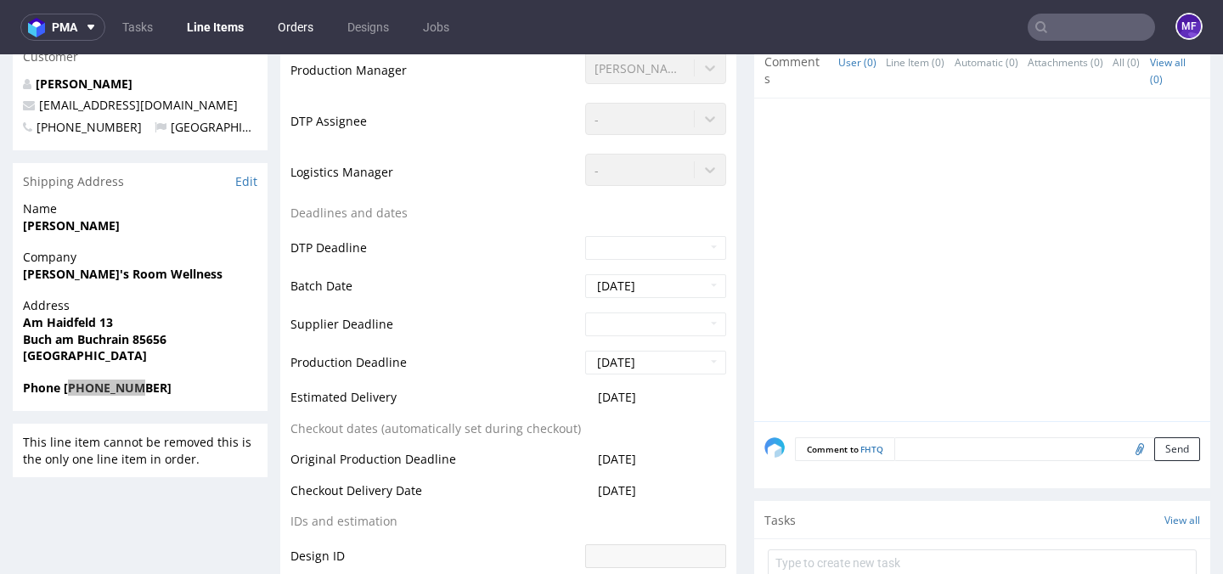
scroll to position [588, 0]
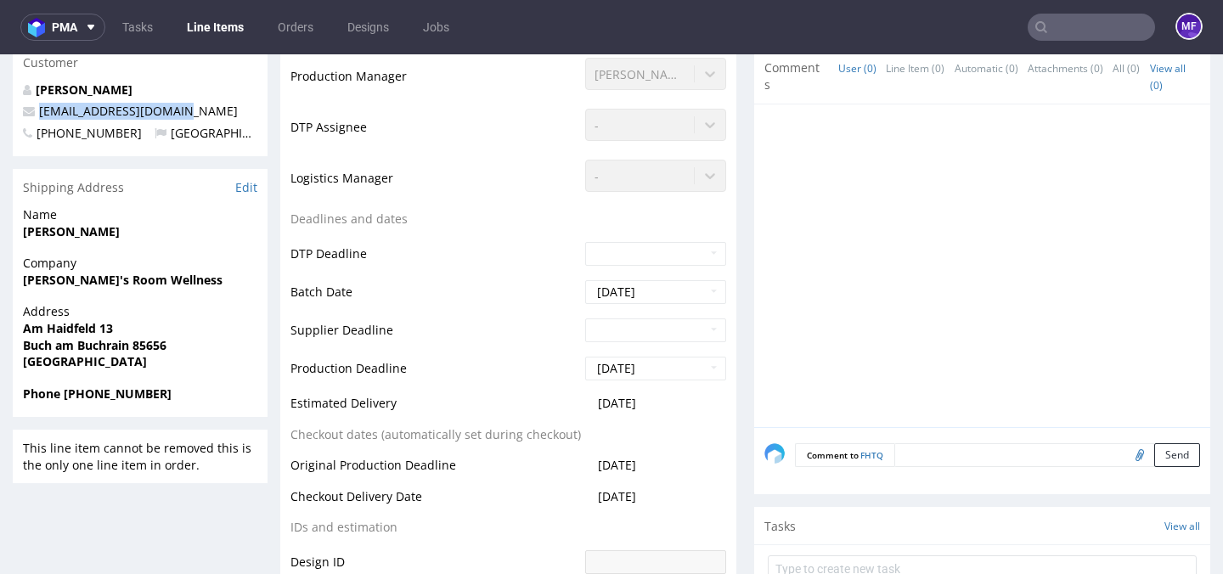
drag, startPoint x: 186, startPoint y: 109, endPoint x: 40, endPoint y: 118, distance: 146.4
click at [40, 118] on p "wellness@valisroom.com" at bounding box center [140, 111] width 234 height 17
copy link "wellness@valisroom.com"
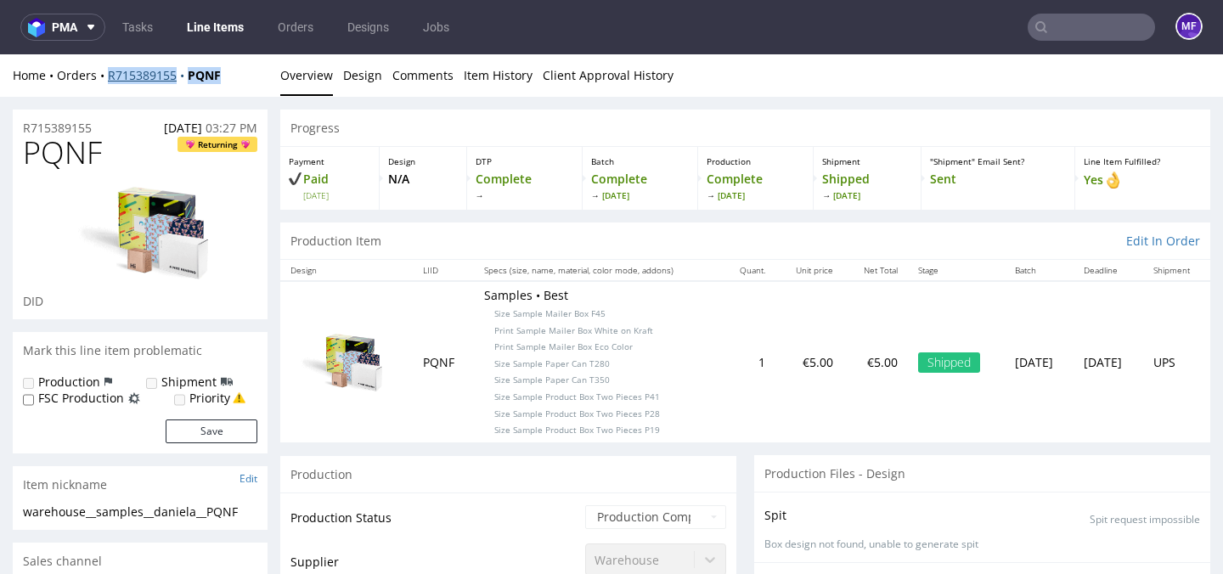
drag, startPoint x: 217, startPoint y: 82, endPoint x: 108, endPoint y: 79, distance: 108.7
click at [108, 79] on div "Home Orders R715389155 PQNF" at bounding box center [140, 75] width 255 height 17
copy div "R715389155 PQNF"
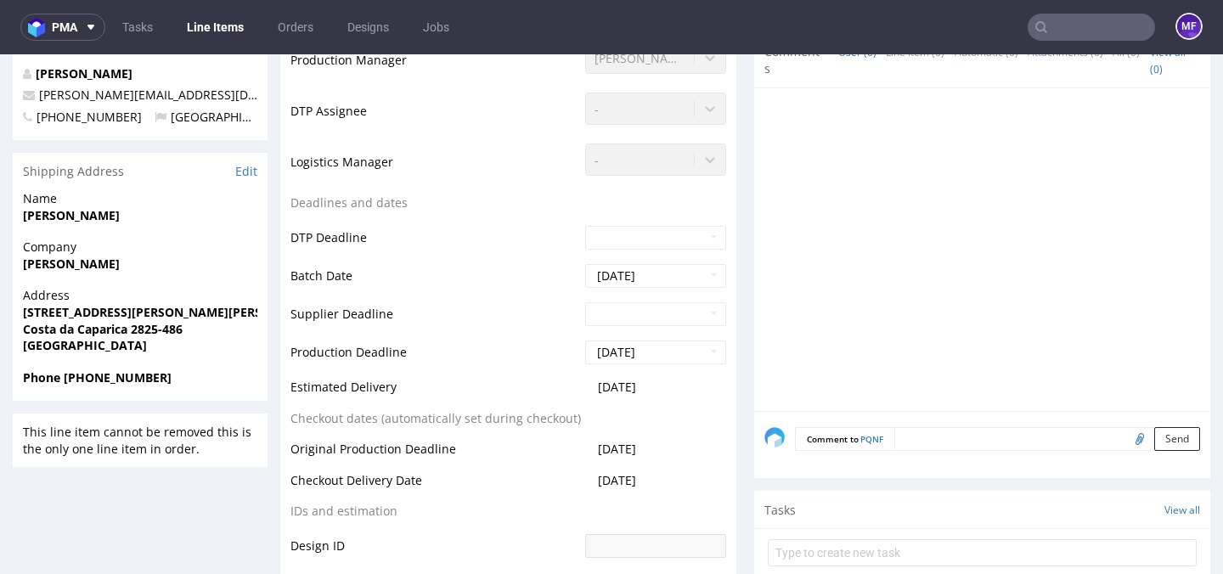
scroll to position [612, 0]
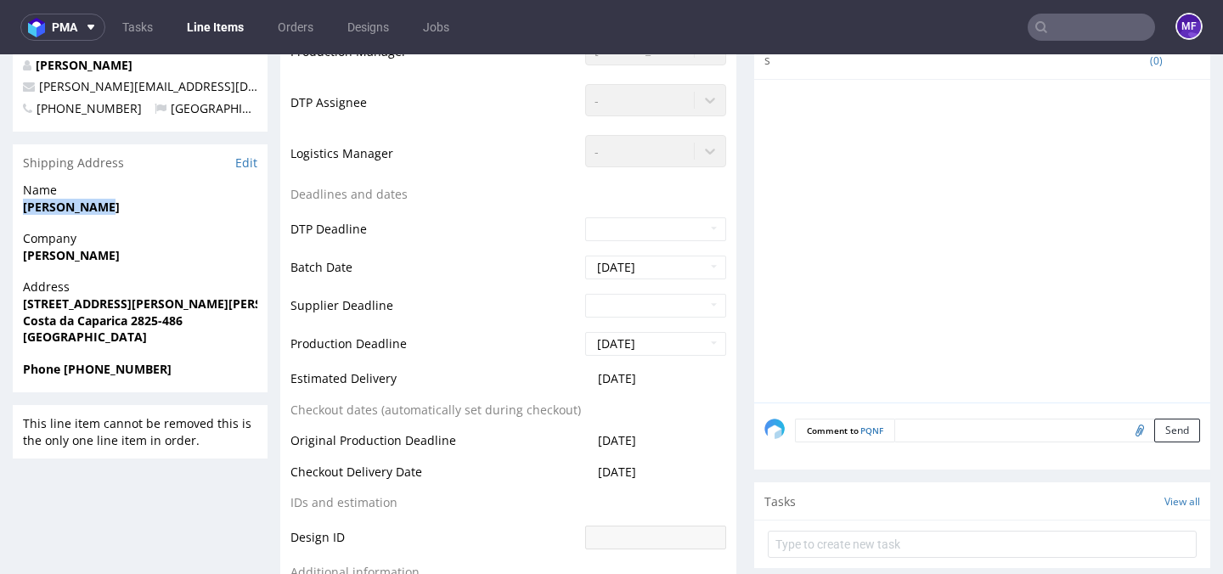
drag, startPoint x: 95, startPoint y: 204, endPoint x: 22, endPoint y: 208, distance: 73.2
click at [22, 208] on div "Name [PERSON_NAME]" at bounding box center [140, 206] width 255 height 48
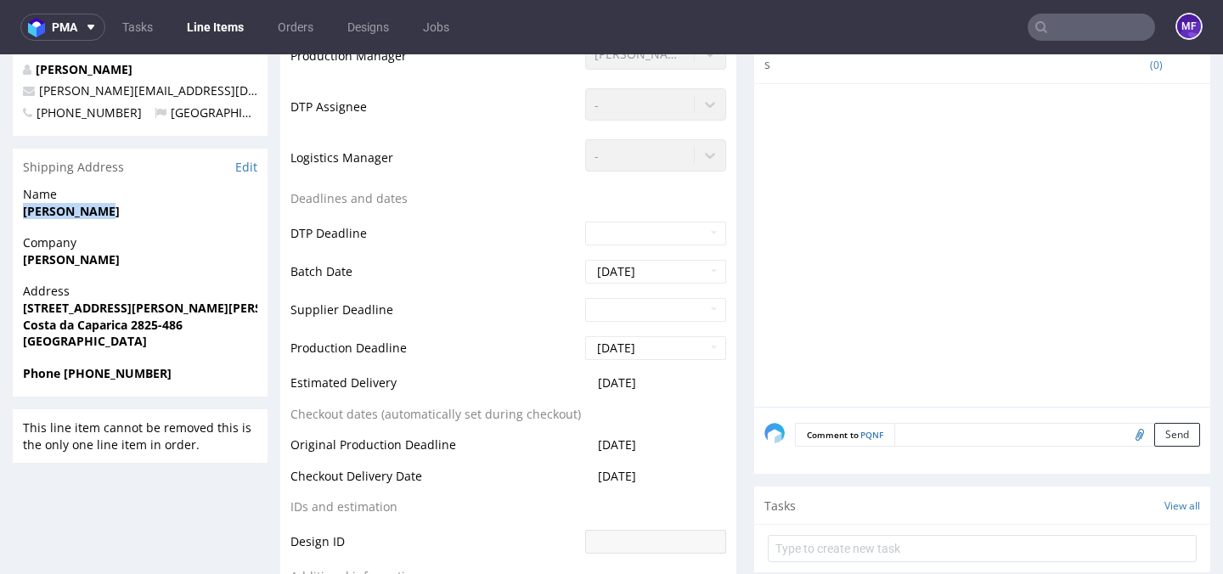
copy strong "[PERSON_NAME]"
drag, startPoint x: 114, startPoint y: 258, endPoint x: 24, endPoint y: 262, distance: 90.1
click at [24, 262] on span "[PERSON_NAME]" at bounding box center [140, 259] width 234 height 17
copy strong "[PERSON_NAME]"
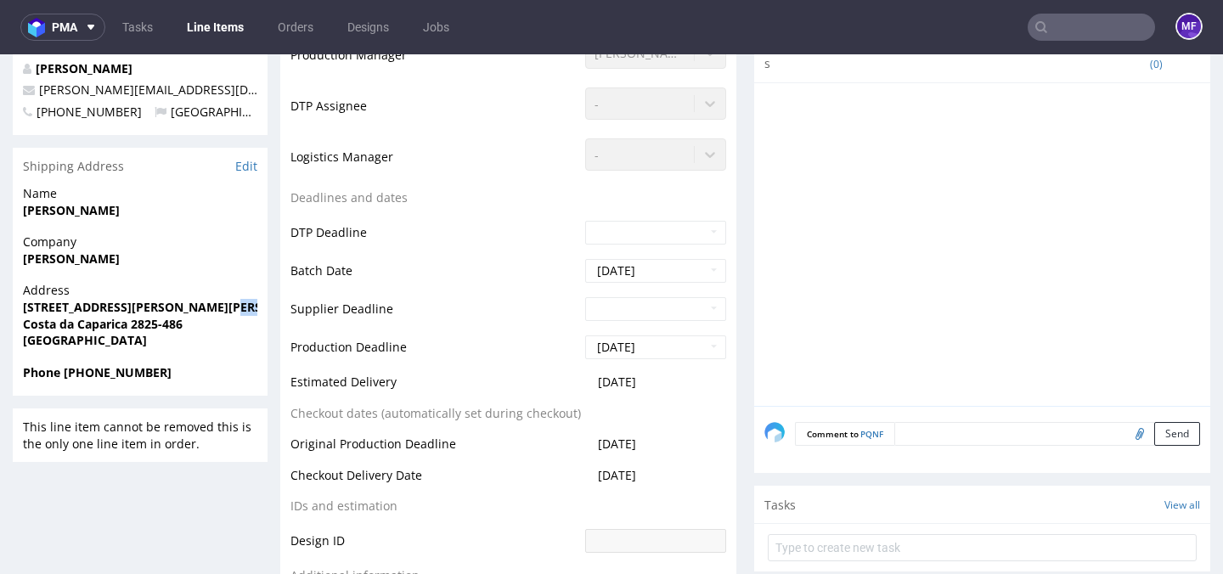
drag, startPoint x: 258, startPoint y: 307, endPoint x: 196, endPoint y: 309, distance: 62.0
click at [196, 309] on div "Address Rua Rebelo da Silva Nº 8, 1.º B, 2825-486 Costa da Caparica Costa da Ca…" at bounding box center [140, 323] width 255 height 82
click at [210, 328] on span "Costa da Caparica 2825-486" at bounding box center [140, 324] width 234 height 17
drag, startPoint x: 197, startPoint y: 309, endPoint x: 24, endPoint y: 311, distance: 173.2
click at [24, 311] on strong "Rua Rebelo da Silva Nº 8, 1.º B, 2825-486 Costa da Caparica" at bounding box center [174, 307] width 302 height 16
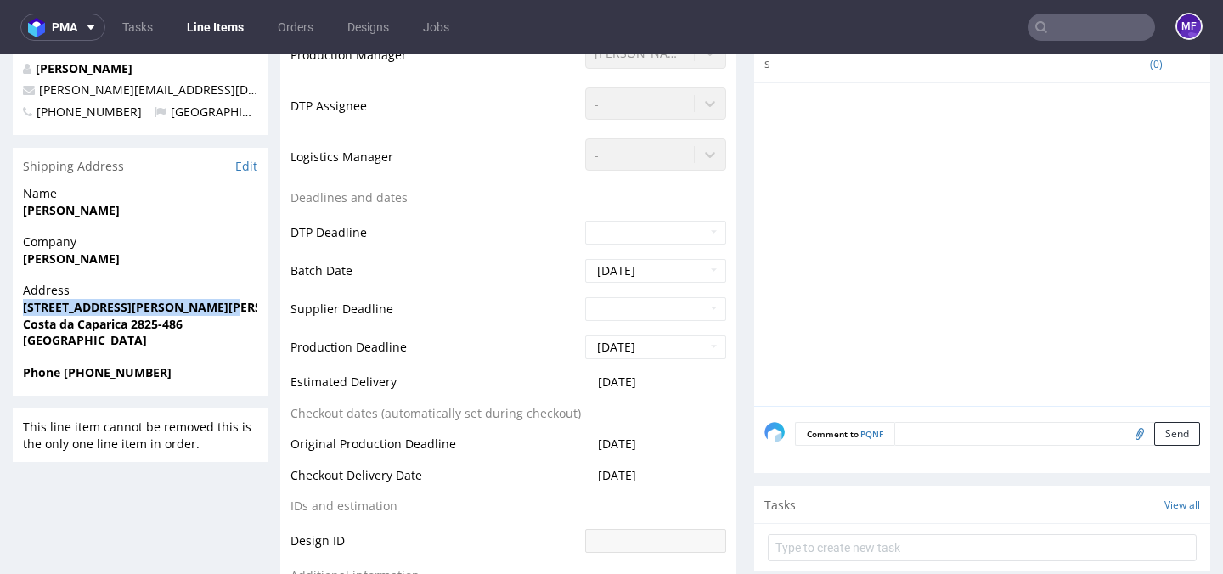
copy strong "Rua Rebelo da Silva Nº 8, 1.º B"
drag, startPoint x: 203, startPoint y: 324, endPoint x: 135, endPoint y: 324, distance: 67.9
click at [135, 324] on span "Costa da Caparica 2825-486" at bounding box center [140, 324] width 234 height 17
copy strong "2825-486"
drag, startPoint x: 161, startPoint y: 370, endPoint x: 63, endPoint y: 377, distance: 98.7
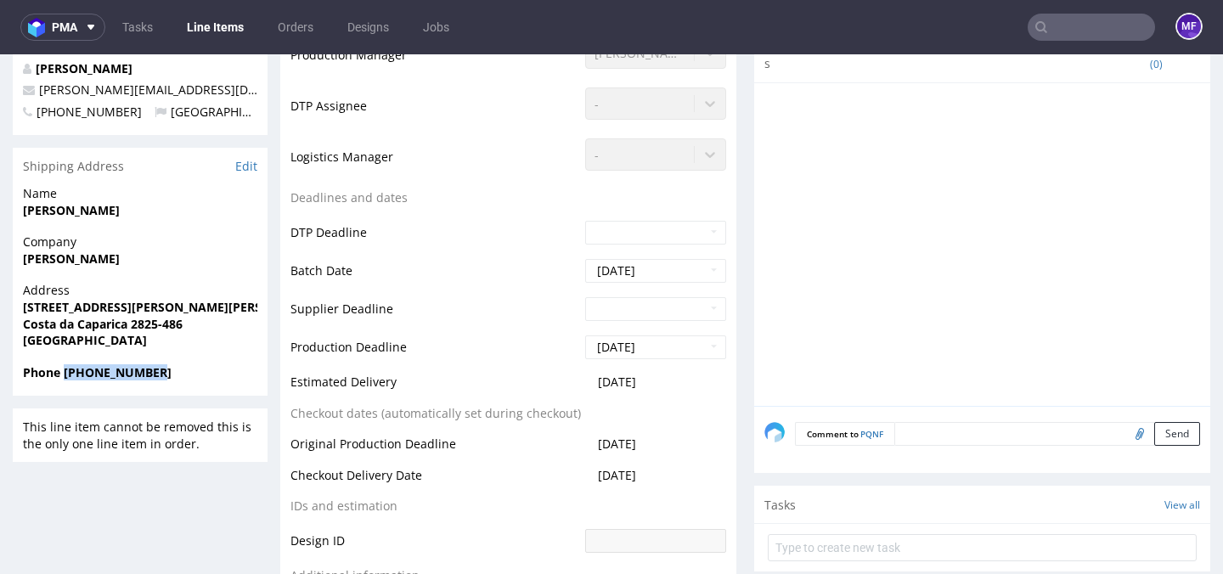
click at [63, 377] on span "Phone +351962424761" at bounding box center [140, 372] width 234 height 17
copy strong "+351962424761"
drag, startPoint x: 94, startPoint y: 85, endPoint x: 36, endPoint y: 86, distance: 58.6
click at [36, 86] on p "dan@artbondhood.com" at bounding box center [140, 90] width 234 height 17
copy link "dan@artbondhood.com"
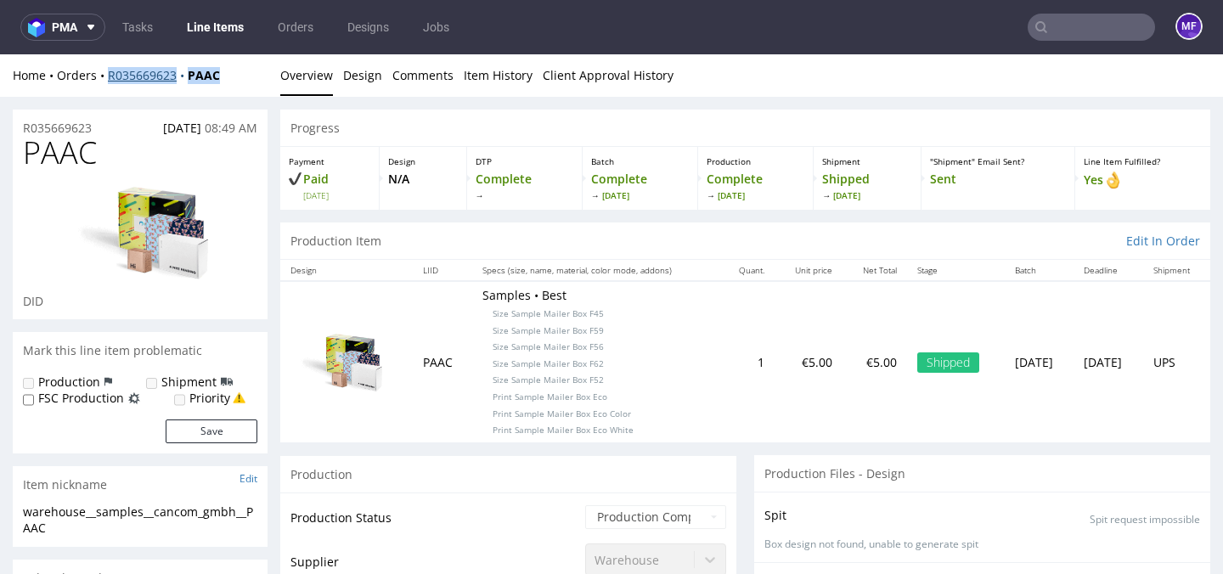
drag, startPoint x: 239, startPoint y: 77, endPoint x: 109, endPoint y: 75, distance: 130.8
click at [109, 75] on div "Home Orders R035669623 PAAC" at bounding box center [140, 75] width 255 height 17
copy div "R035669623 PAAC"
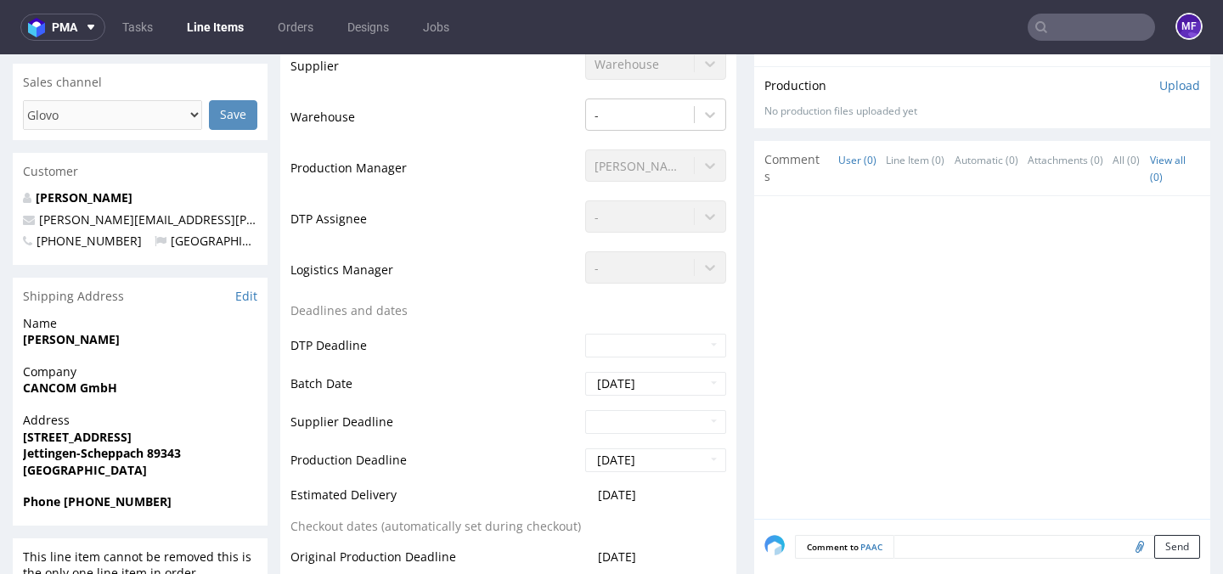
scroll to position [498, 0]
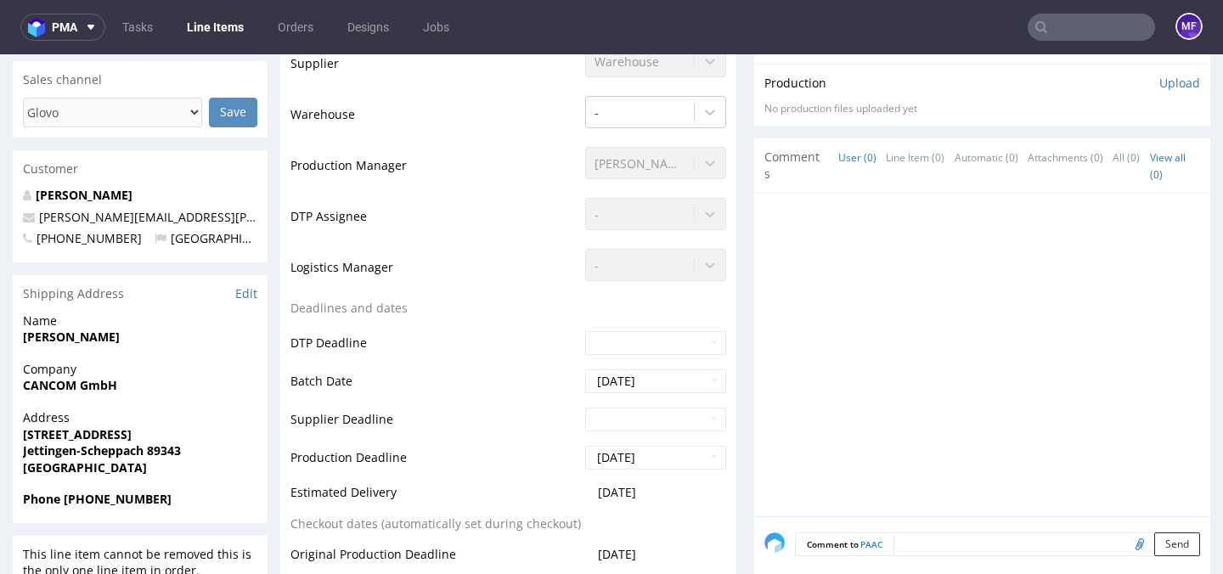
drag, startPoint x: 153, startPoint y: 345, endPoint x: 115, endPoint y: 333, distance: 39.2
click at [146, 346] on div "Name [PERSON_NAME]" at bounding box center [140, 337] width 255 height 48
drag, startPoint x: 114, startPoint y: 335, endPoint x: 23, endPoint y: 336, distance: 90.9
click at [23, 336] on span "[PERSON_NAME]" at bounding box center [140, 337] width 234 height 17
copy strong "[PERSON_NAME]"
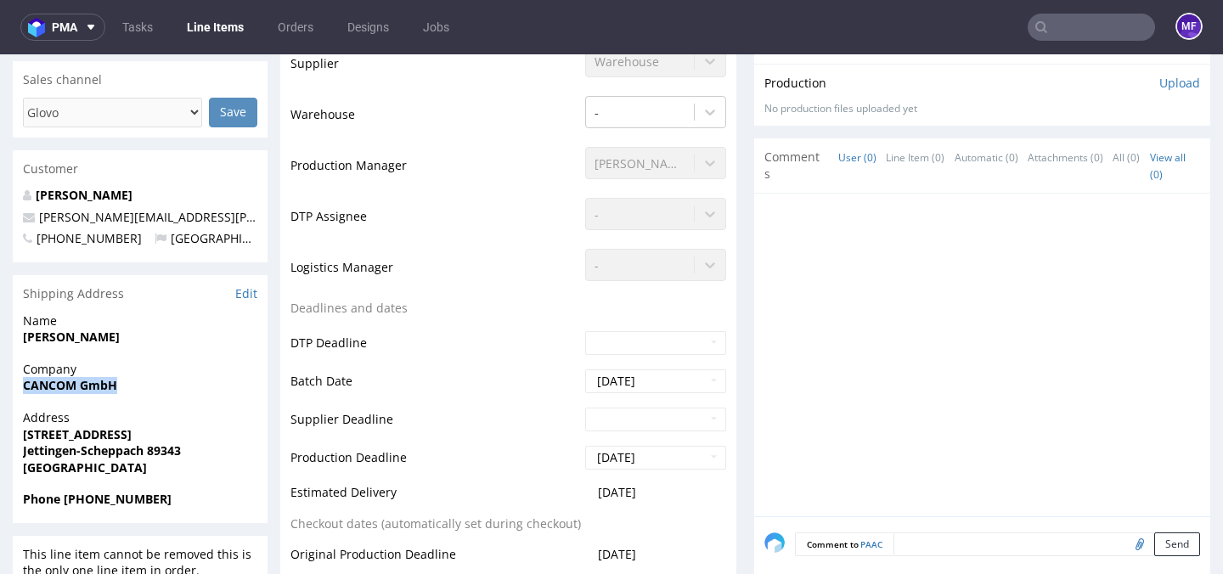
drag, startPoint x: 126, startPoint y: 390, endPoint x: 20, endPoint y: 390, distance: 105.3
click at [20, 390] on div "Company CANCOM GmbH" at bounding box center [140, 385] width 255 height 48
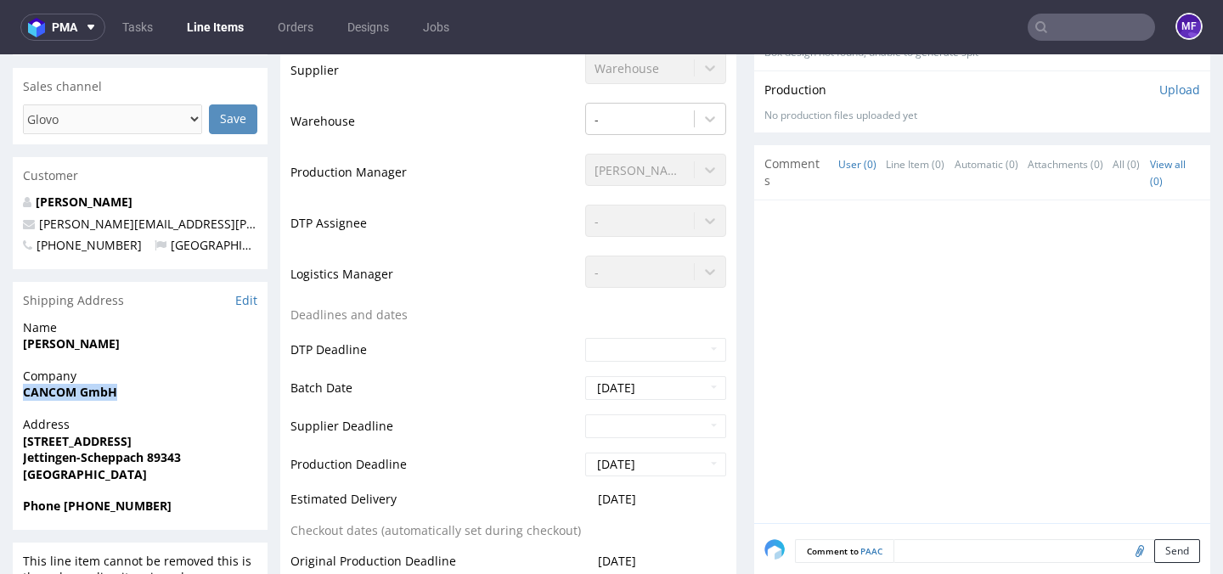
scroll to position [490, 0]
copy strong "CANCOM GmbH"
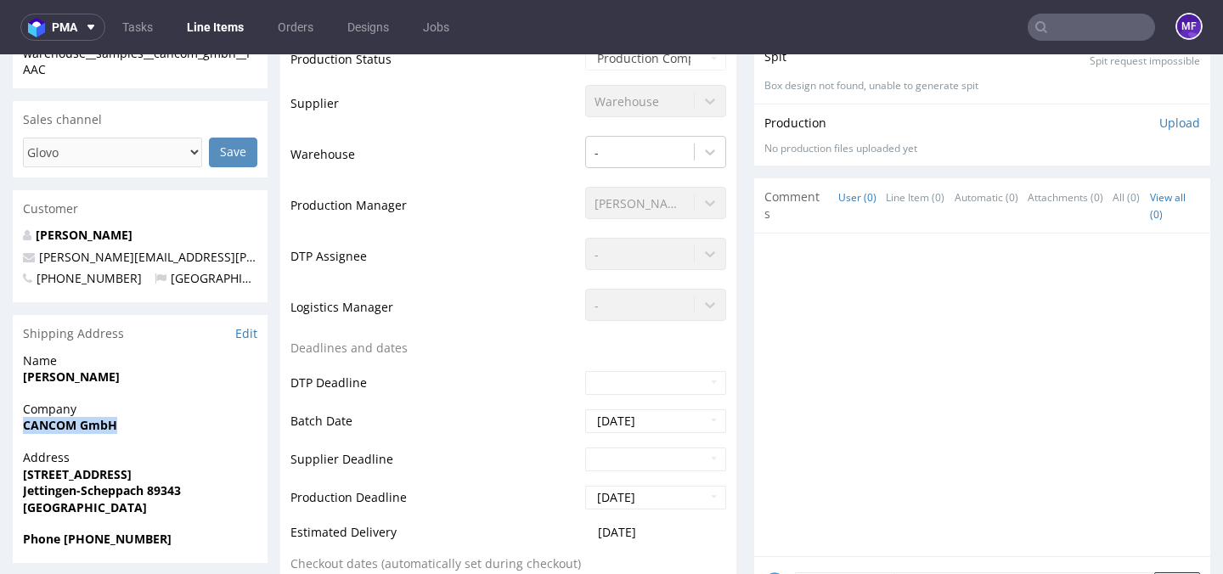
drag, startPoint x: 169, startPoint y: 472, endPoint x: 23, endPoint y: 471, distance: 146.1
click at [23, 471] on span "Messerschmittstraße 20" at bounding box center [140, 474] width 234 height 17
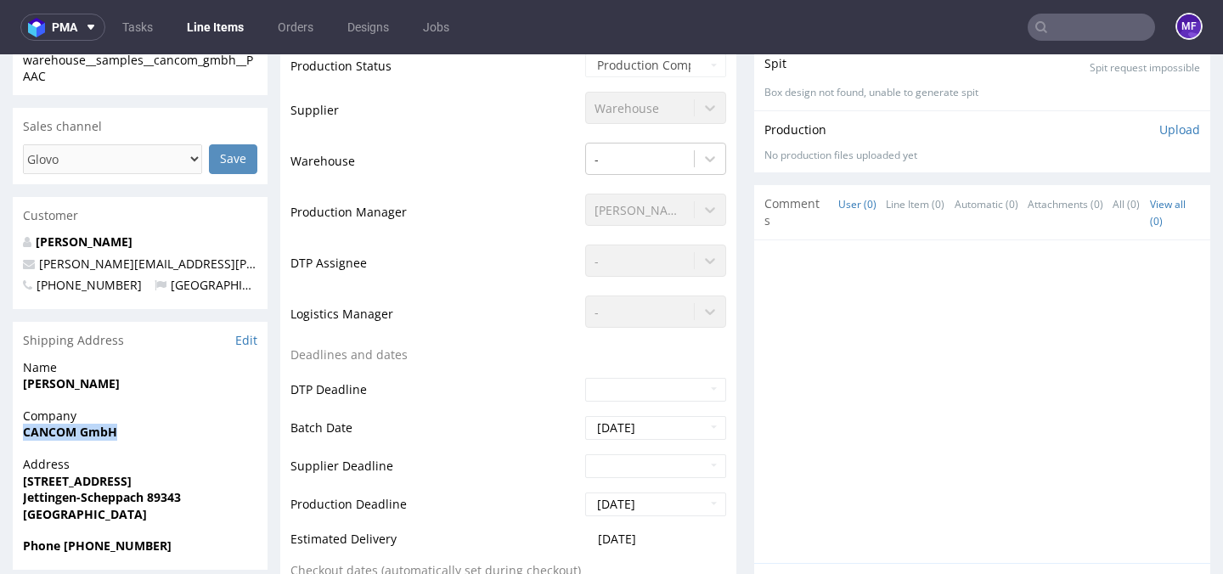
copy strong "Messerschmittstraße 20"
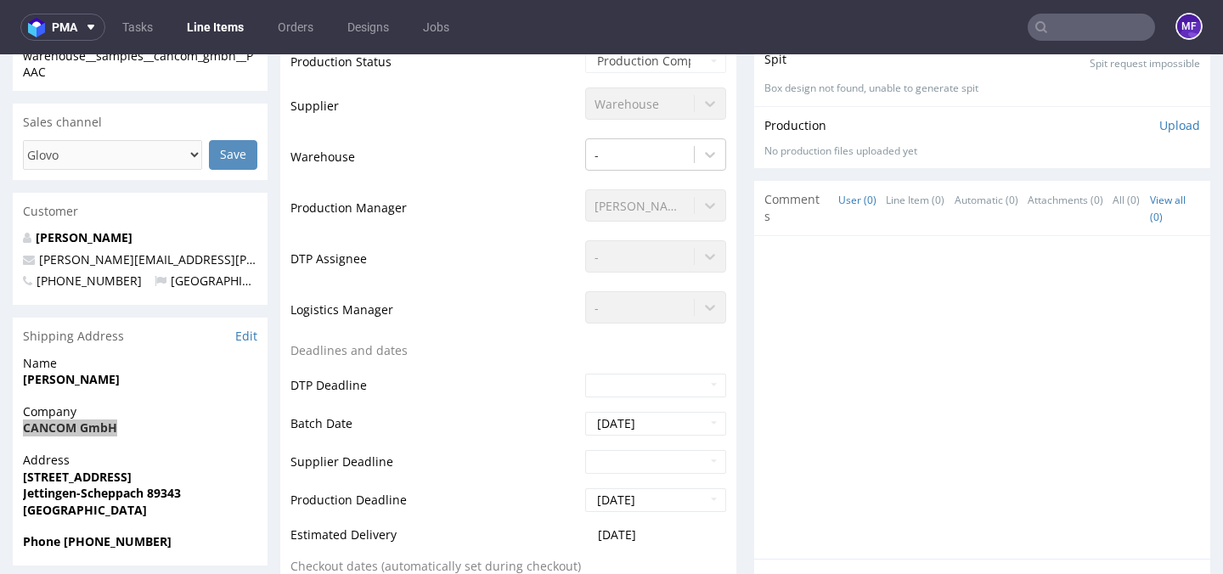
scroll to position [453, 0]
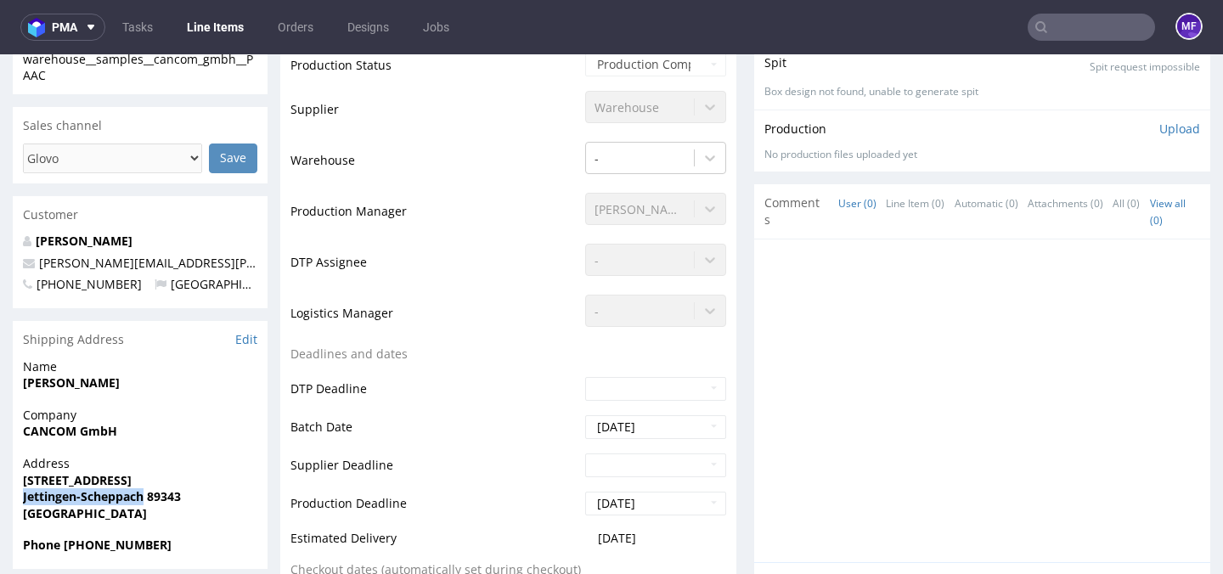
drag, startPoint x: 149, startPoint y: 502, endPoint x: 25, endPoint y: 499, distance: 124.0
click at [25, 499] on strong "Jettingen-Scheppach 89343" at bounding box center [102, 496] width 158 height 16
copy strong "Jettingen-Scheppach"
drag, startPoint x: 177, startPoint y: 543, endPoint x: 64, endPoint y: 551, distance: 114.1
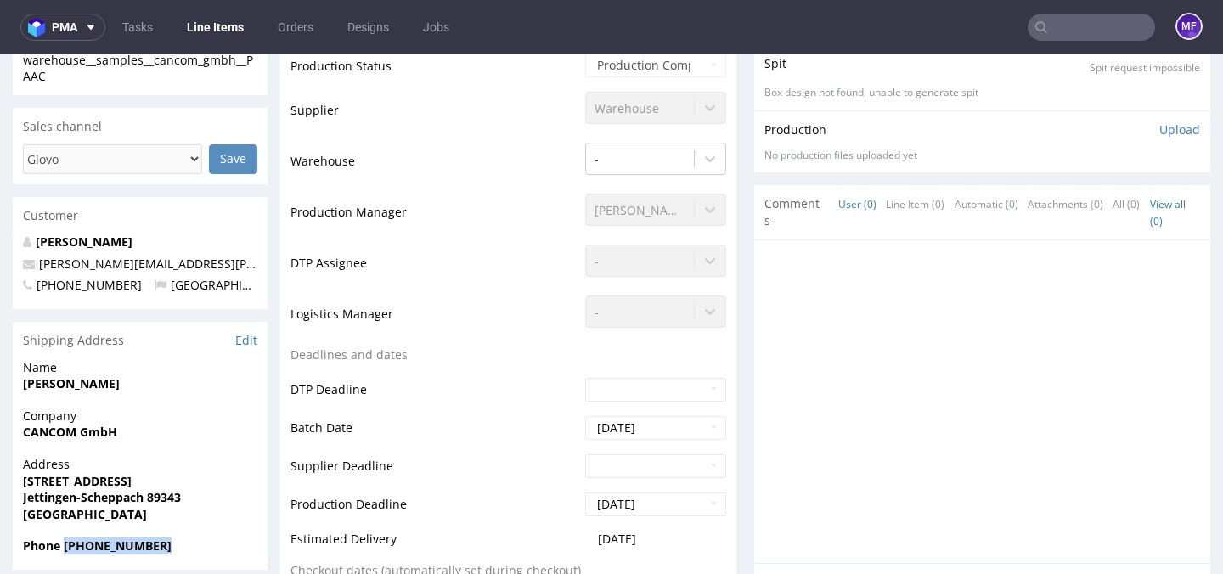
click at [64, 551] on span "Phone +4982259961214" at bounding box center [140, 546] width 234 height 17
copy strong "+4982259961214"
drag, startPoint x: 198, startPoint y: 267, endPoint x: 40, endPoint y: 268, distance: 158.0
click at [40, 268] on p "ricarda.tauch@cancom.de" at bounding box center [140, 264] width 234 height 17
copy link "ricarda.tauch@cancom.de"
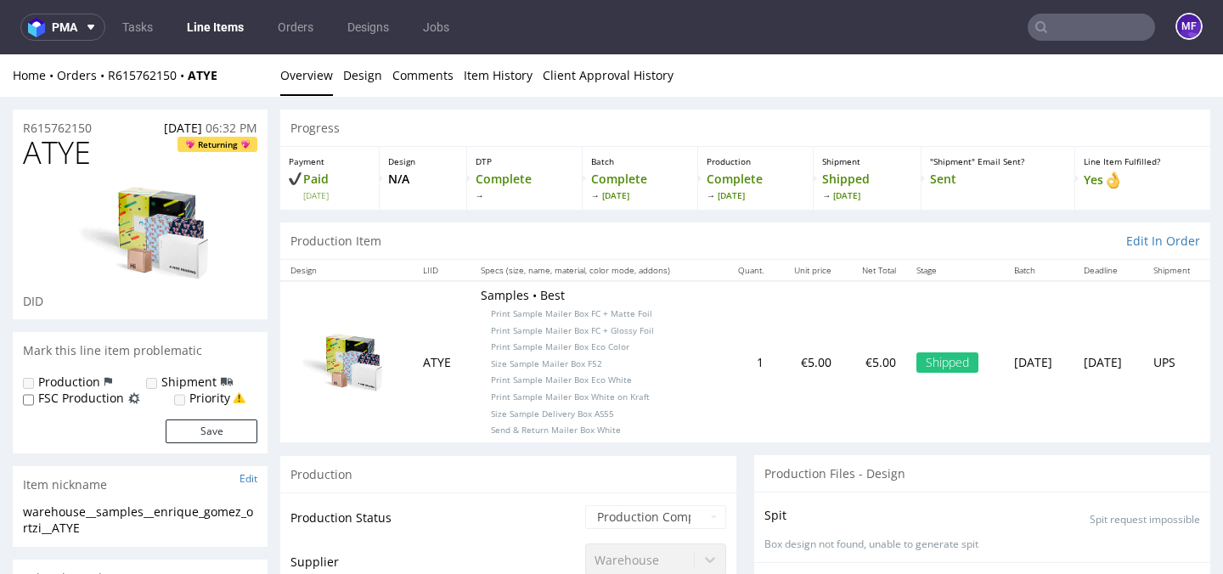
click at [403, 128] on div "Progress" at bounding box center [745, 128] width 930 height 37
drag, startPoint x: 237, startPoint y: 80, endPoint x: 110, endPoint y: 76, distance: 127.4
click at [110, 76] on div "Home Orders R615762150 ATYE" at bounding box center [140, 75] width 255 height 17
copy div "R615762150 ATYE"
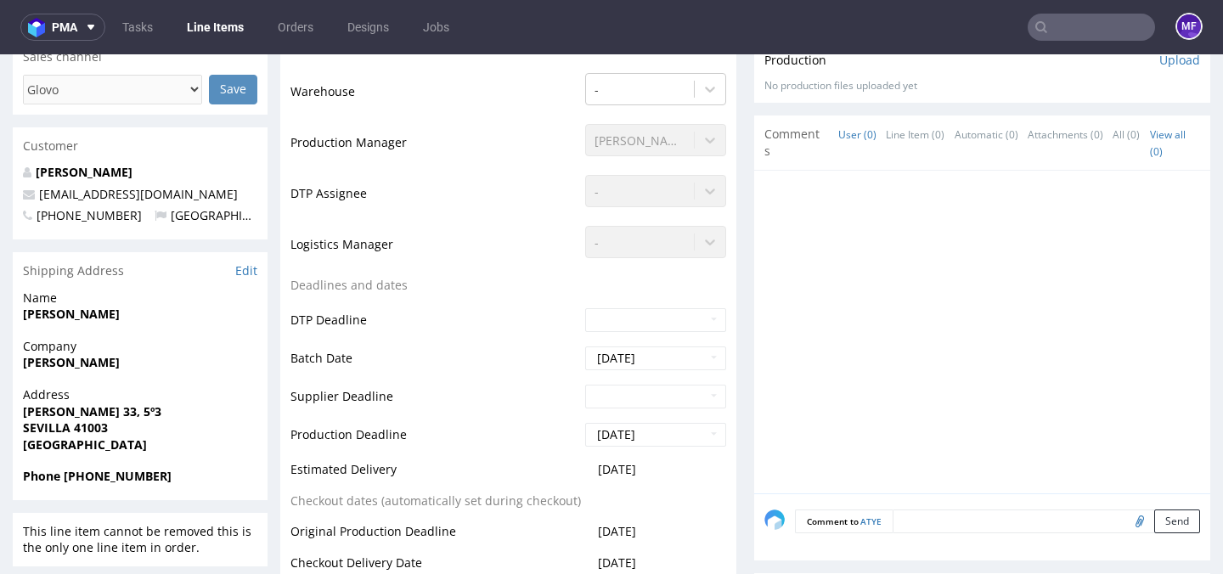
scroll to position [527, 0]
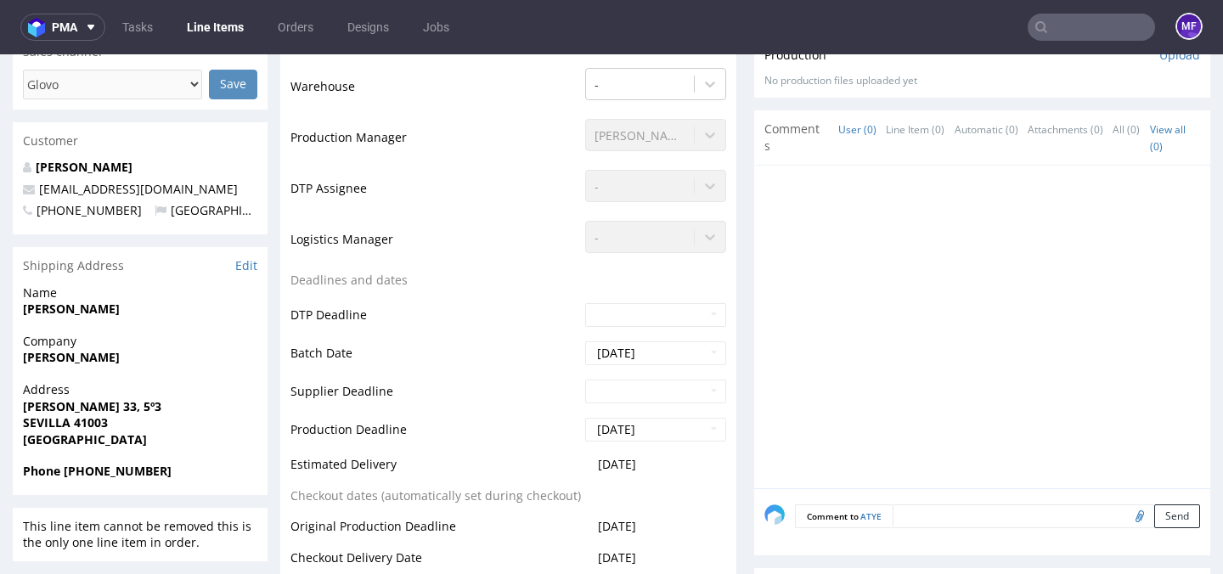
drag, startPoint x: 155, startPoint y: 308, endPoint x: 21, endPoint y: 312, distance: 134.2
click at [22, 312] on div "Name [PERSON_NAME]" at bounding box center [140, 308] width 255 height 48
copy strong "[PERSON_NAME]"
drag, startPoint x: 169, startPoint y: 358, endPoint x: 25, endPoint y: 362, distance: 143.6
click at [25, 362] on span "[PERSON_NAME]" at bounding box center [140, 357] width 234 height 17
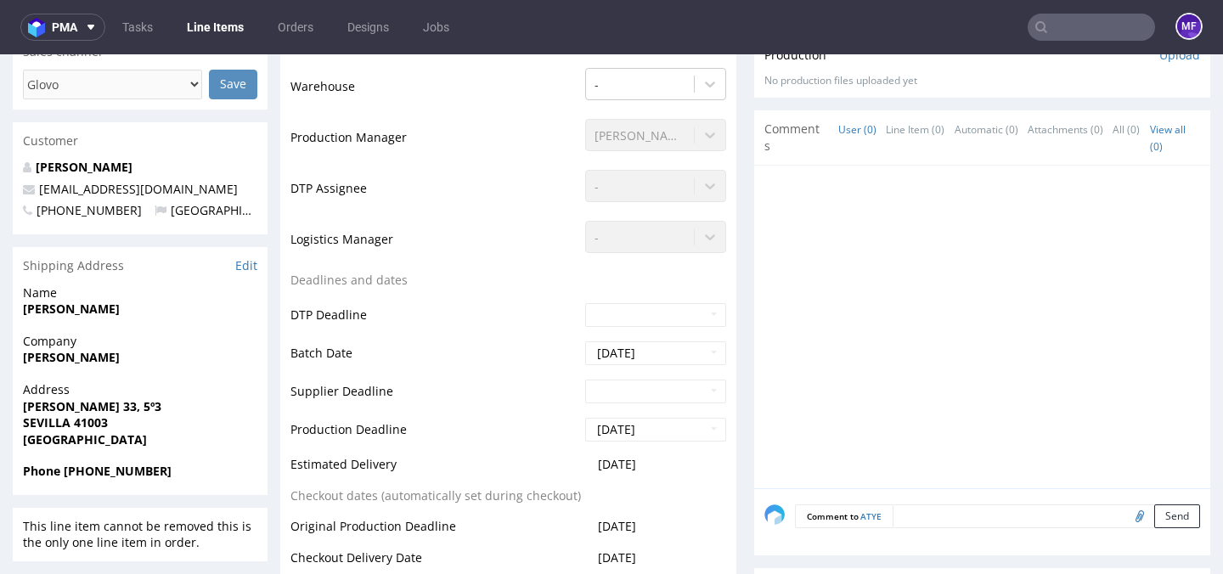
copy strong "[PERSON_NAME]"
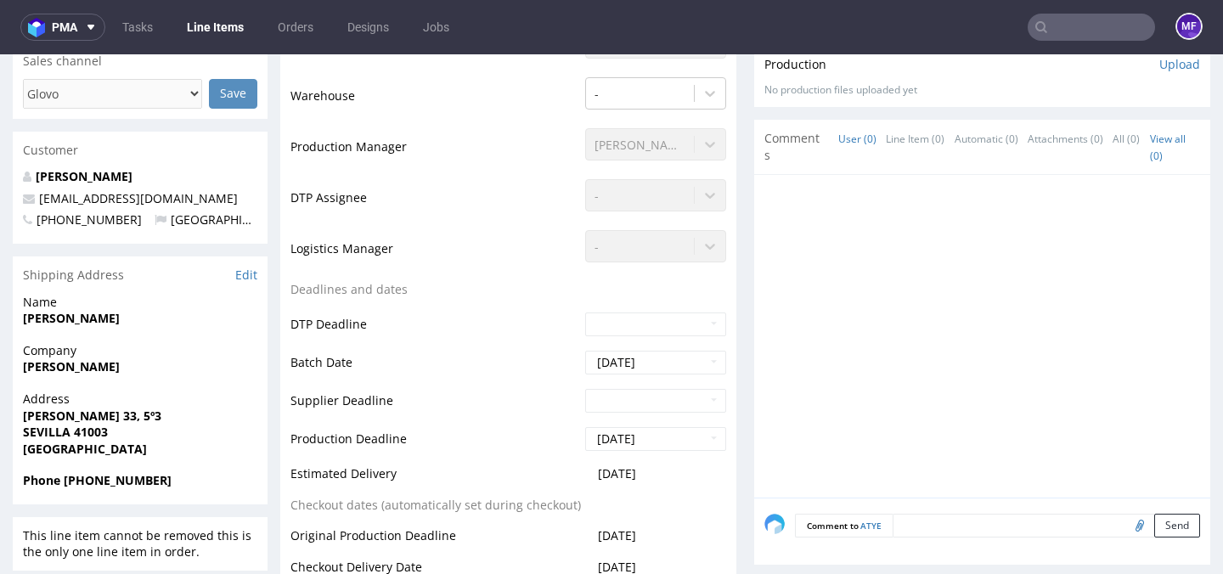
drag, startPoint x: 191, startPoint y: 406, endPoint x: 21, endPoint y: 418, distance: 170.3
click at [21, 418] on div "Address [PERSON_NAME][STREET_ADDRESS]" at bounding box center [140, 432] width 255 height 82
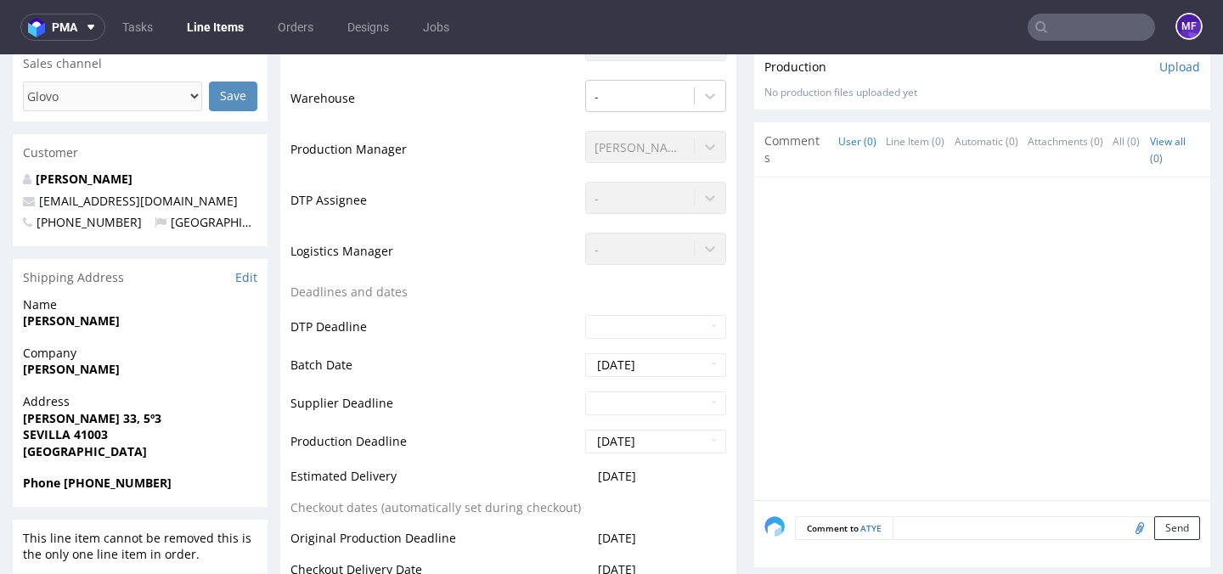
copy strong "[PERSON_NAME] 33, 5º3"
drag, startPoint x: 141, startPoint y: 486, endPoint x: 65, endPoint y: 491, distance: 75.8
click at [65, 491] on span "Phone [PHONE_NUMBER]" at bounding box center [140, 483] width 234 height 17
copy strong "[PHONE_NUMBER]"
drag, startPoint x: 205, startPoint y: 201, endPoint x: 39, endPoint y: 206, distance: 165.7
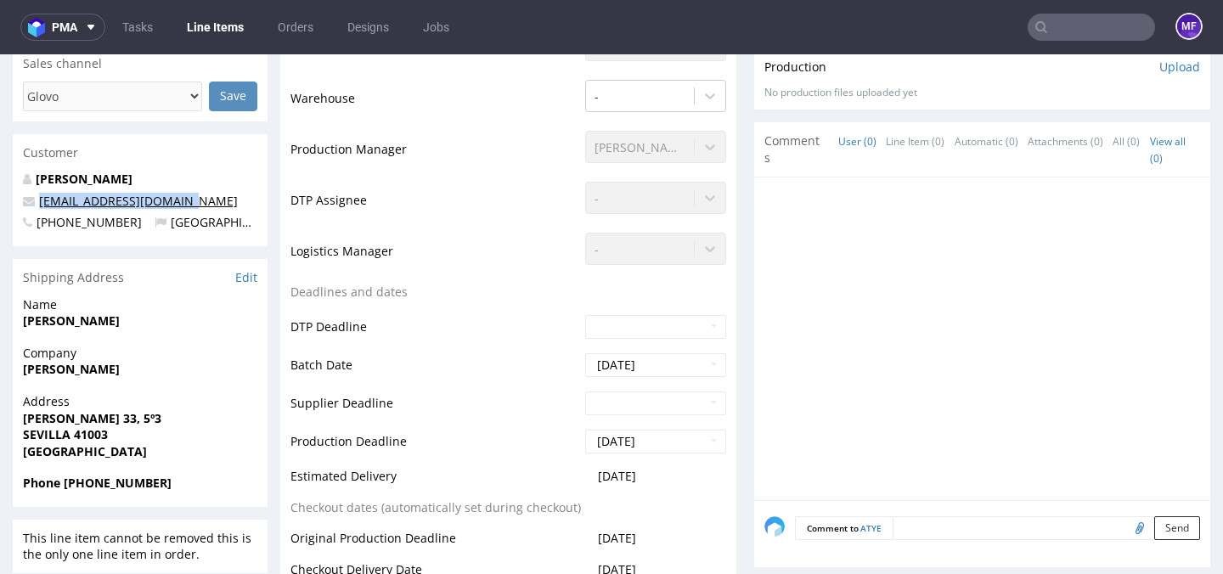
click at [39, 206] on p "[EMAIL_ADDRESS][DOMAIN_NAME]" at bounding box center [140, 201] width 234 height 17
copy link "[EMAIL_ADDRESS][DOMAIN_NAME]"
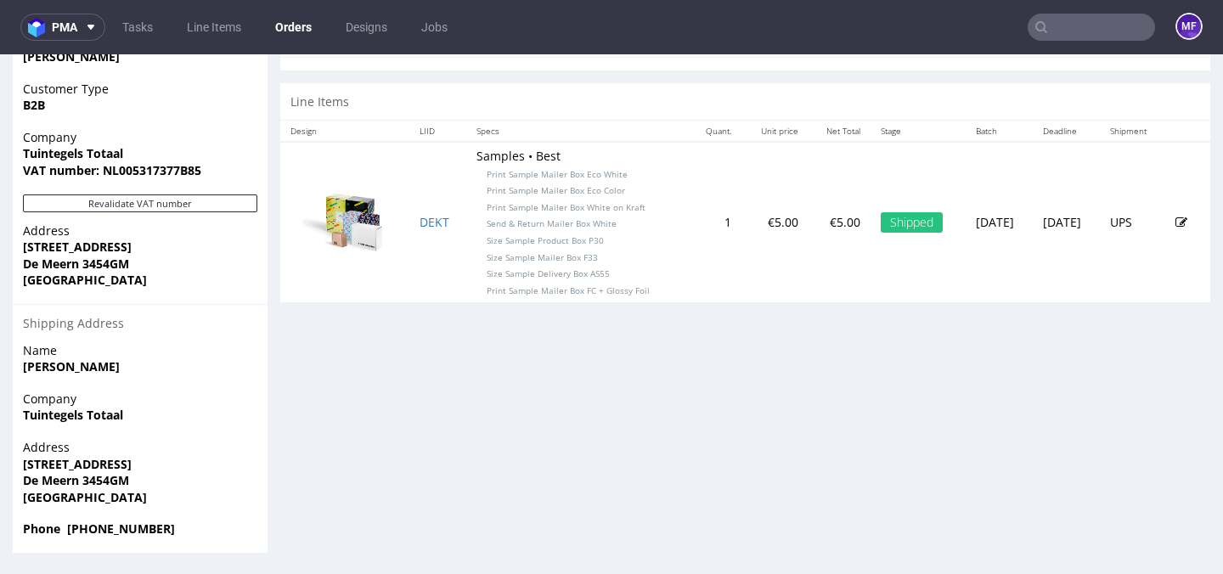
scroll to position [4, 0]
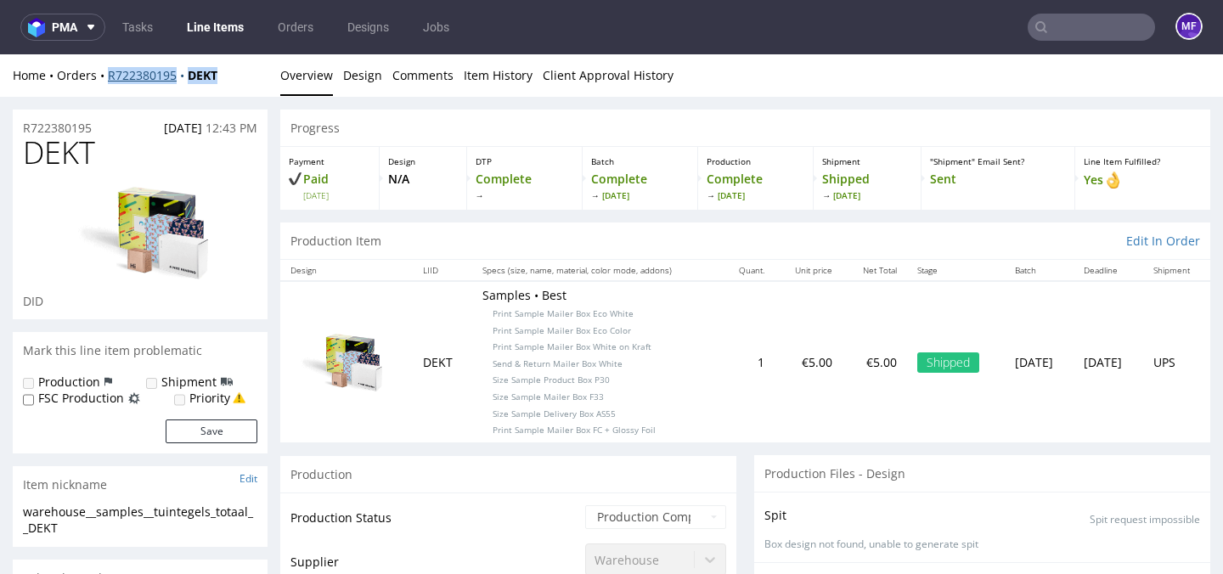
drag, startPoint x: 230, startPoint y: 74, endPoint x: 112, endPoint y: 77, distance: 118.1
click at [108, 77] on div "Home Orders R722380195 DEKT" at bounding box center [140, 75] width 255 height 17
copy div "R722380195 DEKT"
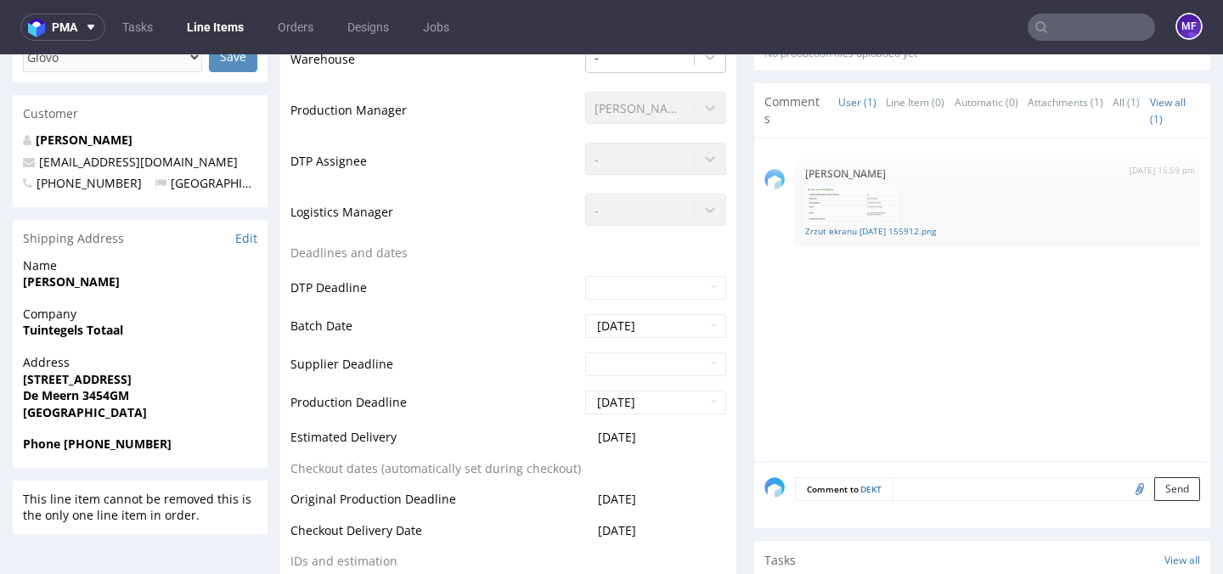
scroll to position [555, 0]
drag, startPoint x: 72, startPoint y: 283, endPoint x: 20, endPoint y: 284, distance: 51.8
click at [20, 284] on div "Name Felicia Allard" at bounding box center [140, 280] width 255 height 48
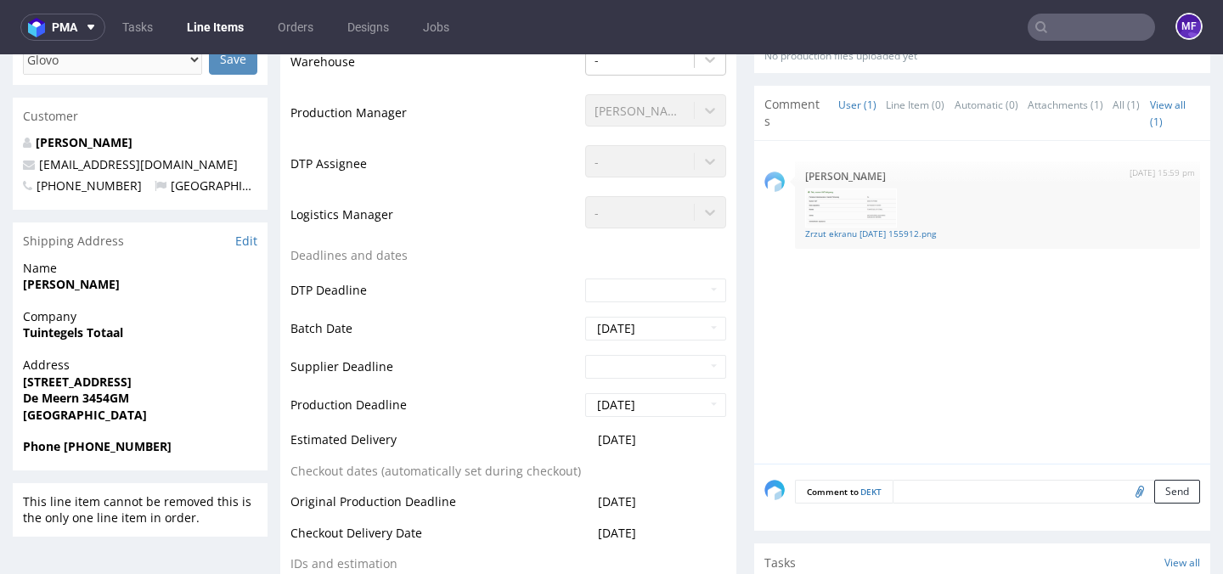
copy strong "Felicia Allard"
drag, startPoint x: 76, startPoint y: 335, endPoint x: 13, endPoint y: 335, distance: 62.8
click at [13, 335] on div "Company Tuintegels Totaal" at bounding box center [140, 332] width 255 height 48
copy strong "Tuintegels Totaal"
drag, startPoint x: 143, startPoint y: 376, endPoint x: 25, endPoint y: 381, distance: 118.2
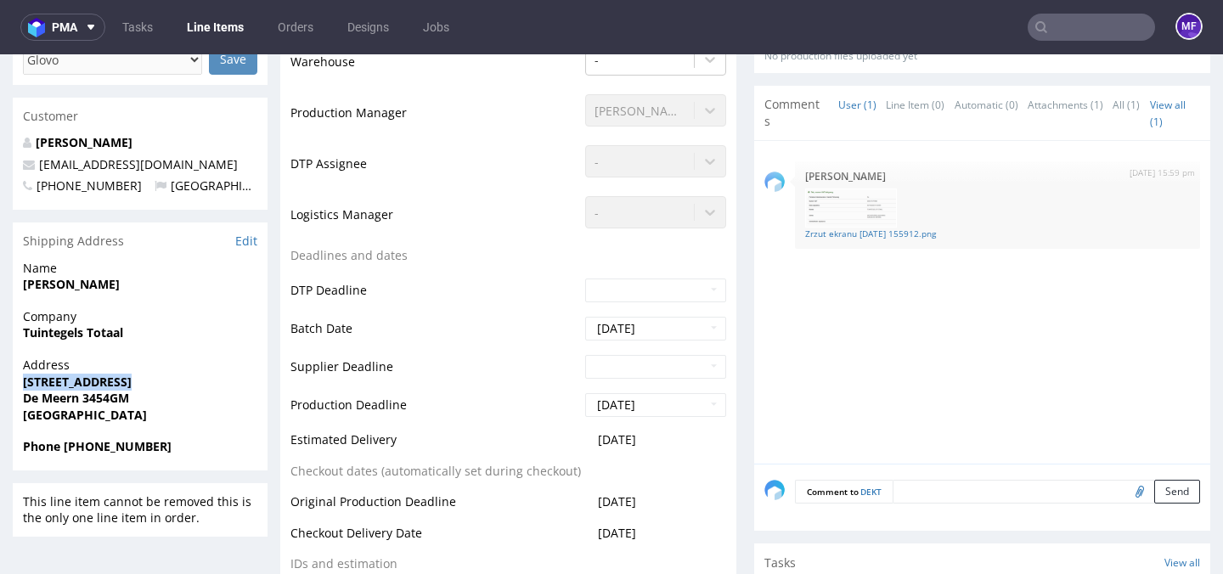
click at [25, 381] on span "Wolweverslaan 54" at bounding box center [140, 382] width 234 height 17
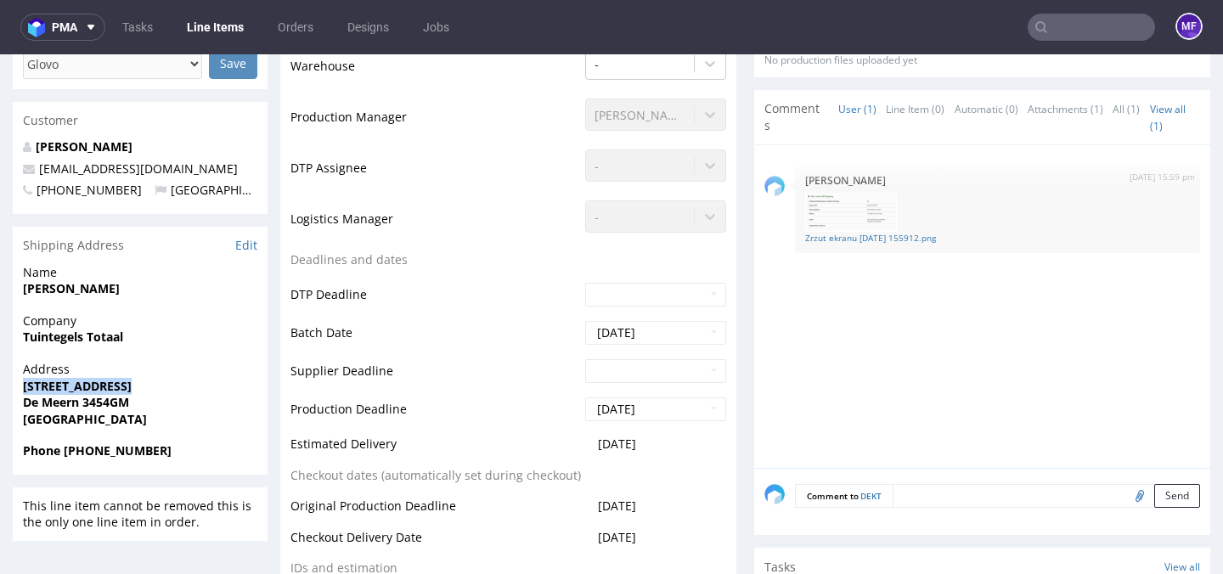
copy strong "Wolweverslaan 54"
drag, startPoint x: 77, startPoint y: 404, endPoint x: 25, endPoint y: 407, distance: 52.7
click at [25, 407] on strong "De Meern 3454GM" at bounding box center [76, 402] width 106 height 16
copy strong "De Meern"
drag, startPoint x: 146, startPoint y: 405, endPoint x: 82, endPoint y: 408, distance: 64.6
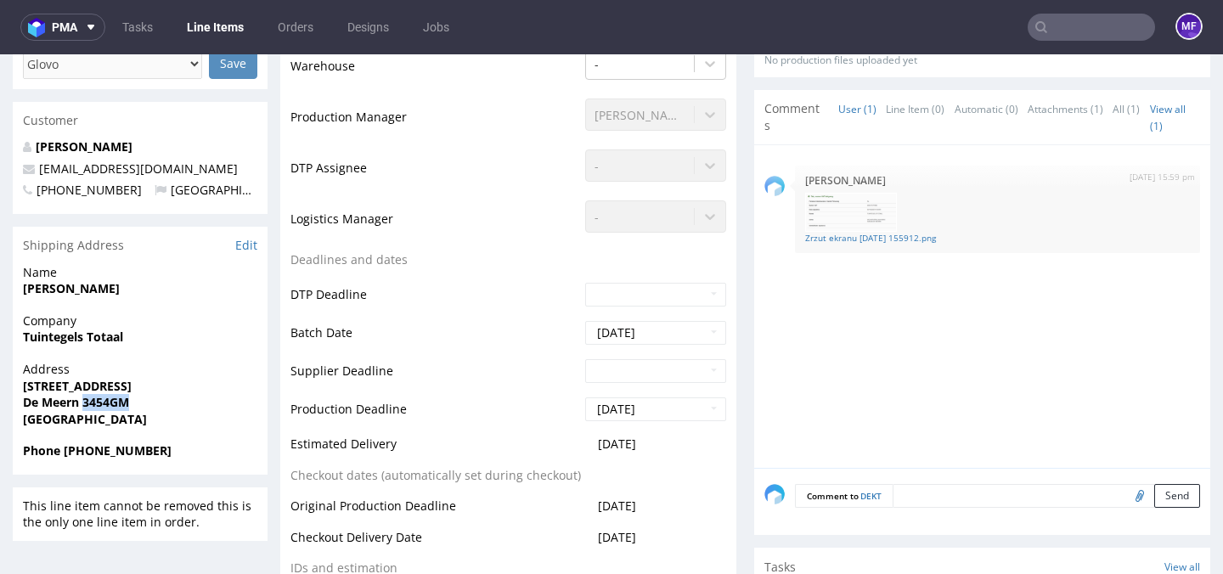
click at [82, 408] on span "De Meern 3454GM" at bounding box center [140, 402] width 234 height 17
copy strong "3454GM"
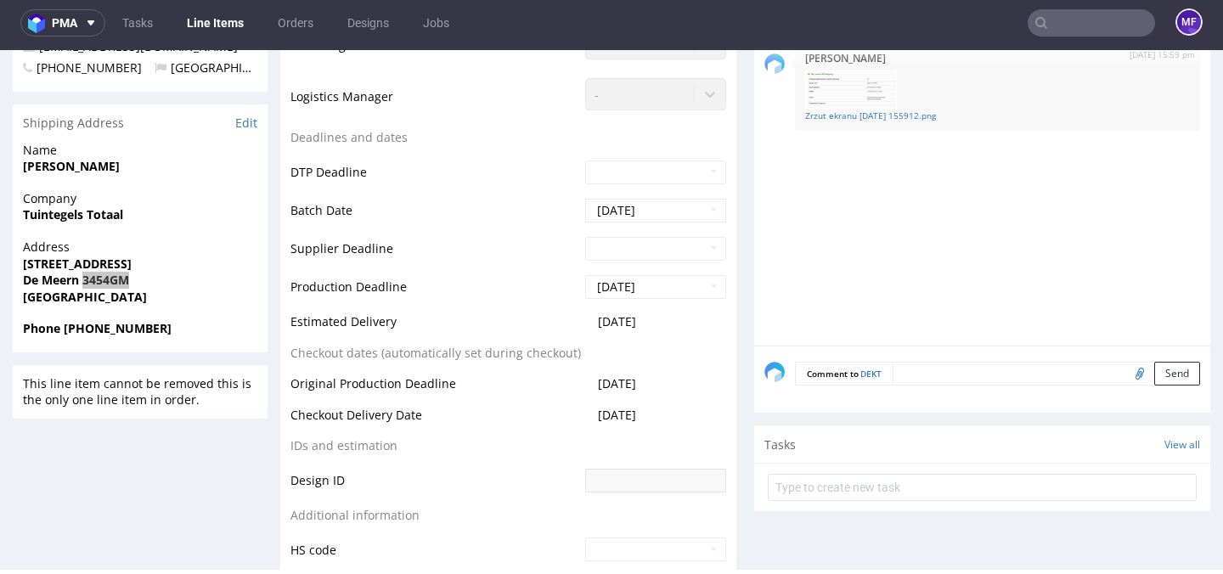
scroll to position [672, 0]
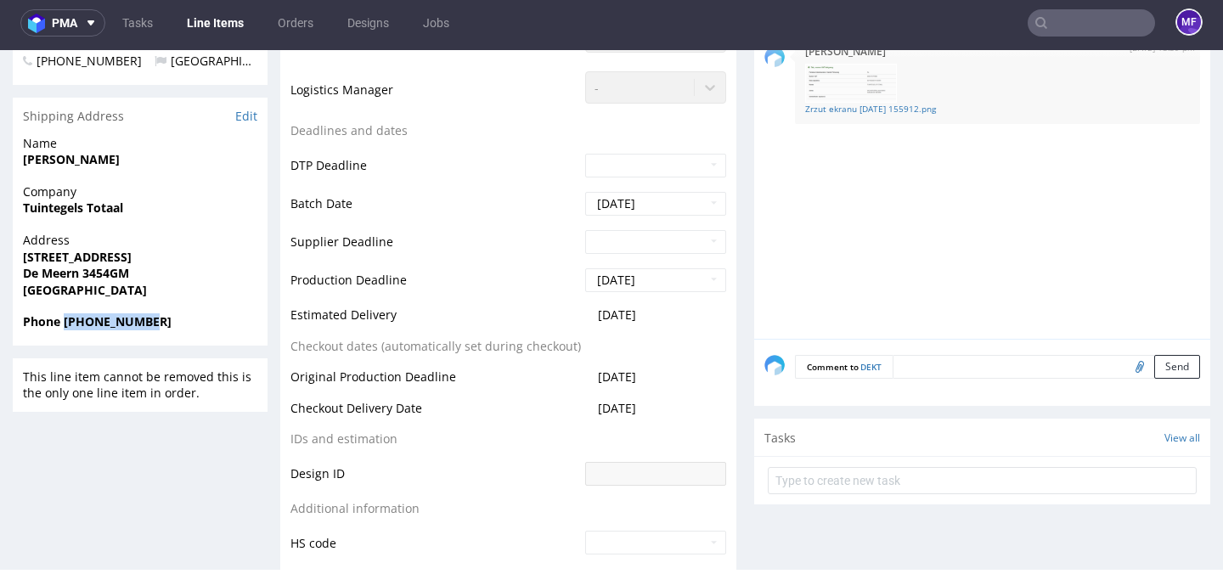
drag, startPoint x: 161, startPoint y: 324, endPoint x: 64, endPoint y: 323, distance: 97.7
click at [64, 323] on span "Phone +31611906293" at bounding box center [140, 321] width 234 height 17
copy strong "+31611906293"
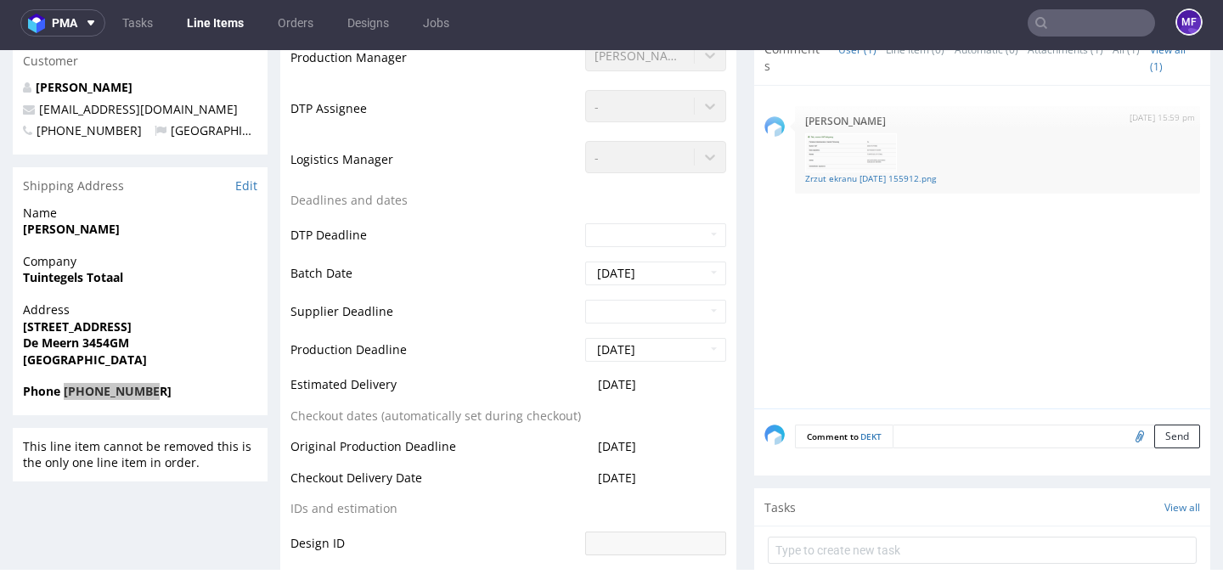
scroll to position [576, 0]
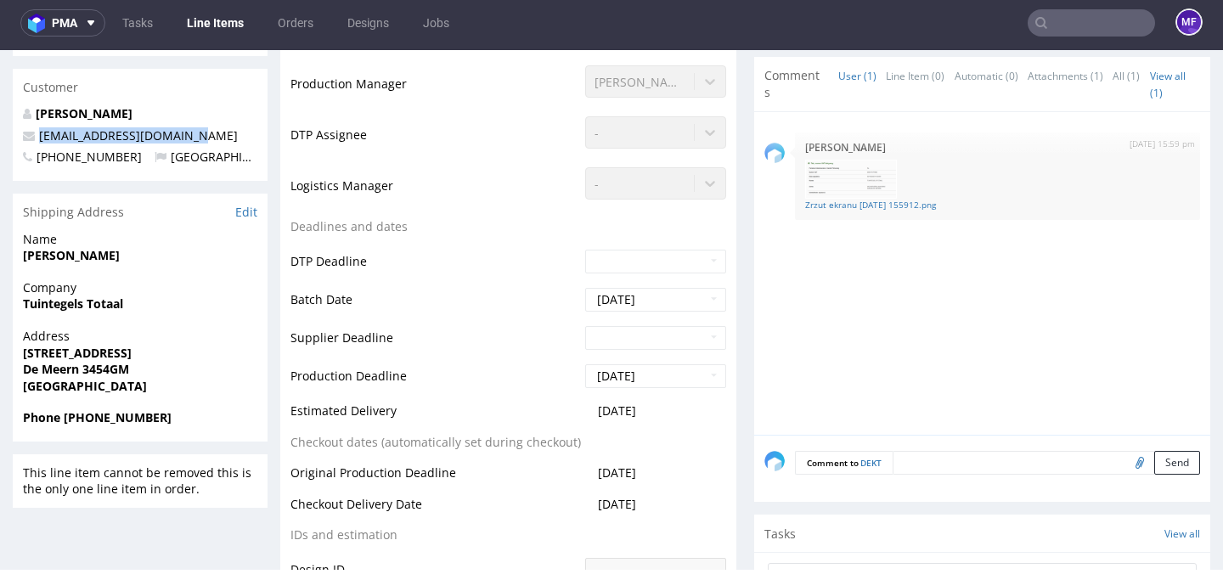
drag, startPoint x: 184, startPoint y: 133, endPoint x: 38, endPoint y: 137, distance: 146.1
click at [38, 137] on p "info@tuintegelstotaal.nl" at bounding box center [140, 135] width 234 height 17
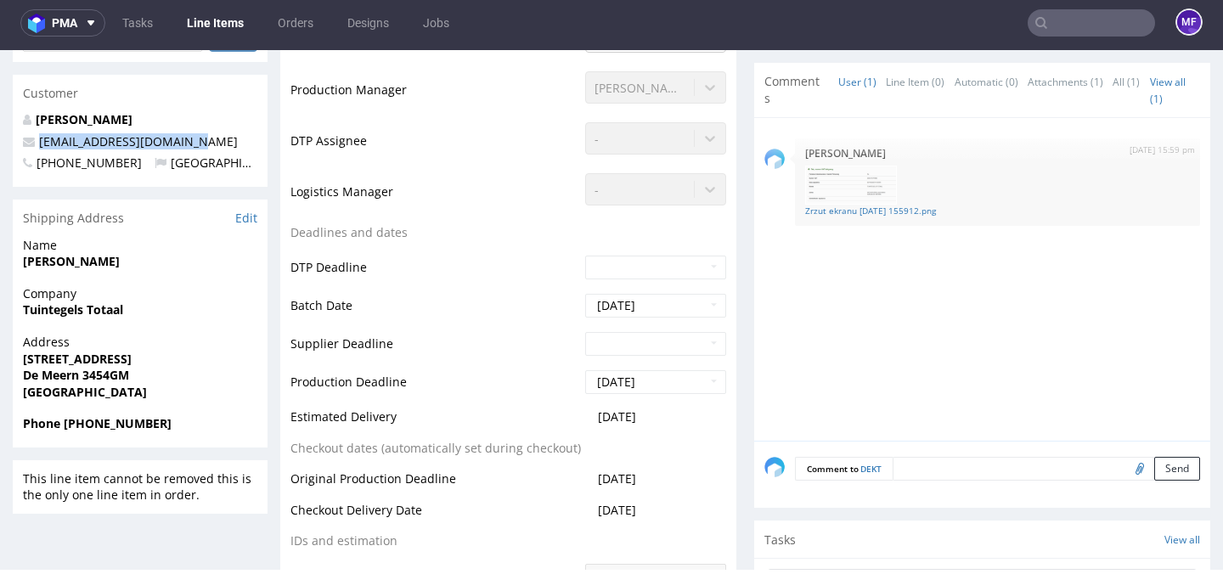
copy link "info@tuintegelstotaal.nl"
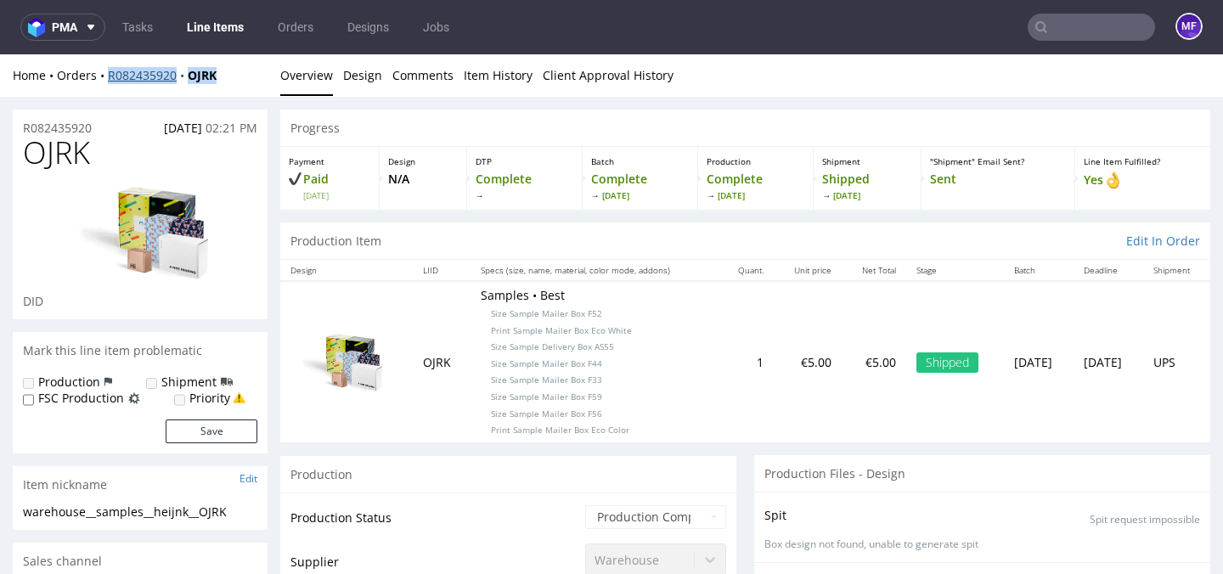
drag, startPoint x: 235, startPoint y: 76, endPoint x: 108, endPoint y: 76, distance: 127.4
click at [108, 76] on div "Home Orders R082435920 OJRK" at bounding box center [140, 75] width 255 height 17
copy div "R082435920 OJRK"
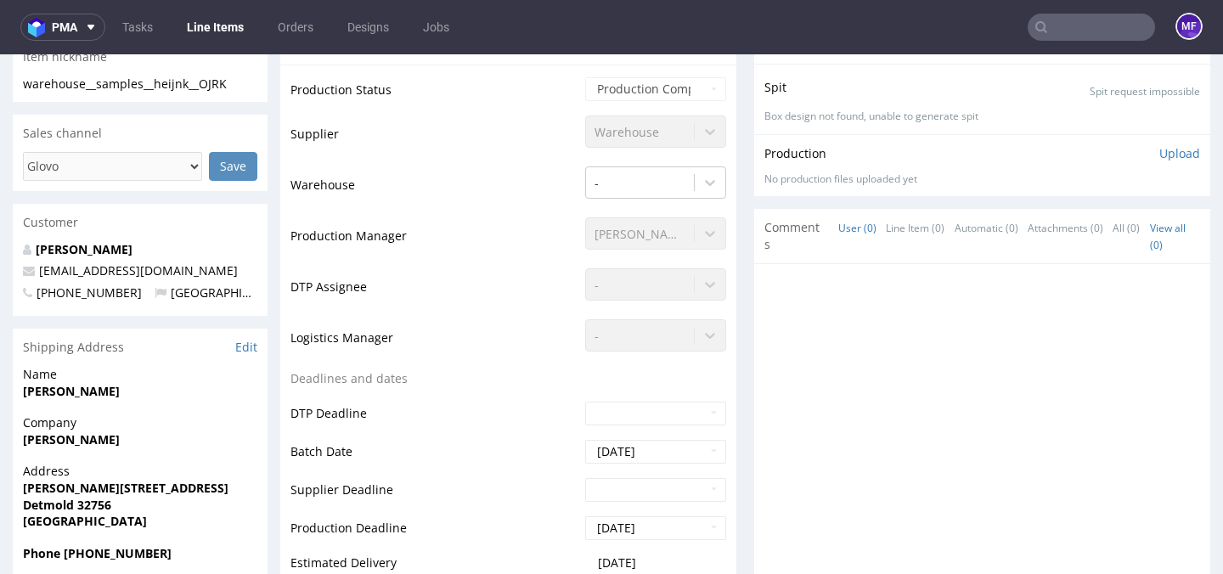
scroll to position [453, 0]
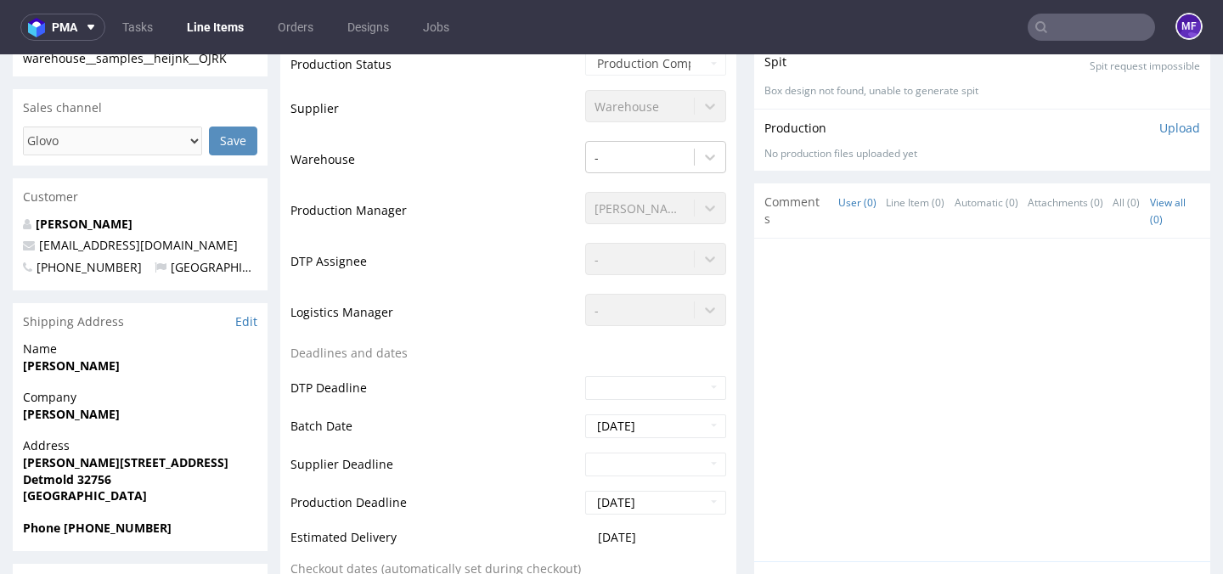
drag, startPoint x: 170, startPoint y: 429, endPoint x: 124, endPoint y: 395, distance: 57.1
click at [160, 425] on div "Company Timo Heijnk" at bounding box center [140, 413] width 255 height 48
drag, startPoint x: 97, startPoint y: 371, endPoint x: 25, endPoint y: 369, distance: 72.2
click at [25, 369] on span "Timo Heijnk" at bounding box center [140, 366] width 234 height 17
copy strong "Timo Heijnk"
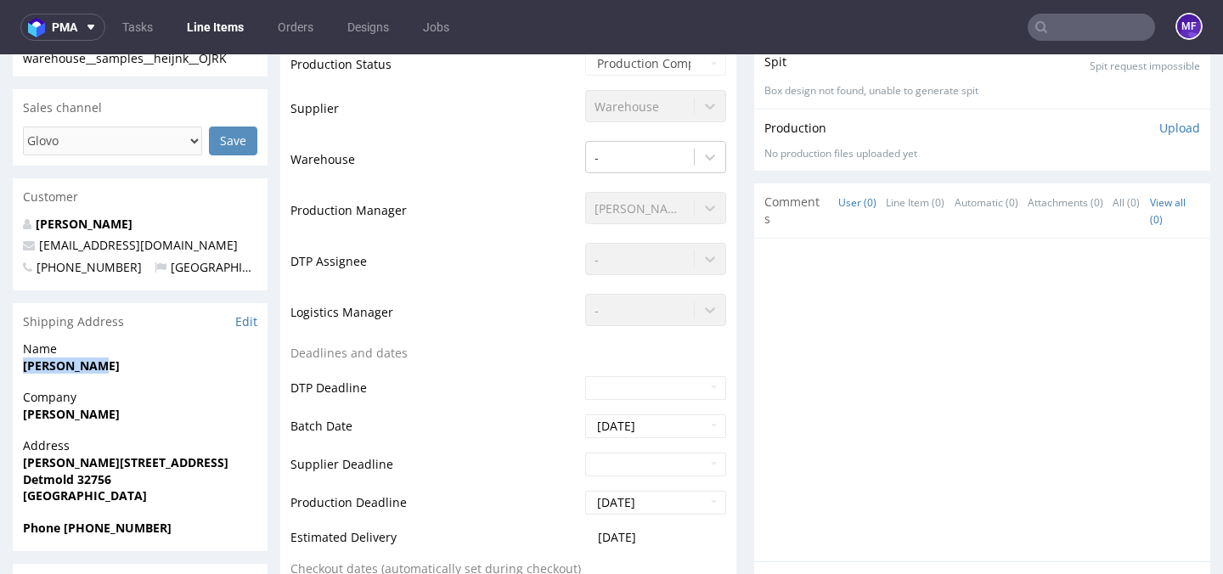
scroll to position [454, 0]
drag, startPoint x: 71, startPoint y: 460, endPoint x: 24, endPoint y: 462, distance: 47.6
click at [24, 462] on span "Krumme Straße 3" at bounding box center [140, 461] width 234 height 17
copy strong "Krumme Straße 3"
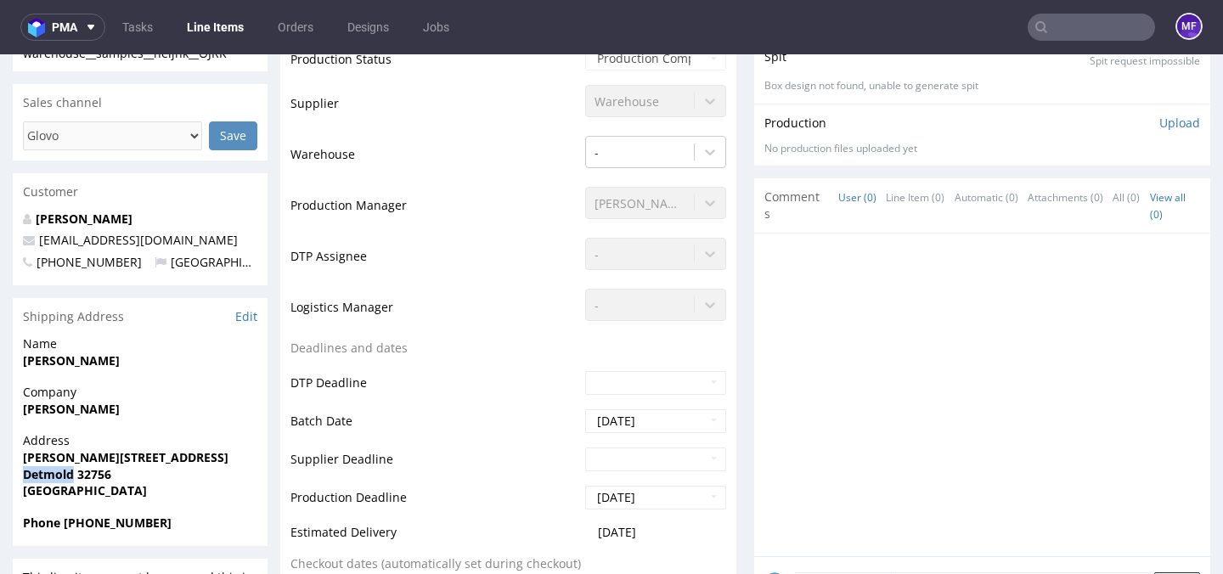
drag, startPoint x: 72, startPoint y: 480, endPoint x: 23, endPoint y: 478, distance: 49.3
click at [23, 478] on strong "Detmold 32756" at bounding box center [67, 474] width 88 height 16
copy strong "Detmold"
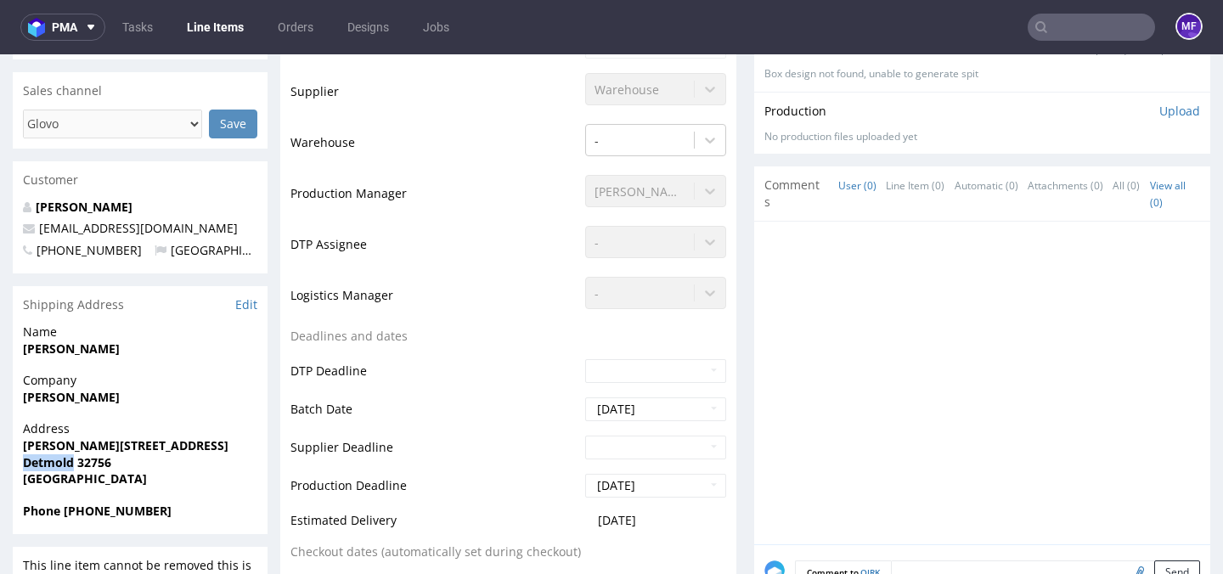
scroll to position [481, 0]
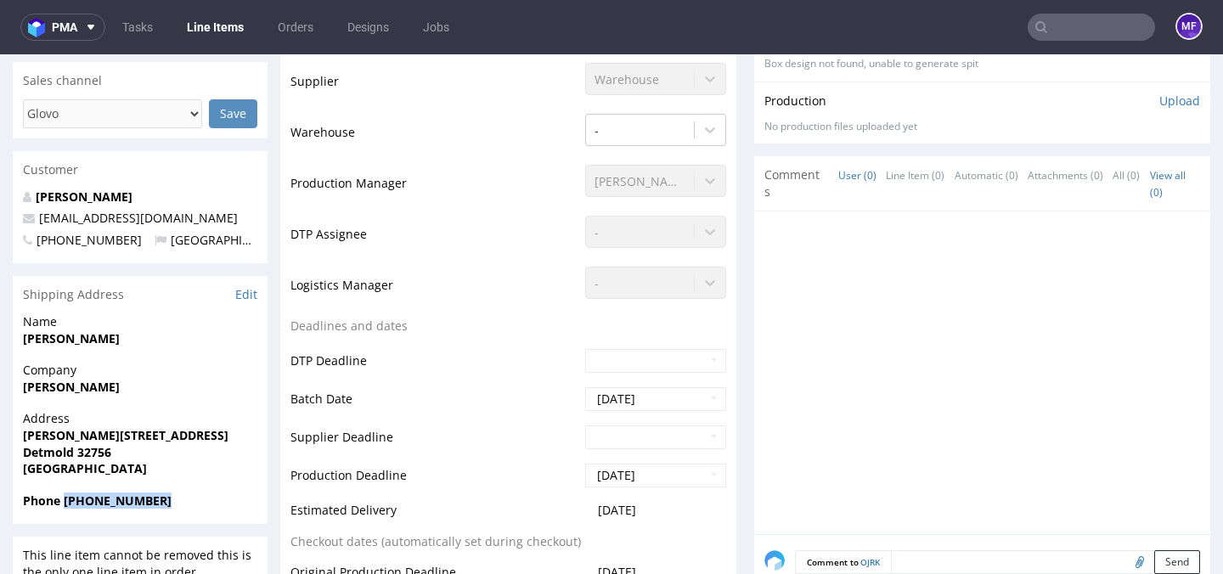
drag, startPoint x: 172, startPoint y: 500, endPoint x: 64, endPoint y: 504, distance: 108.8
click at [64, 504] on span "Phone +4901703649491" at bounding box center [140, 501] width 234 height 17
copy strong "+4901703649491"
drag, startPoint x: 166, startPoint y: 222, endPoint x: 37, endPoint y: 223, distance: 129.1
click at [37, 223] on p "timo@halbstark-kaffee.de" at bounding box center [140, 218] width 234 height 17
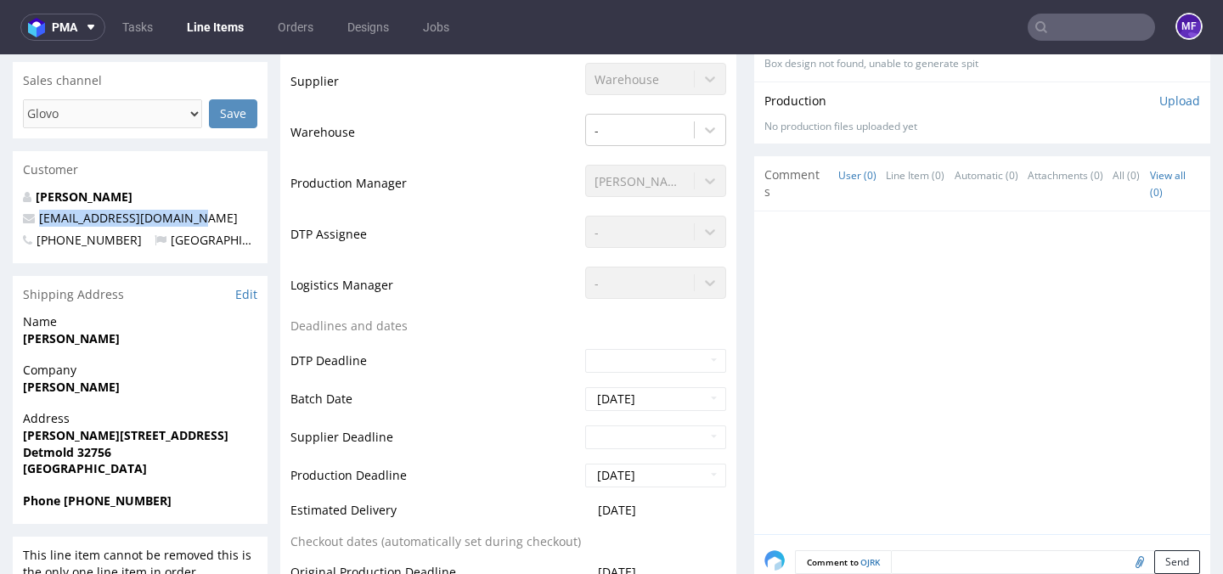
copy link "timo@halbstark-kaffee.de"
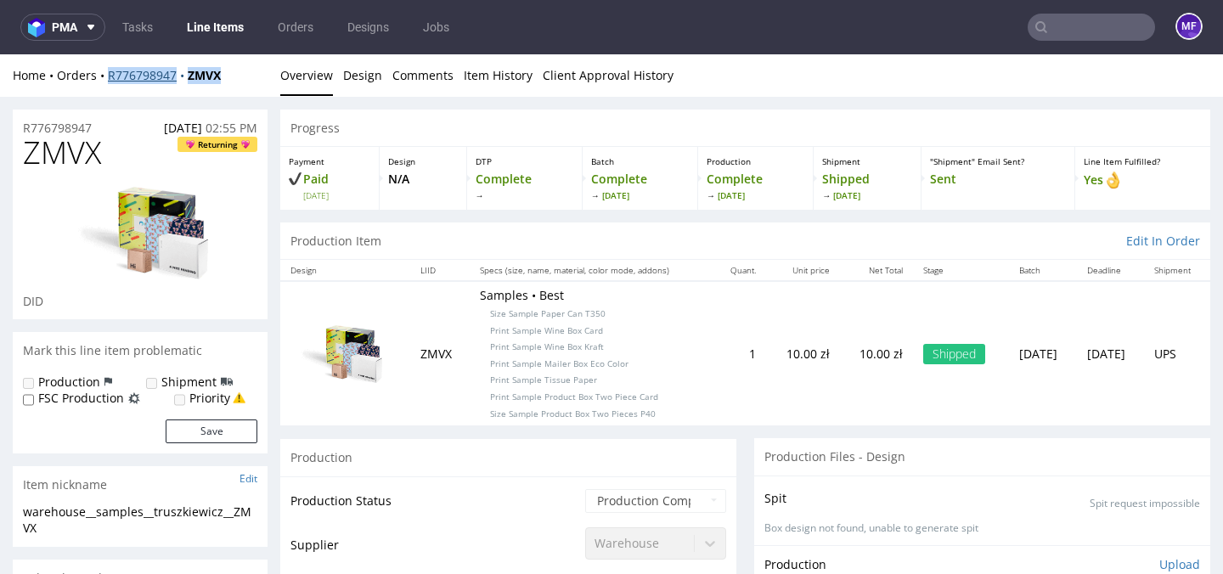
drag, startPoint x: 238, startPoint y: 76, endPoint x: 110, endPoint y: 76, distance: 128.2
click at [110, 76] on div "Home Orders R776798947 ZMVX" at bounding box center [140, 75] width 255 height 17
copy div "R776798947 ZMVX"
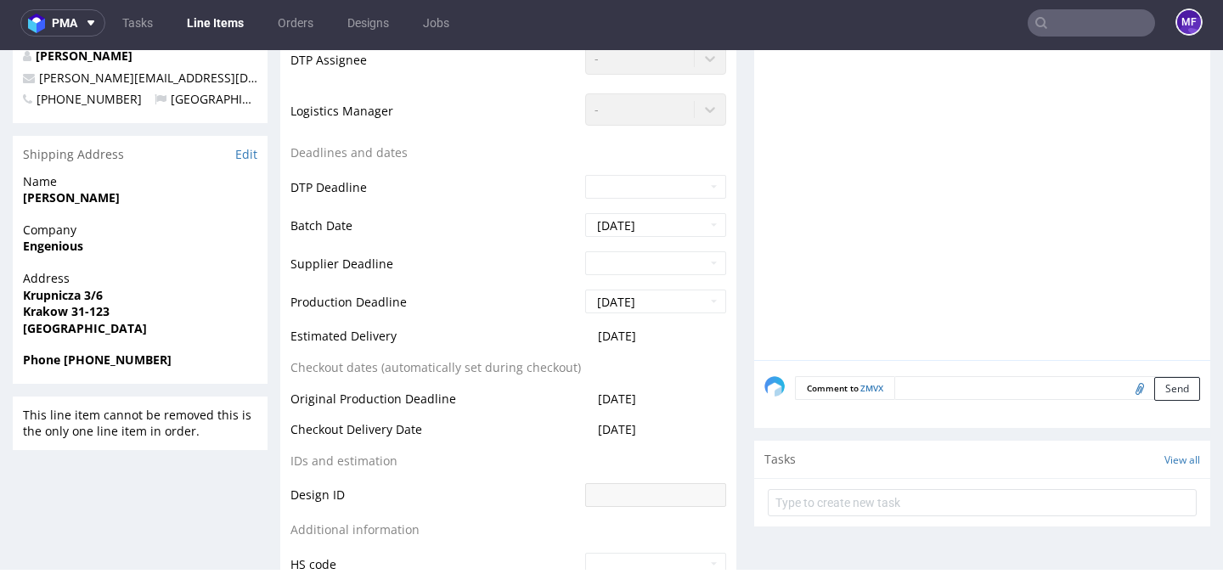
scroll to position [634, 0]
drag, startPoint x: 155, startPoint y: 200, endPoint x: 26, endPoint y: 198, distance: 128.2
click at [26, 198] on span "Michalina Truszkiewicz" at bounding box center [140, 197] width 234 height 17
copy strong "Michalina Truszkiewicz"
drag, startPoint x: 78, startPoint y: 251, endPoint x: 25, endPoint y: 249, distance: 53.5
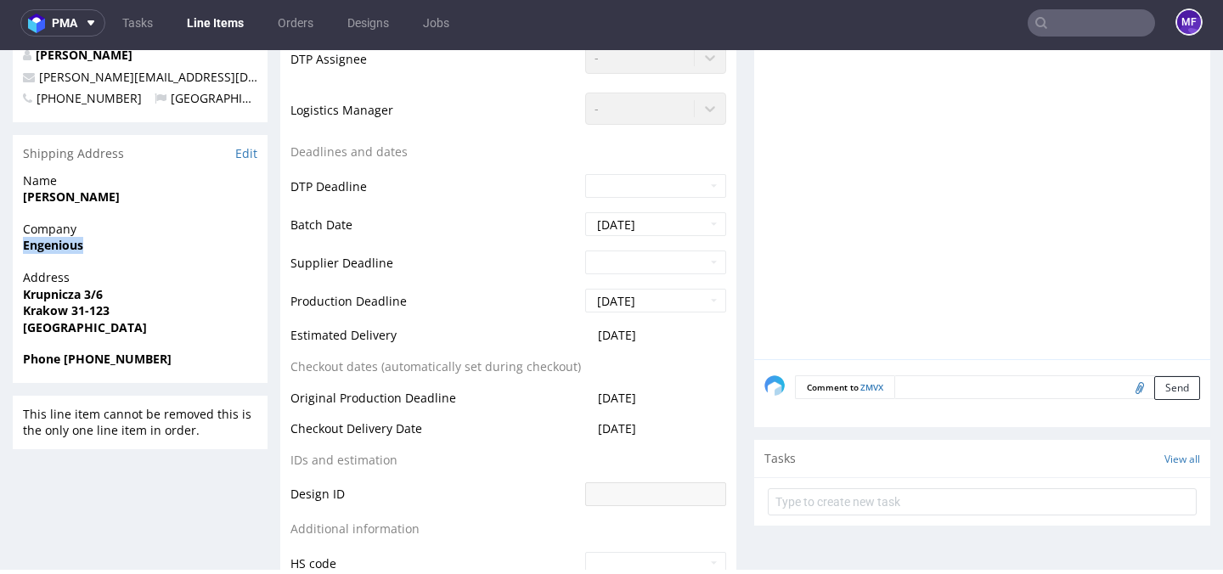
click at [25, 249] on span "Engenious" at bounding box center [140, 245] width 234 height 17
copy strong "Engenious"
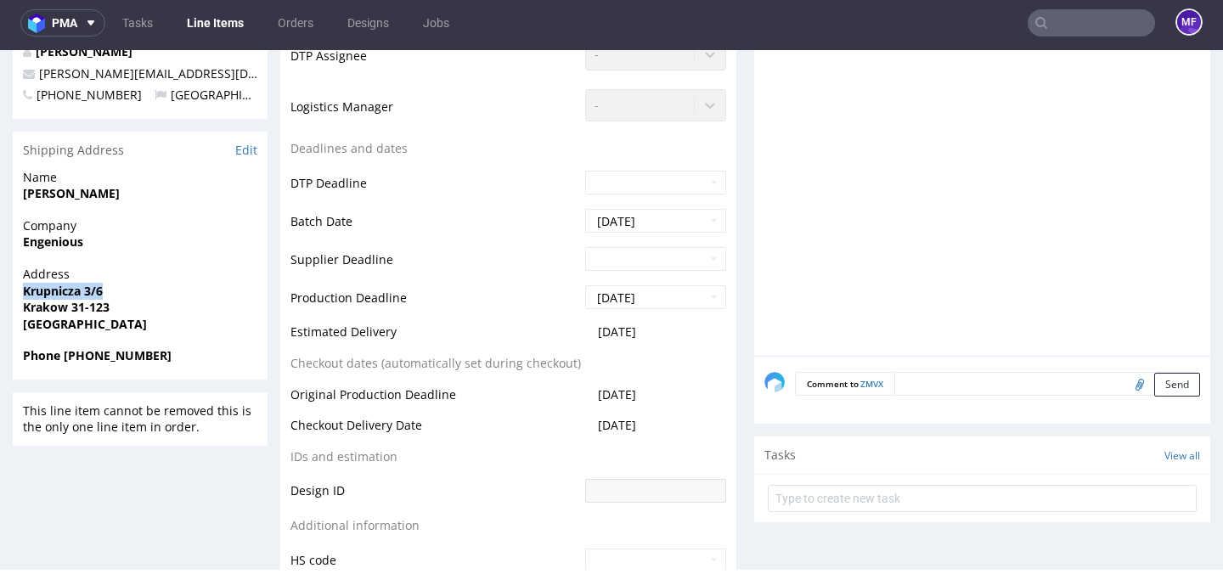
drag, startPoint x: 114, startPoint y: 293, endPoint x: 23, endPoint y: 290, distance: 90.9
click at [23, 290] on span "Krupnicza 3/6" at bounding box center [140, 291] width 234 height 17
copy strong "Krupnicza 3/6"
click at [112, 307] on span "Krakow 31-123" at bounding box center [140, 307] width 234 height 17
drag, startPoint x: 115, startPoint y: 309, endPoint x: 71, endPoint y: 309, distance: 44.2
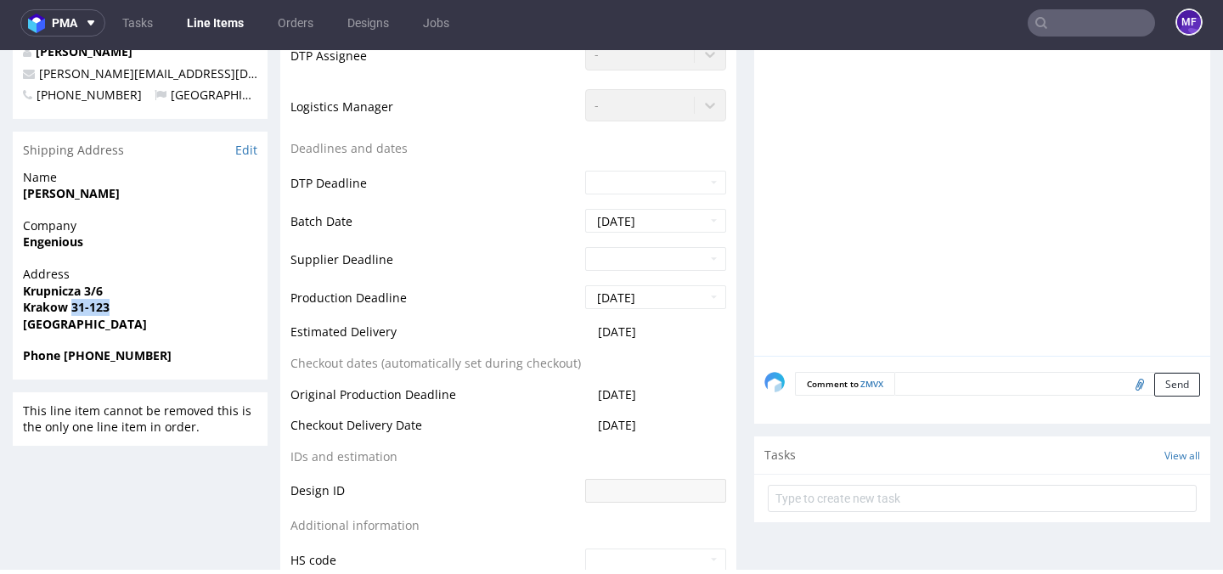
click at [71, 309] on span "Krakow 31-123" at bounding box center [140, 307] width 234 height 17
copy strong "31-123"
drag, startPoint x: 80, startPoint y: 361, endPoint x: 65, endPoint y: 362, distance: 15.3
click at [65, 362] on span "Phone +48506001727" at bounding box center [140, 355] width 234 height 17
copy strong "+48506001727"
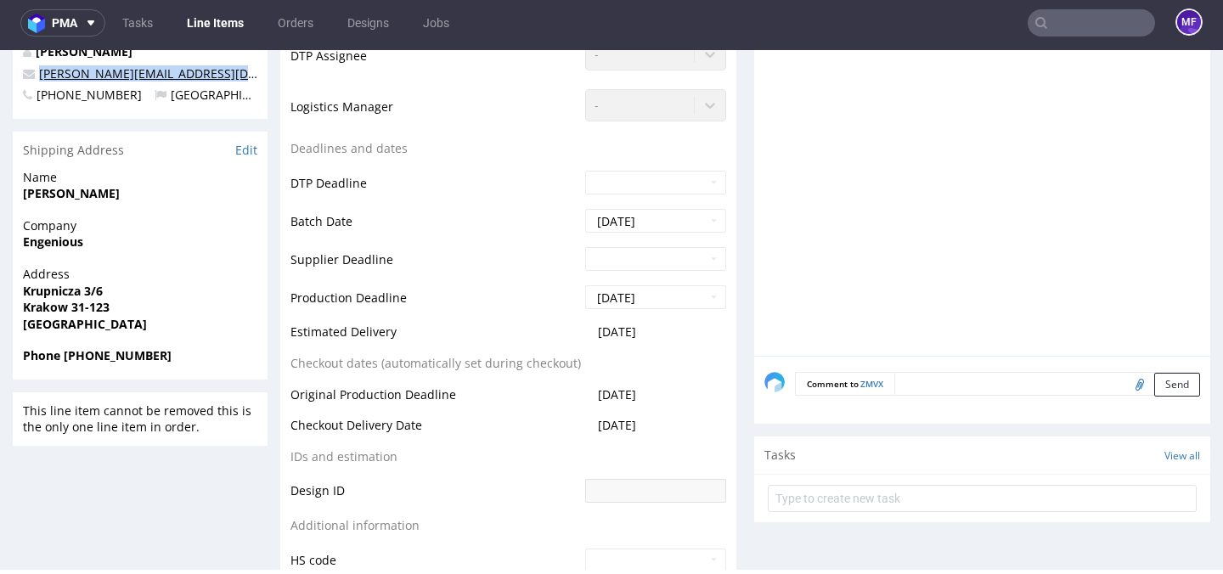
drag, startPoint x: 234, startPoint y: 72, endPoint x: 40, endPoint y: 74, distance: 194.5
click at [40, 74] on p "michalina.truszkiewicz@gmail.com" at bounding box center [140, 73] width 234 height 17
copy link "michalina.truszkiewicz@gmail.com"
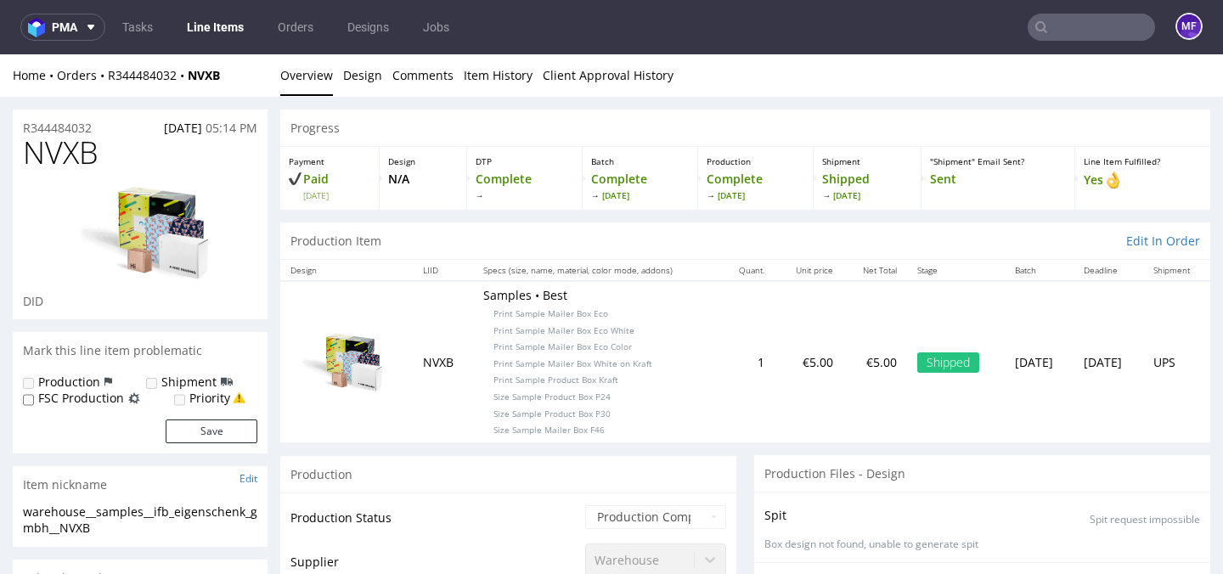
click at [254, 79] on div "Home Orders R344484032 NVXB" at bounding box center [140, 75] width 255 height 17
drag, startPoint x: 235, startPoint y: 76, endPoint x: 106, endPoint y: 76, distance: 129.1
click at [106, 76] on div "Home Orders R344484032 NVXB" at bounding box center [140, 75] width 255 height 17
copy div "R344484032 NVXB"
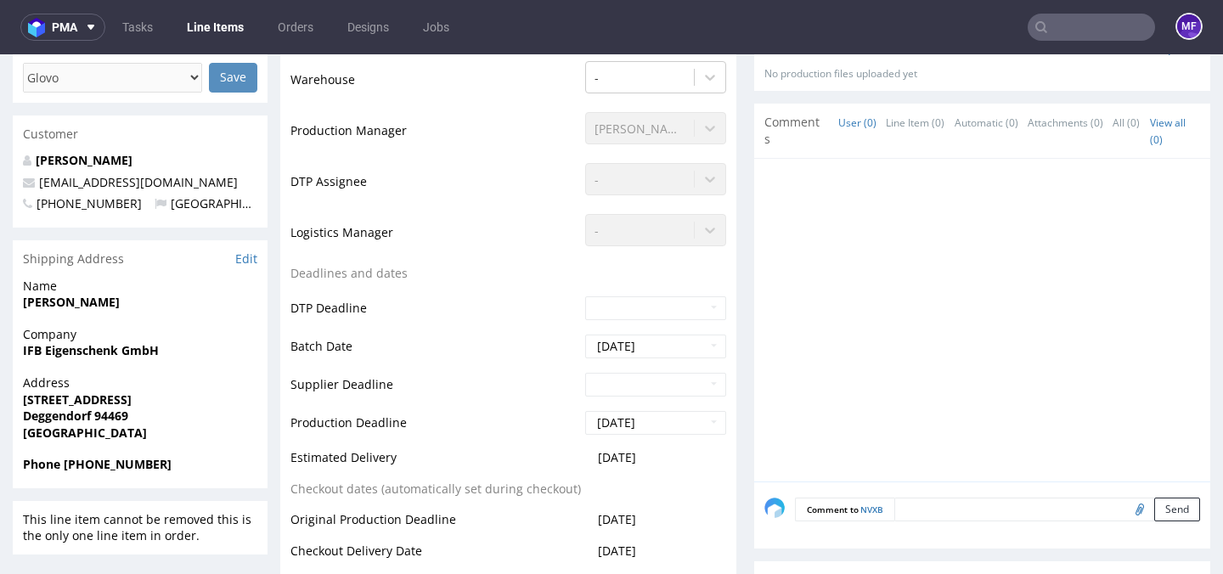
scroll to position [537, 0]
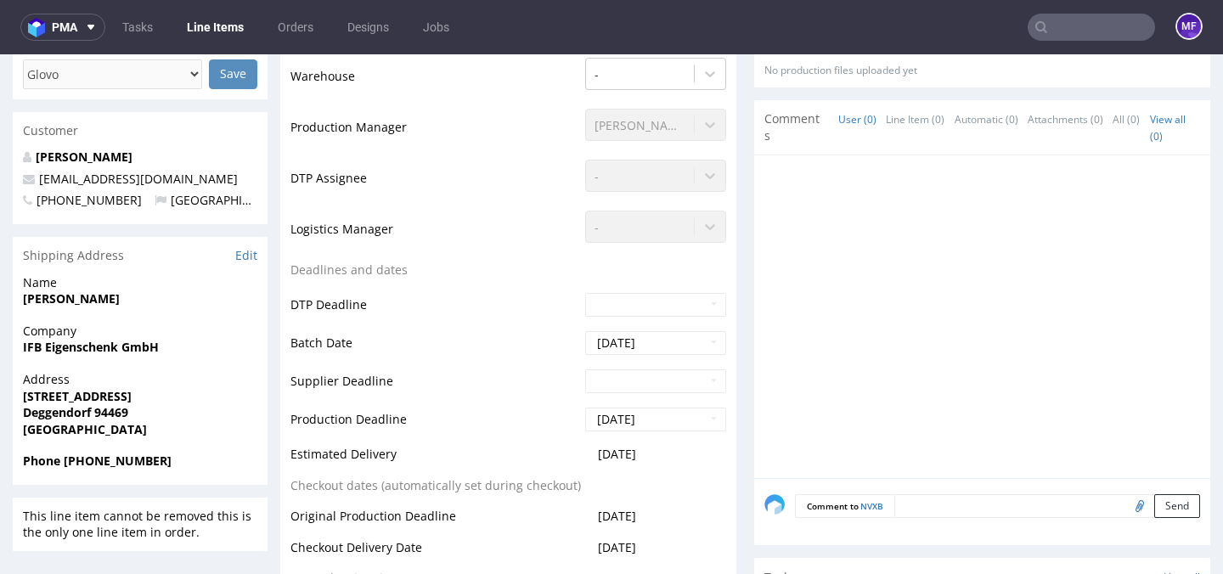
drag, startPoint x: 132, startPoint y: 301, endPoint x: 20, endPoint y: 298, distance: 112.1
click at [20, 298] on div "Name [PERSON_NAME]" at bounding box center [140, 298] width 255 height 48
copy strong "[PERSON_NAME]"
drag, startPoint x: 144, startPoint y: 349, endPoint x: 17, endPoint y: 349, distance: 127.4
click at [17, 349] on div "Company IFB Eigenschenk GmbH" at bounding box center [140, 347] width 255 height 48
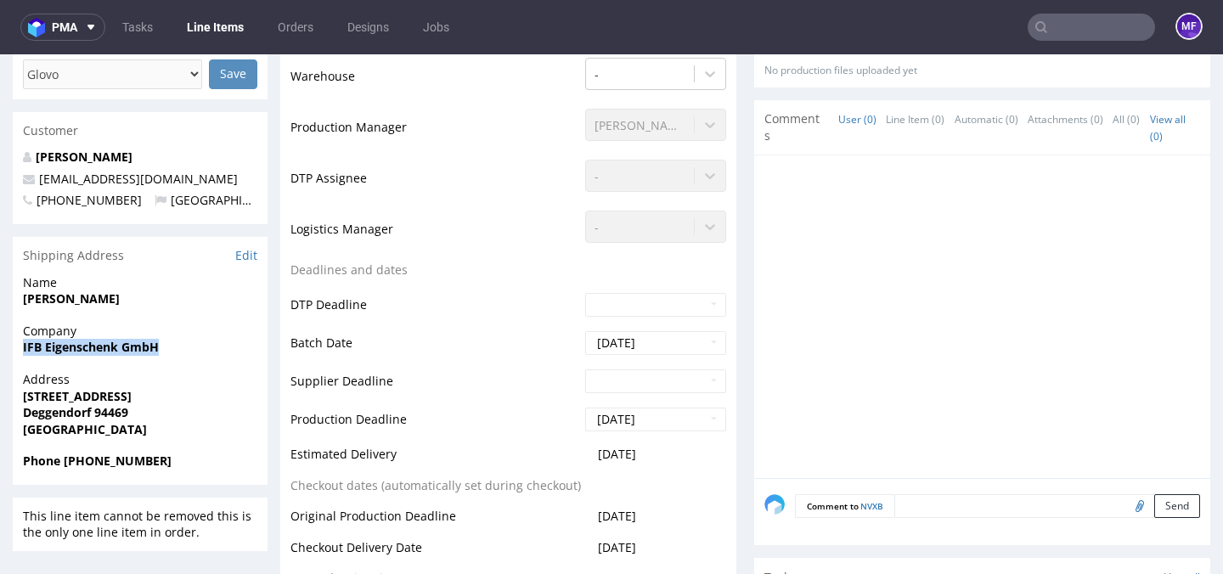
copy strong "IFB Eigenschenk GmbH"
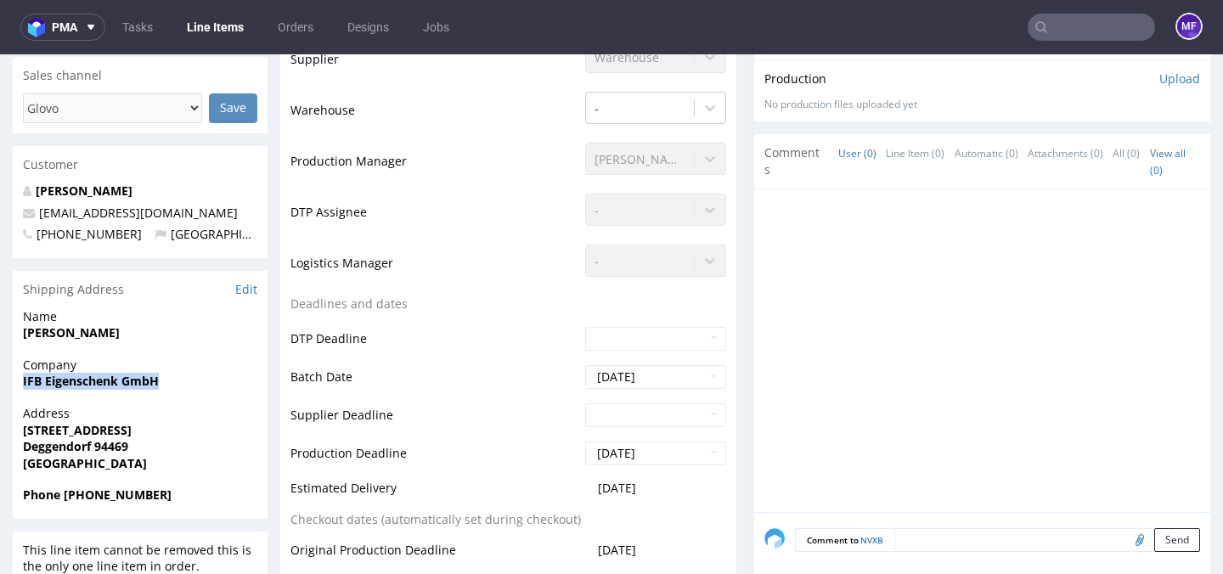
drag, startPoint x: 149, startPoint y: 428, endPoint x: 26, endPoint y: 431, distance: 123.2
click at [26, 431] on span "[STREET_ADDRESS]" at bounding box center [140, 430] width 234 height 17
copy strong "[STREET_ADDRESS]"
drag, startPoint x: 95, startPoint y: 451, endPoint x: 19, endPoint y: 451, distance: 76.4
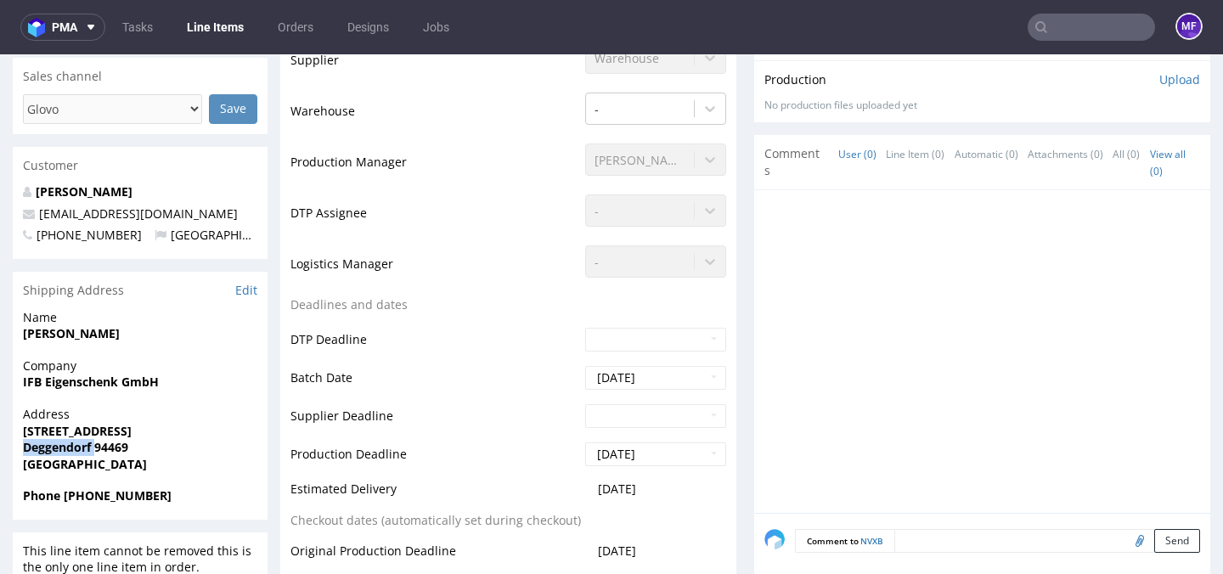
click at [19, 451] on div "Address Mettener Straße 33 Deggendorf 94469 Germany" at bounding box center [140, 447] width 255 height 82
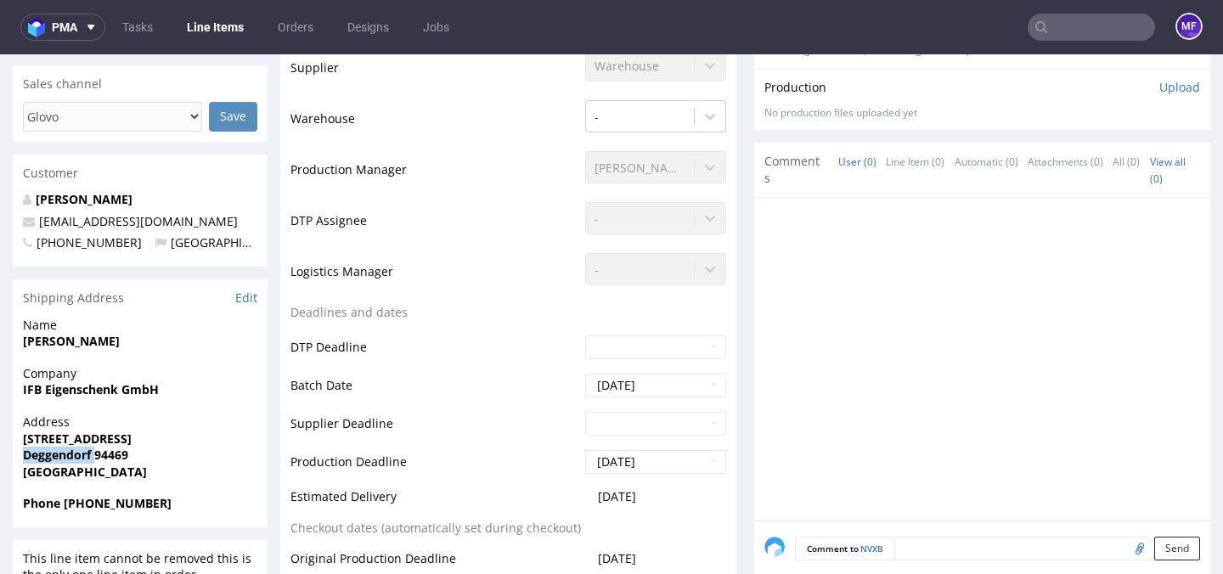
copy strong "Deggendorf"
drag, startPoint x: 144, startPoint y: 455, endPoint x: 94, endPoint y: 456, distance: 49.3
click at [94, 456] on span "Deggendorf 94469" at bounding box center [140, 455] width 234 height 17
copy strong "94469"
drag, startPoint x: 164, startPoint y: 503, endPoint x: 65, endPoint y: 509, distance: 98.7
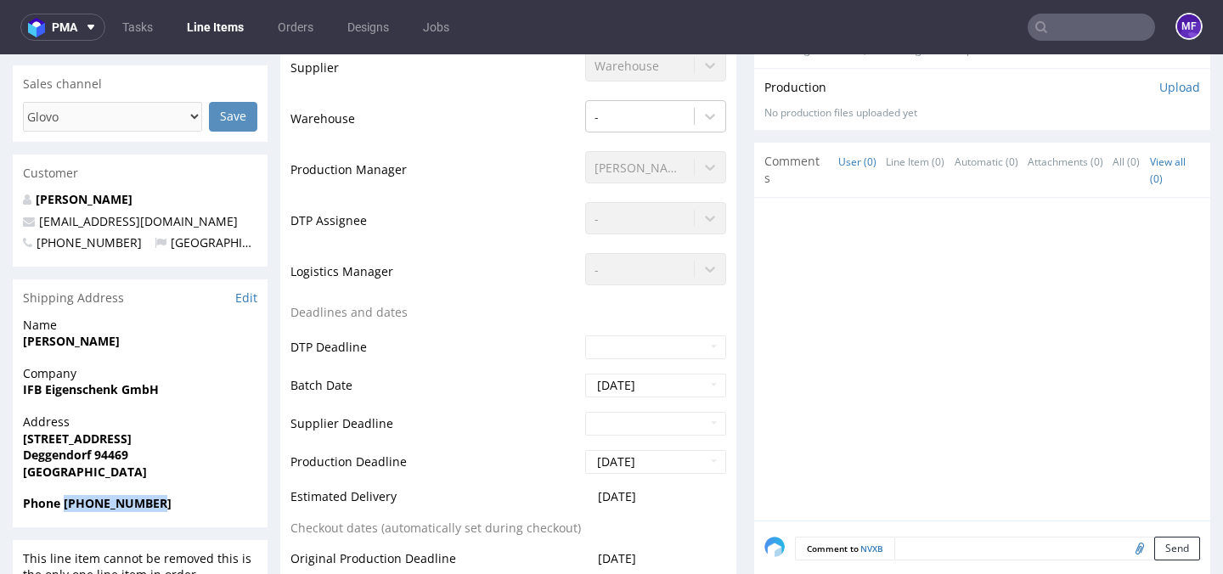
click at [65, 509] on span "Phone +491716916399" at bounding box center [140, 503] width 234 height 17
copy strong "+491716916399"
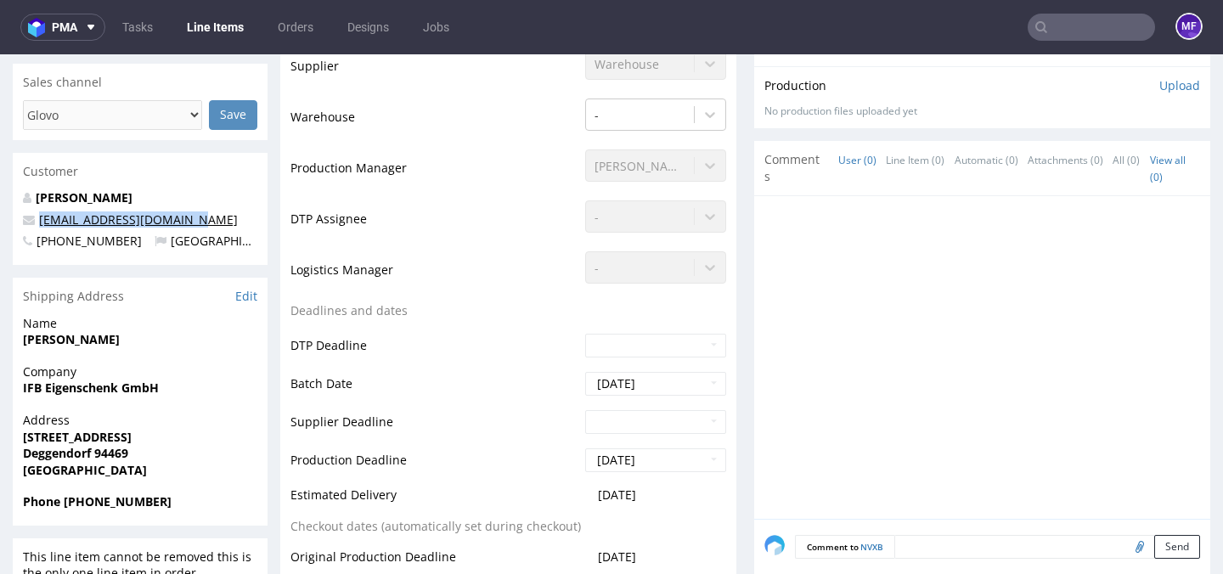
drag, startPoint x: 198, startPoint y: 222, endPoint x: 44, endPoint y: 226, distance: 153.7
click at [44, 226] on p "marketing@eigenschenk.de" at bounding box center [140, 219] width 234 height 17
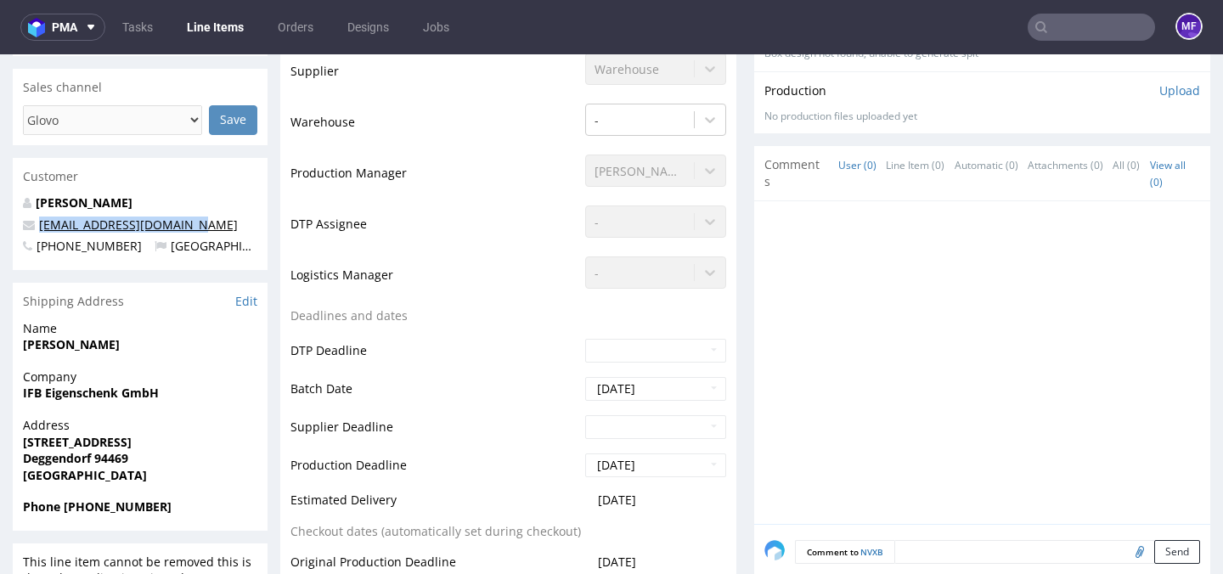
copy link "marketing@eigenschenk.de"
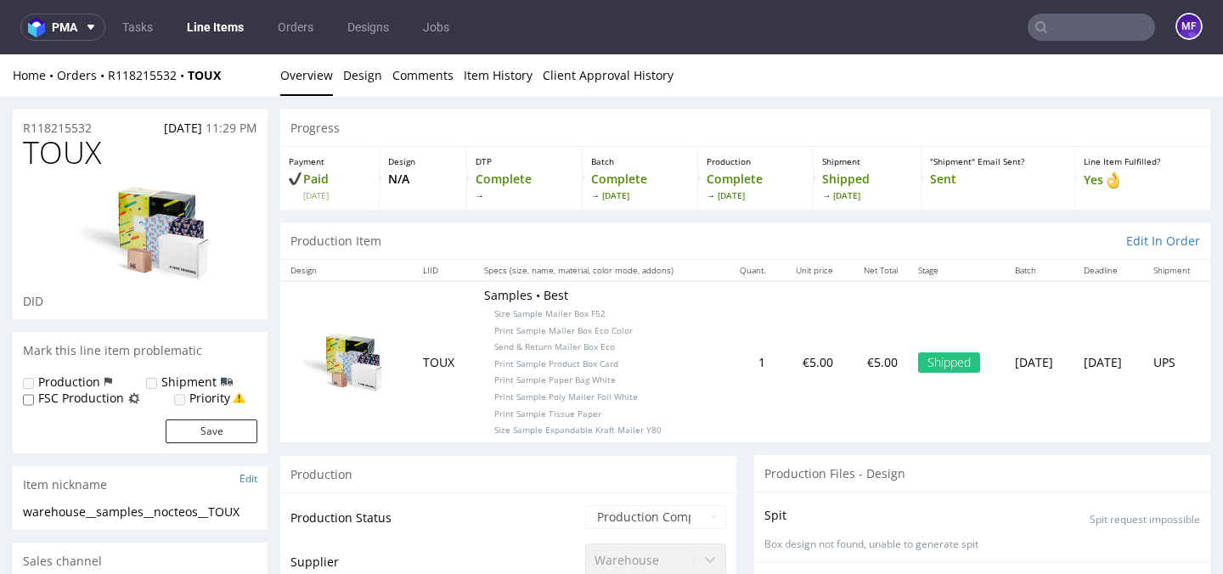
drag, startPoint x: 230, startPoint y: 82, endPoint x: 106, endPoint y: 83, distance: 124.0
click at [106, 83] on div "Home Orders R118215532 TOUX Overview Design Comments Item History Client Approv…" at bounding box center [611, 75] width 1223 height 42
drag, startPoint x: 234, startPoint y: 86, endPoint x: 110, endPoint y: 82, distance: 124.0
click at [110, 82] on div "Home Orders R118215532 TOUX Overview Design Comments Item History Client Approv…" at bounding box center [611, 75] width 1223 height 42
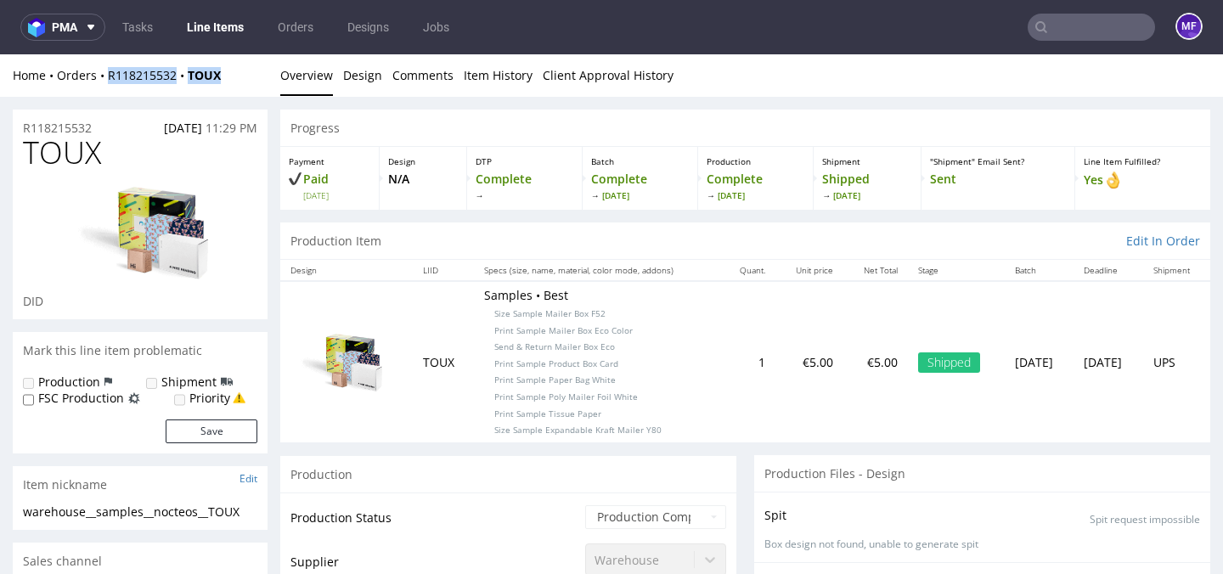
copy div "R118215532 TOUX"
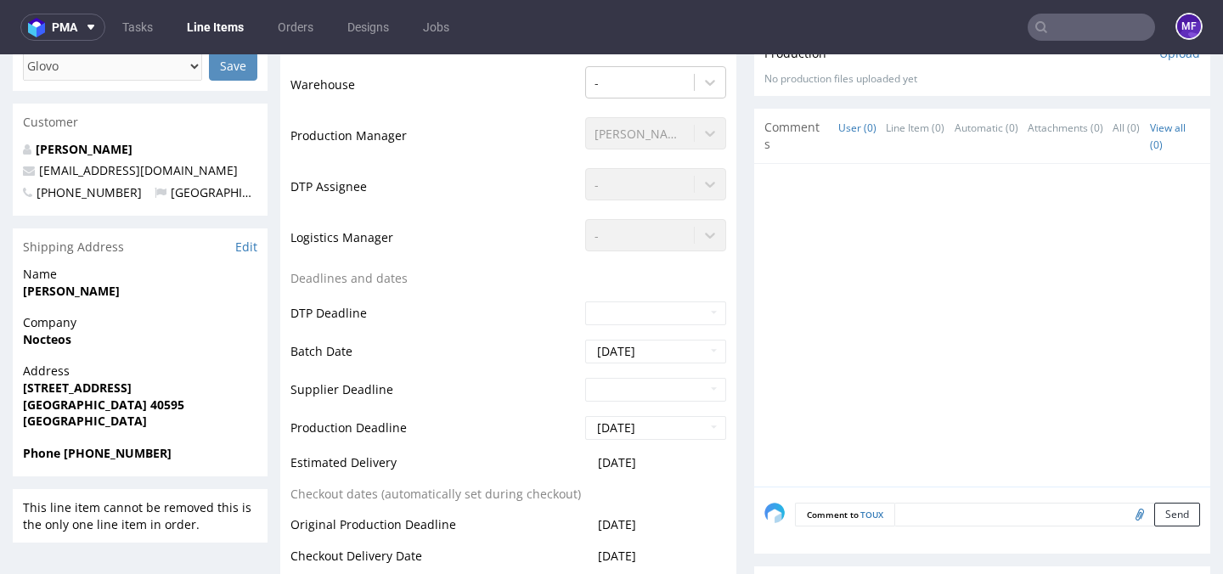
scroll to position [529, 0]
drag, startPoint x: 144, startPoint y: 293, endPoint x: 23, endPoint y: 291, distance: 121.4
click at [23, 291] on span "GEORGIOS TSIOTSIOS" at bounding box center [140, 290] width 234 height 17
copy strong "GEORGIOS TSIOTSIOS"
drag, startPoint x: 82, startPoint y: 341, endPoint x: 25, endPoint y: 344, distance: 56.1
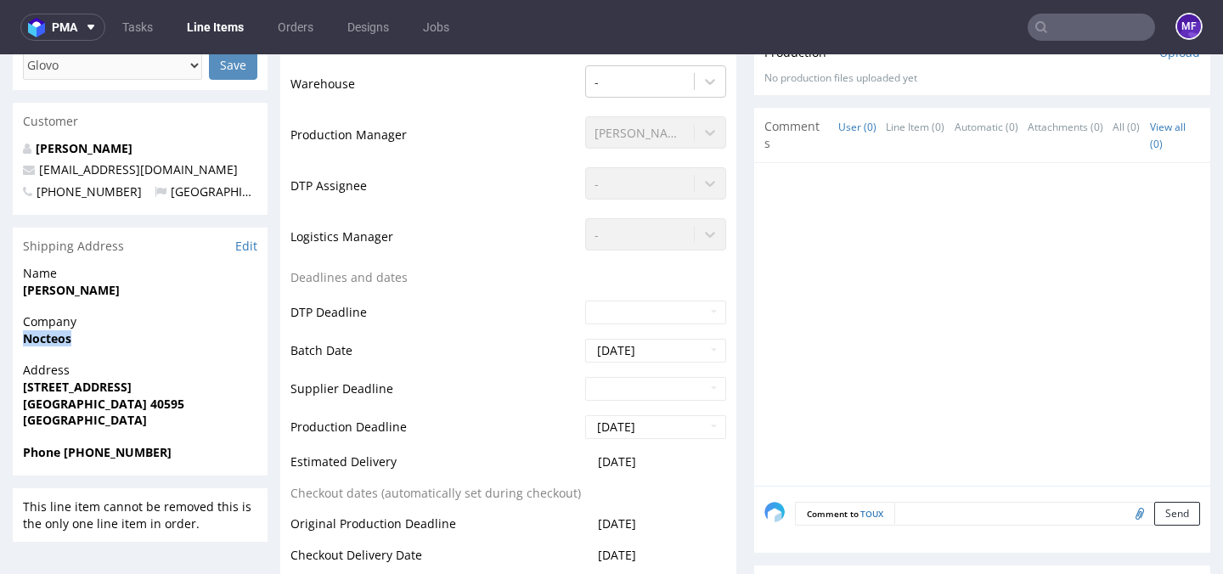
click at [25, 344] on span "Nocteos" at bounding box center [140, 338] width 234 height 17
copy strong "Nocteos"
drag, startPoint x: 107, startPoint y: 391, endPoint x: 21, endPoint y: 391, distance: 85.8
click at [21, 391] on div "Address Stralsunder Straße 12 Düsseldorf 40595 Germany" at bounding box center [140, 403] width 255 height 82
copy strong "Stralsunder Straße 12"
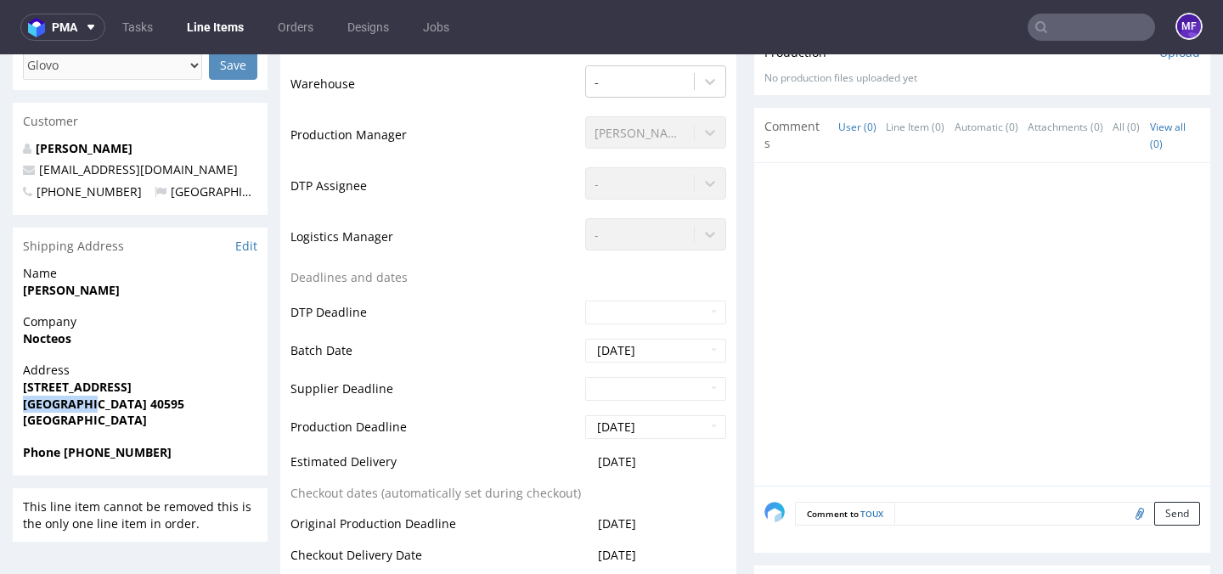
drag, startPoint x: 87, startPoint y: 405, endPoint x: 25, endPoint y: 406, distance: 62.0
click at [25, 406] on strong "Düsseldorf 40595" at bounding box center [103, 404] width 161 height 16
copy strong "Düsseldorf"
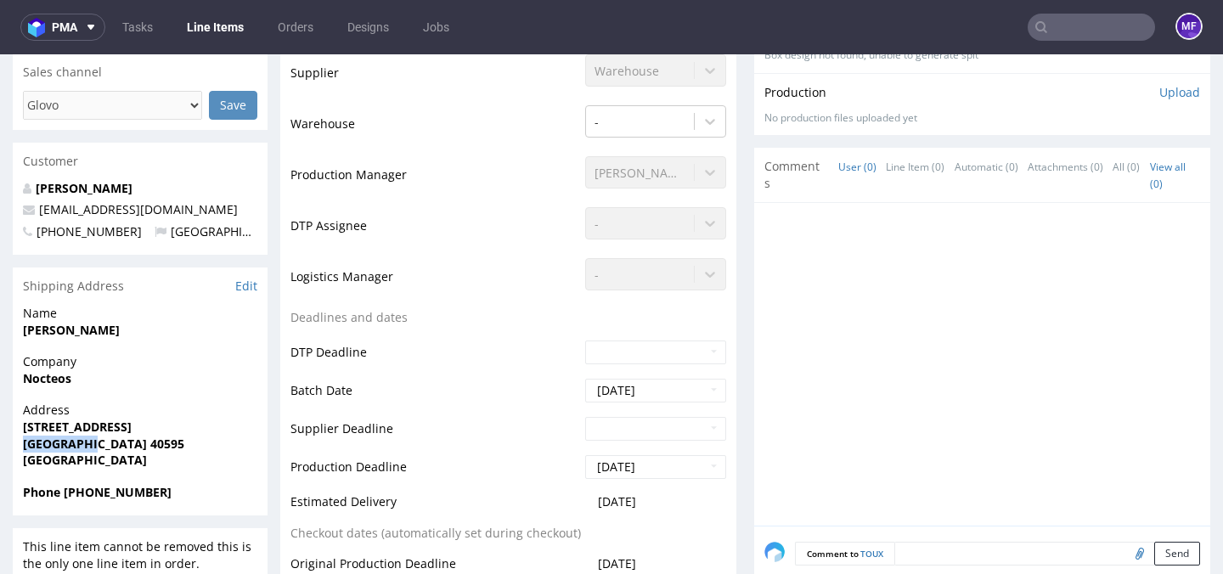
scroll to position [489, 0]
drag, startPoint x: 177, startPoint y: 488, endPoint x: 65, endPoint y: 493, distance: 111.4
click at [65, 493] on span "Phone +4915563828280" at bounding box center [140, 492] width 234 height 17
copy strong "+4915563828280"
drag, startPoint x: 170, startPoint y: 208, endPoint x: 40, endPoint y: 216, distance: 130.2
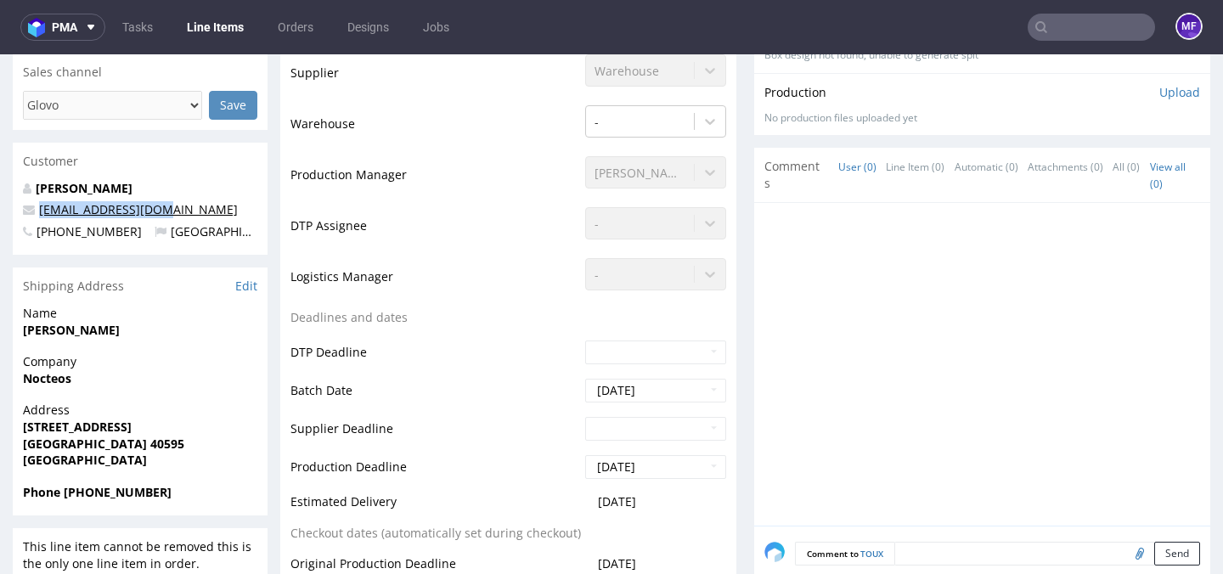
click at [40, 216] on p "info@takegeorge.com" at bounding box center [140, 209] width 234 height 17
copy link "info@takegeorge.com"
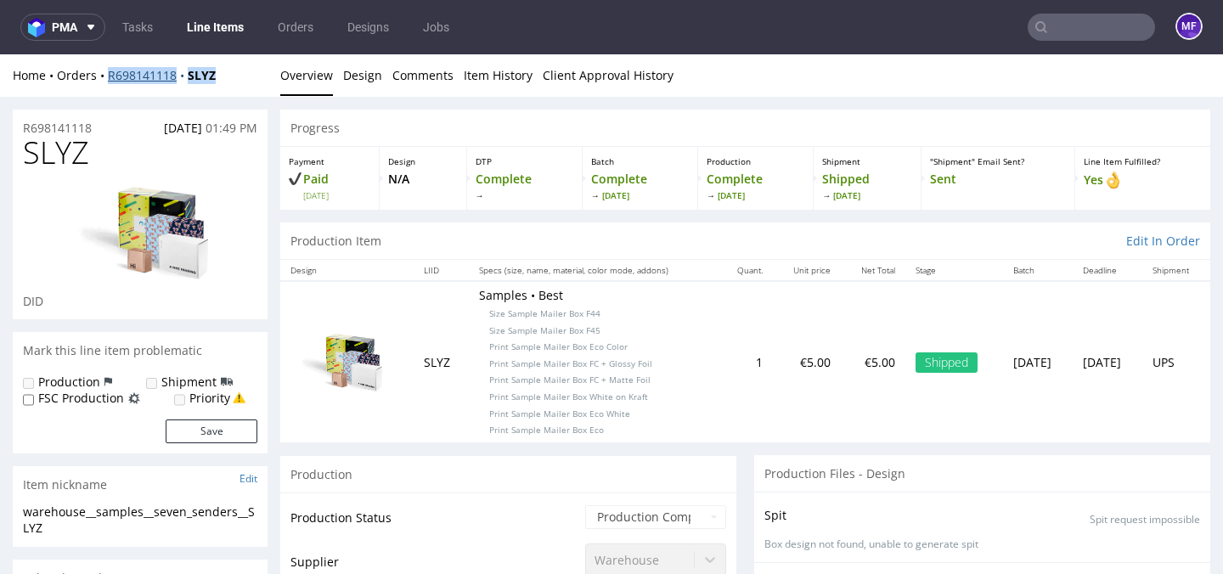
drag, startPoint x: 237, startPoint y: 80, endPoint x: 110, endPoint y: 81, distance: 127.4
click at [110, 81] on div "Home Orders R698141118 SLYZ" at bounding box center [140, 75] width 255 height 17
copy div "R698141118 SLYZ"
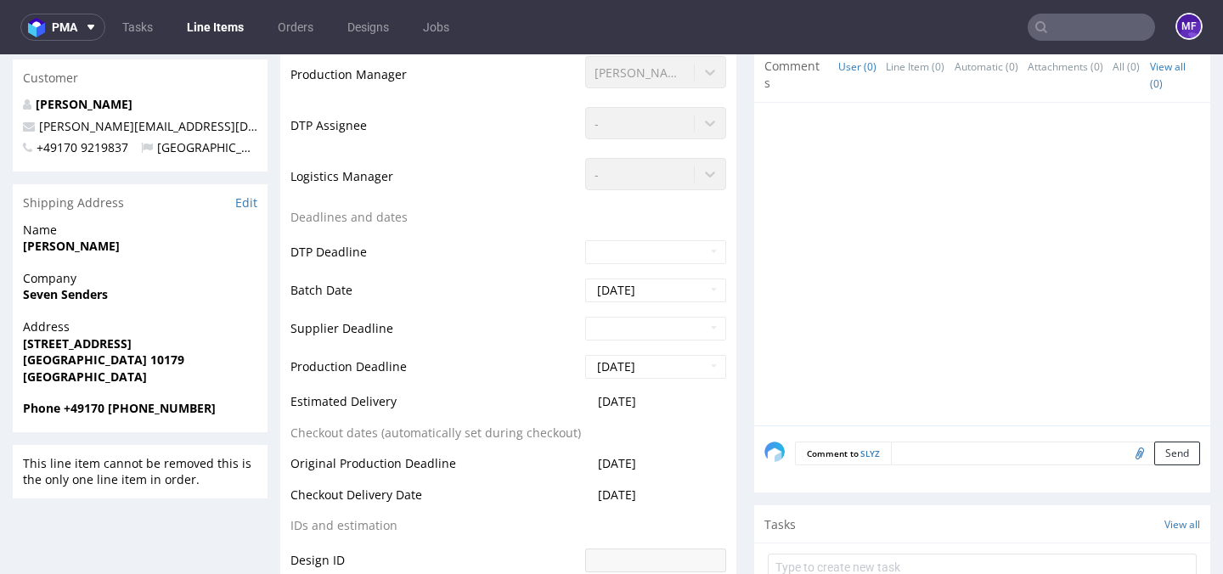
scroll to position [600, 0]
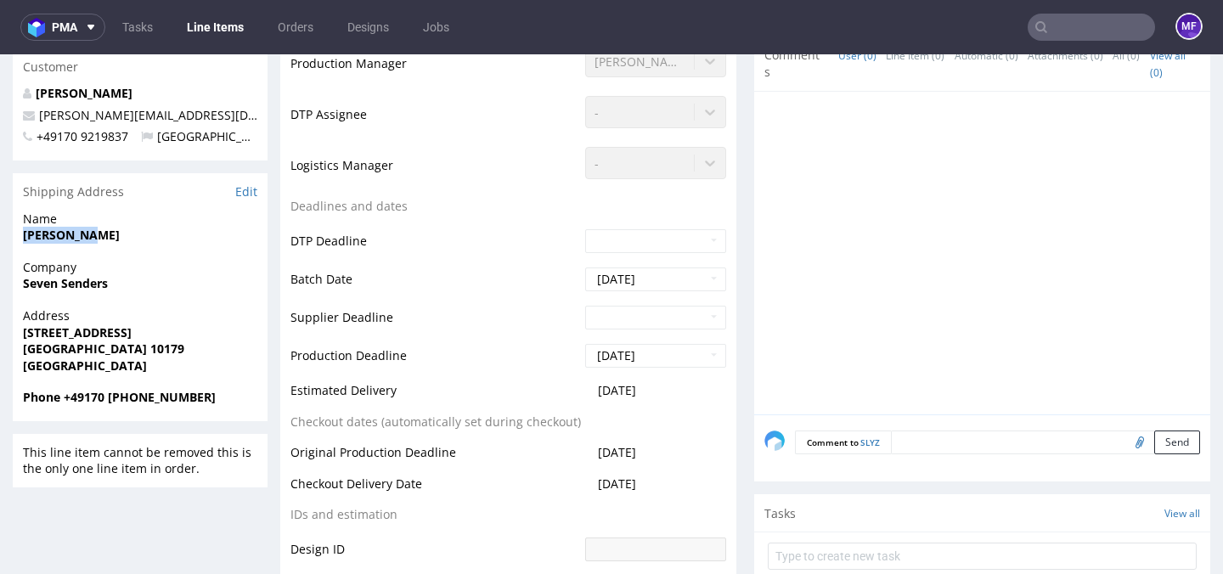
drag, startPoint x: 106, startPoint y: 238, endPoint x: 23, endPoint y: 239, distance: 83.2
click at [23, 239] on span "[PERSON_NAME]" at bounding box center [140, 235] width 234 height 17
copy strong "[PERSON_NAME]"
drag, startPoint x: 122, startPoint y: 292, endPoint x: 20, endPoint y: 284, distance: 103.1
click at [20, 284] on div "Company Seven Senders" at bounding box center [140, 283] width 255 height 48
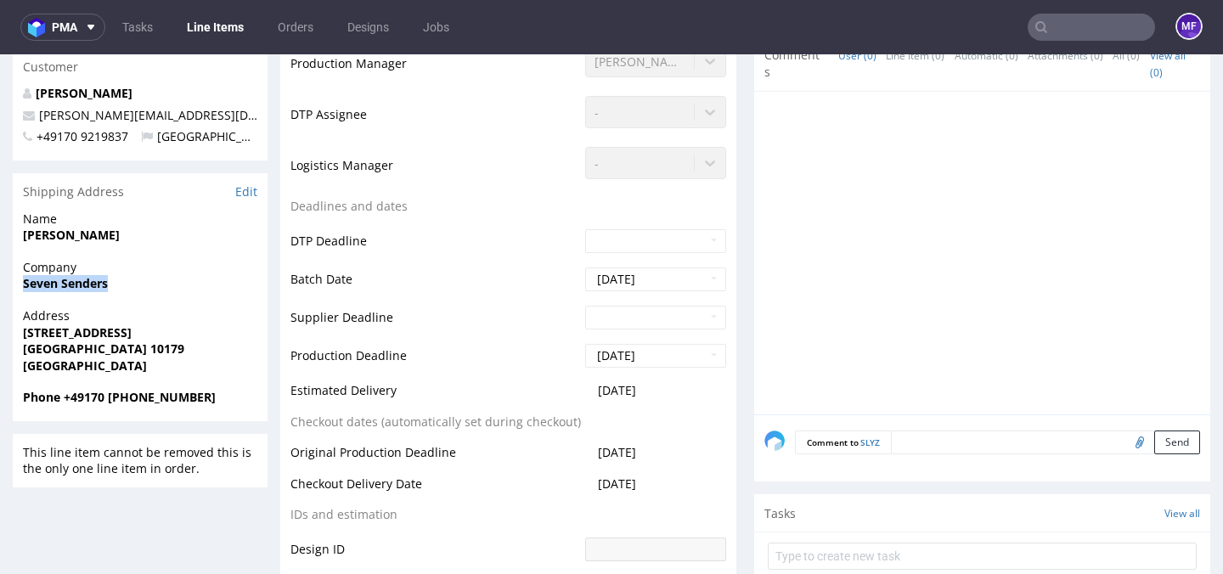
copy strong "Seven Senders"
drag, startPoint x: 128, startPoint y: 333, endPoint x: 20, endPoint y: 335, distance: 107.9
click at [20, 335] on div "Address [STREET_ADDRESS]" at bounding box center [140, 348] width 255 height 82
copy strong "[STREET_ADDRESS]"
drag, startPoint x: 98, startPoint y: 353, endPoint x: 61, endPoint y: 353, distance: 36.5
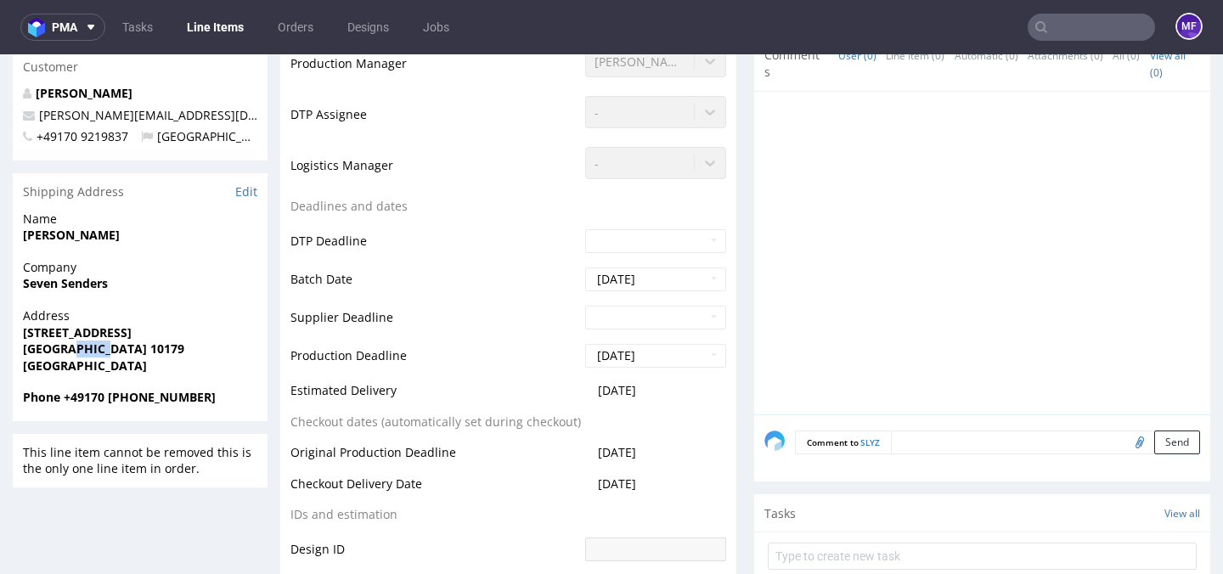
click at [61, 353] on span "[GEOGRAPHIC_DATA] 10179" at bounding box center [140, 349] width 234 height 17
copy strong "10179"
drag, startPoint x: 166, startPoint y: 392, endPoint x: 65, endPoint y: 401, distance: 101.4
click at [65, 401] on span "Phone +49170 [PHONE_NUMBER]" at bounding box center [140, 397] width 234 height 17
copy strong "+49170 9219837"
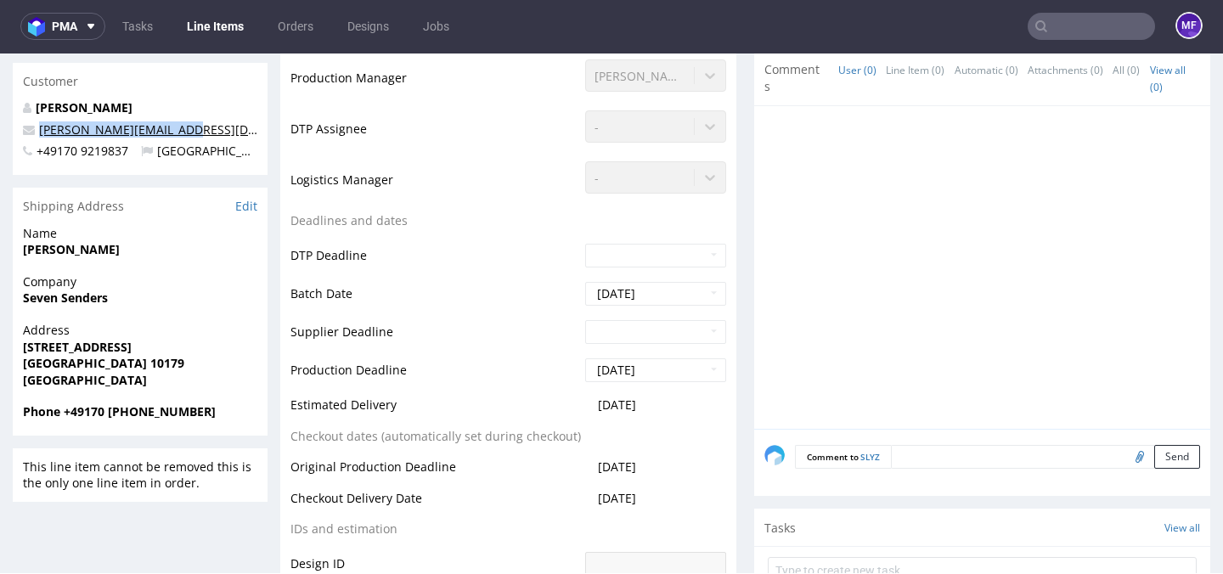
scroll to position [587, 0]
drag, startPoint x: 195, startPoint y: 119, endPoint x: 40, endPoint y: 134, distance: 156.2
click at [40, 134] on p "[PERSON_NAME][EMAIL_ADDRESS][DOMAIN_NAME]" at bounding box center [140, 128] width 234 height 17
copy link "[PERSON_NAME][EMAIL_ADDRESS][DOMAIN_NAME]"
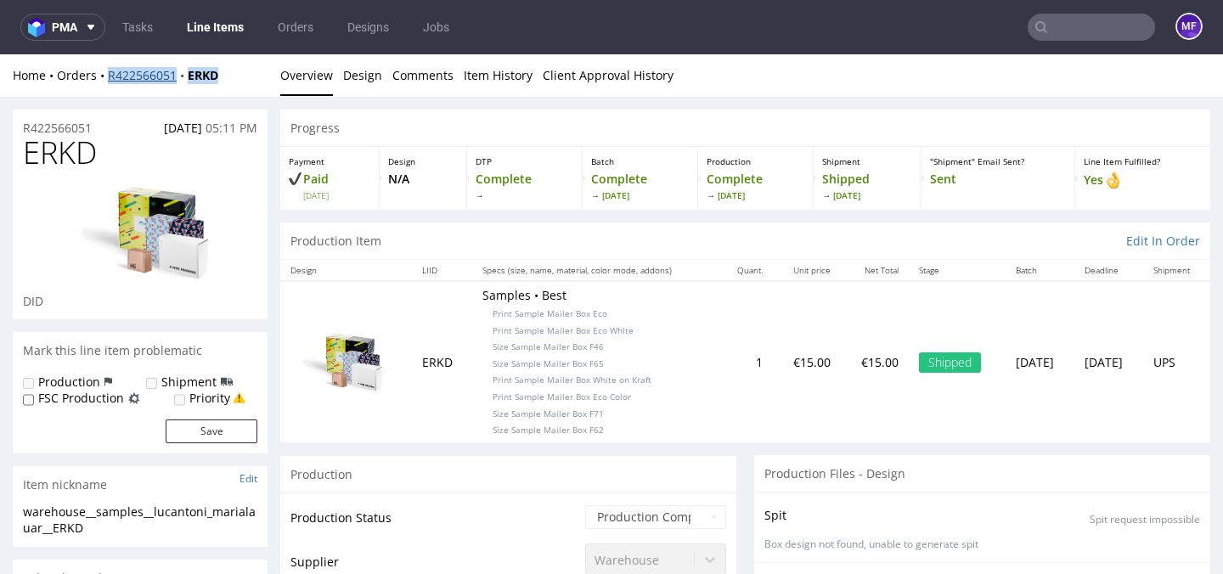
drag, startPoint x: 237, startPoint y: 76, endPoint x: 110, endPoint y: 74, distance: 126.6
click at [110, 74] on div "Home Orders R422566051 ERKD" at bounding box center [140, 75] width 255 height 17
copy div "R422566051 ERKD"
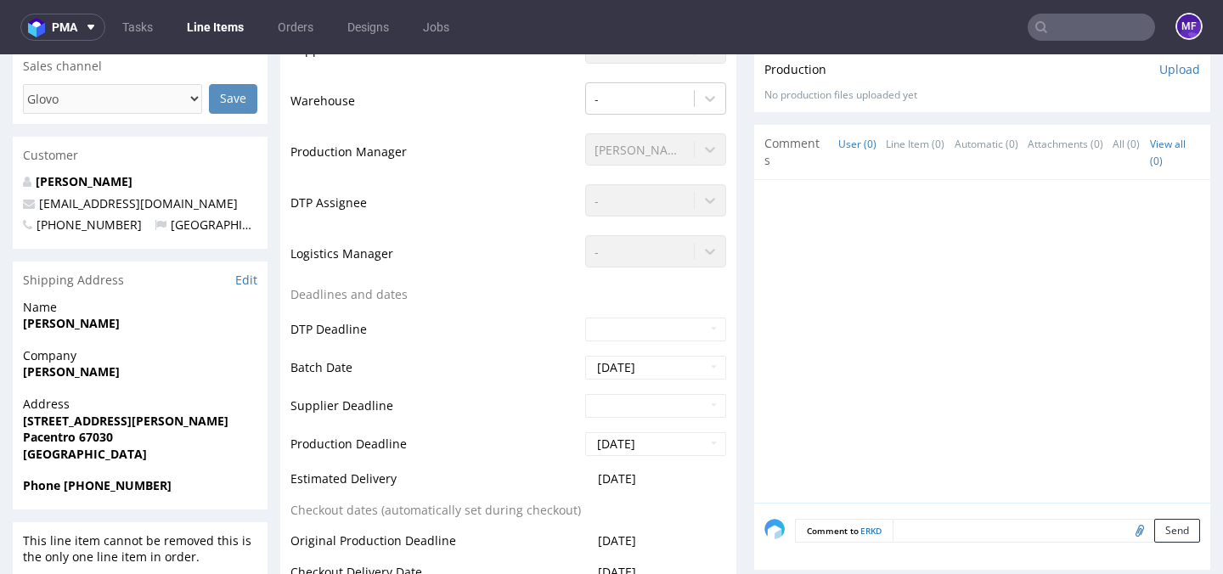
scroll to position [514, 0]
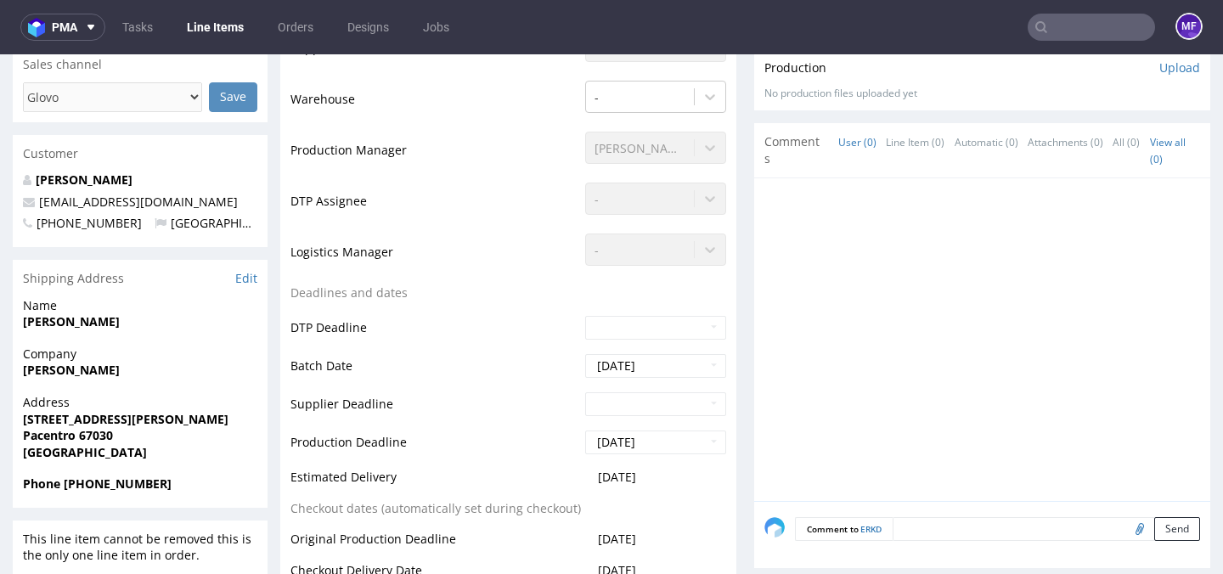
click at [120, 324] on strong "Marialaura Lucantoni" at bounding box center [71, 321] width 97 height 16
drag, startPoint x: 152, startPoint y: 324, endPoint x: 20, endPoint y: 326, distance: 131.7
click at [20, 326] on div "Name Marialaura Lucantoni" at bounding box center [140, 321] width 255 height 48
copy strong "Marialaura Lucantoni"
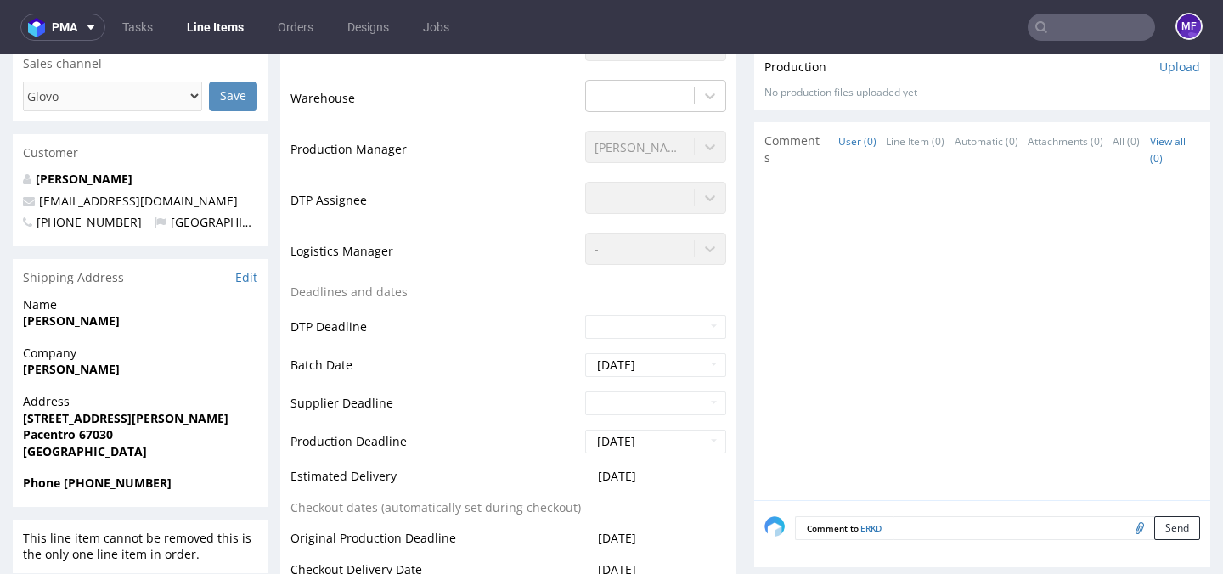
drag, startPoint x: 182, startPoint y: 372, endPoint x: 25, endPoint y: 372, distance: 157.1
click at [25, 372] on span "LUCANTONI MARIALAUAR" at bounding box center [140, 369] width 234 height 17
copy strong "LUCANTONI MARIALAUAR"
drag, startPoint x: 118, startPoint y: 418, endPoint x: 22, endPoint y: 417, distance: 96.0
click at [22, 417] on div "Address via degli Orsini 3 Pacentro 67030 Italy" at bounding box center [140, 434] width 255 height 82
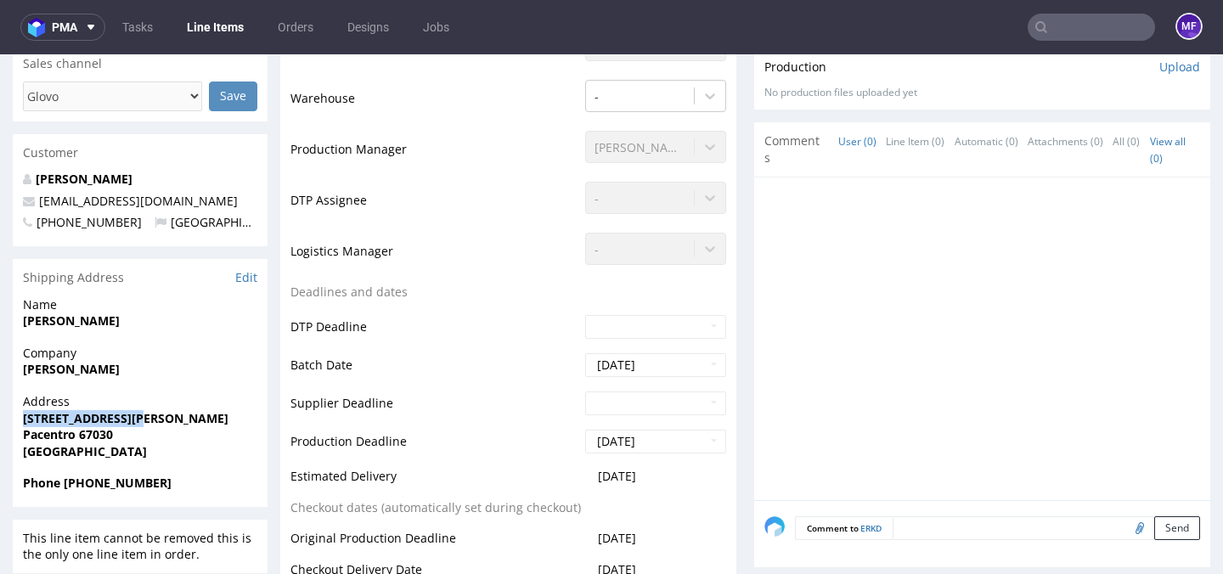
copy strong "via degli Orsini 3"
drag, startPoint x: 76, startPoint y: 439, endPoint x: 14, endPoint y: 435, distance: 63.0
click at [14, 435] on div "Address via degli Orsini 3 Pacentro 67030 Italy" at bounding box center [140, 434] width 255 height 82
copy strong "Pacentro"
drag, startPoint x: 170, startPoint y: 484, endPoint x: 62, endPoint y: 486, distance: 107.9
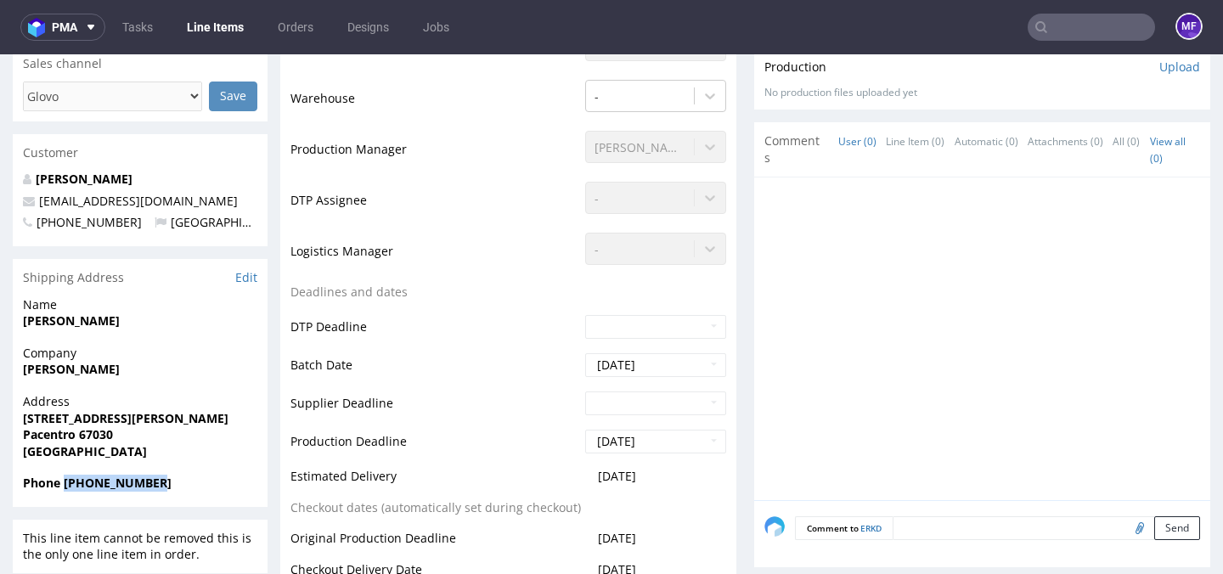
click at [62, 486] on span "Phone +393921838112" at bounding box center [140, 483] width 234 height 17
copy strong "+393921838112"
drag, startPoint x: 198, startPoint y: 199, endPoint x: 38, endPoint y: 201, distance: 159.7
click at [38, 201] on p "threedp.buyer@gmail.com" at bounding box center [140, 201] width 234 height 17
copy link "threedp.buyer@gmail.com"
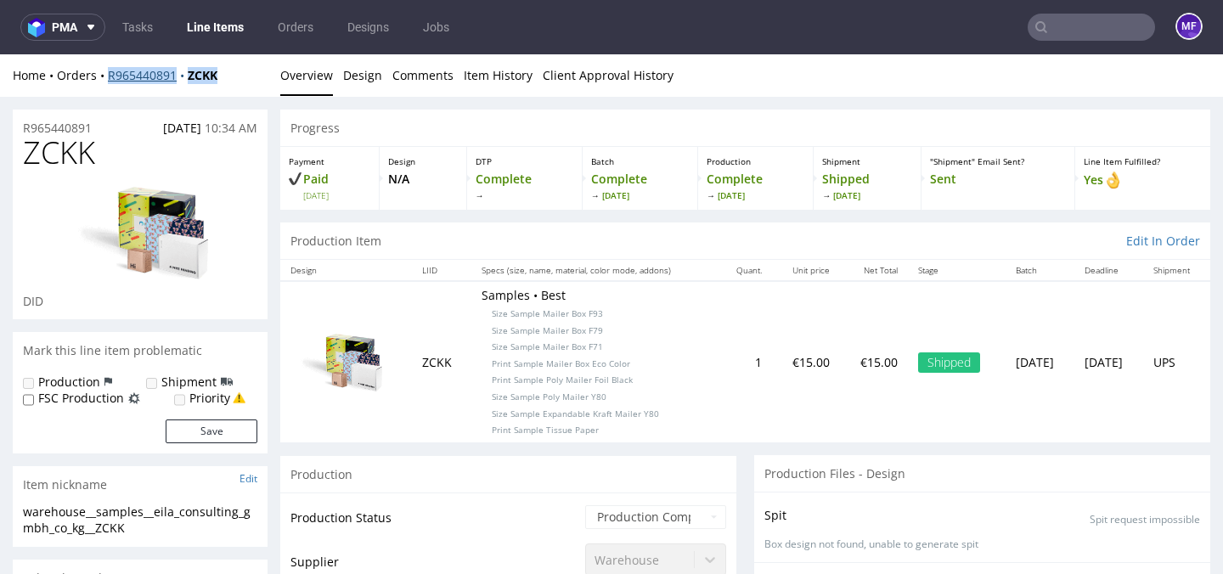
drag, startPoint x: 244, startPoint y: 80, endPoint x: 109, endPoint y: 80, distance: 135.0
click at [109, 80] on div "Home Orders R965440891 ZCKK" at bounding box center [140, 75] width 255 height 17
copy div "R965440891 ZCKK"
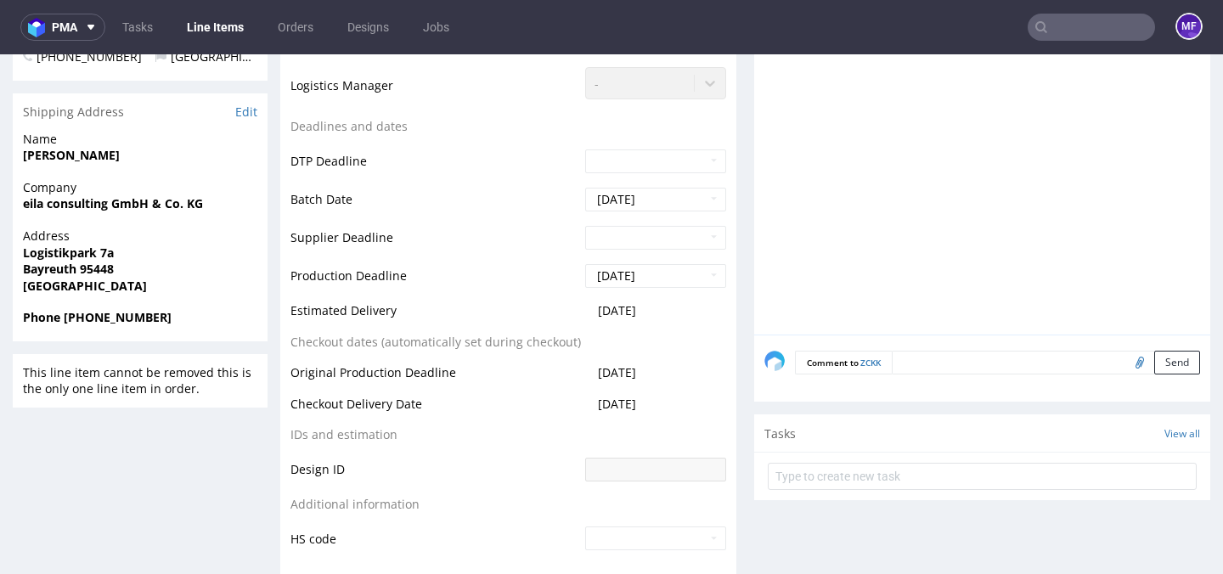
scroll to position [682, 0]
drag, startPoint x: 101, startPoint y: 156, endPoint x: 25, endPoint y: 155, distance: 76.4
click at [25, 155] on span "[PERSON_NAME]" at bounding box center [140, 153] width 234 height 17
copy strong "[PERSON_NAME]"
drag, startPoint x: 204, startPoint y: 206, endPoint x: 65, endPoint y: 204, distance: 138.4
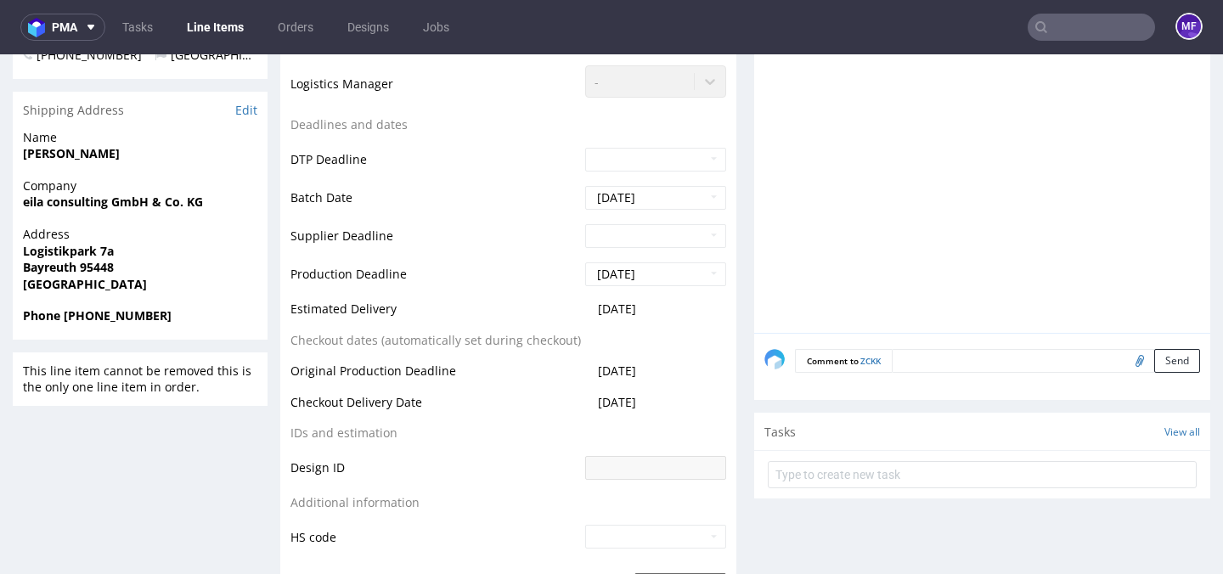
click at [48, 206] on span "eila consulting GmbH & Co. KG" at bounding box center [140, 202] width 234 height 17
drag, startPoint x: 215, startPoint y: 207, endPoint x: 206, endPoint y: 206, distance: 9.5
click at [215, 206] on span "eila consulting GmbH & Co. KG" at bounding box center [140, 202] width 234 height 17
drag, startPoint x: 208, startPoint y: 203, endPoint x: 25, endPoint y: 206, distance: 182.6
click at [25, 206] on span "eila consulting GmbH & Co. KG" at bounding box center [140, 202] width 234 height 17
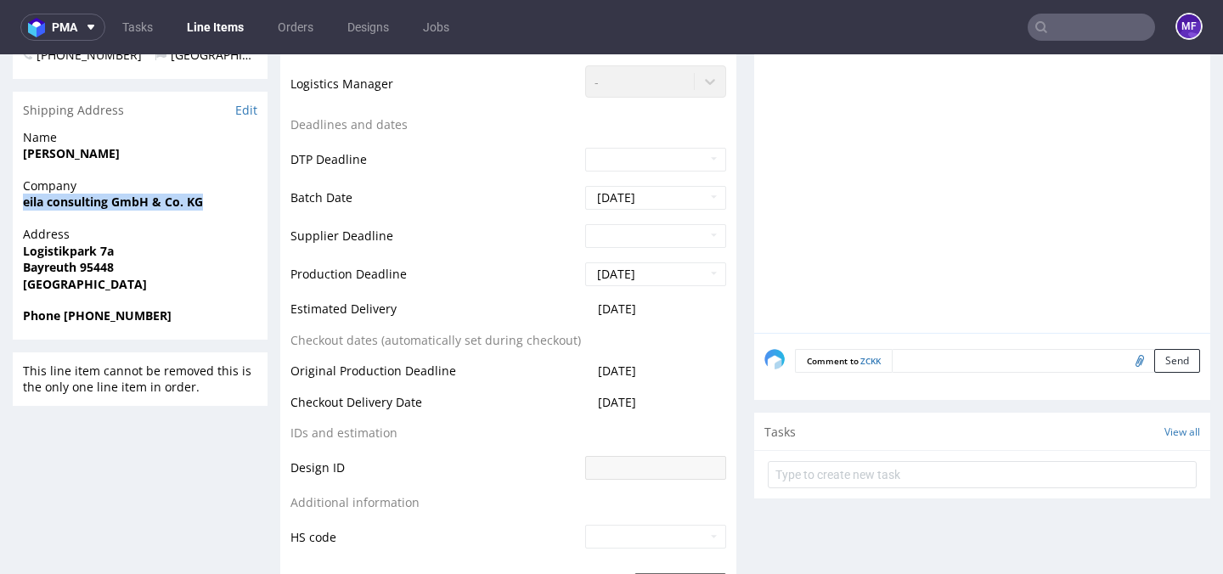
scroll to position [673, 0]
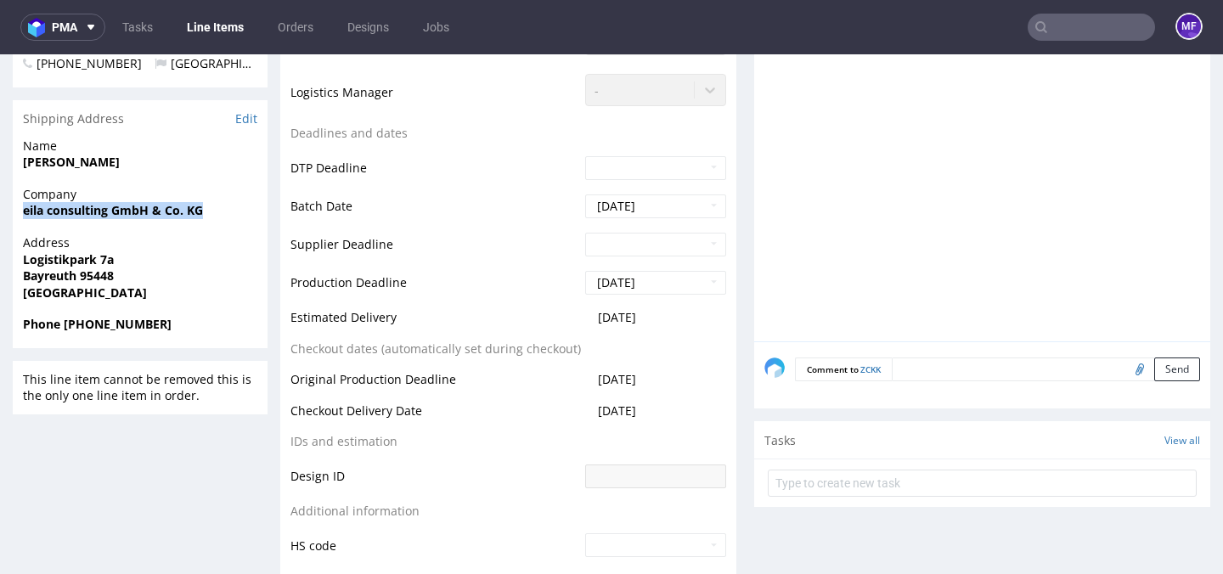
copy strong "eila consulting GmbH & Co. KG"
drag, startPoint x: 121, startPoint y: 256, endPoint x: 21, endPoint y: 262, distance: 99.5
click at [21, 262] on div "Address Logistikpark 7a Bayreuth 95448 Germany" at bounding box center [140, 275] width 255 height 82
copy strong "Logistikpark 7a"
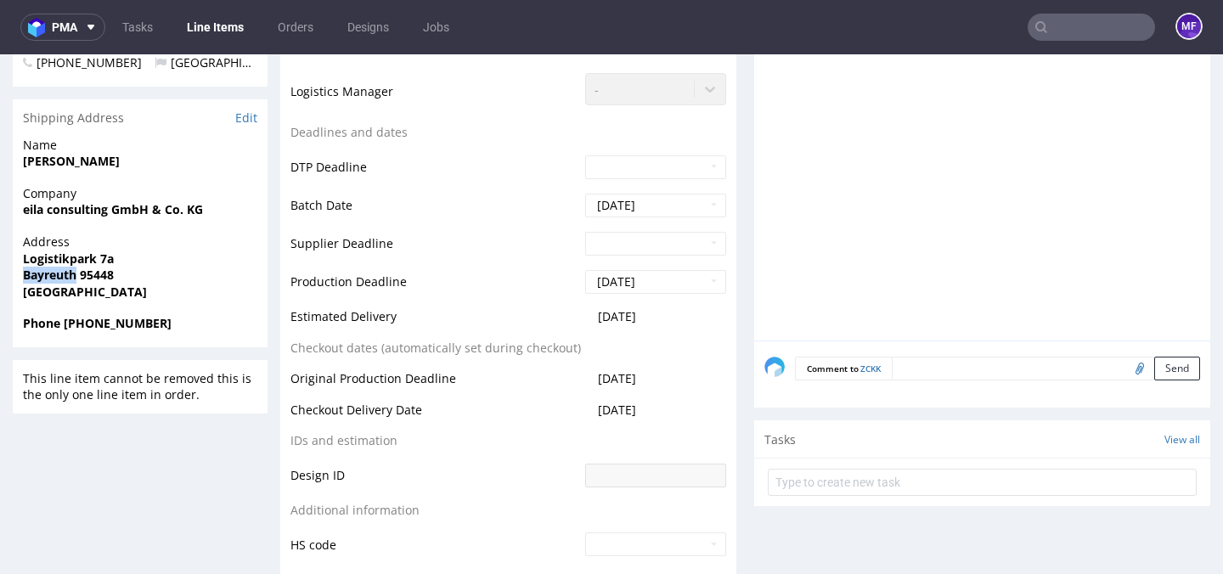
drag, startPoint x: 76, startPoint y: 281, endPoint x: 25, endPoint y: 279, distance: 51.0
click at [25, 279] on strong "Bayreuth 95448" at bounding box center [68, 275] width 91 height 16
copy strong "Bayreuth"
drag, startPoint x: 173, startPoint y: 327, endPoint x: 65, endPoint y: 329, distance: 108.7
click at [65, 329] on span "Phone +4915127250845" at bounding box center [140, 323] width 234 height 17
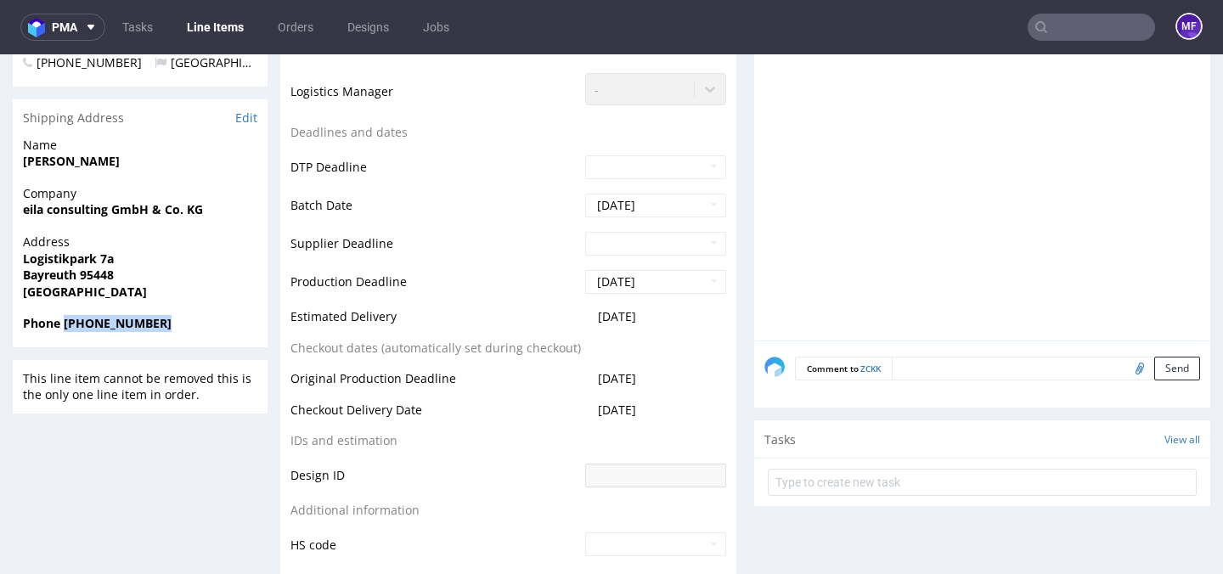
copy strong "+4915127250845"
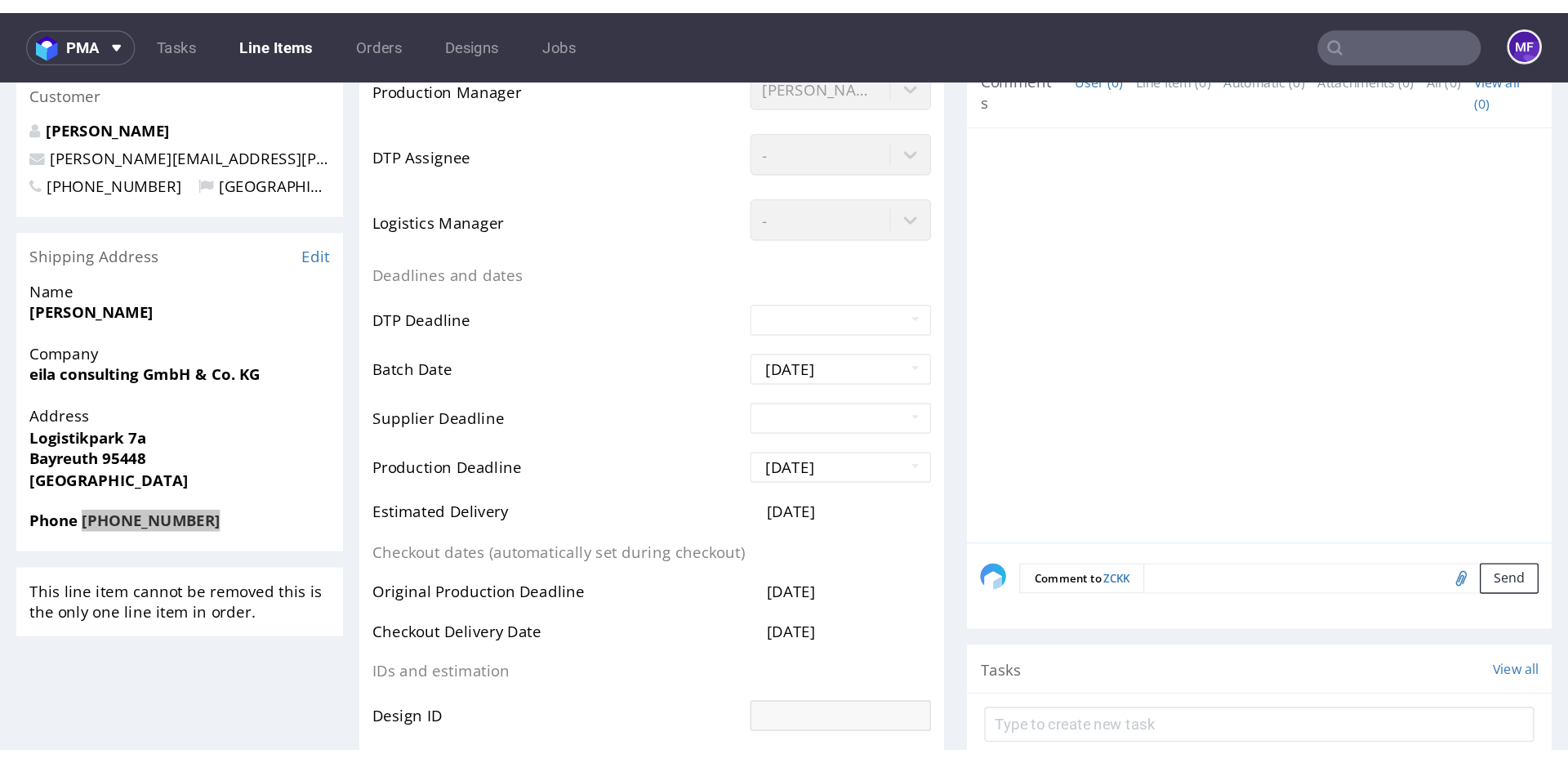
scroll to position [572, 0]
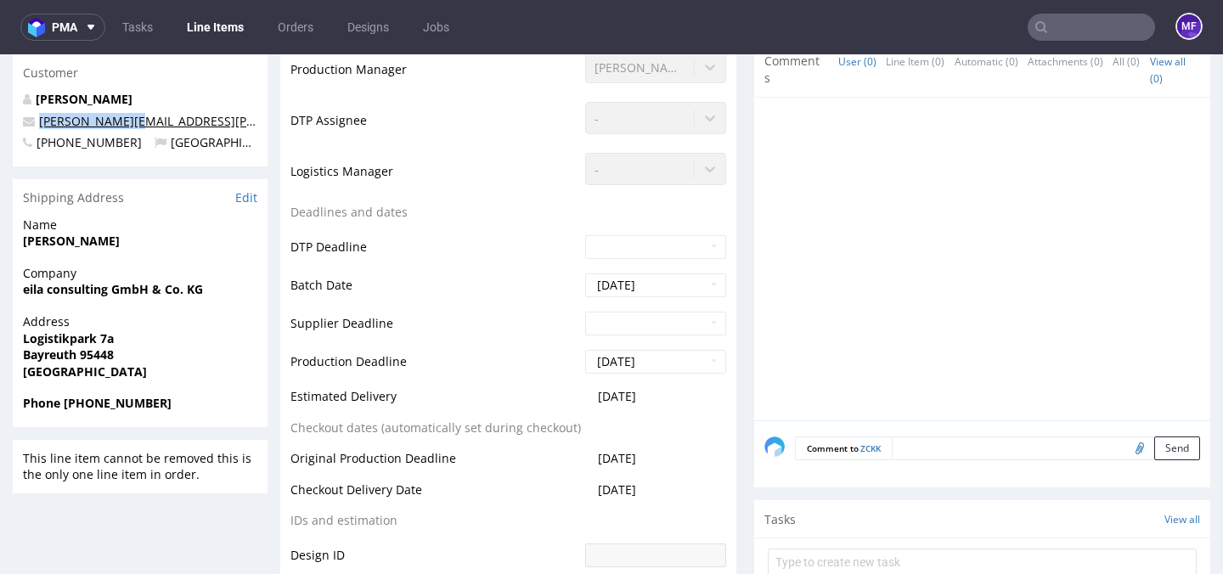
drag, startPoint x: 126, startPoint y: 122, endPoint x: 38, endPoint y: 123, distance: 87.5
click at [38, 123] on p "j.rietz@eila.de" at bounding box center [140, 121] width 234 height 17
copy link "j.rietz@eila.de"
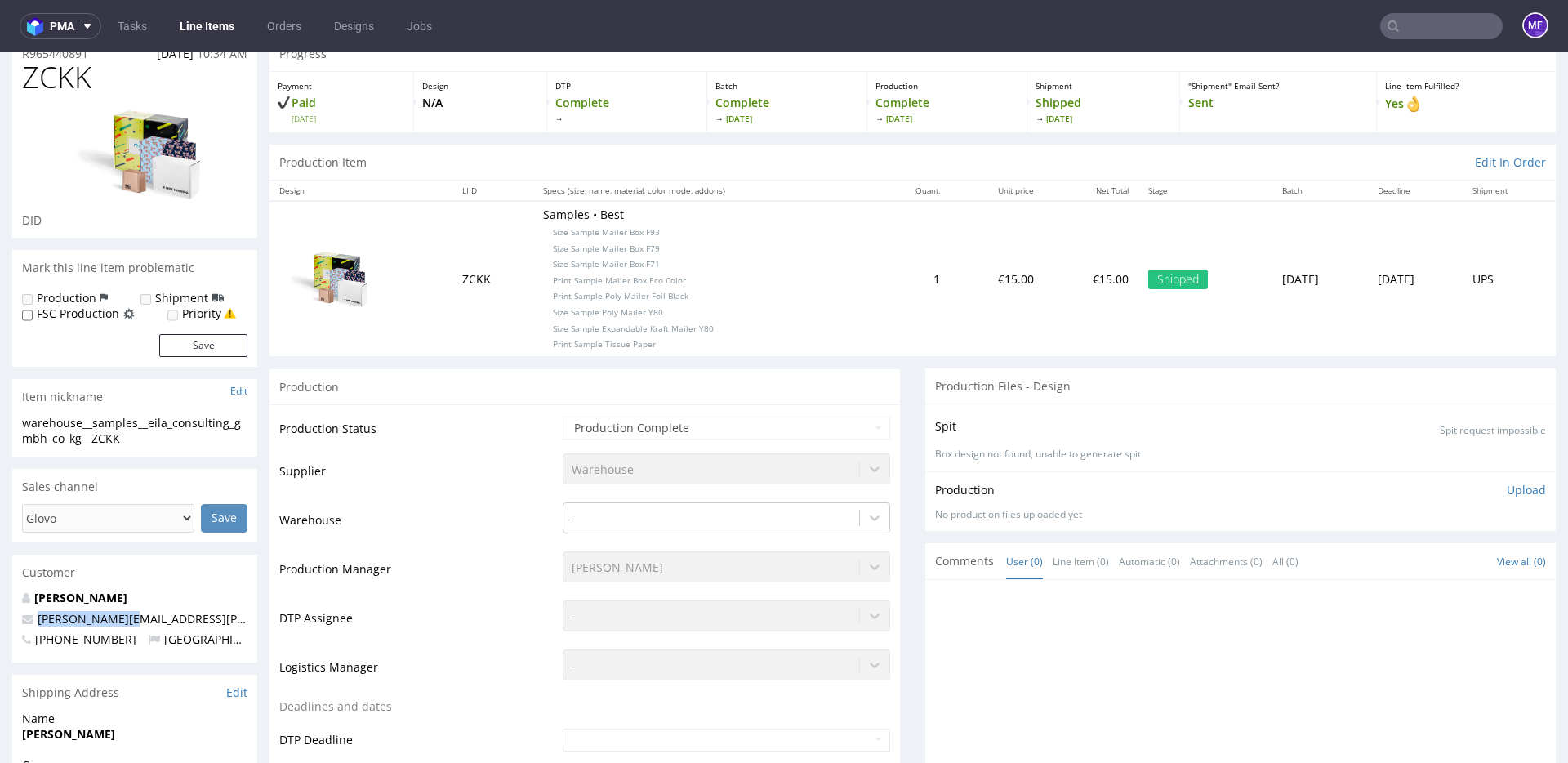
scroll to position [0, 0]
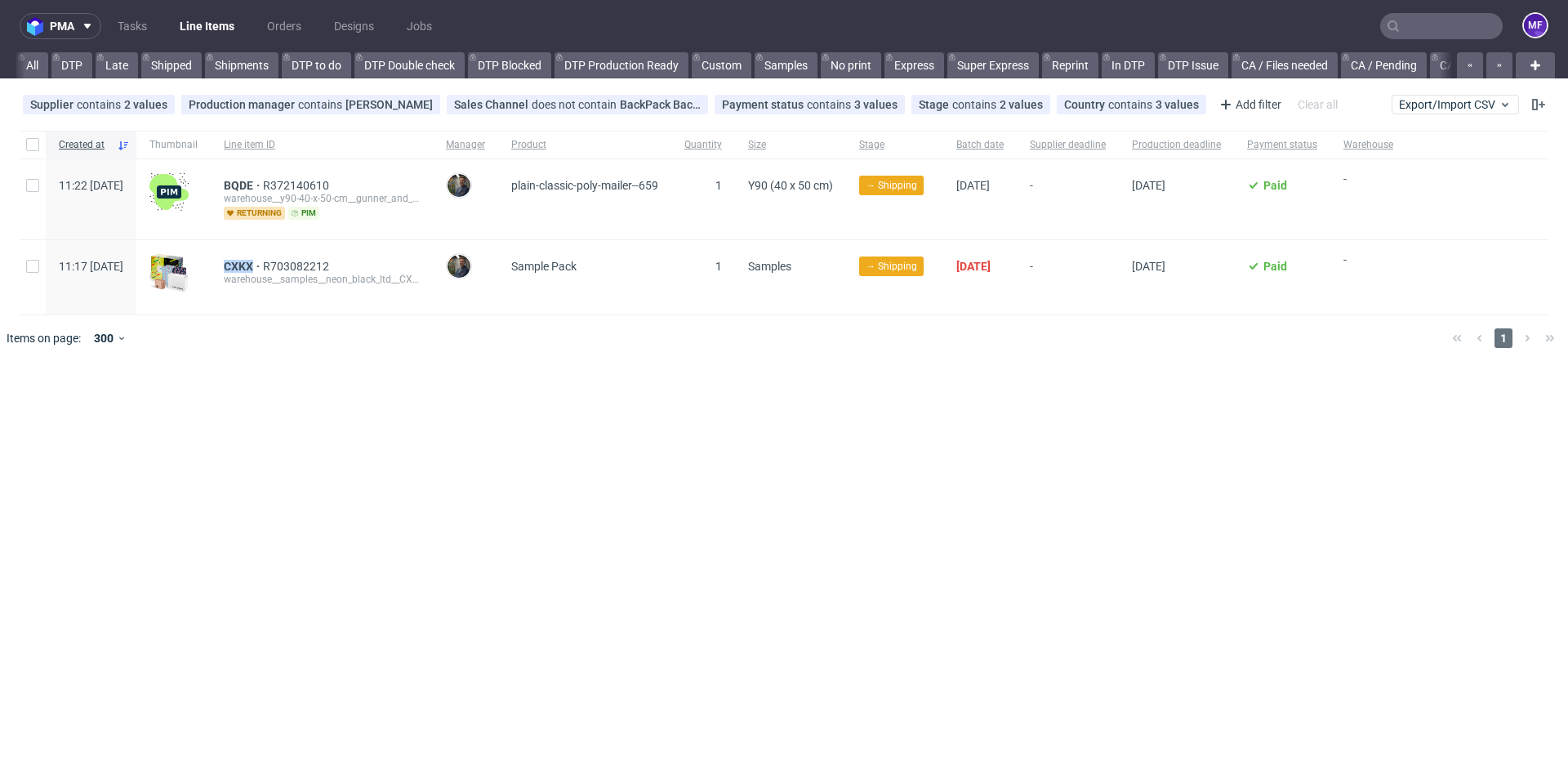
scroll to position [0, 2051]
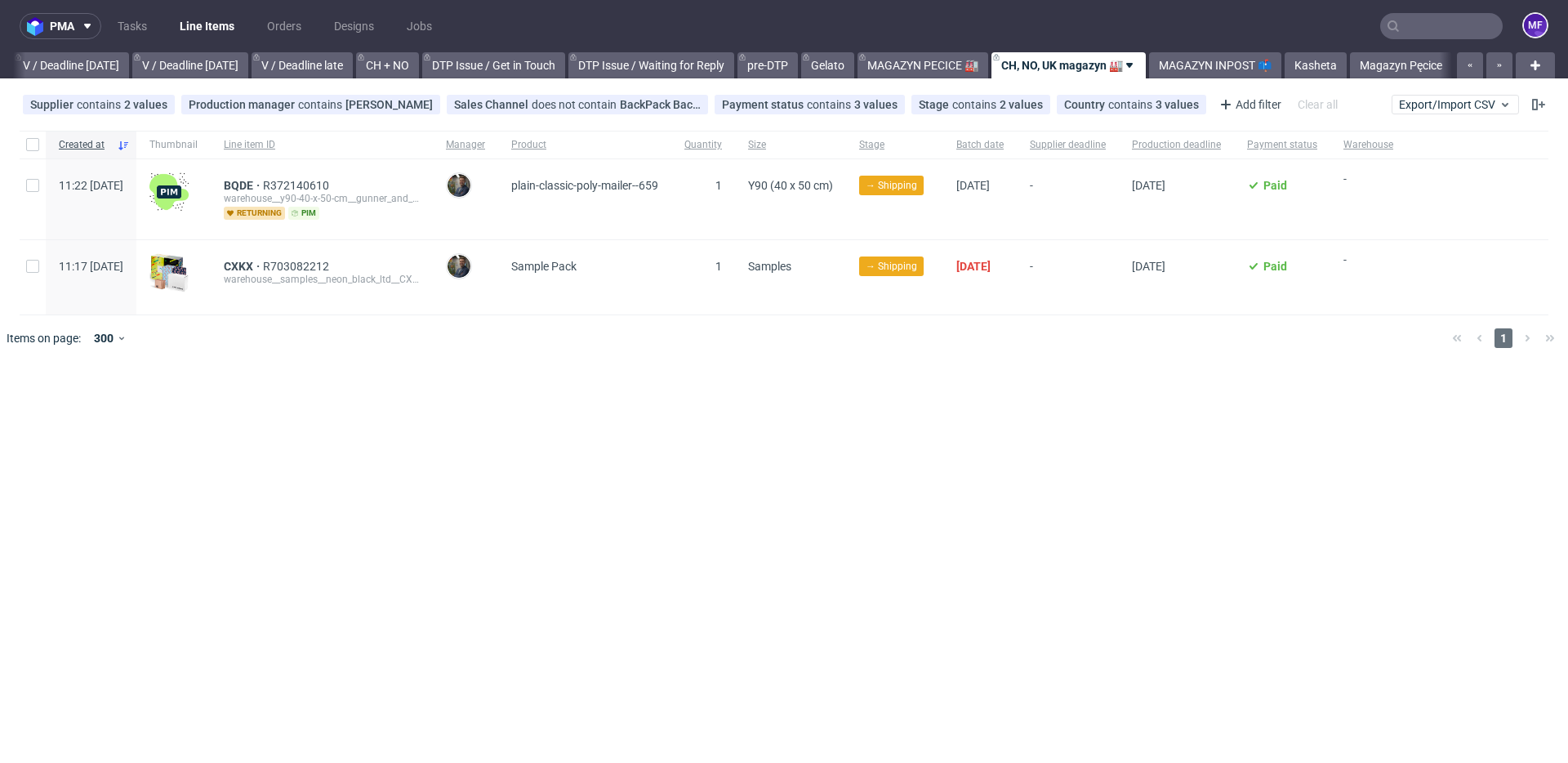
click at [591, 322] on div at bounding box center [807, 339] width 1263 height 46
click at [1314, 57] on link "Kasheta" at bounding box center [1316, 64] width 63 height 26
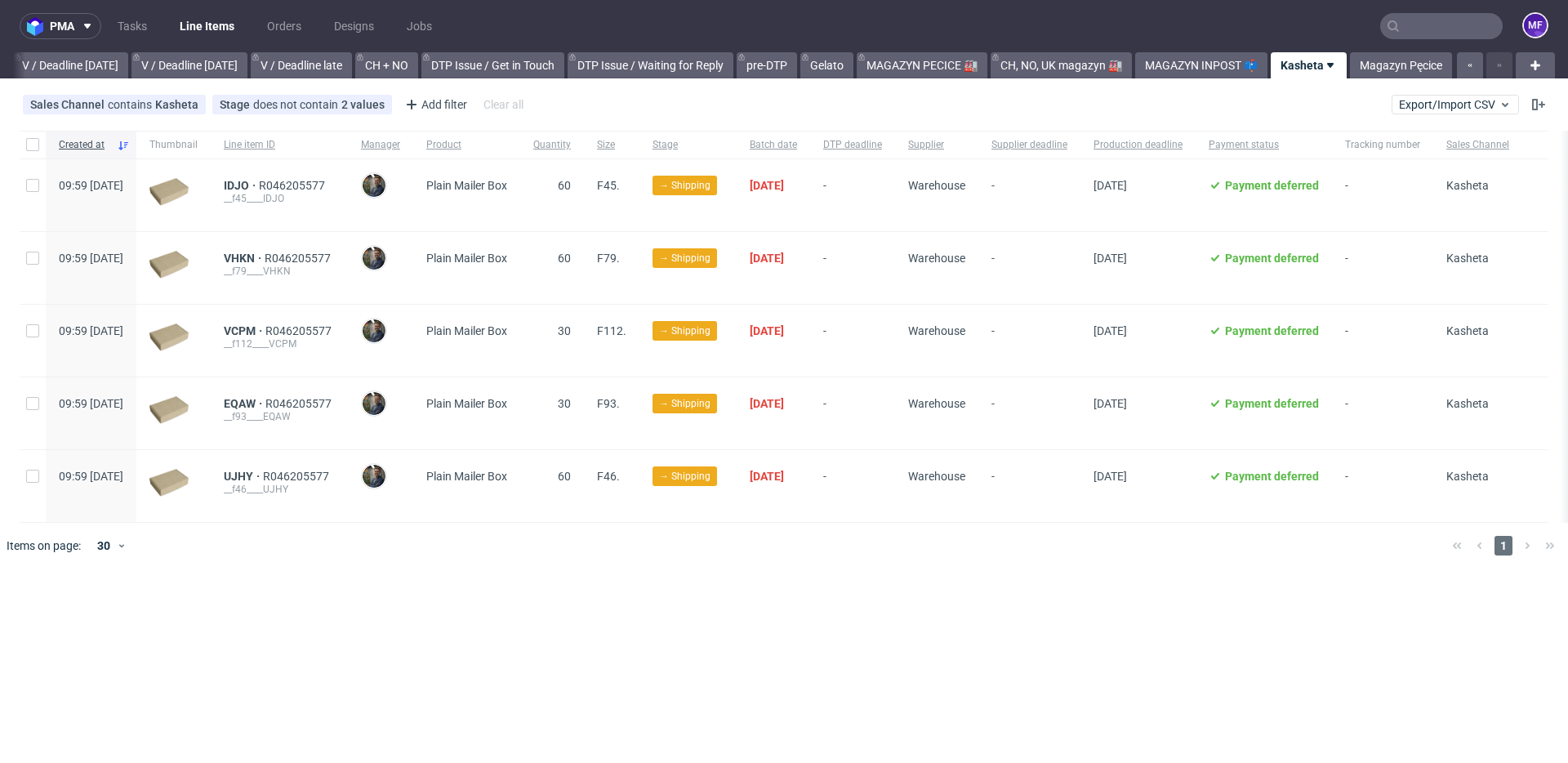
click at [447, 577] on div "pma Tasks Line Items Orders Designs Jobs MF All DTP Late Shipped Shipments DTP …" at bounding box center [784, 381] width 1568 height 763
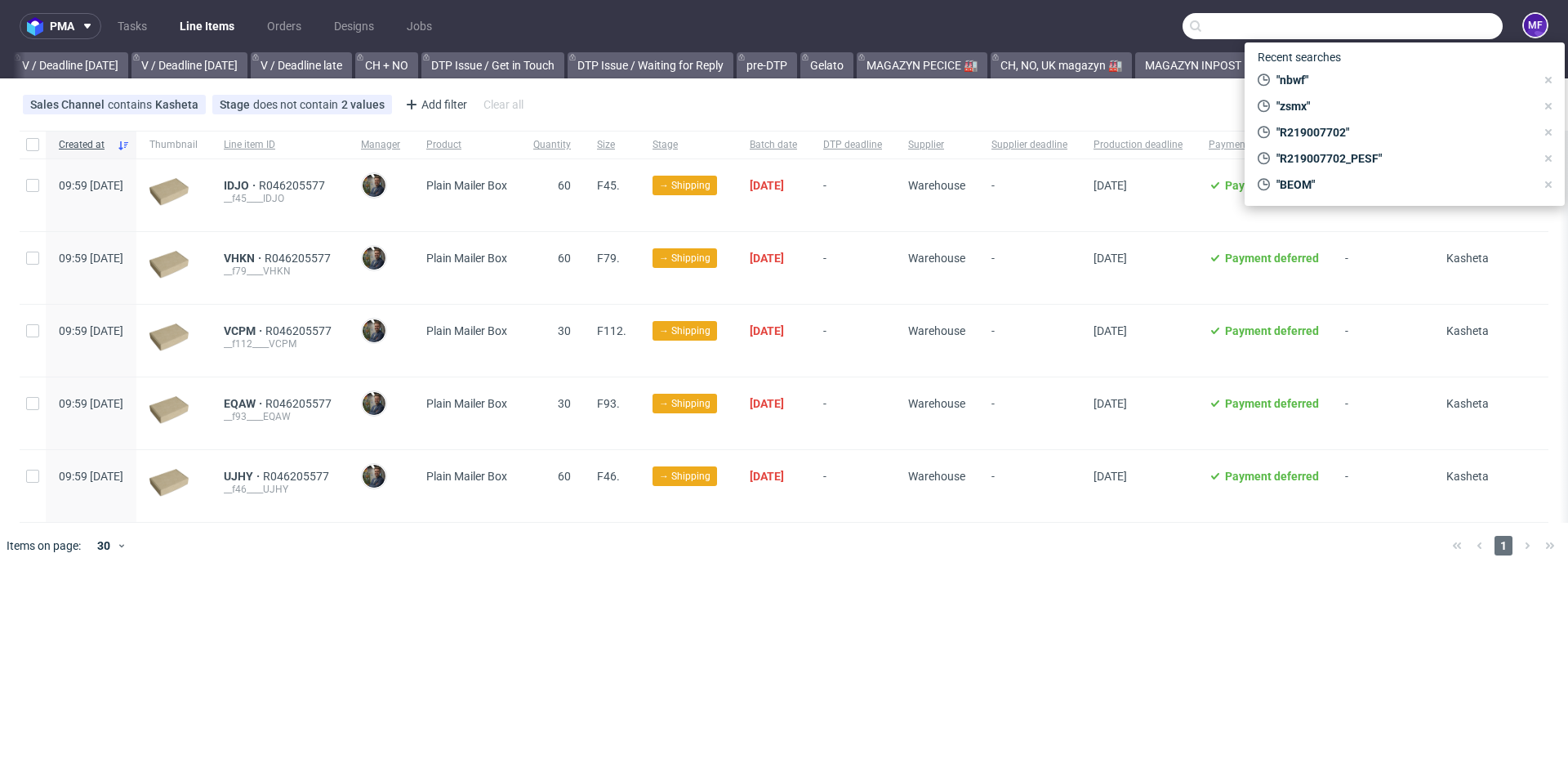
click at [1419, 36] on input "text" at bounding box center [1343, 26] width 320 height 26
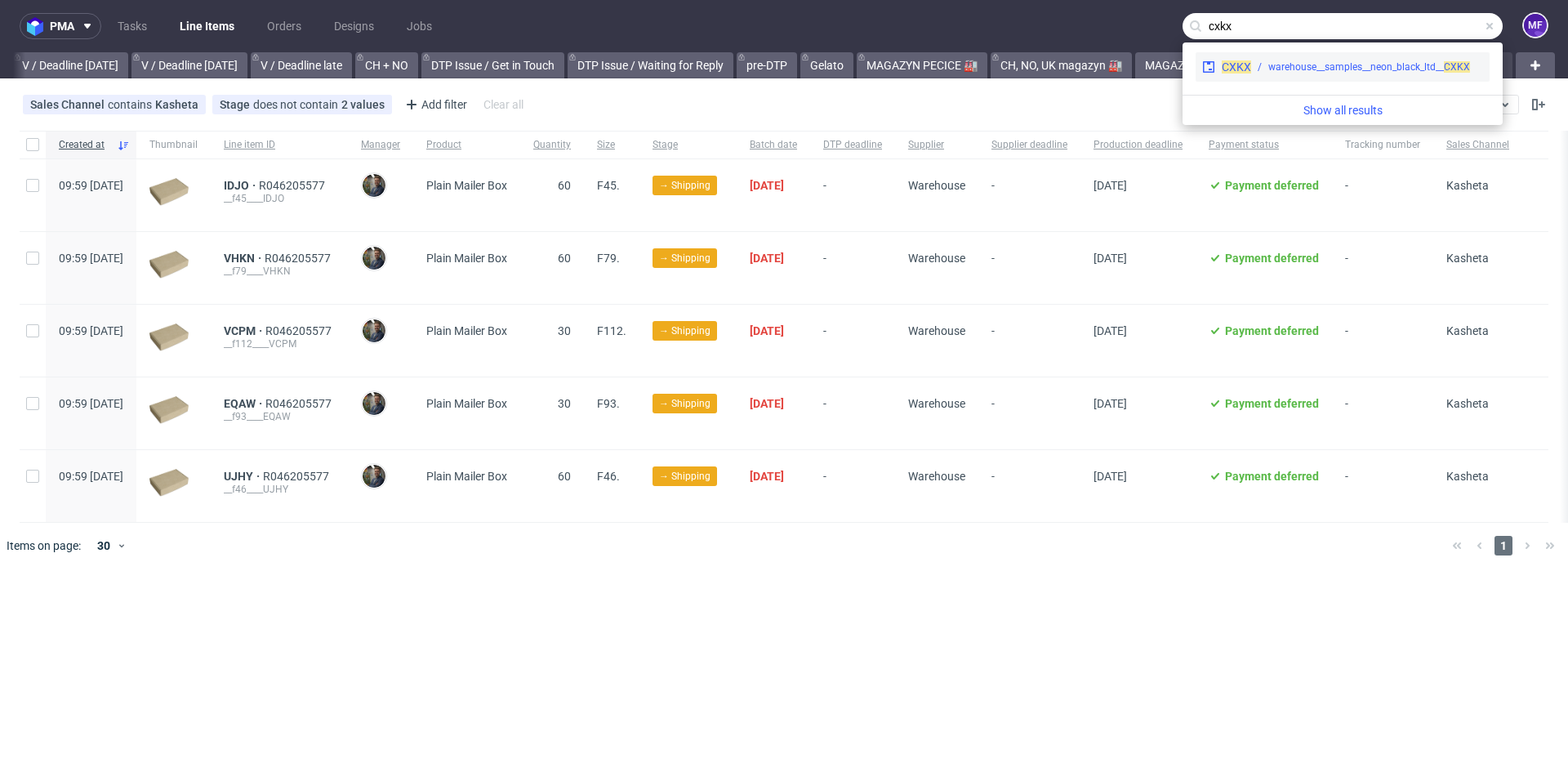
type input "cxkx"
click at [1388, 60] on div "warehouse__samples__neon_black_ltd__ CXKX" at bounding box center [1370, 66] width 202 height 14
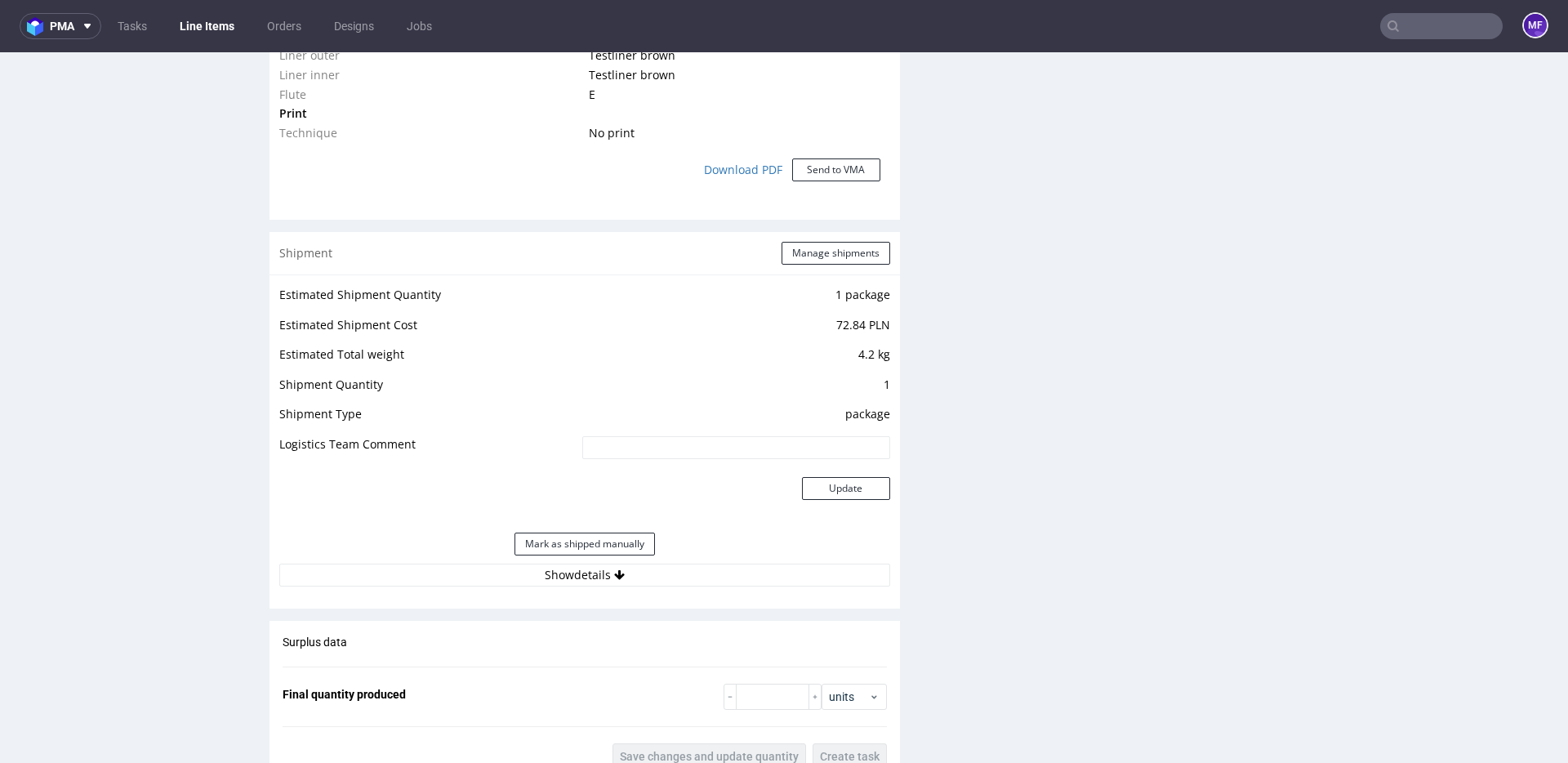
scroll to position [1396, 0]
click at [788, 266] on button "Manage shipments" at bounding box center [836, 257] width 109 height 23
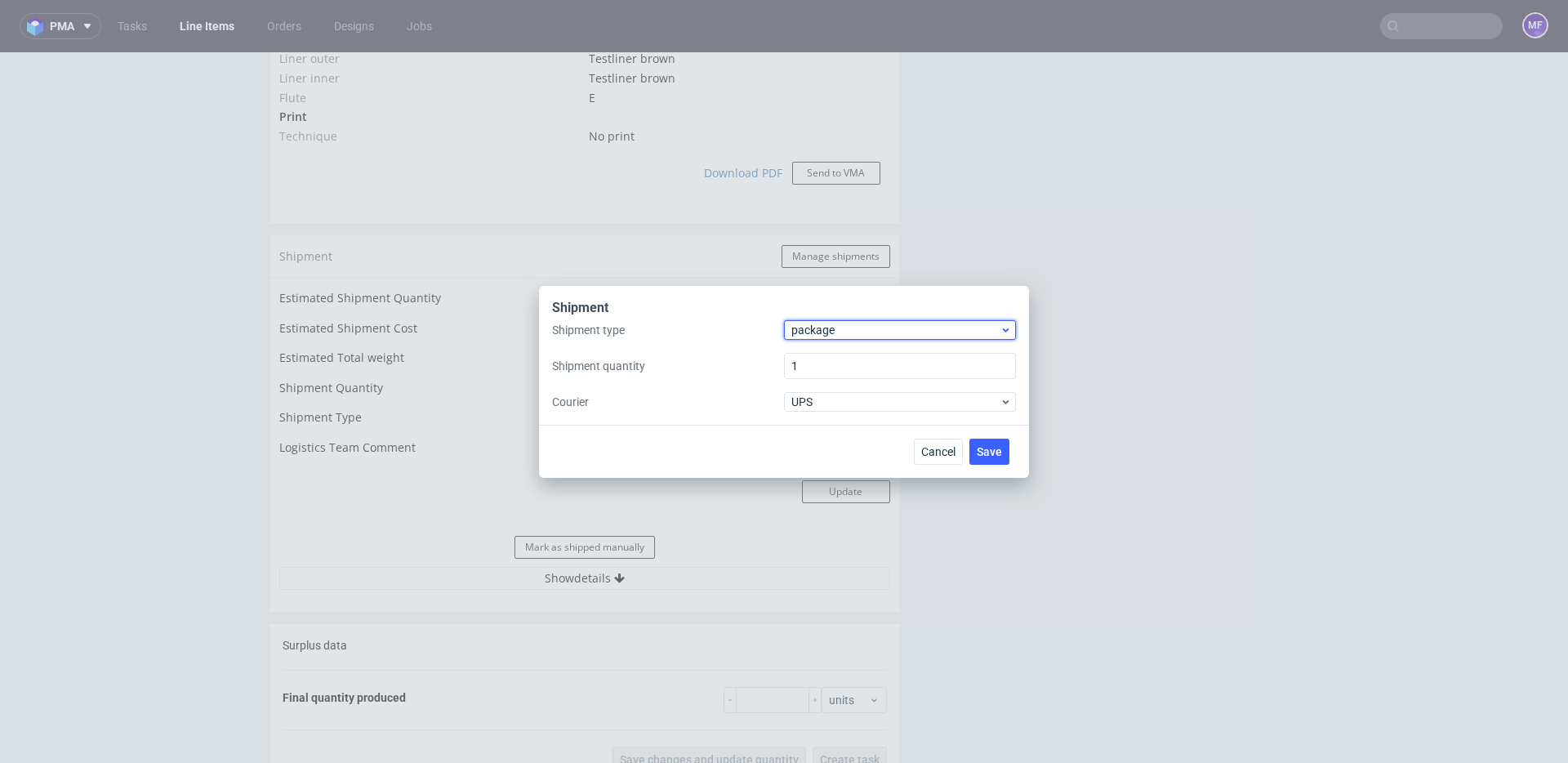
click at [823, 333] on span "package" at bounding box center [896, 330] width 209 height 16
click at [822, 350] on div "pallet" at bounding box center [900, 364] width 219 height 30
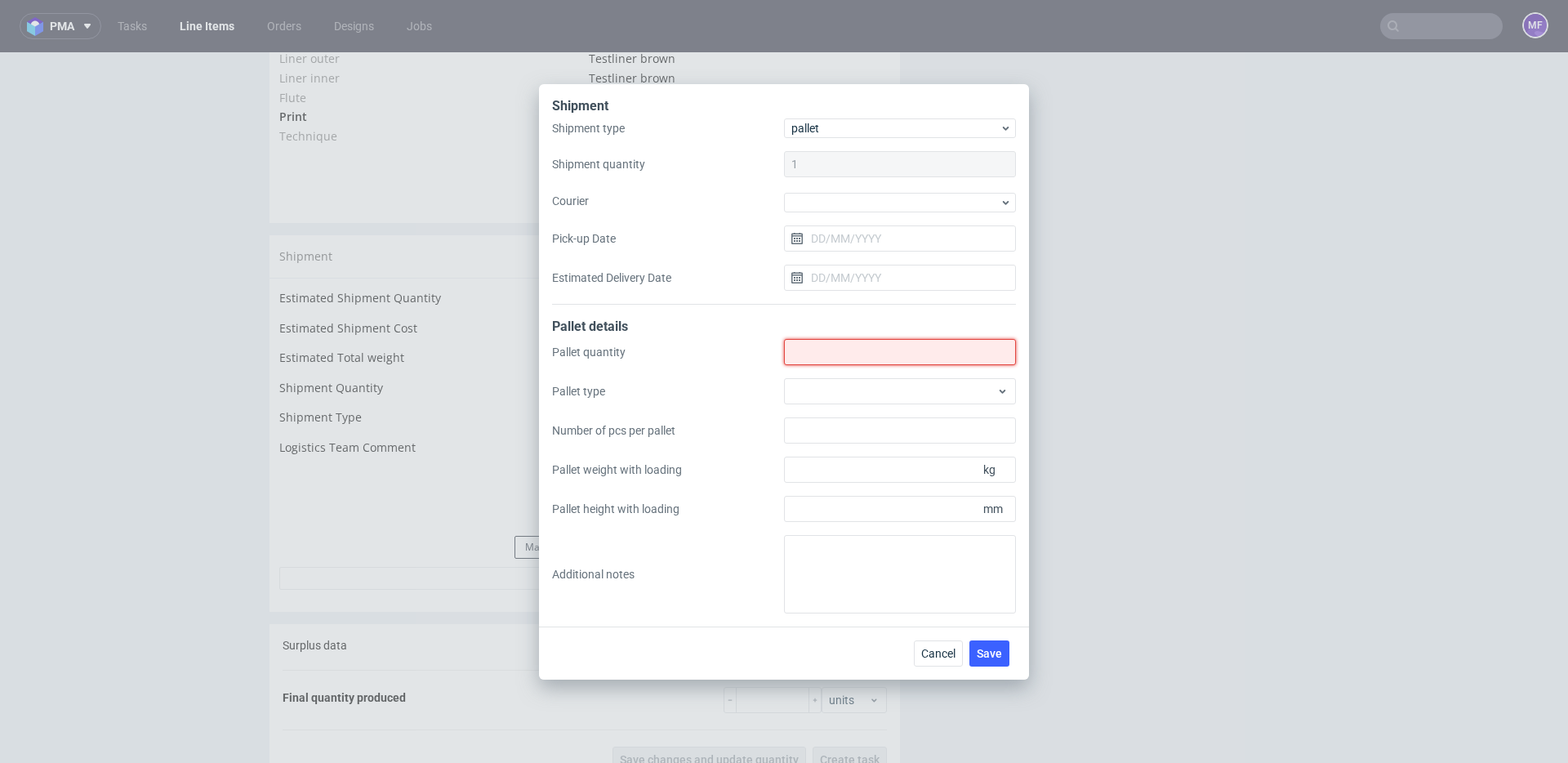
click at [813, 360] on input "Shipment type" at bounding box center [899, 351] width 232 height 26
type input "1"
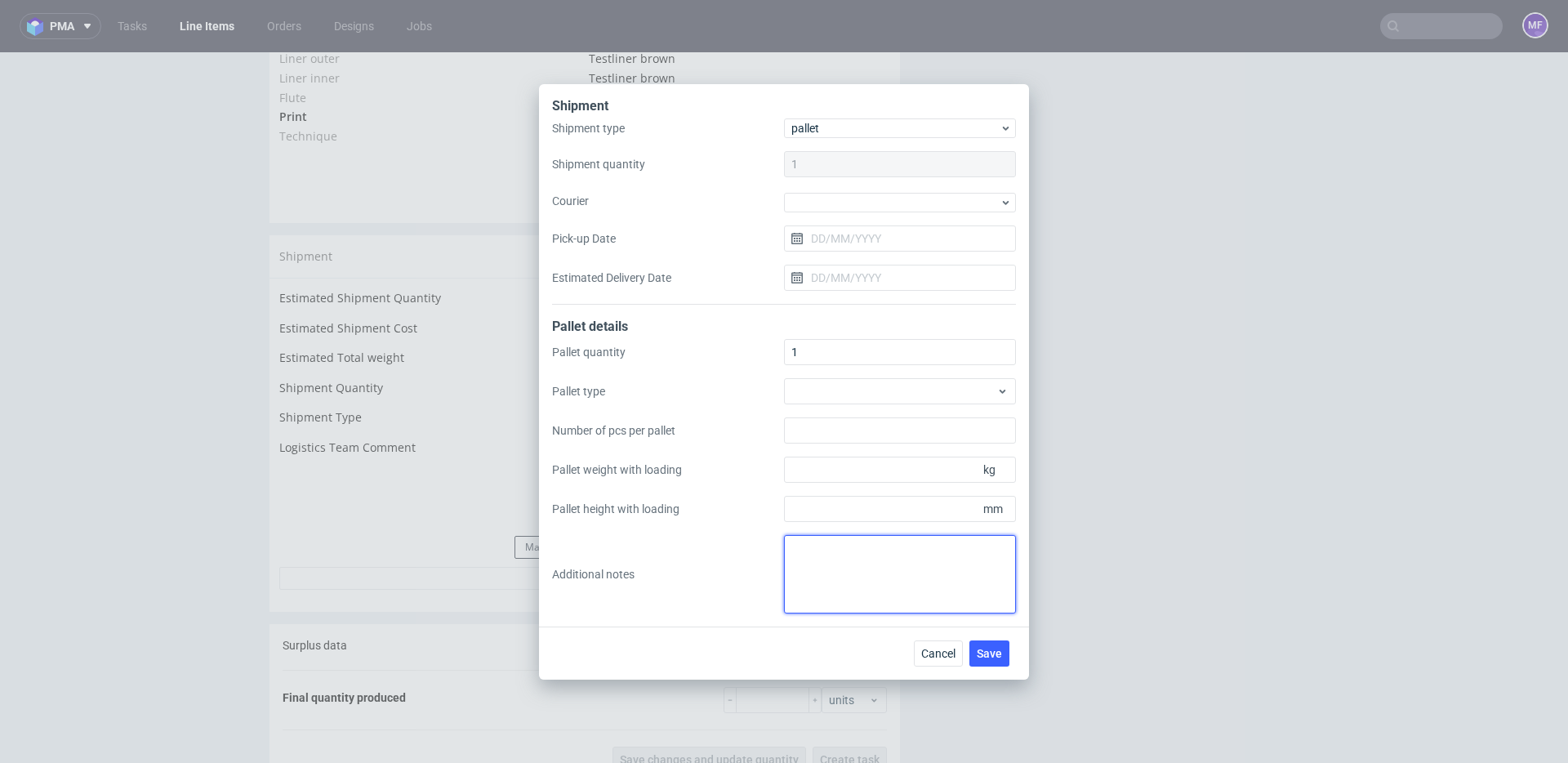
click at [830, 546] on textarea at bounding box center [899, 574] width 232 height 79
click at [808, 570] on textarea "1 paczka white label:" at bounding box center [899, 574] width 232 height 79
click at [864, 584] on textarea "1 paczka white label: 55 x 57 x 14 x 6kg" at bounding box center [899, 574] width 232 height 79
click at [792, 569] on textarea "1 paczka white label: 55 x 57 x 14 x 6kg" at bounding box center [899, 574] width 232 height 79
click at [799, 552] on textarea "1 paczka white label: IDJO: 55 x 57 x 14 x 6kg" at bounding box center [899, 574] width 232 height 79
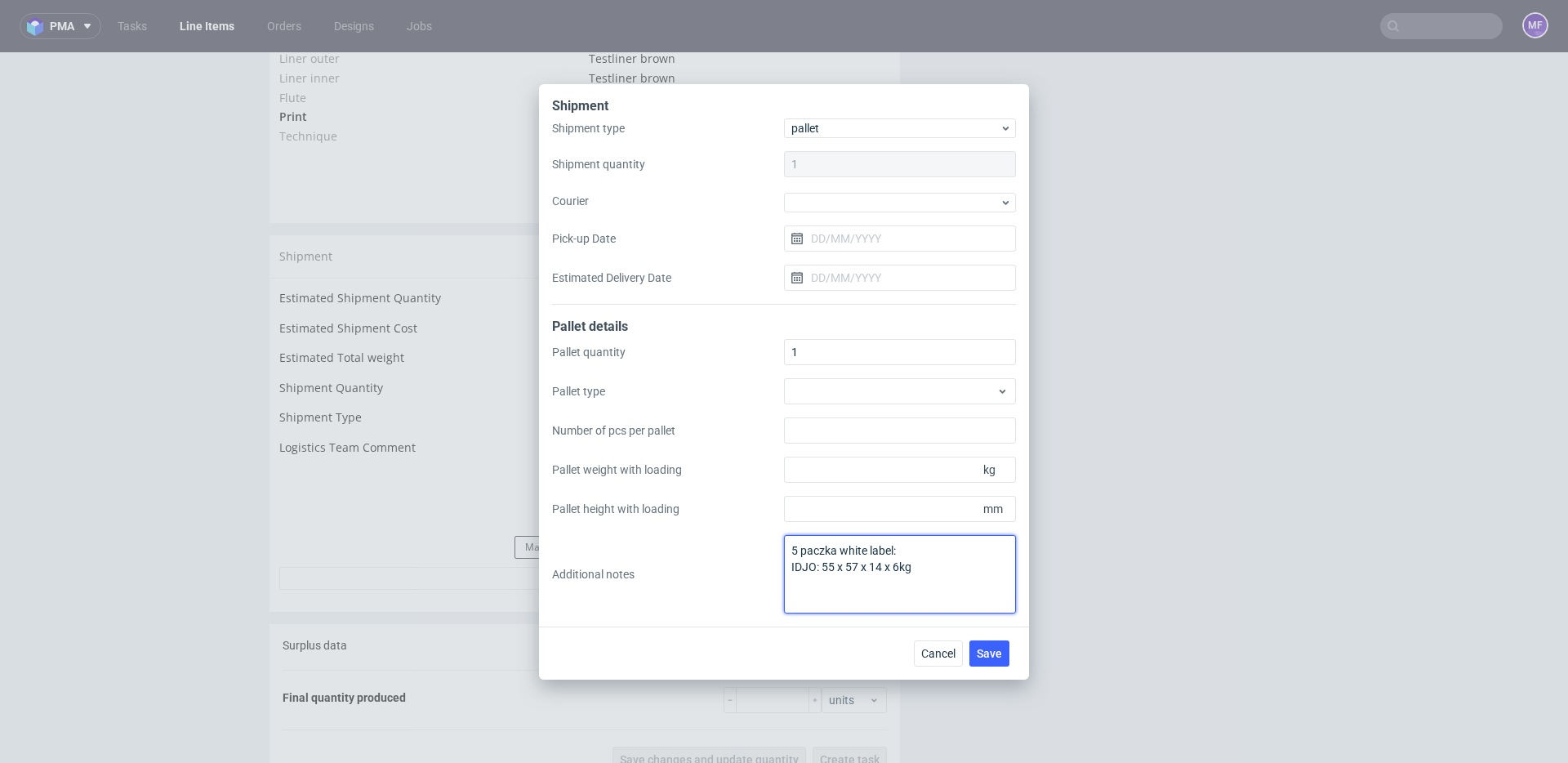
click at [836, 550] on textarea "5 paczka white label: IDJO: 55 x 57 x 14 x 6kg" at bounding box center [899, 574] width 232 height 79
click at [797, 582] on textarea "5 paczek white label: IDJO: 55 x 57 x 14 x 6kg" at bounding box center [899, 574] width 232 height 79
click at [846, 585] on textarea "5 paczek white label: IDJO: 55 x 57 x 14 x 6kg VHKN:" at bounding box center [899, 574] width 232 height 79
drag, startPoint x: 832, startPoint y: 593, endPoint x: 848, endPoint y: 598, distance: 16.8
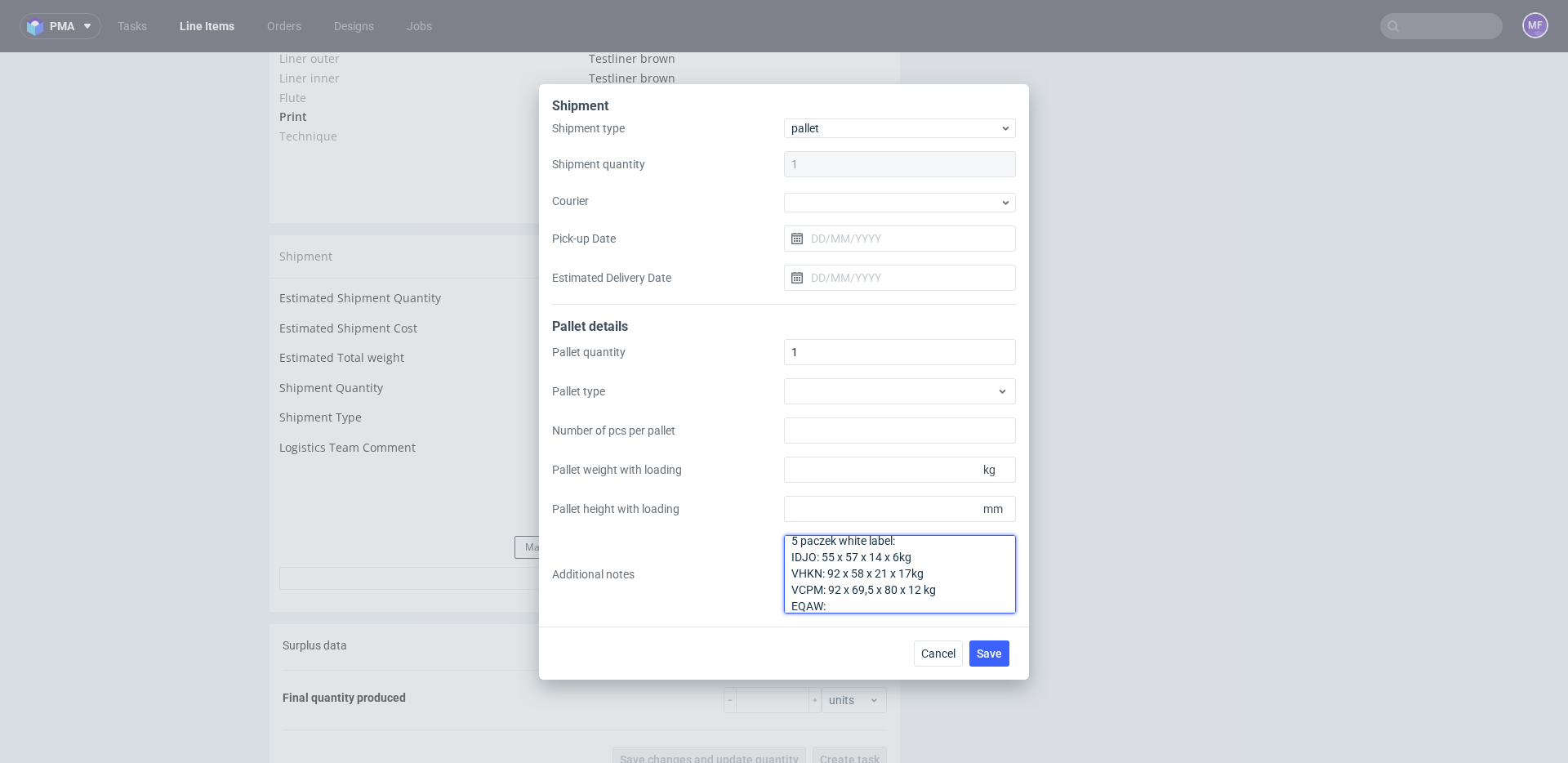
click at [929, 592] on textarea "5 paczek white label: IDJO: 55 x 57 x 14 x 6kg VHKN: 92 x 58 x 21 x 17kg VCPM: …" at bounding box center [899, 574] width 232 height 79
drag, startPoint x: 828, startPoint y: 593, endPoint x: 945, endPoint y: 591, distance: 117.0
click at [945, 591] on textarea "5 paczek white label: IDJO: 55 x 57 x 14 x 6kg VHKN: 92 x 58 x 21 x 17kg VCPM: …" at bounding box center [899, 574] width 232 height 79
click at [875, 602] on textarea "5 paczek white label: IDJO: 55 x 57 x 14 x 6kg VHKN: 92 x 58 x 21 x 17kg VCPM: …" at bounding box center [899, 574] width 232 height 79
paste textarea "92 x 69,5 x 80 x 12 kg"
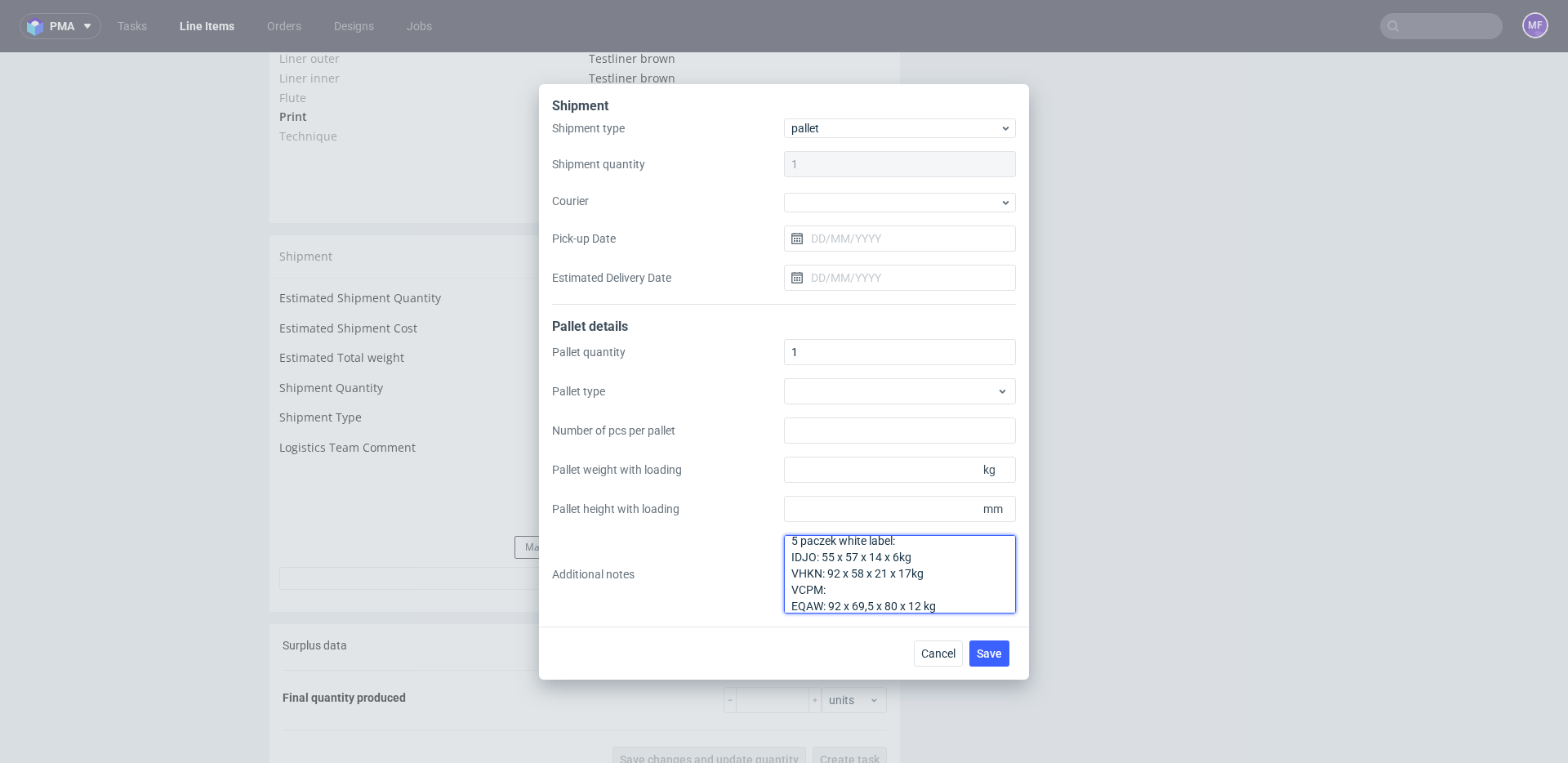
scroll to position [18, 0]
click at [853, 582] on textarea "5 paczek white label: IDJO: 55 x 57 x 14 x 6kg VHKN: 92 x 58 x 21 x 17kg VCPM: …" at bounding box center [899, 574] width 232 height 79
click at [943, 597] on textarea "5 paczek white label: IDJO: 55 x 57 x 14 x 6kg VHKN: 92 x 58 x 21 x 17kg VCPM: …" at bounding box center [899, 574] width 232 height 79
click at [804, 603] on textarea "5 paczek white label: IDJO: 55 x 57 x 14 x 6kg VHKN: 92 x 58 x 21 x 17kg VCPM: …" at bounding box center [899, 574] width 232 height 79
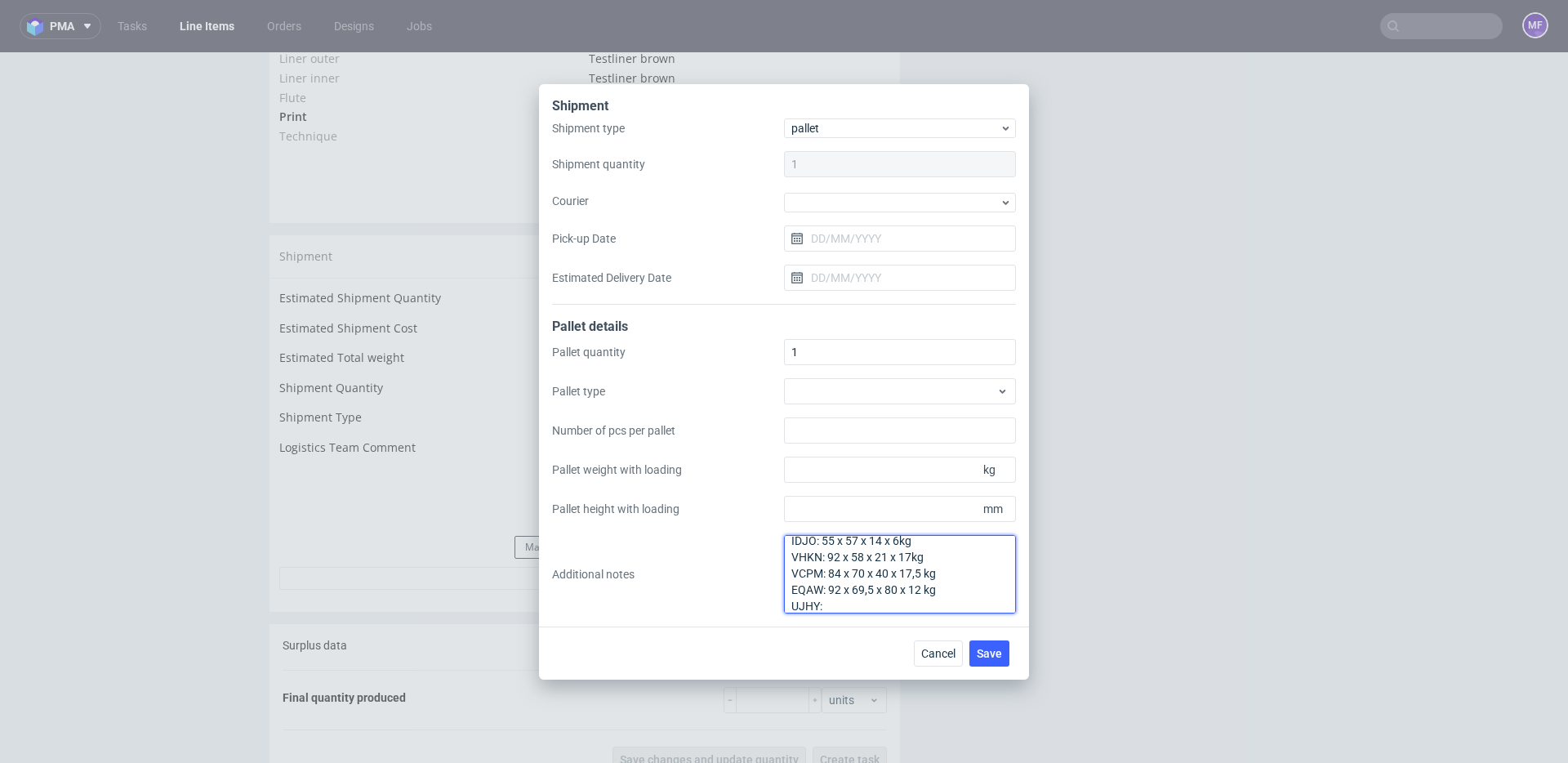
click at [837, 605] on textarea "5 paczek white label: IDJO: 55 x 57 x 14 x 6kg VHKN: 92 x 58 x 21 x 17kg VCPM: …" at bounding box center [899, 574] width 232 height 79
type textarea "5 paczek white label: IDJO: 55 x 57 x 14 x 6kg VHKN: 92 x 58 x 21 x 17kg VCPM: …"
click at [865, 658] on div "Cancel Save" at bounding box center [784, 652] width 491 height 53
click at [978, 648] on span "Save" at bounding box center [990, 653] width 25 height 12
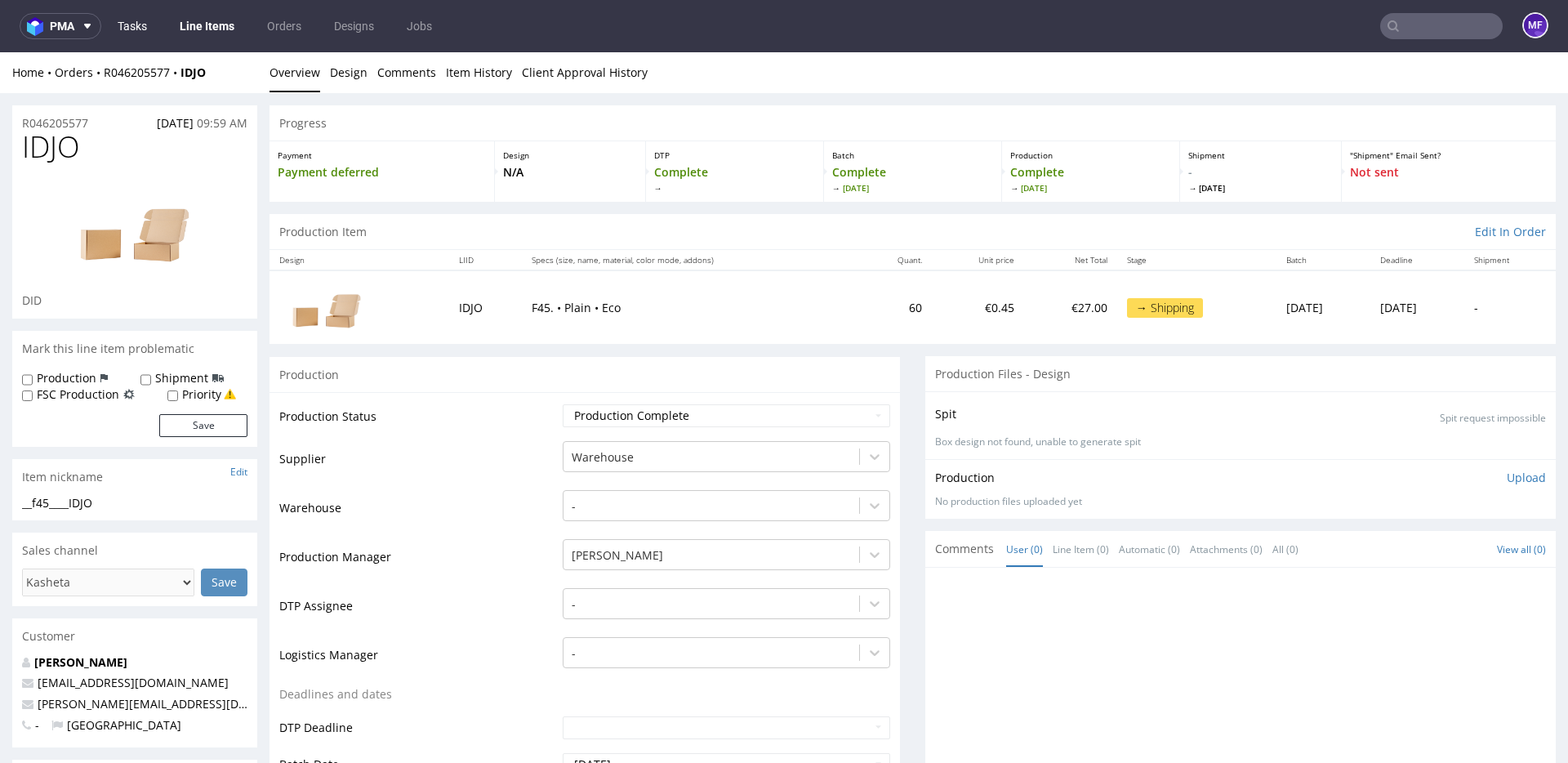
click at [149, 34] on link "Tasks" at bounding box center [132, 26] width 49 height 26
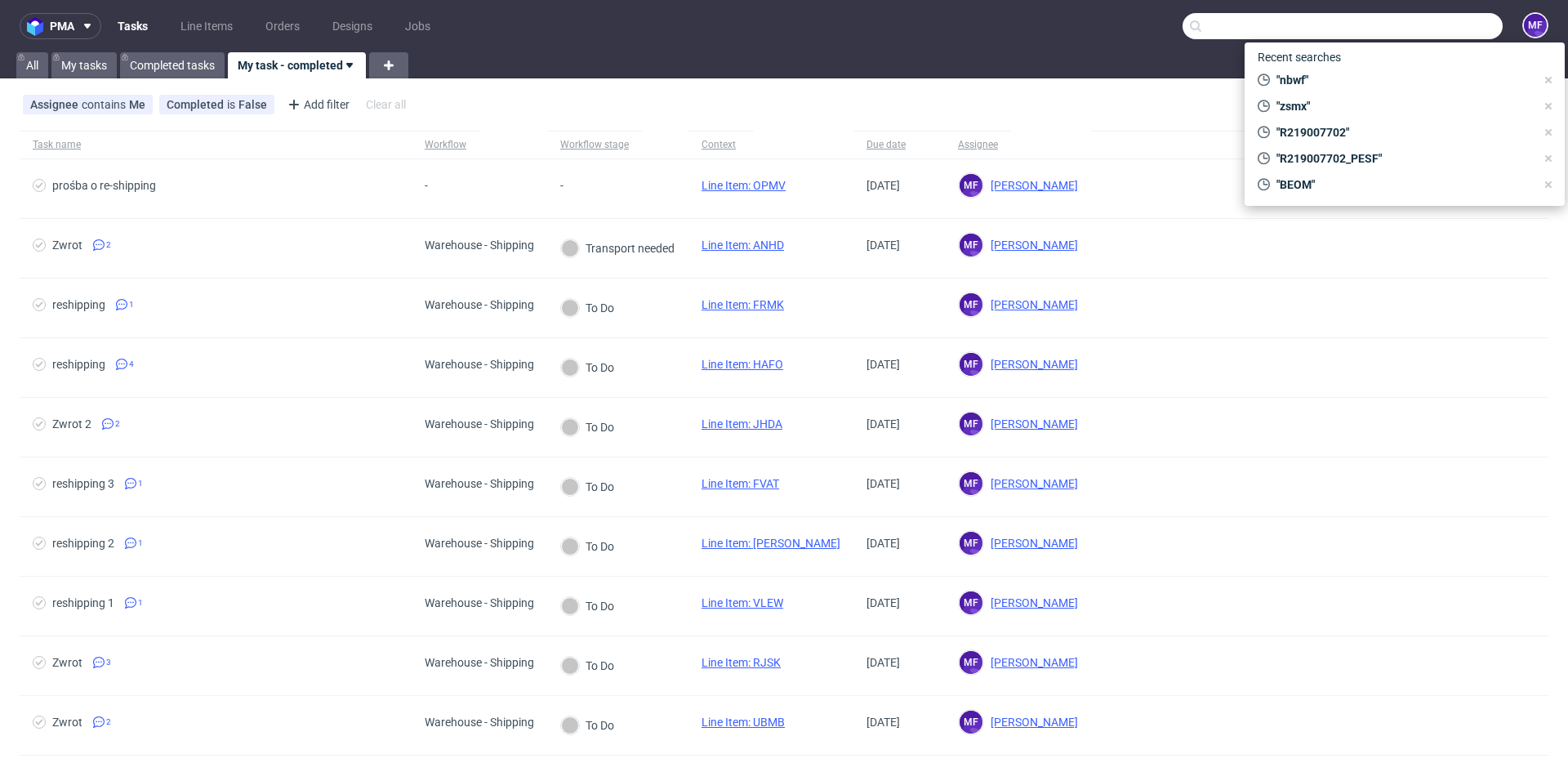
click at [1434, 30] on input "text" at bounding box center [1343, 26] width 320 height 26
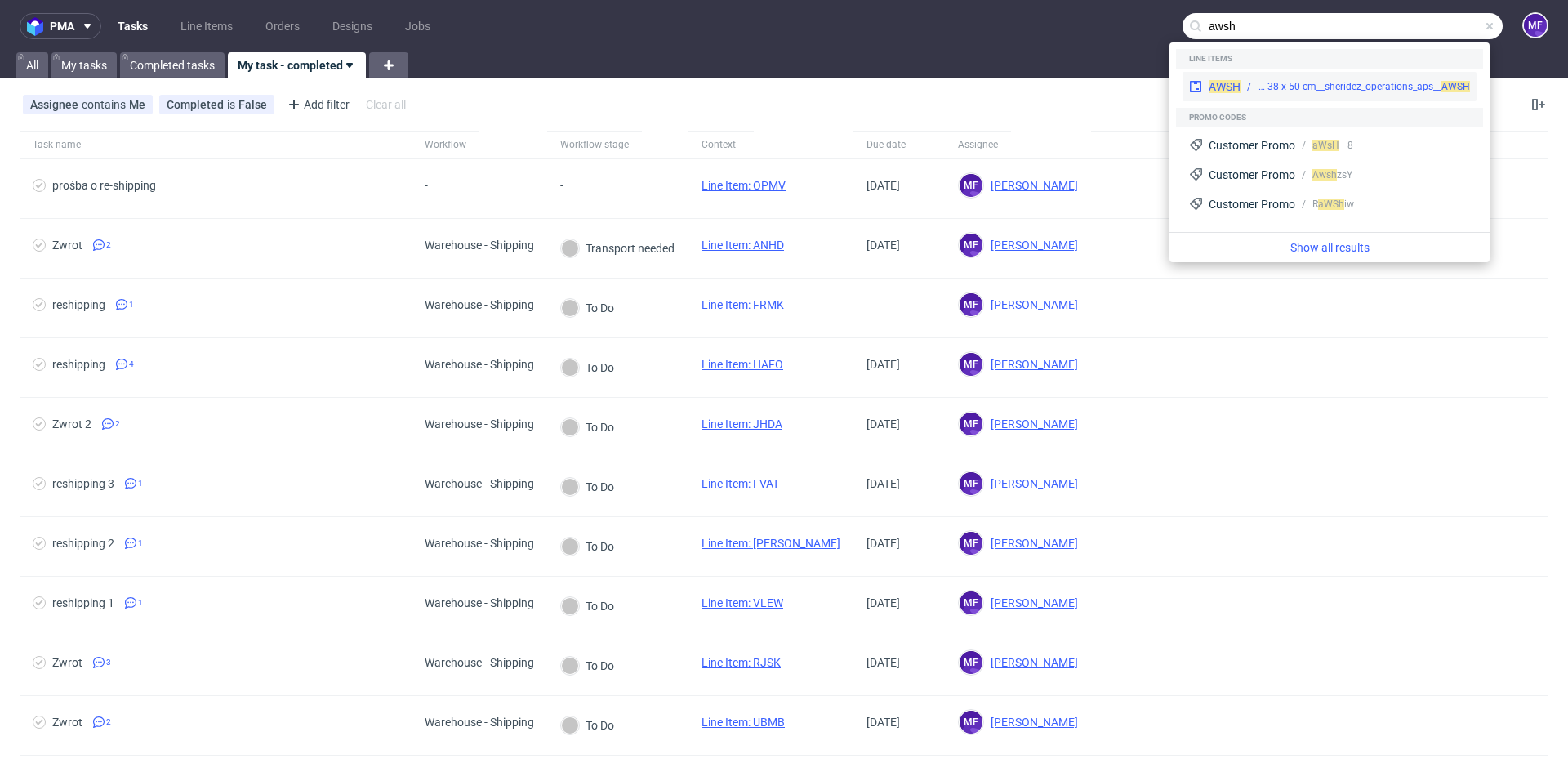
type input "awsh"
click at [1321, 77] on div "AWSH bds__t88-38-x-50-cm__sheridez_operations_aps__ AWSH" at bounding box center [1330, 87] width 294 height 30
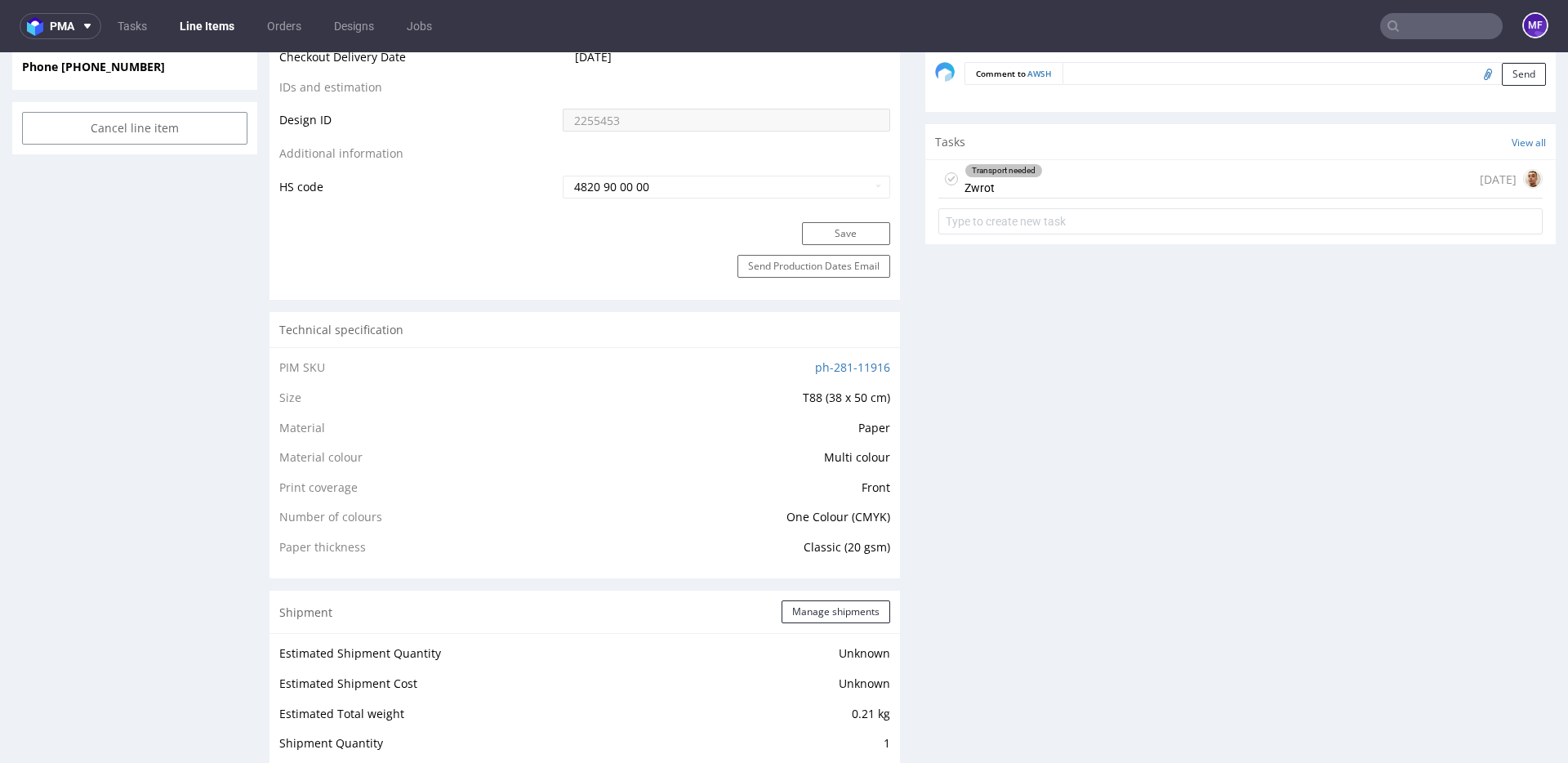
scroll to position [894, 0]
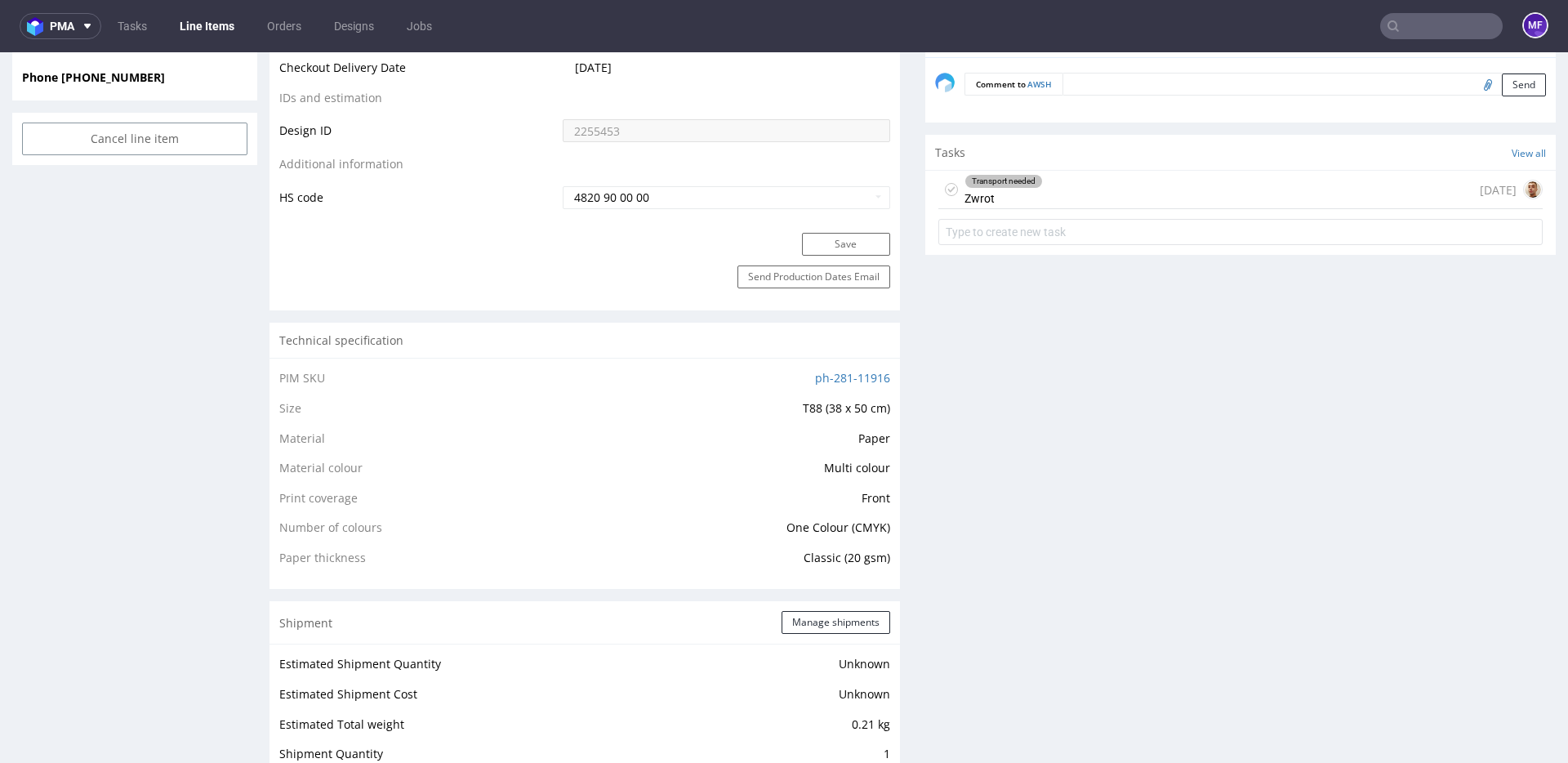
click at [1092, 193] on div "Transport needed Zwrot [DATE]" at bounding box center [1241, 190] width 604 height 38
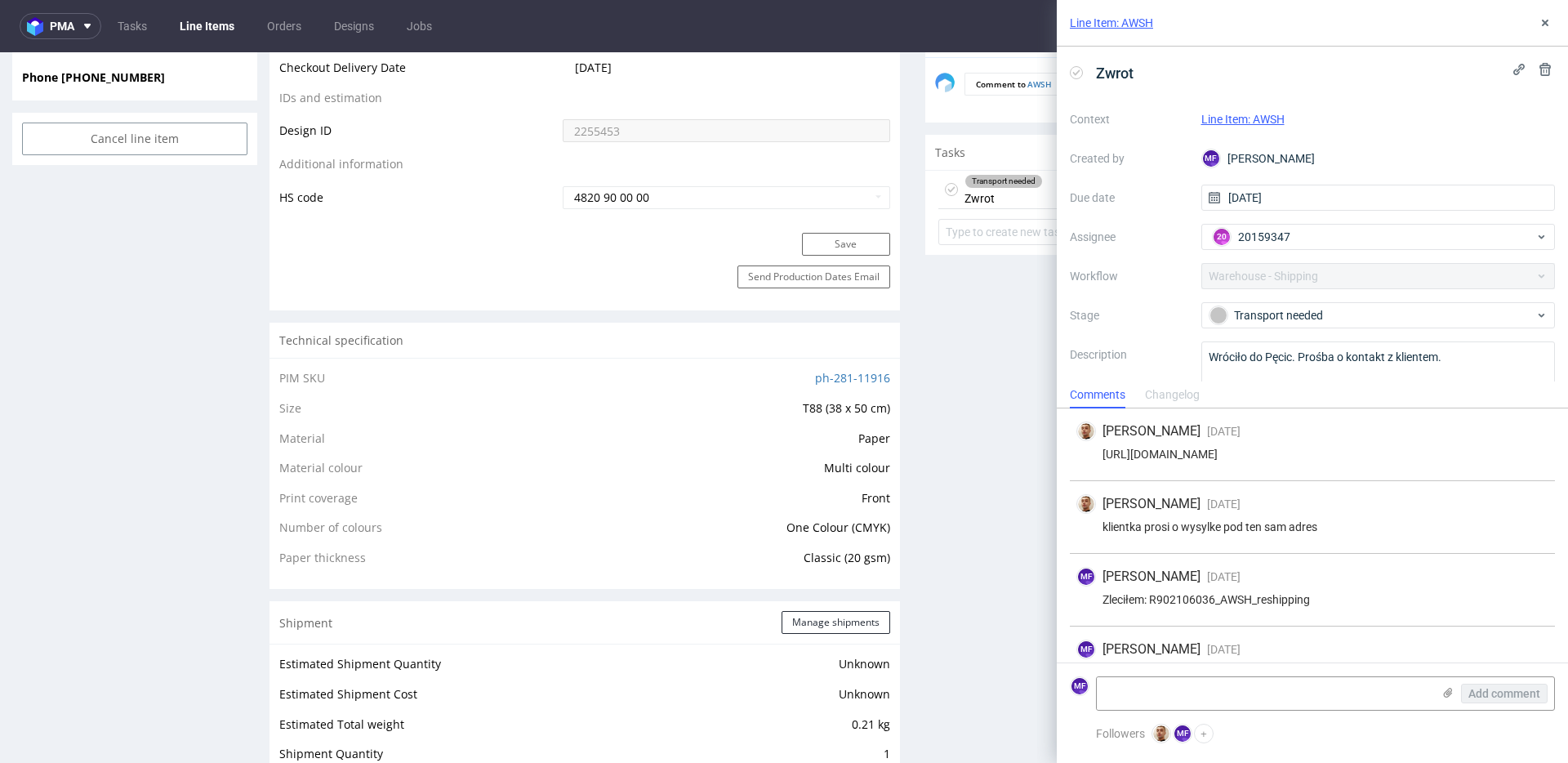
scroll to position [36, 0]
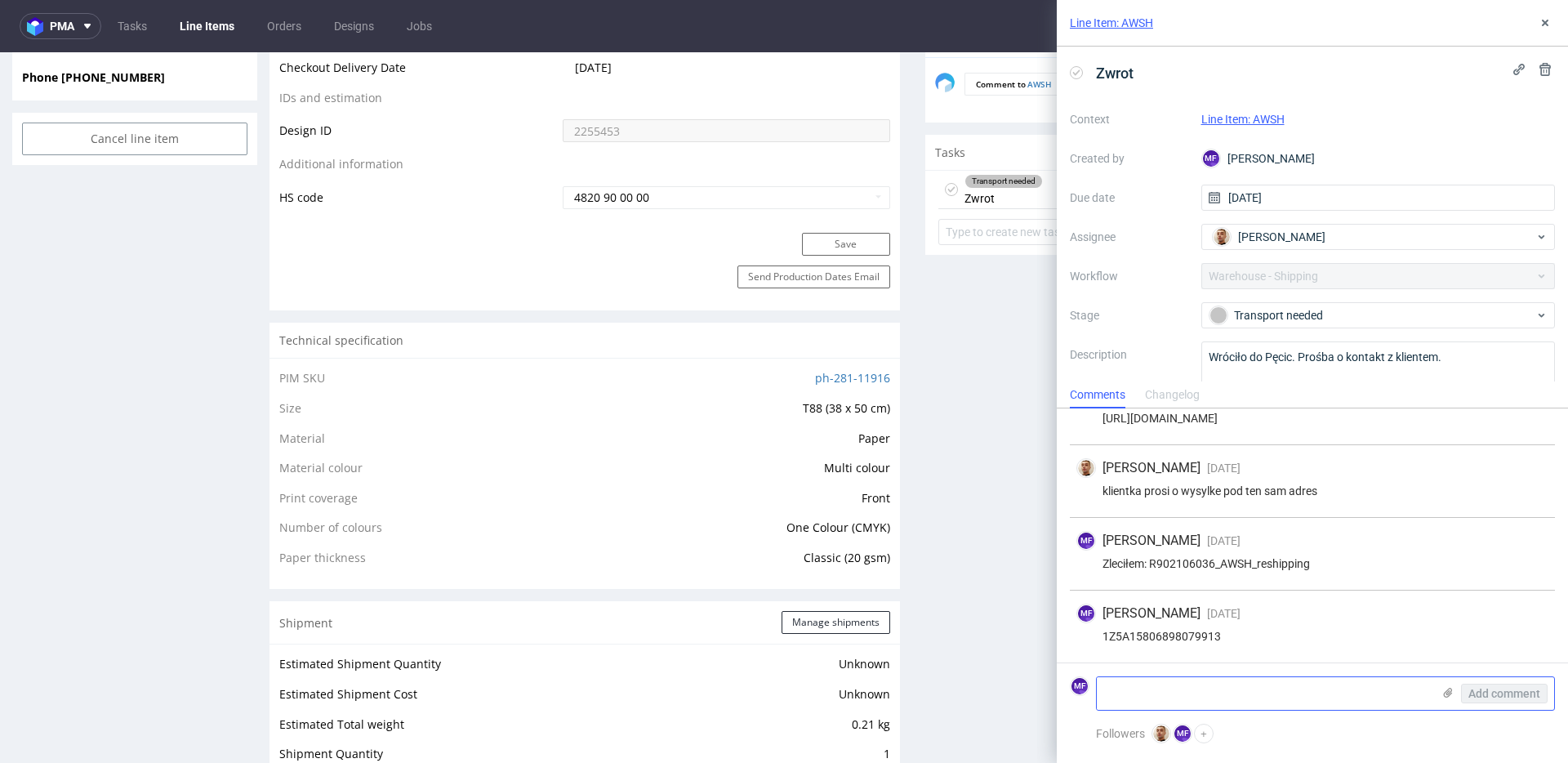
click at [1183, 690] on textarea at bounding box center [1264, 694] width 335 height 33
paste textarea "1Z5A15806898079913"
type textarea "1Z5A15806898079913"
drag, startPoint x: 1545, startPoint y: 24, endPoint x: 1443, endPoint y: 29, distance: 102.1
click at [1546, 24] on icon at bounding box center [1546, 23] width 13 height 13
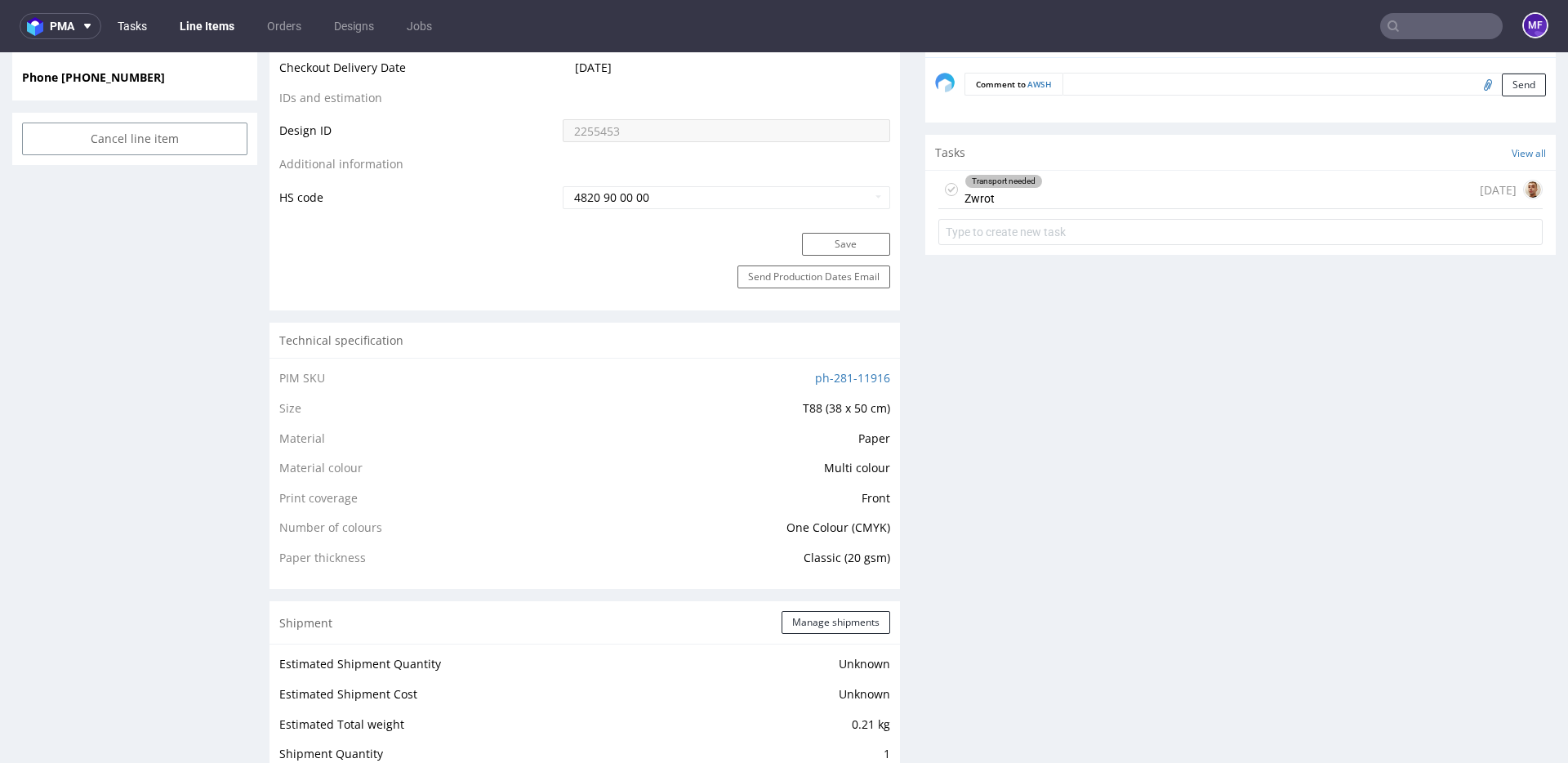
click at [142, 27] on link "Tasks" at bounding box center [132, 26] width 49 height 26
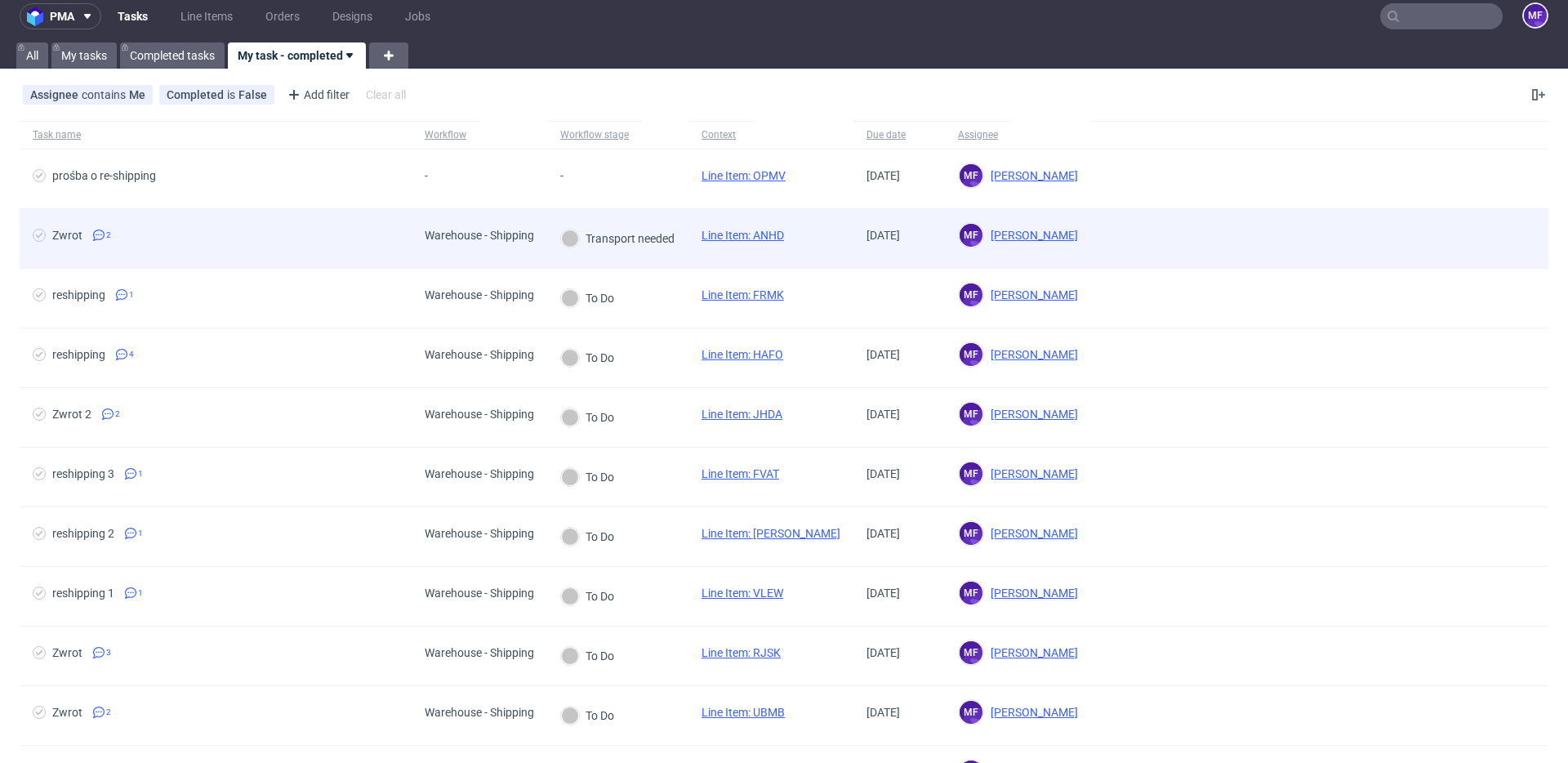
scroll to position [7, 0]
